Goal: Task Accomplishment & Management: Use online tool/utility

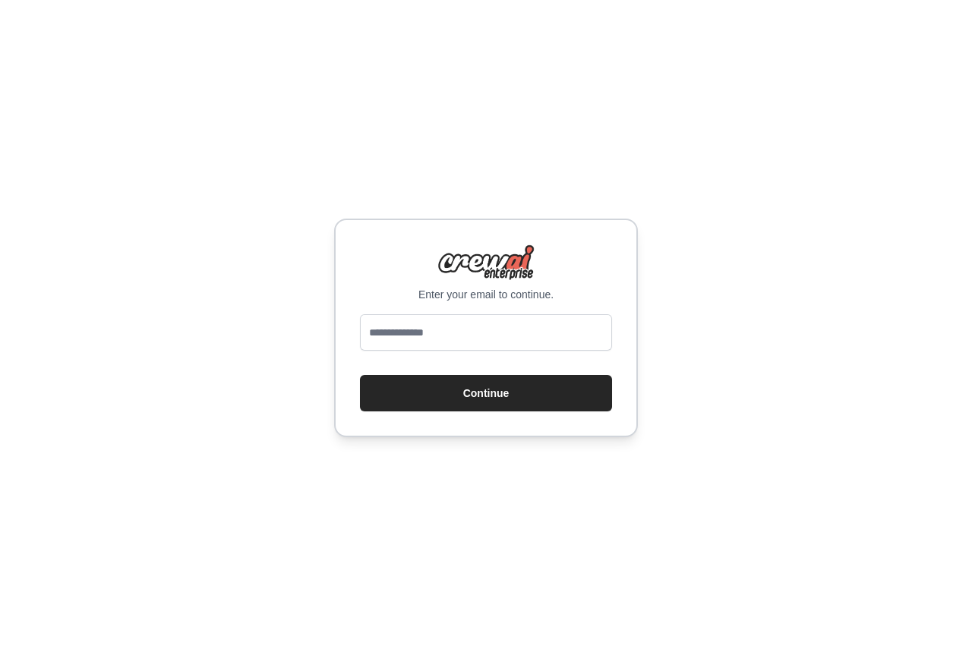
type input "**********"
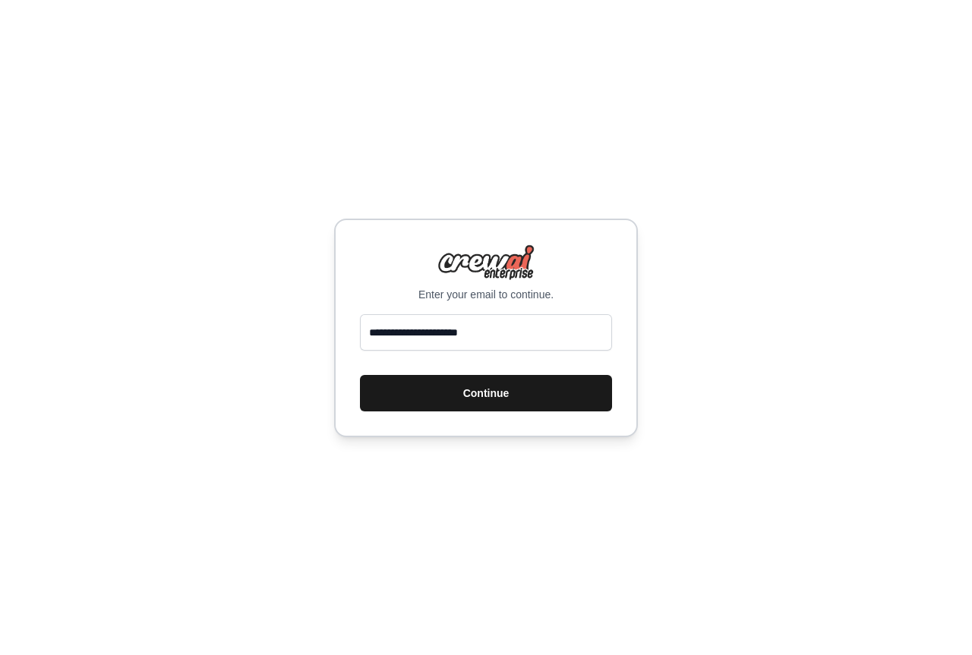
click at [509, 391] on button "Continue" at bounding box center [486, 393] width 252 height 36
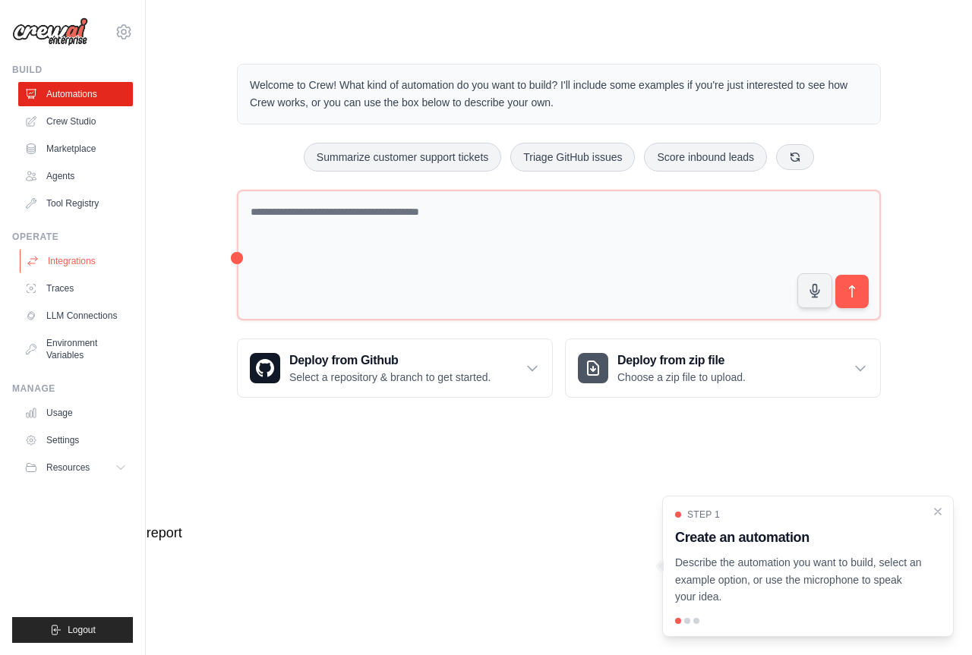
click at [76, 262] on link "Integrations" at bounding box center [77, 261] width 115 height 24
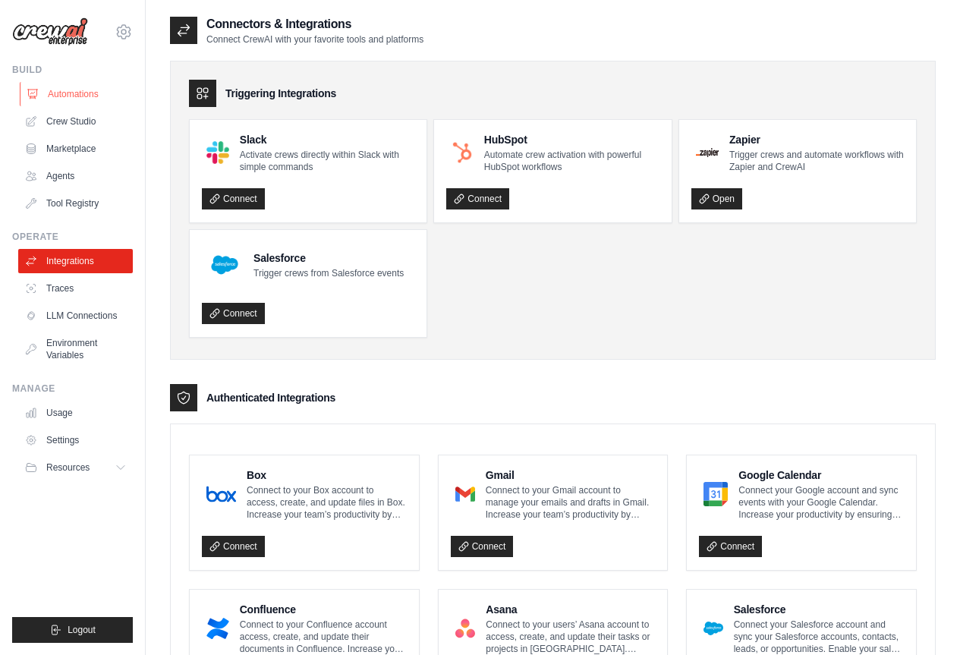
click at [63, 90] on link "Automations" at bounding box center [77, 94] width 115 height 24
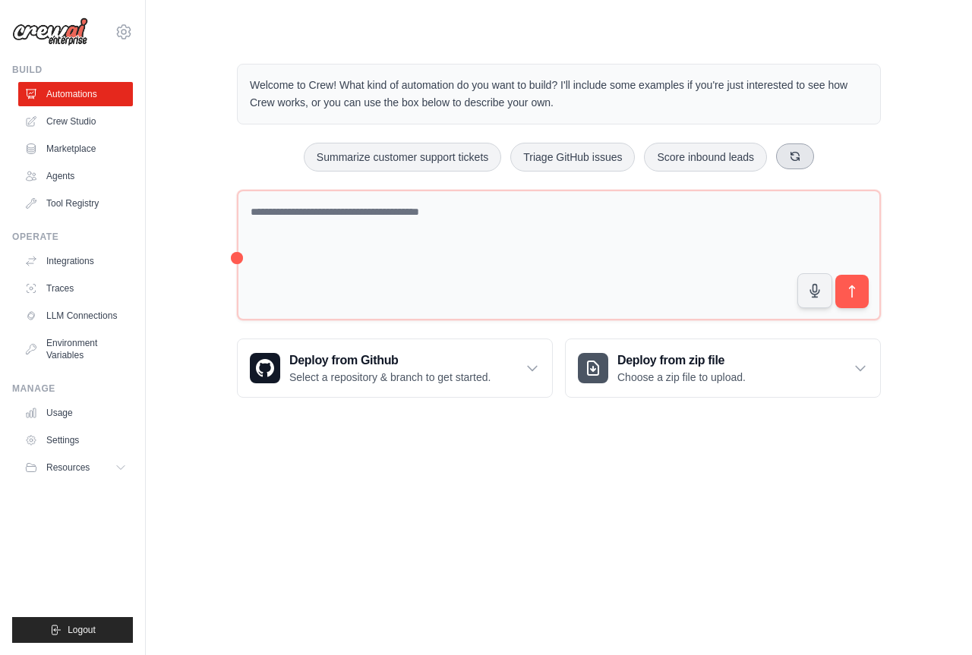
click at [797, 162] on button at bounding box center [795, 156] width 38 height 26
click at [717, 161] on button "Automate social media posting" at bounding box center [724, 157] width 171 height 29
click at [851, 287] on icon "submit" at bounding box center [851, 291] width 5 height 12
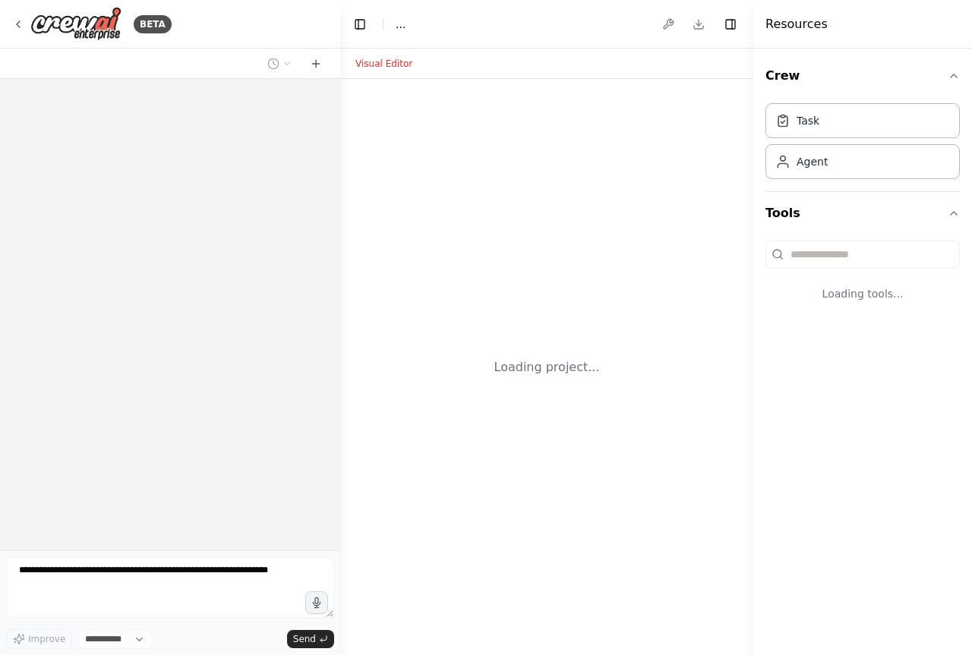
select select "****"
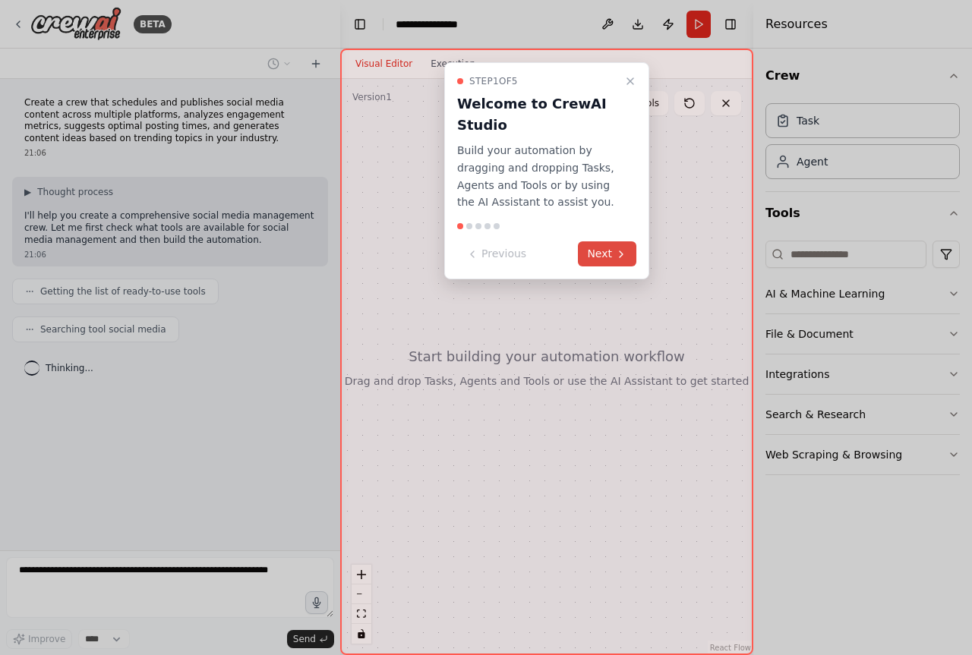
click at [612, 263] on button "Next" at bounding box center [607, 253] width 58 height 25
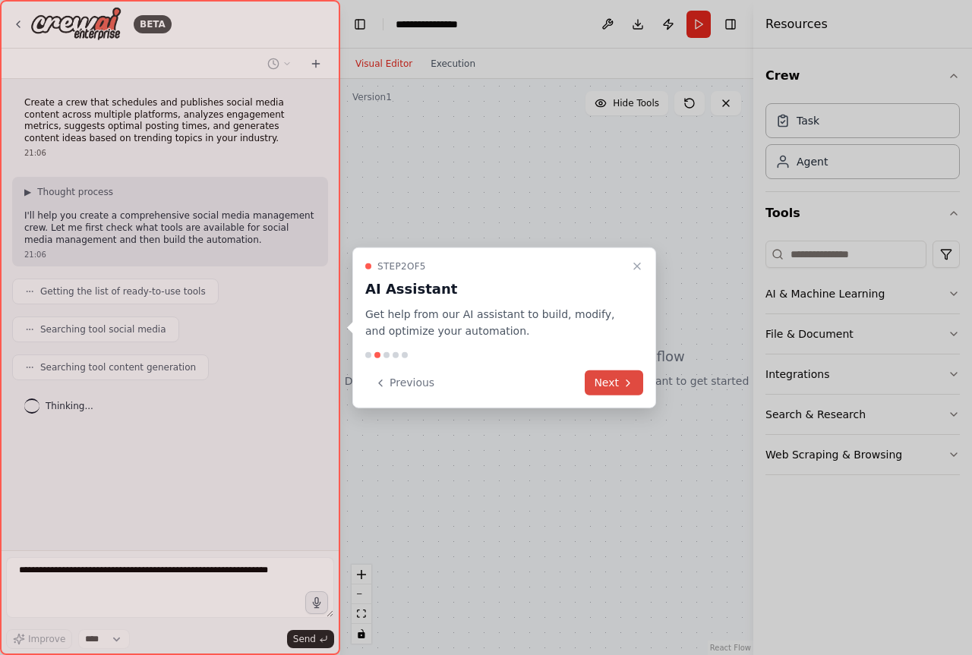
click at [612, 385] on button "Next" at bounding box center [613, 382] width 58 height 25
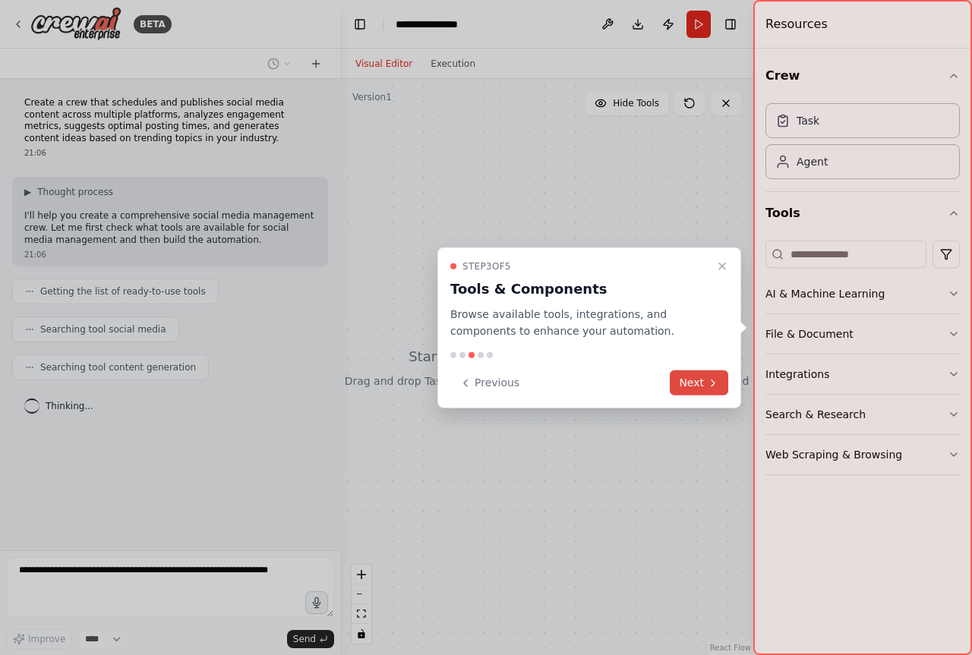
click at [700, 384] on button "Next" at bounding box center [698, 382] width 58 height 25
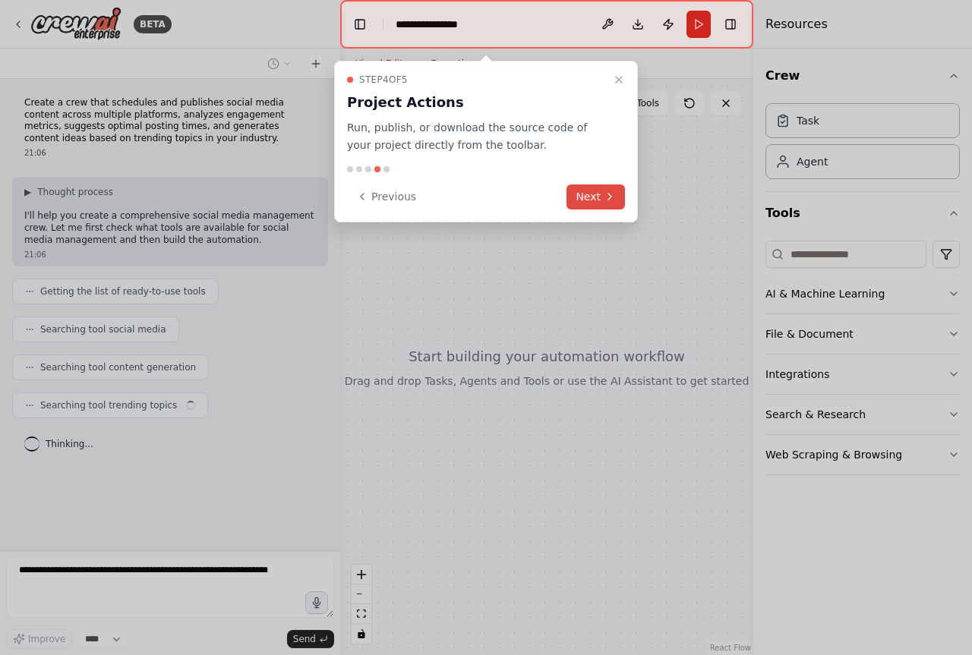
click at [582, 189] on button "Next" at bounding box center [595, 196] width 58 height 25
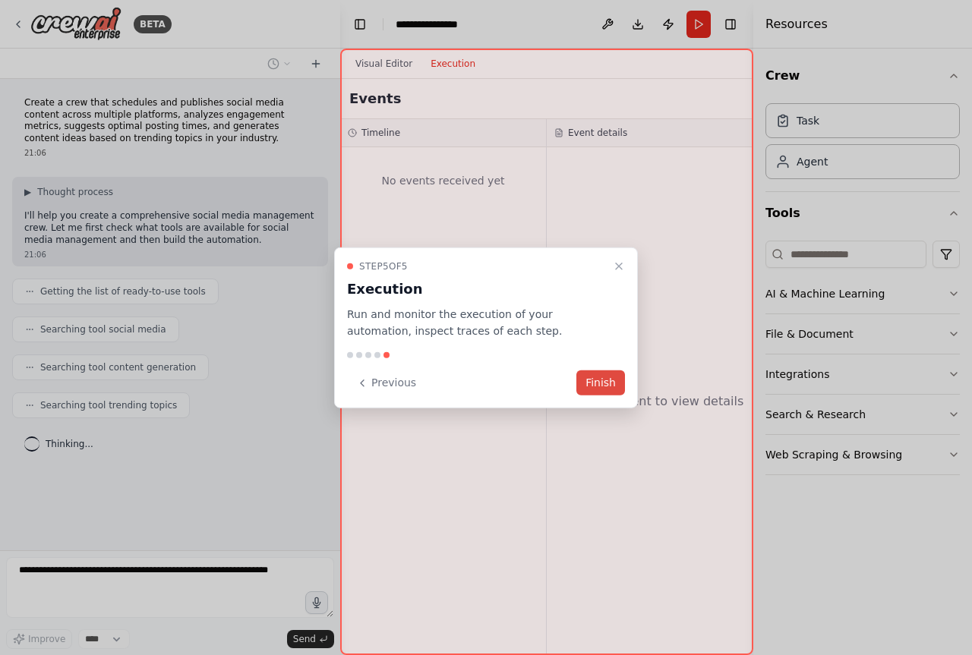
click at [598, 383] on button "Finish" at bounding box center [600, 382] width 49 height 25
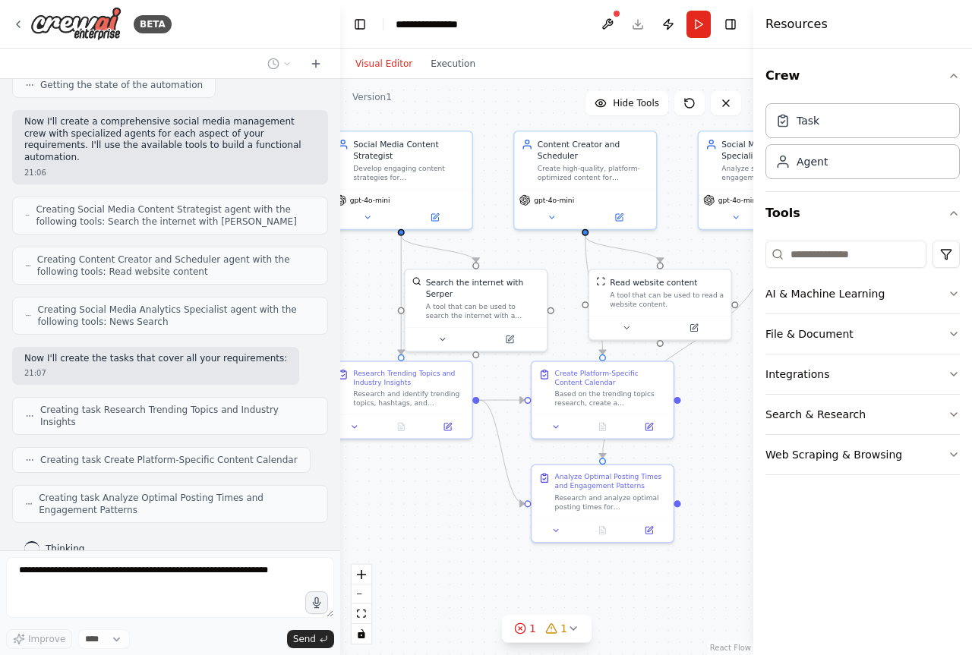
scroll to position [446, 0]
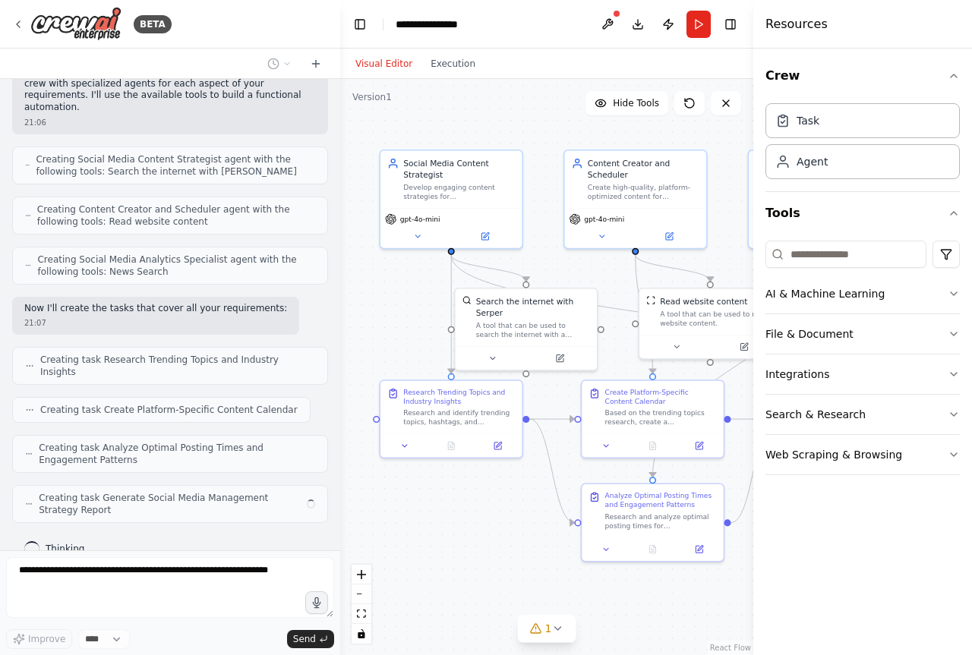
drag, startPoint x: 414, startPoint y: 371, endPoint x: 405, endPoint y: 326, distance: 45.6
click at [405, 326] on div ".deletable-edge-delete-btn { width: 20px; height: 20px; border: 0px solid #ffff…" at bounding box center [546, 367] width 413 height 576
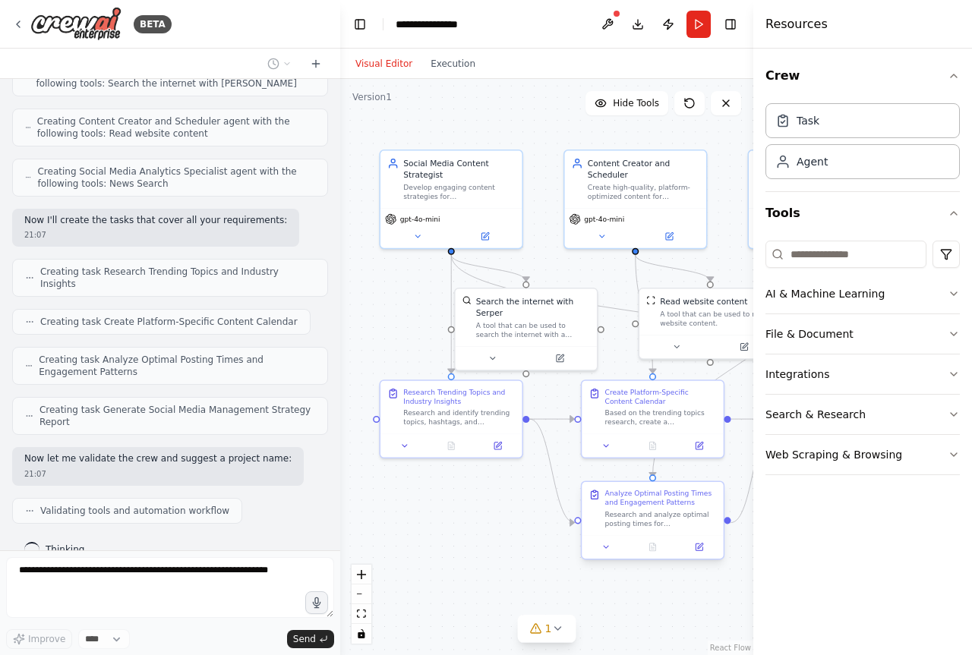
scroll to position [572, 0]
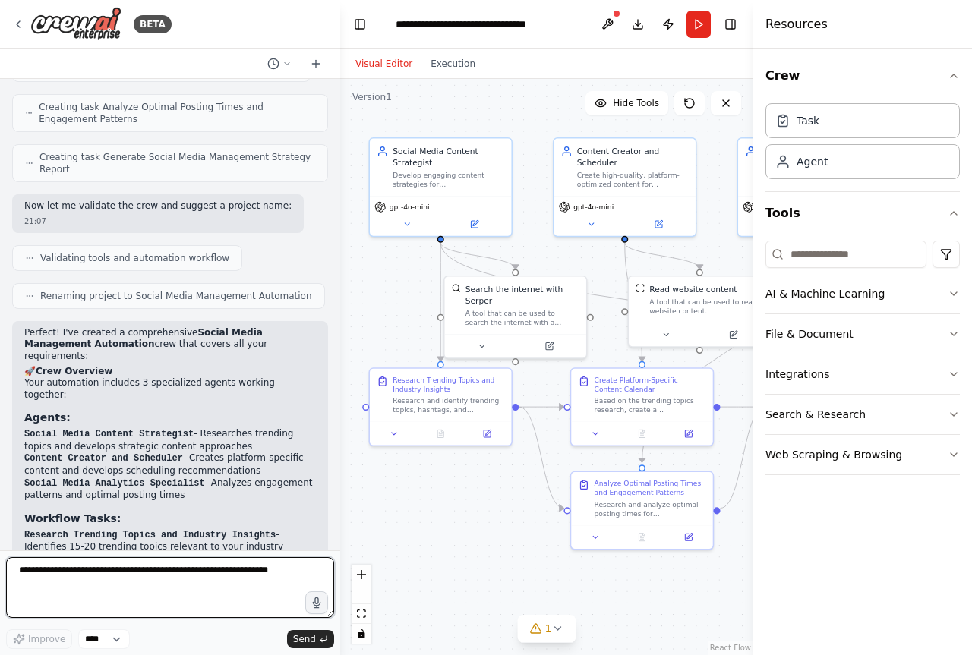
drag, startPoint x: 417, startPoint y: 297, endPoint x: 408, endPoint y: 284, distance: 15.8
click at [408, 284] on div ".deletable-edge-delete-btn { width: 20px; height: 20px; border: 0px solid #ffff…" at bounding box center [546, 367] width 413 height 576
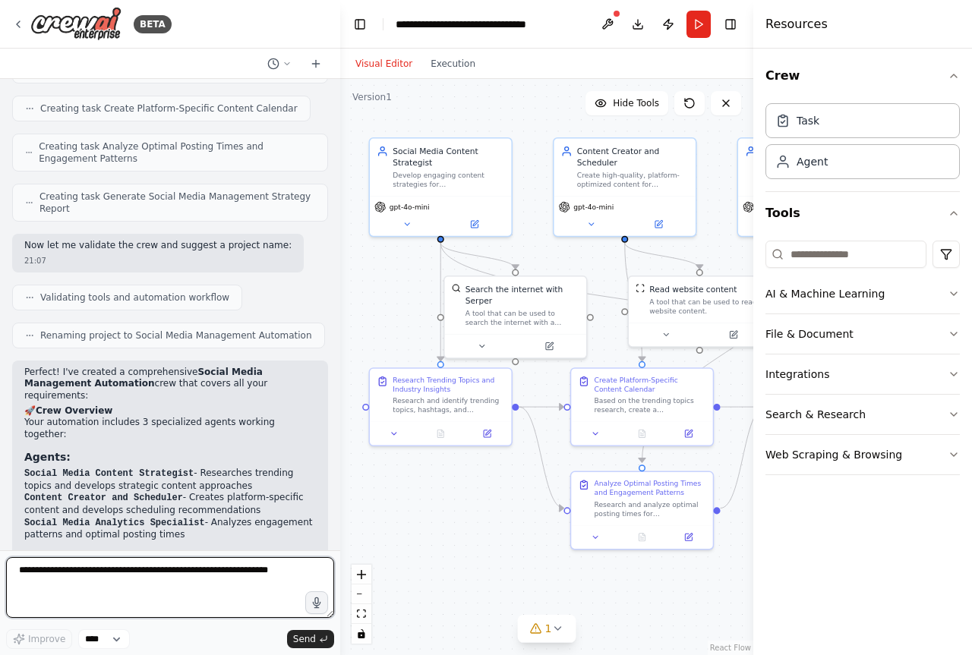
scroll to position [824, 0]
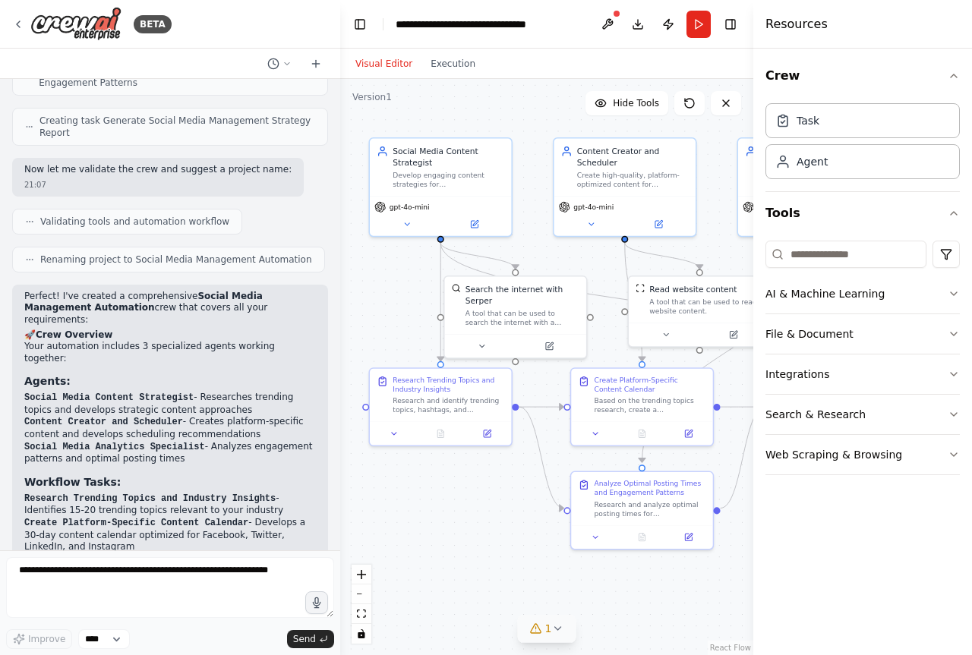
click at [558, 629] on icon at bounding box center [557, 628] width 6 height 3
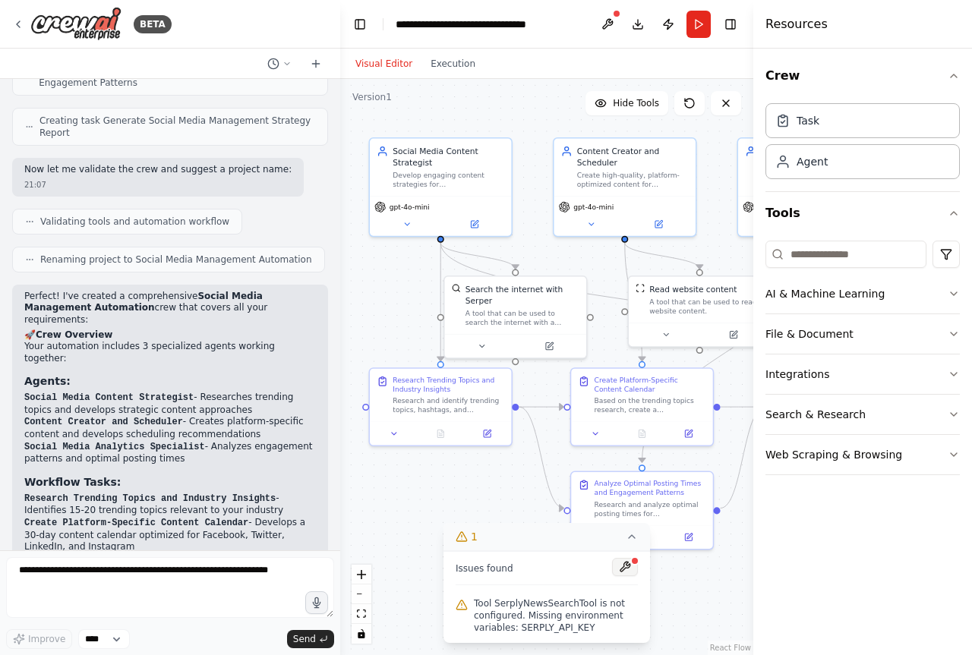
click at [629, 564] on button at bounding box center [625, 567] width 26 height 18
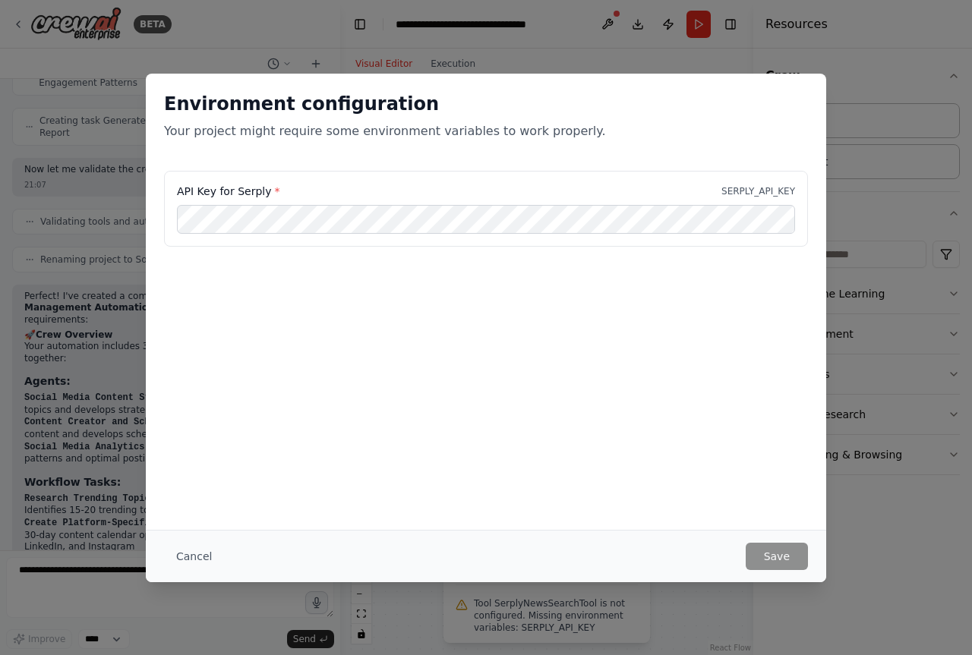
click at [642, 45] on div "Environment configuration Your project might require some environment variables…" at bounding box center [486, 327] width 972 height 655
click at [192, 550] on button "Cancel" at bounding box center [194, 556] width 60 height 27
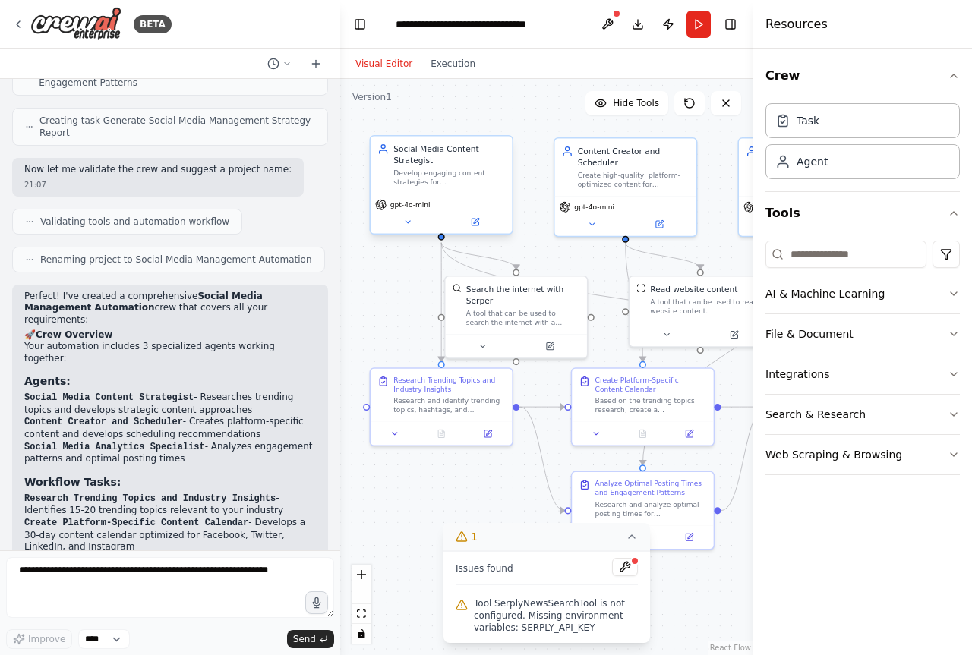
click at [479, 200] on div "gpt-4o-mini" at bounding box center [441, 204] width 132 height 11
click at [478, 200] on div "gpt-4o-mini" at bounding box center [441, 204] width 132 height 11
click at [413, 216] on button at bounding box center [407, 222] width 65 height 14
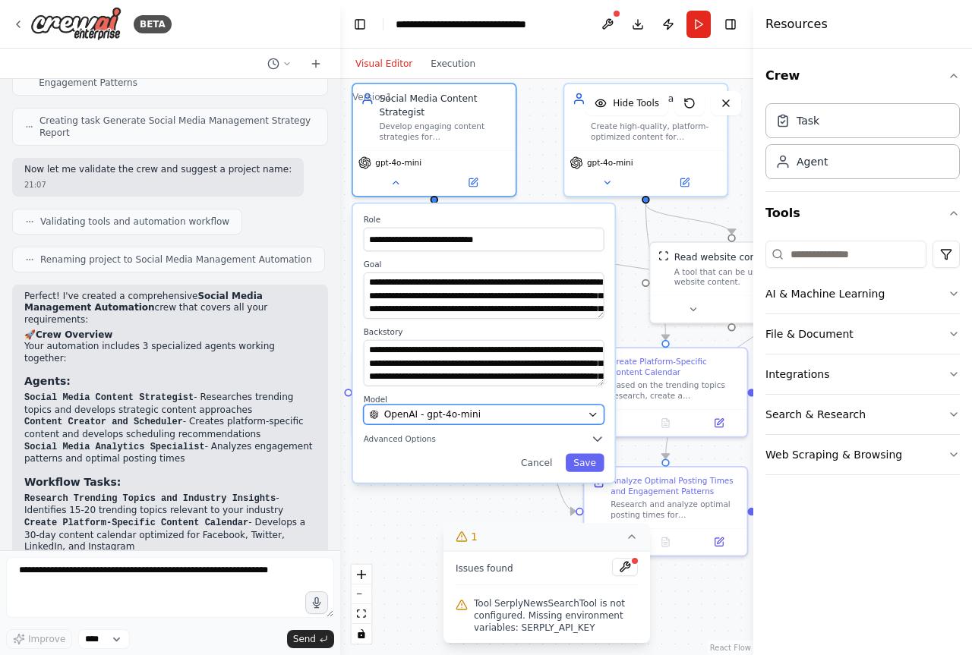
click at [487, 410] on div "OpenAI - gpt-4o-mini" at bounding box center [475, 414] width 213 height 13
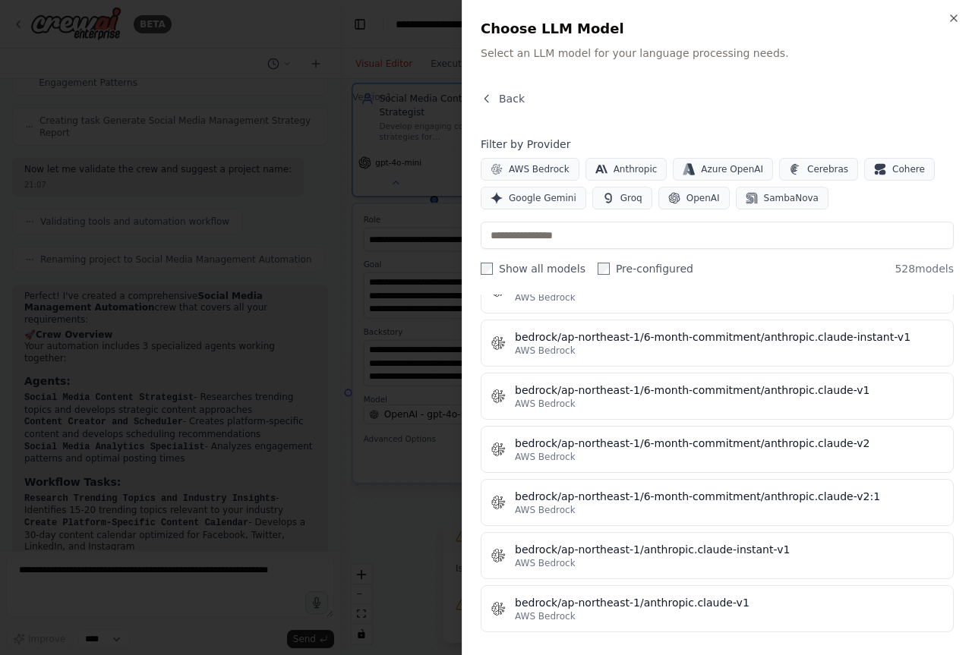
scroll to position [2429, 0]
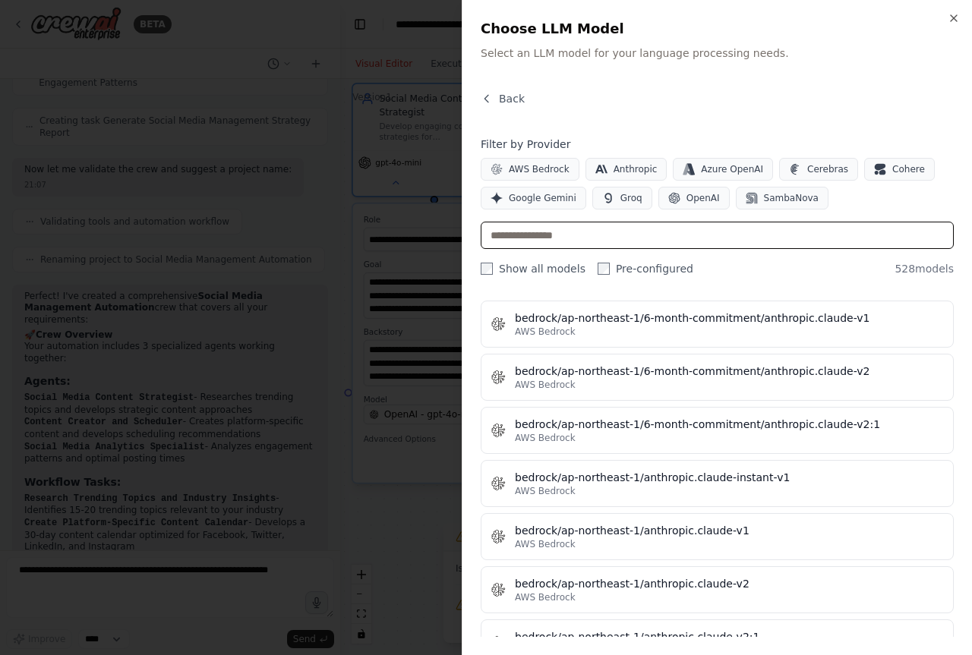
click at [569, 235] on input "text" at bounding box center [716, 235] width 473 height 27
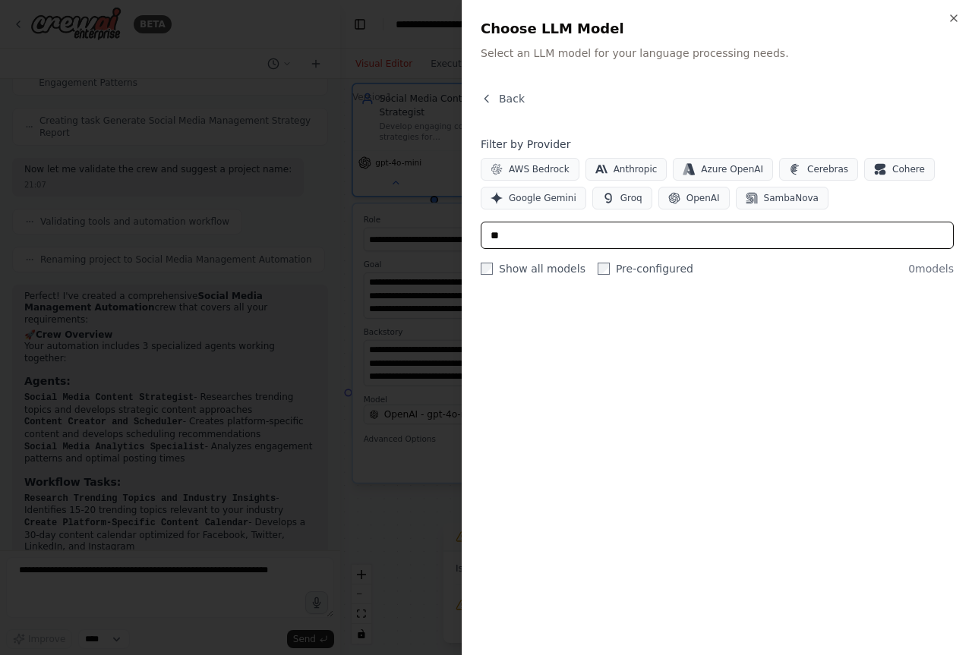
scroll to position [0, 0]
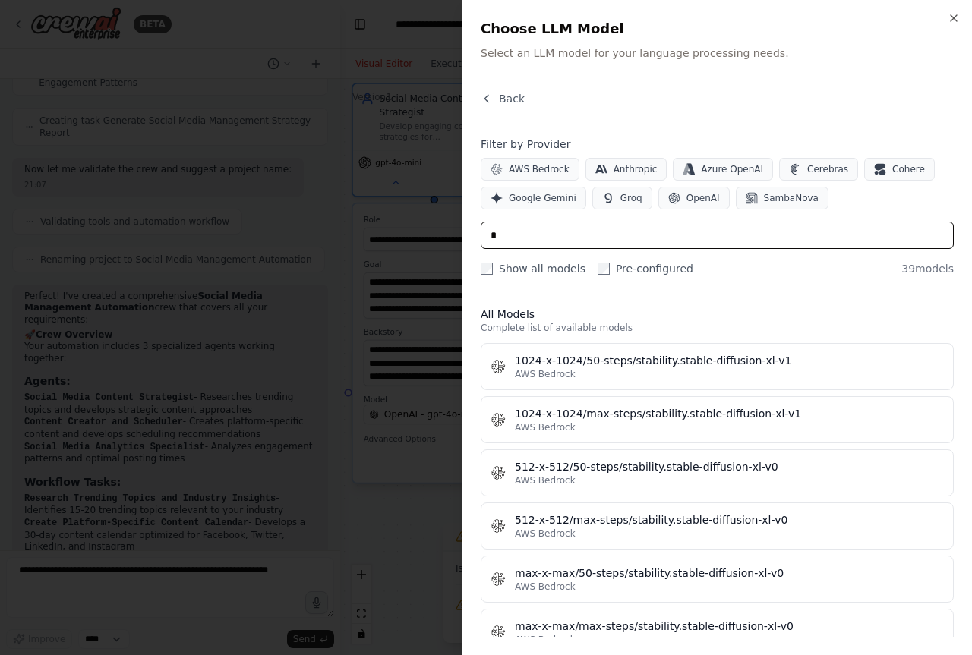
type input "*"
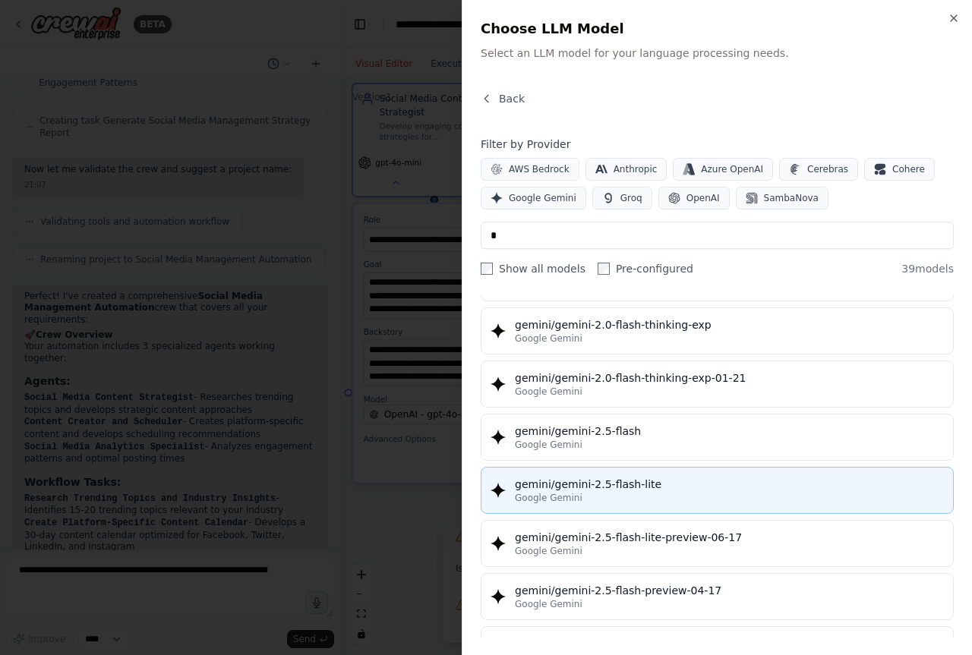
scroll to position [1076, 0]
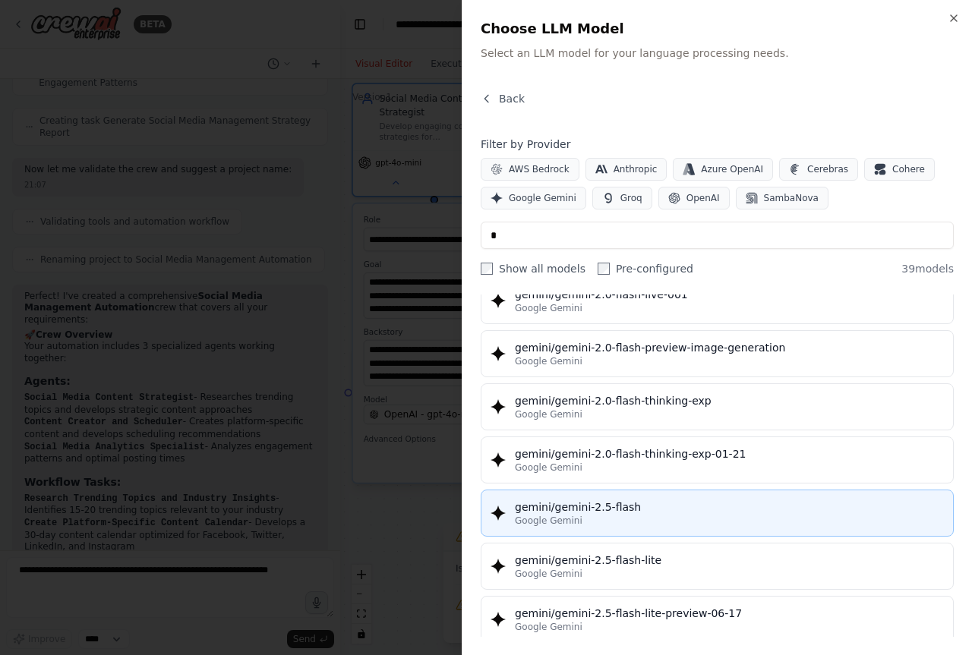
click at [610, 521] on div "Google Gemini" at bounding box center [729, 521] width 429 height 12
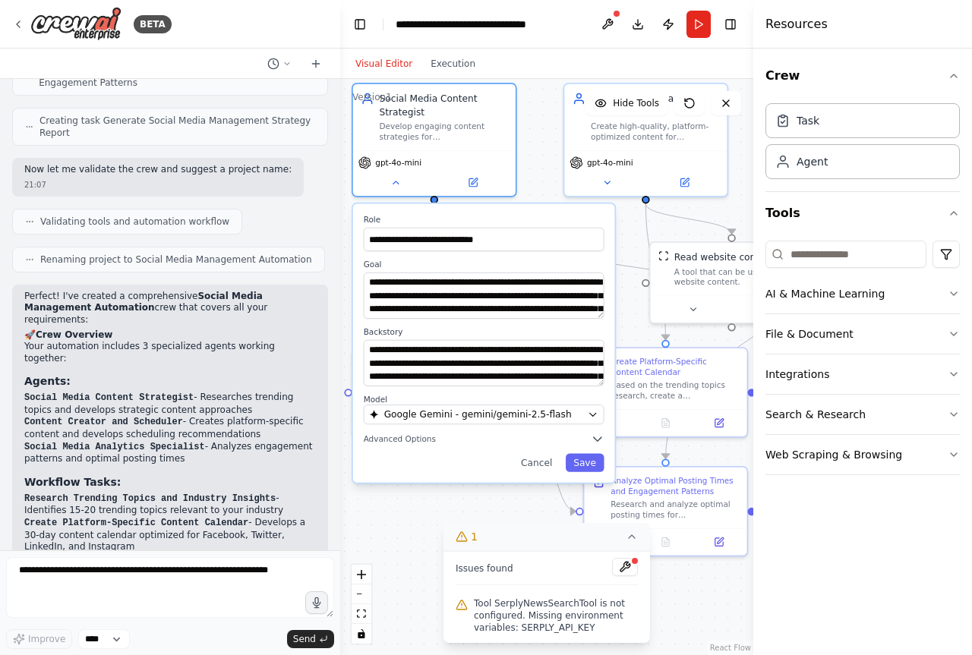
click at [543, 619] on span "Tool SerplyNewsSearchTool is not configured. Missing environment variables: SER…" at bounding box center [556, 615] width 164 height 36
click at [629, 563] on button at bounding box center [625, 567] width 26 height 18
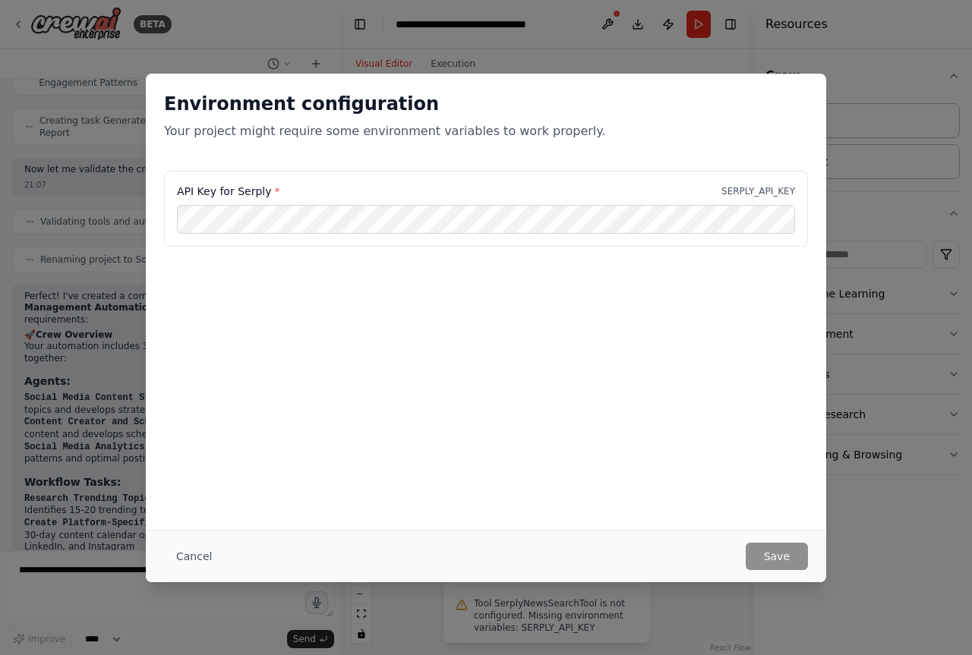
click at [855, 73] on div "Environment configuration Your project might require some environment variables…" at bounding box center [486, 327] width 972 height 655
click at [188, 555] on button "Cancel" at bounding box center [194, 556] width 60 height 27
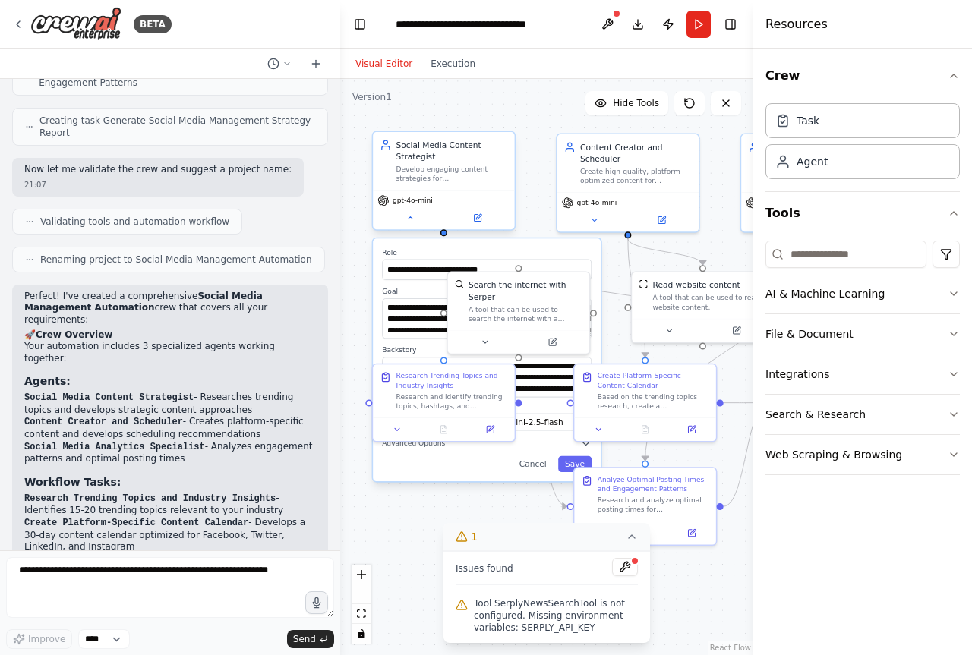
click at [413, 207] on div "gpt-4o-mini" at bounding box center [443, 209] width 141 height 39
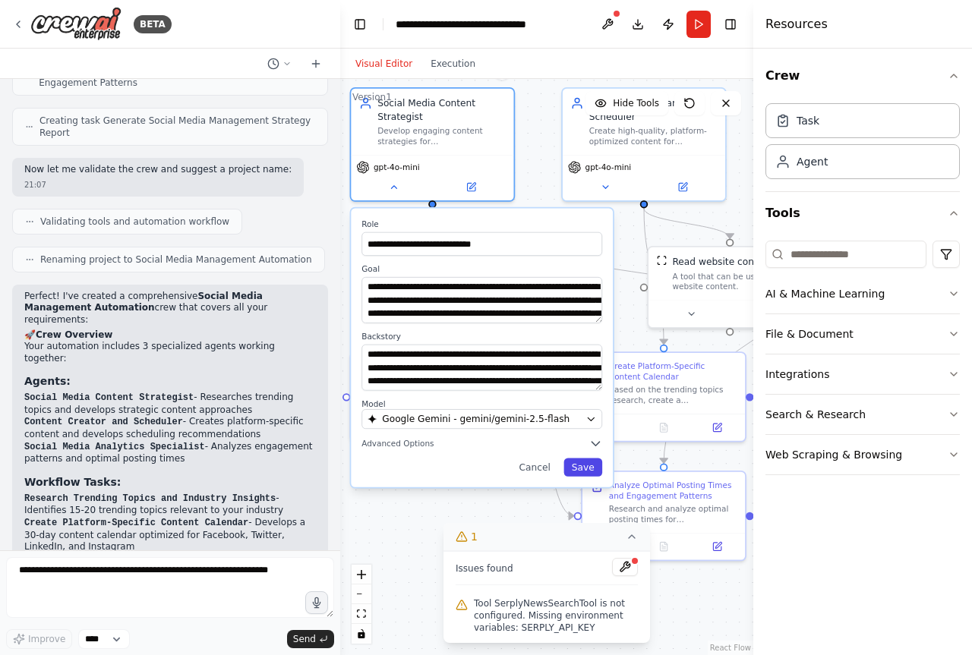
click at [577, 462] on button "Save" at bounding box center [582, 467] width 39 height 18
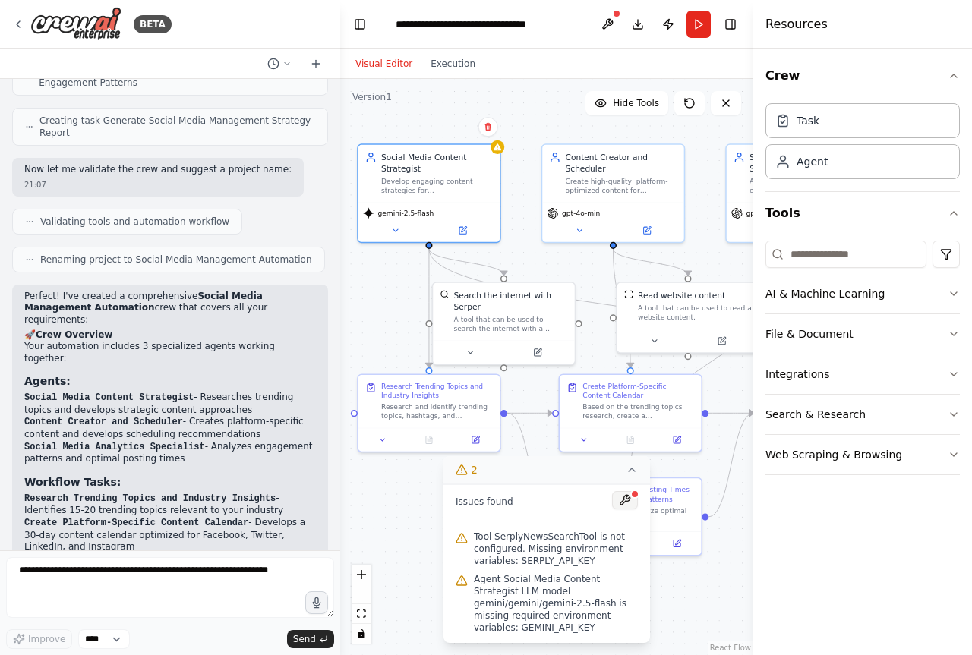
click at [629, 509] on button at bounding box center [625, 500] width 26 height 18
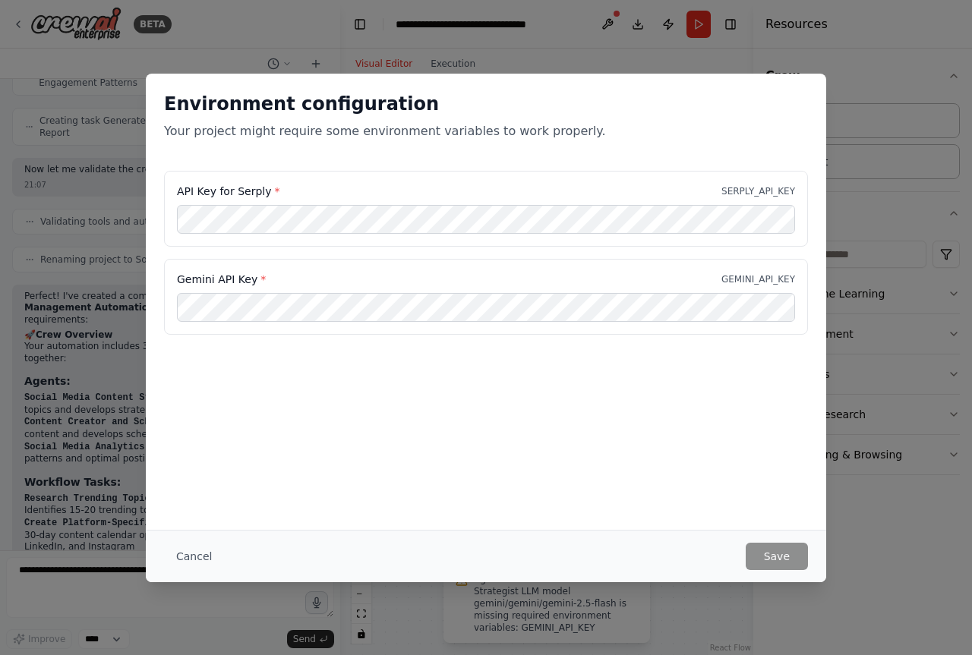
click at [766, 191] on p "SERPLY_API_KEY" at bounding box center [758, 191] width 74 height 12
copy p "SERPLY_API_KEY"
click at [686, 609] on div "Environment configuration Your project might require some environment variables…" at bounding box center [486, 327] width 972 height 655
click at [686, 606] on div "Environment configuration Your project might require some environment variables…" at bounding box center [486, 327] width 972 height 655
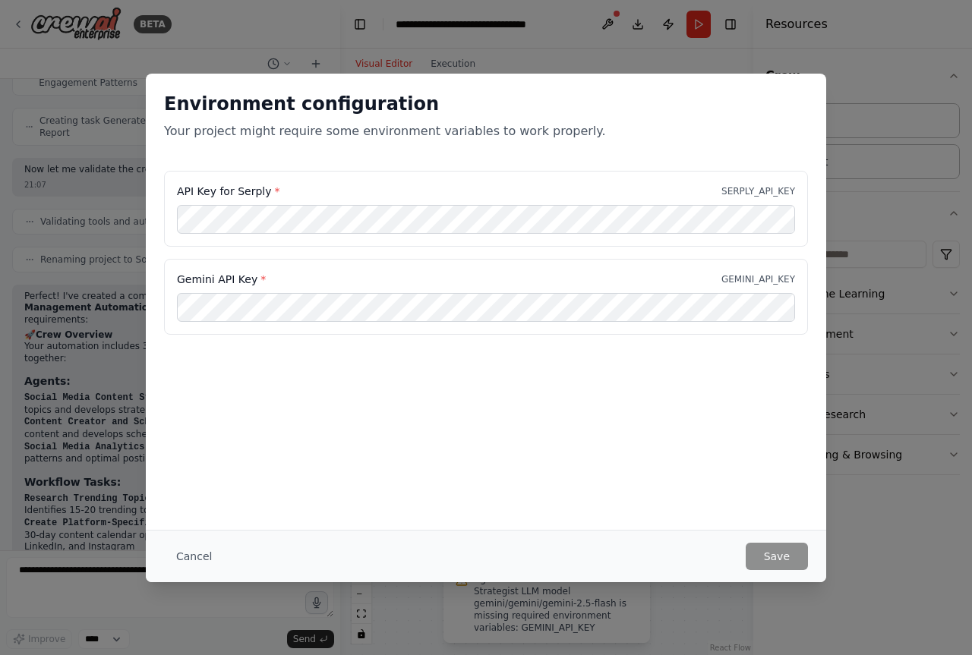
click at [708, 61] on div "Environment configuration Your project might require some environment variables…" at bounding box center [486, 327] width 972 height 655
click at [776, 556] on button "Save" at bounding box center [776, 556] width 62 height 27
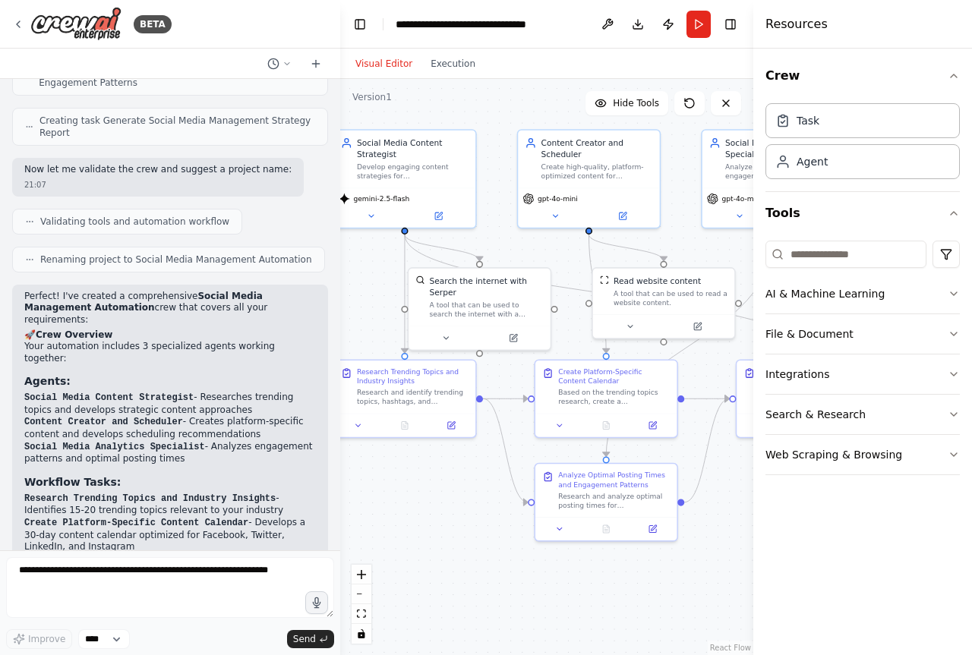
drag, startPoint x: 518, startPoint y: 544, endPoint x: 493, endPoint y: 530, distance: 28.2
click at [493, 530] on div ".deletable-edge-delete-btn { width: 20px; height: 20px; border: 0px solid #ffff…" at bounding box center [546, 367] width 413 height 576
click at [559, 215] on icon at bounding box center [554, 214] width 9 height 9
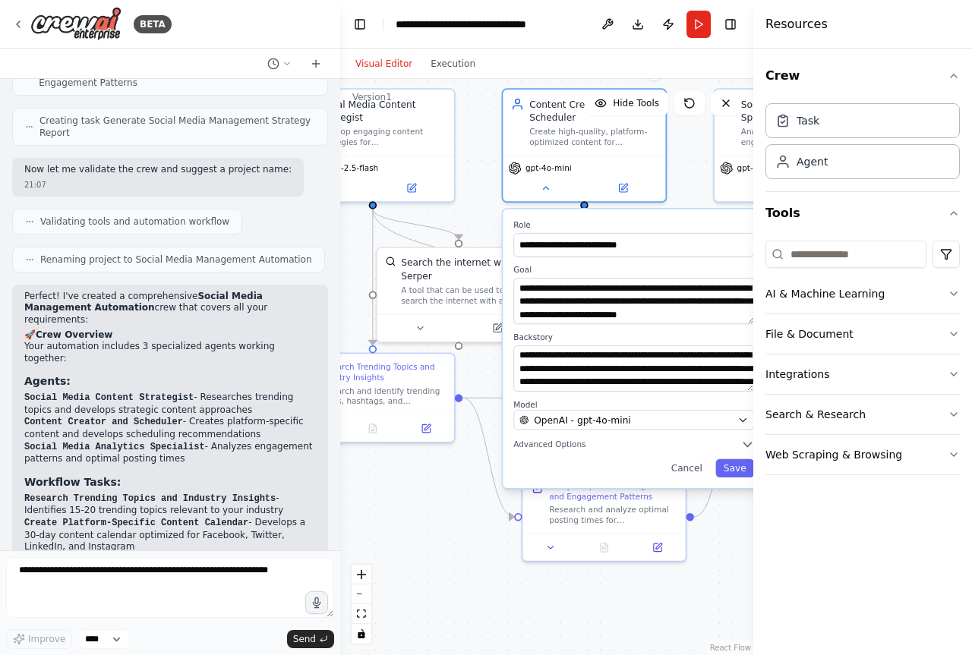
click at [465, 555] on div ".deletable-edge-delete-btn { width: 20px; height: 20px; border: 0px solid #ffff…" at bounding box center [546, 367] width 413 height 576
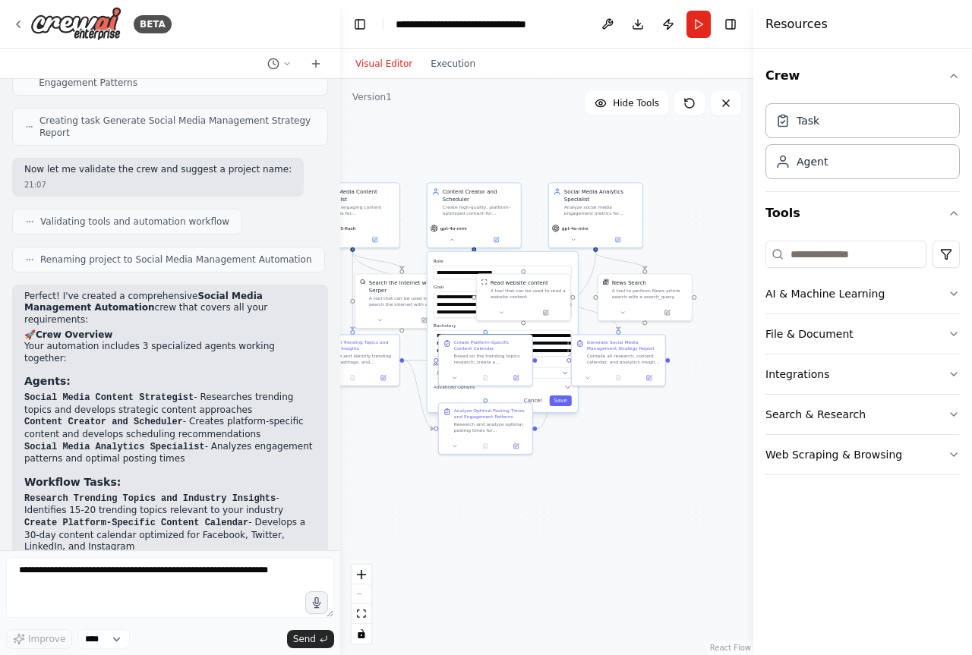
drag, startPoint x: 685, startPoint y: 547, endPoint x: 566, endPoint y: 480, distance: 135.6
click at [566, 494] on div ".deletable-edge-delete-btn { width: 20px; height: 20px; border: 0px solid #ffff…" at bounding box center [546, 367] width 413 height 576
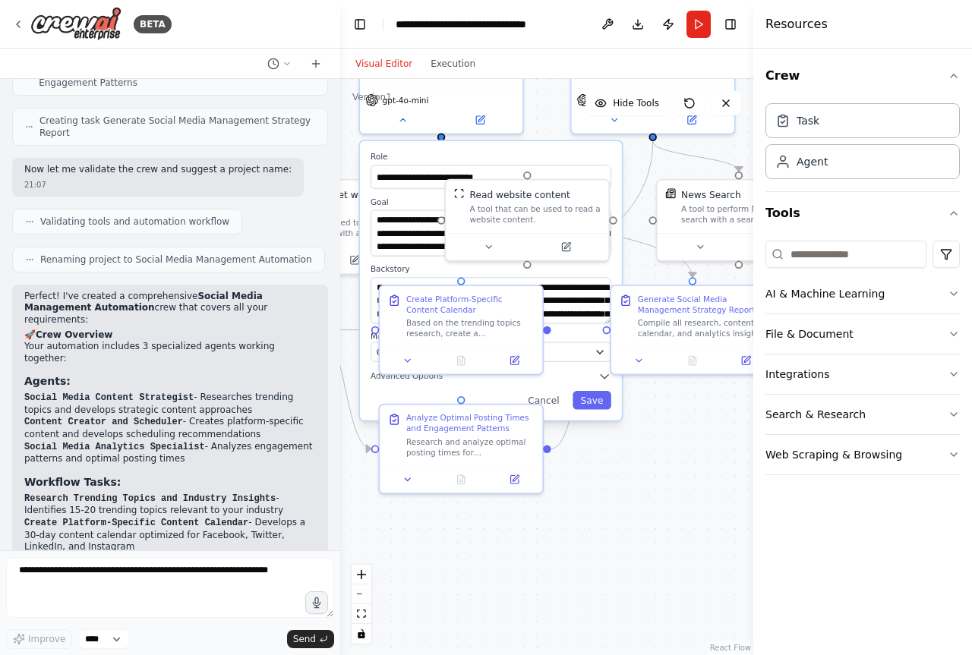
drag, startPoint x: 597, startPoint y: 429, endPoint x: 682, endPoint y: 462, distance: 91.1
click at [685, 465] on div ".deletable-edge-delete-btn { width: 20px; height: 20px; border: 0px solid #ffff…" at bounding box center [546, 367] width 413 height 576
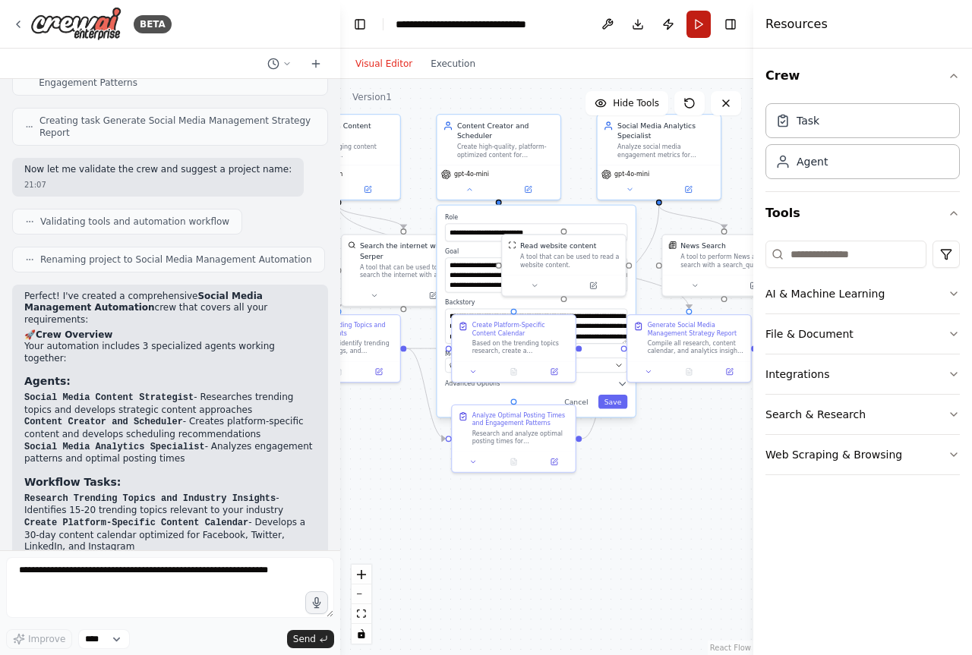
click at [692, 25] on button "Run" at bounding box center [698, 24] width 24 height 27
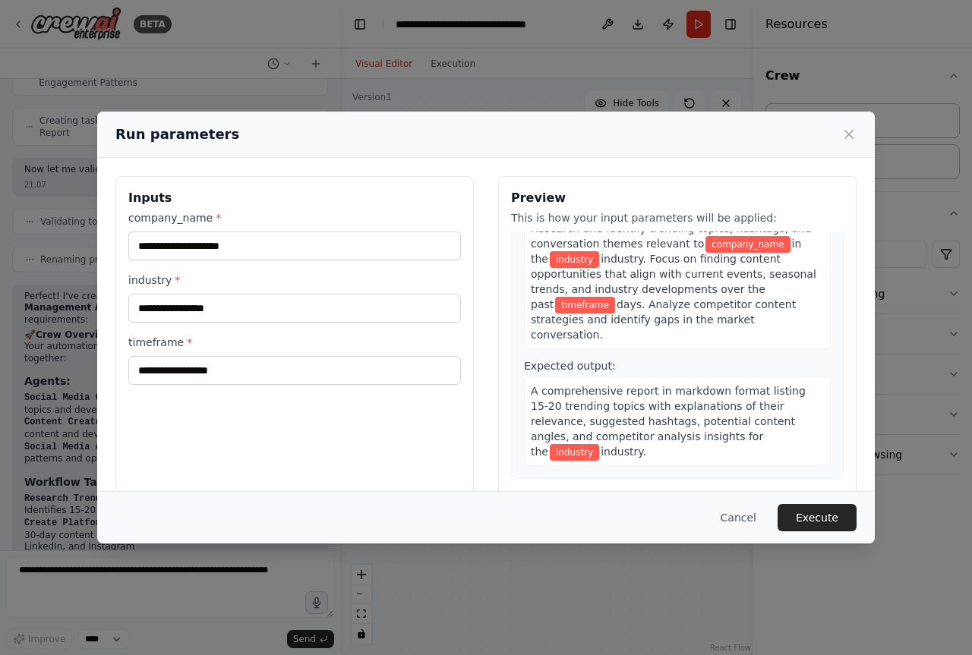
scroll to position [0, 0]
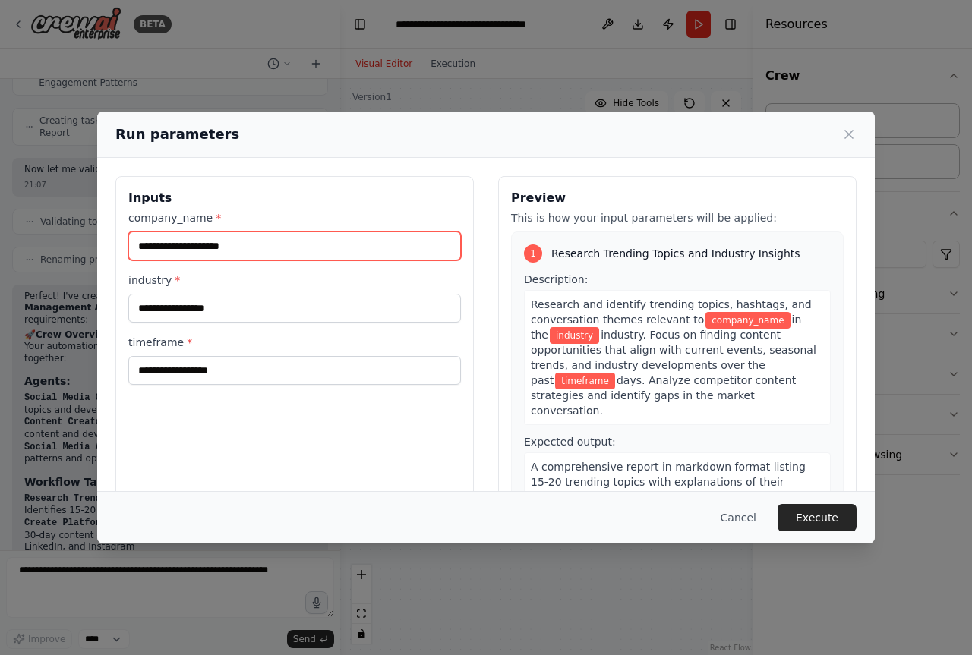
click at [243, 250] on input "company_name *" at bounding box center [294, 246] width 332 height 29
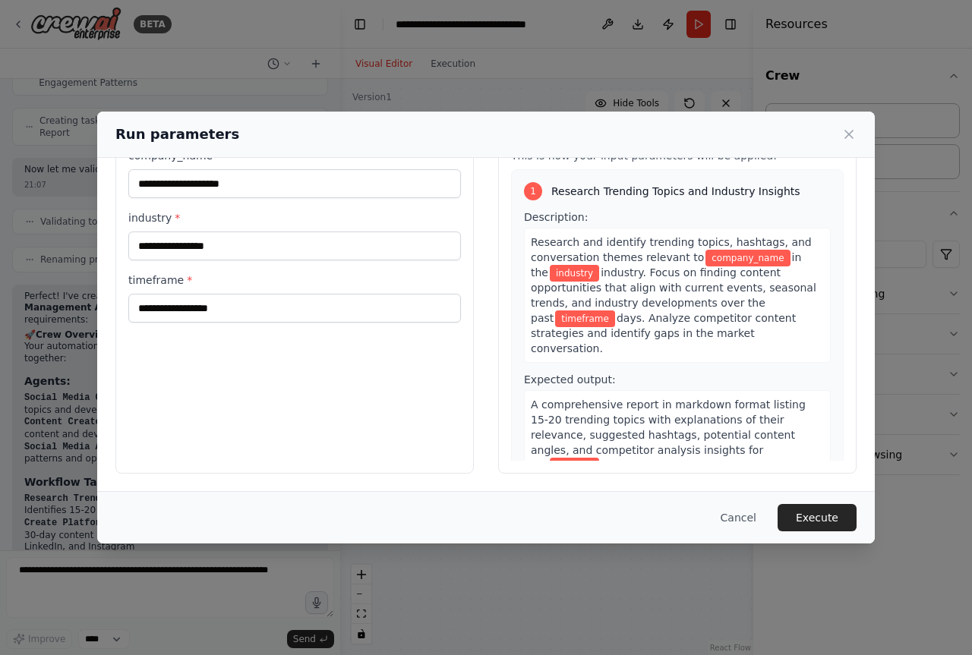
drag, startPoint x: 626, startPoint y: 436, endPoint x: 547, endPoint y: 189, distance: 259.3
click at [547, 189] on div "1 Research Trending Topics and Industry Insights Description: Research and iden…" at bounding box center [677, 314] width 332 height 291
copy div "Research Trending Topics and Industry Insights Description: Research and identi…"
click at [680, 355] on div "Description: Research and identify trending topics, hashtags, and conversation …" at bounding box center [677, 345] width 307 height 270
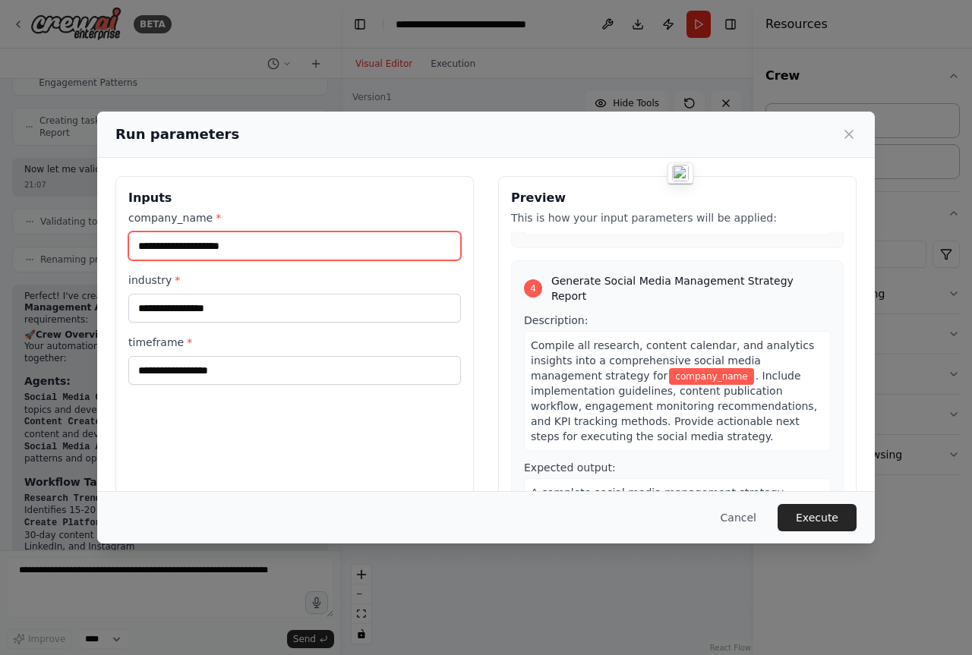
click at [257, 253] on input "company_name *" at bounding box center [294, 246] width 332 height 29
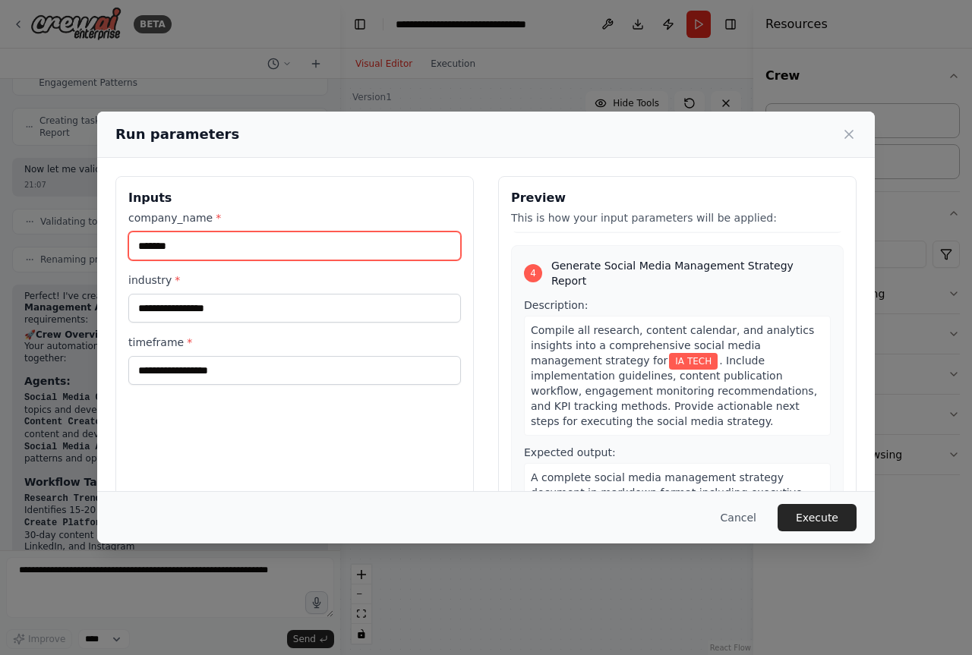
type input "*******"
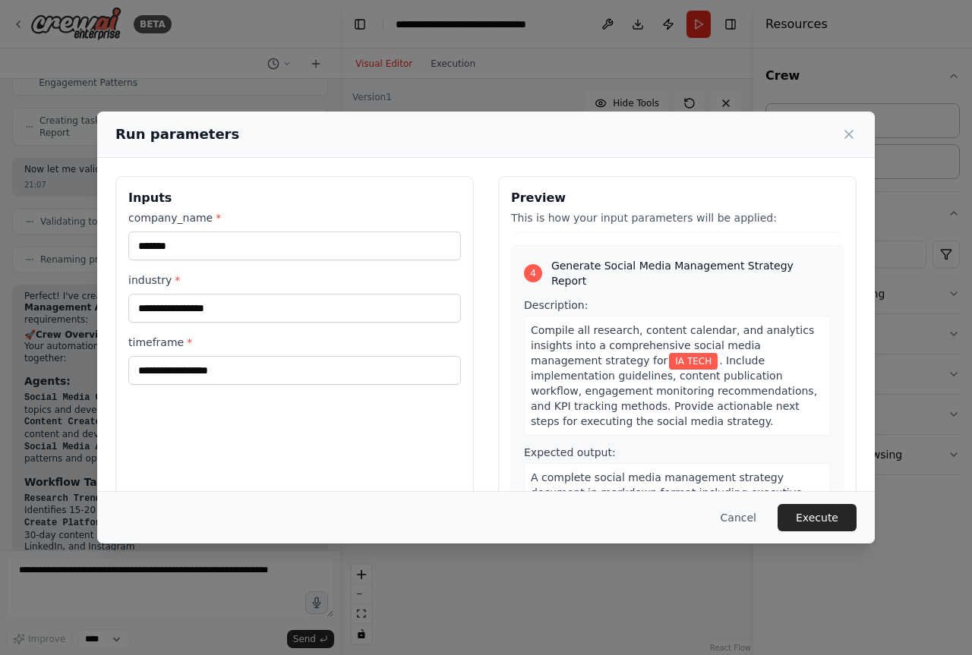
click at [733, 324] on span "Compile all research, content calendar, and analytics insights into a comprehen…" at bounding box center [672, 345] width 283 height 43
click at [768, 354] on span ". Include implementation guidelines, content publication workflow, engagement m…" at bounding box center [674, 390] width 286 height 73
click at [771, 354] on span ". Include implementation guidelines, content publication workflow, engagement m…" at bounding box center [674, 390] width 286 height 73
click at [774, 345] on div "Compile all research, content calendar, and analytics insights into a comprehen…" at bounding box center [677, 376] width 307 height 120
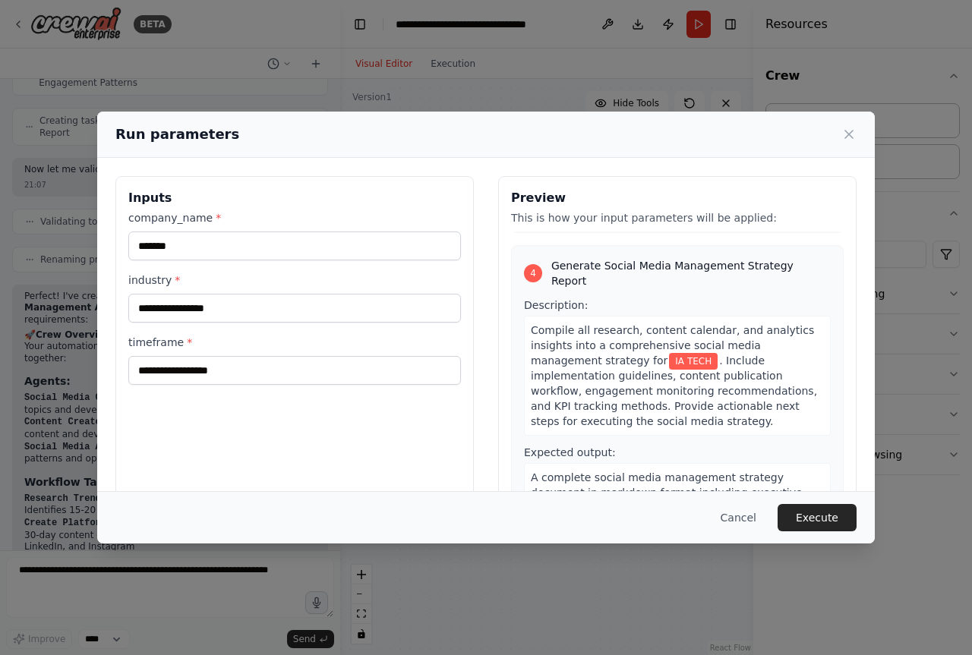
click at [774, 356] on div "Compile all research, content calendar, and analytics insights into a comprehen…" at bounding box center [677, 376] width 307 height 120
click at [640, 354] on span ". Include implementation guidelines, content publication workflow, engagement m…" at bounding box center [674, 390] width 286 height 73
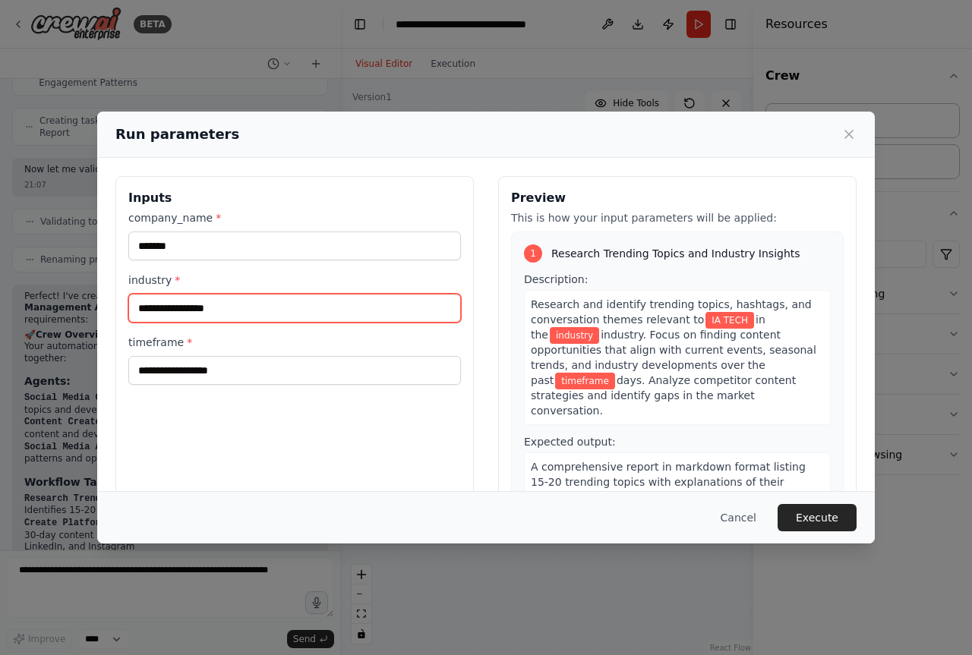
click at [247, 313] on input "industry *" at bounding box center [294, 308] width 332 height 29
type input "**********"
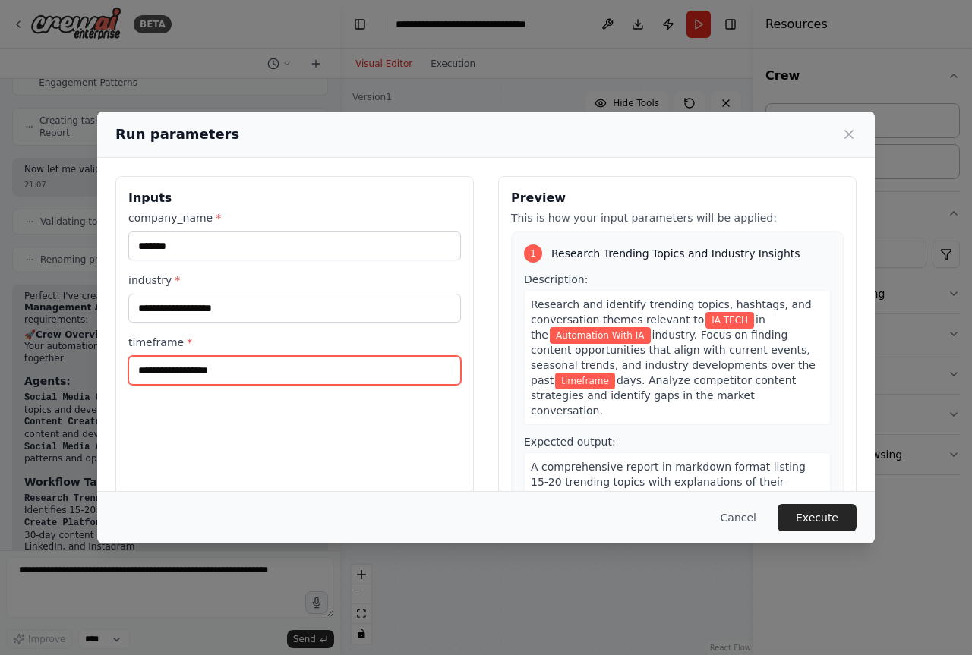
click at [213, 376] on input "timeframe *" at bounding box center [294, 370] width 332 height 29
type input "**"
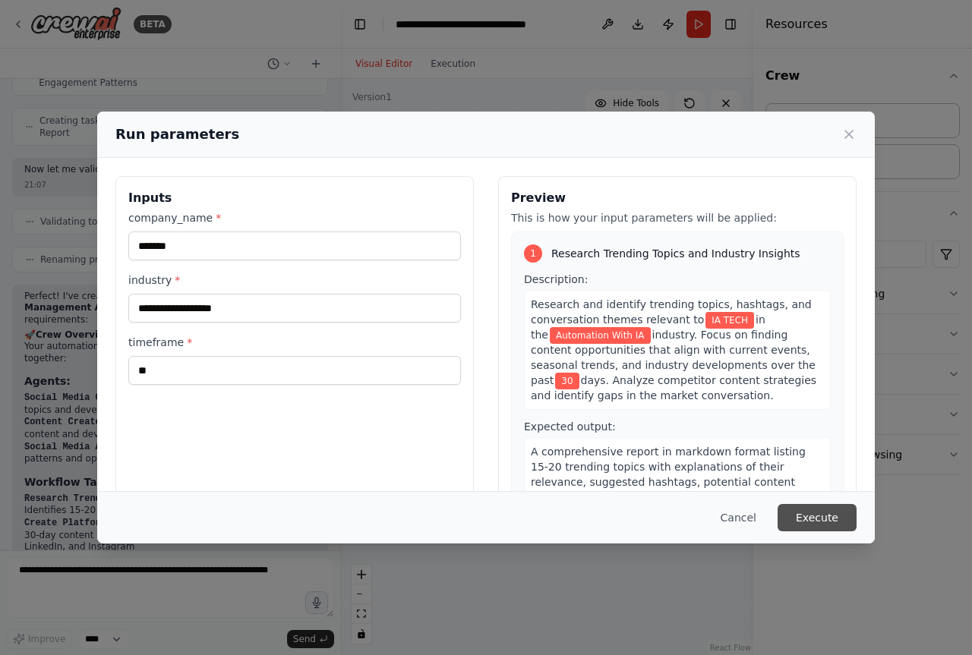
click at [802, 512] on button "Execute" at bounding box center [816, 517] width 79 height 27
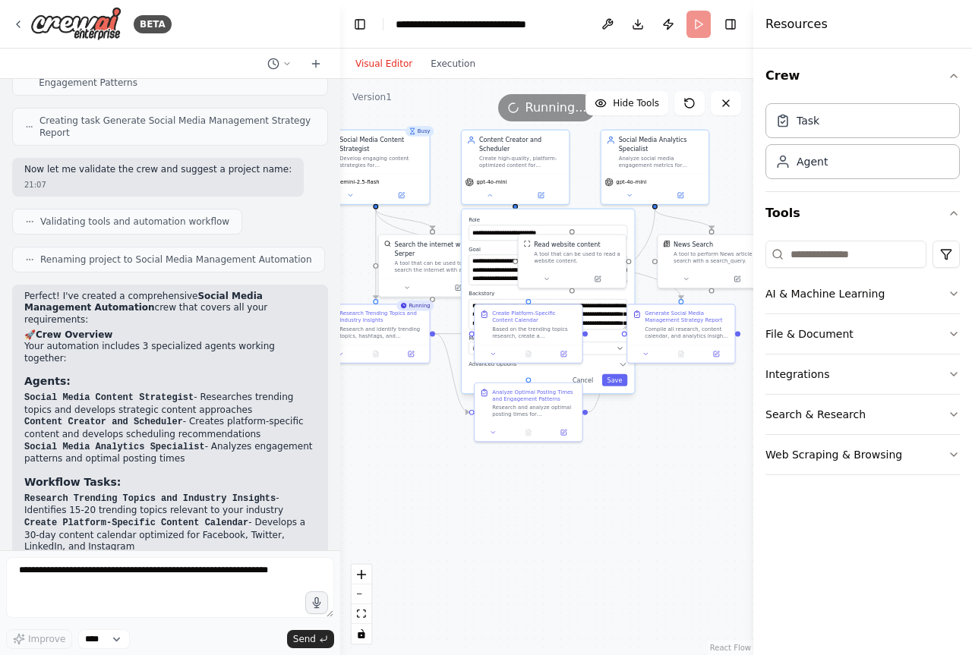
drag, startPoint x: 432, startPoint y: 487, endPoint x: 430, endPoint y: 452, distance: 35.0
click at [430, 452] on div ".deletable-edge-delete-btn { width: 20px; height: 20px; border: 0px solid #ffff…" at bounding box center [546, 367] width 413 height 576
click at [478, 262] on div "**********" at bounding box center [396, 251] width 237 height 331
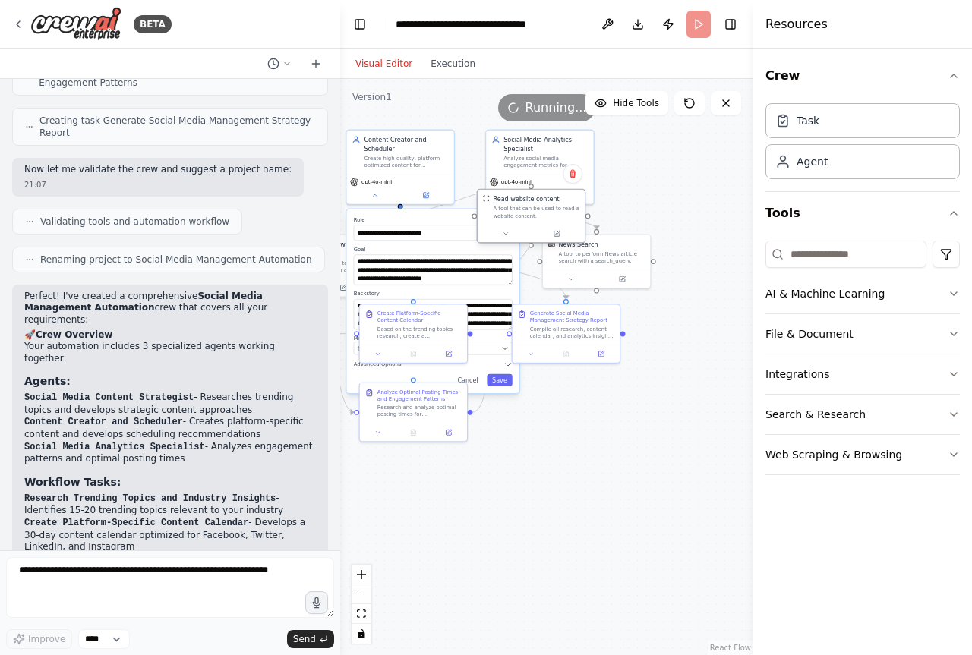
drag, startPoint x: 578, startPoint y: 263, endPoint x: 529, endPoint y: 201, distance: 78.4
click at [529, 206] on div "A tool that can be used to read a website content." at bounding box center [536, 213] width 87 height 14
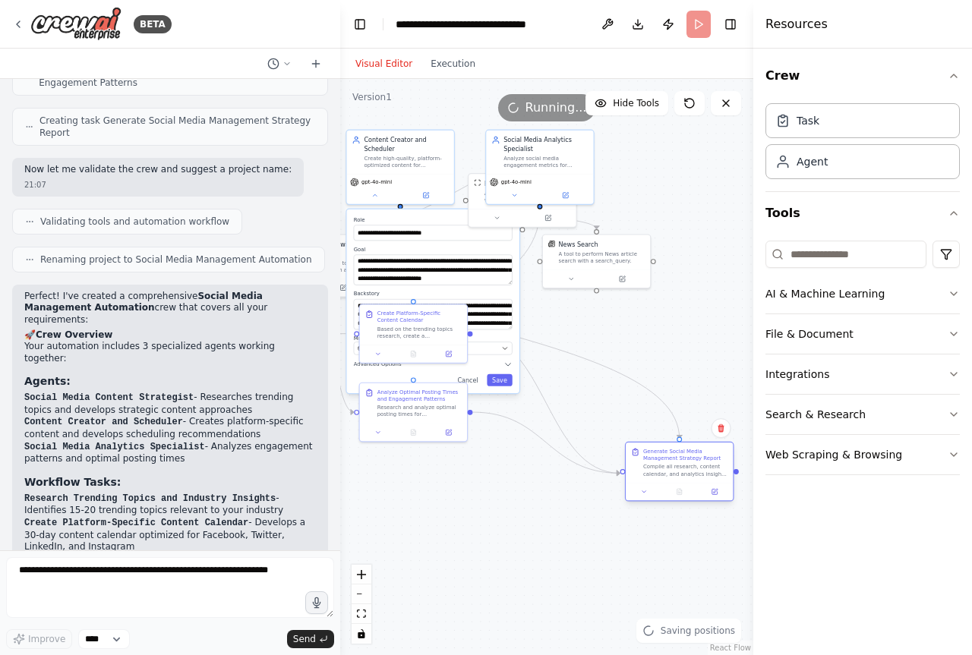
drag, startPoint x: 565, startPoint y: 358, endPoint x: 507, endPoint y: 484, distance: 138.6
click at [682, 498] on div at bounding box center [678, 493] width 107 height 18
drag, startPoint x: 423, startPoint y: 427, endPoint x: 402, endPoint y: 559, distance: 133.8
click at [402, 554] on div "Analyze Optimal Posting Times and Engagement Patterns Research and analyze opti…" at bounding box center [408, 524] width 109 height 60
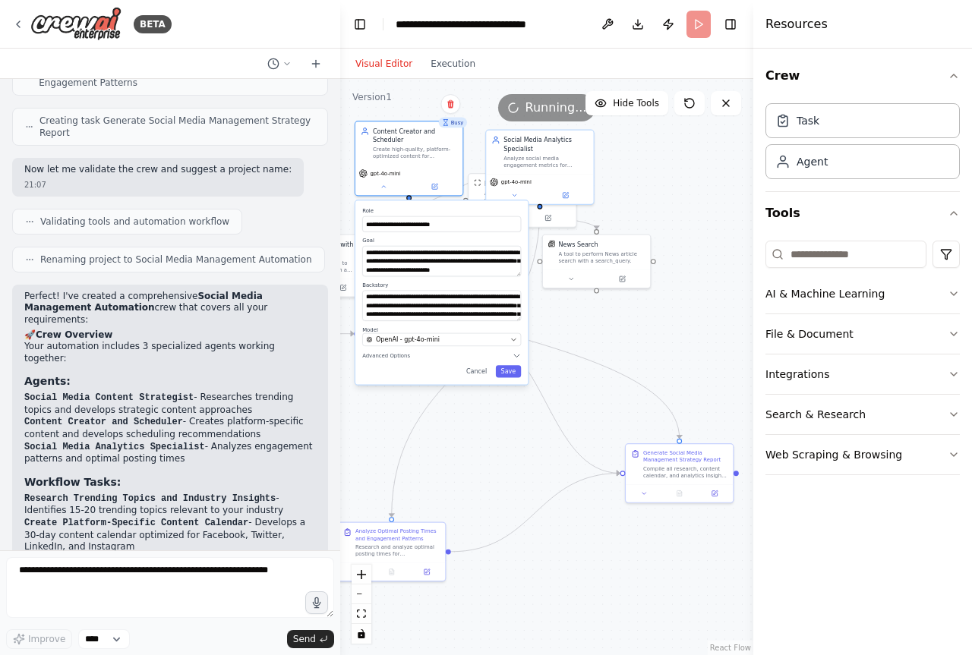
drag, startPoint x: 474, startPoint y: 388, endPoint x: 486, endPoint y: 379, distance: 15.2
click at [486, 379] on div "**********" at bounding box center [441, 292] width 172 height 184
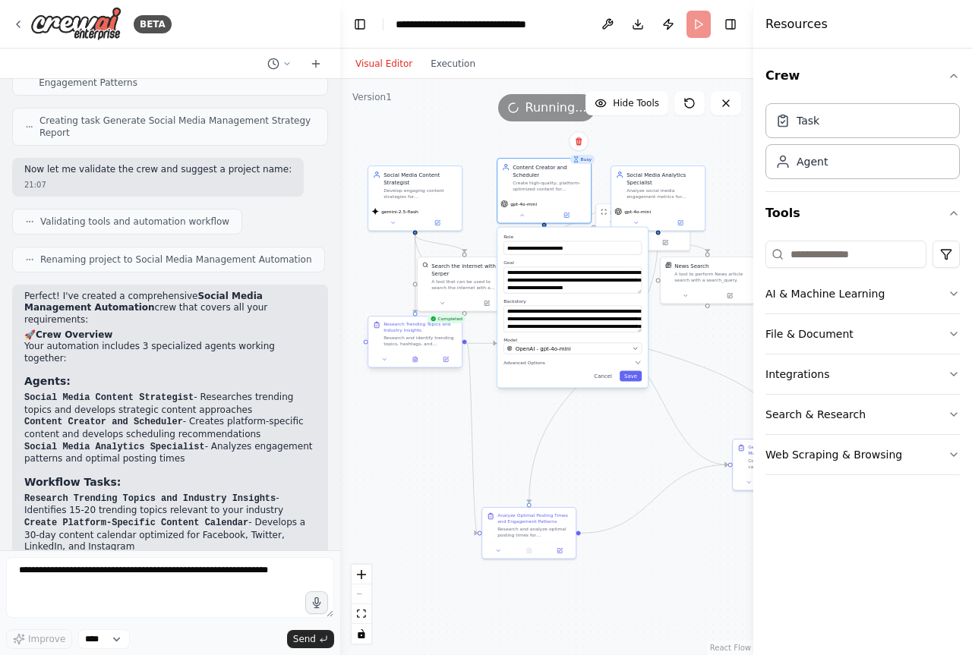
drag, startPoint x: 381, startPoint y: 433, endPoint x: 462, endPoint y: 342, distance: 122.0
click at [513, 429] on div ".deletable-edge-delete-btn { width: 20px; height: 20px; border: 0px solid #ffff…" at bounding box center [546, 367] width 413 height 576
drag, startPoint x: 398, startPoint y: 280, endPoint x: 379, endPoint y: 279, distance: 19.0
click at [379, 279] on div "Search the internet with Serper A tool that can be used to search the internet …" at bounding box center [414, 274] width 93 height 38
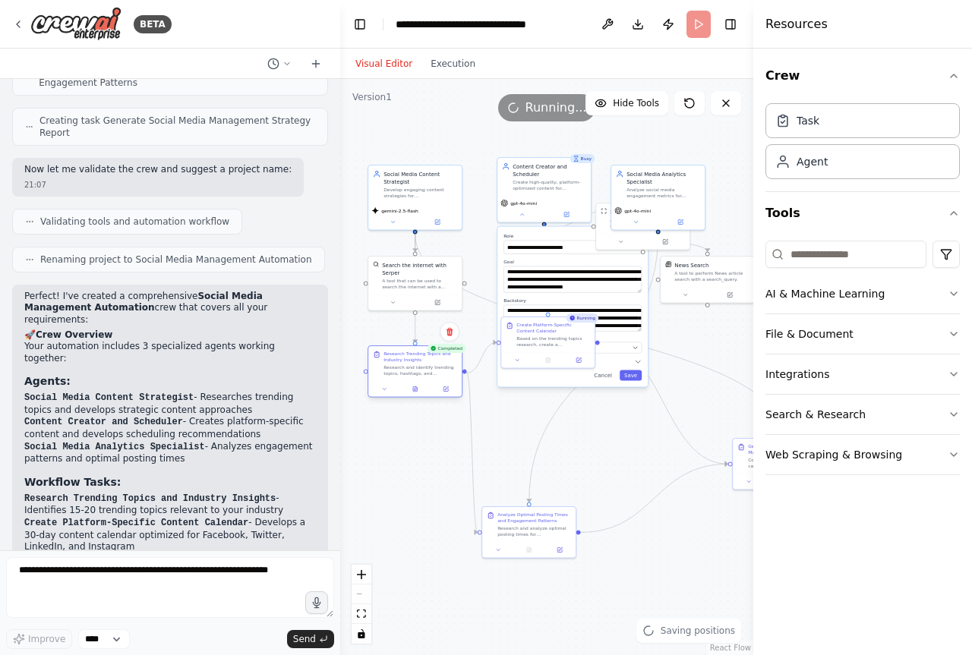
drag, startPoint x: 400, startPoint y: 346, endPoint x: 396, endPoint y: 378, distance: 32.1
click at [396, 378] on div "Research Trending Topics and Industry Insights Research and identify trending t…" at bounding box center [414, 363] width 93 height 35
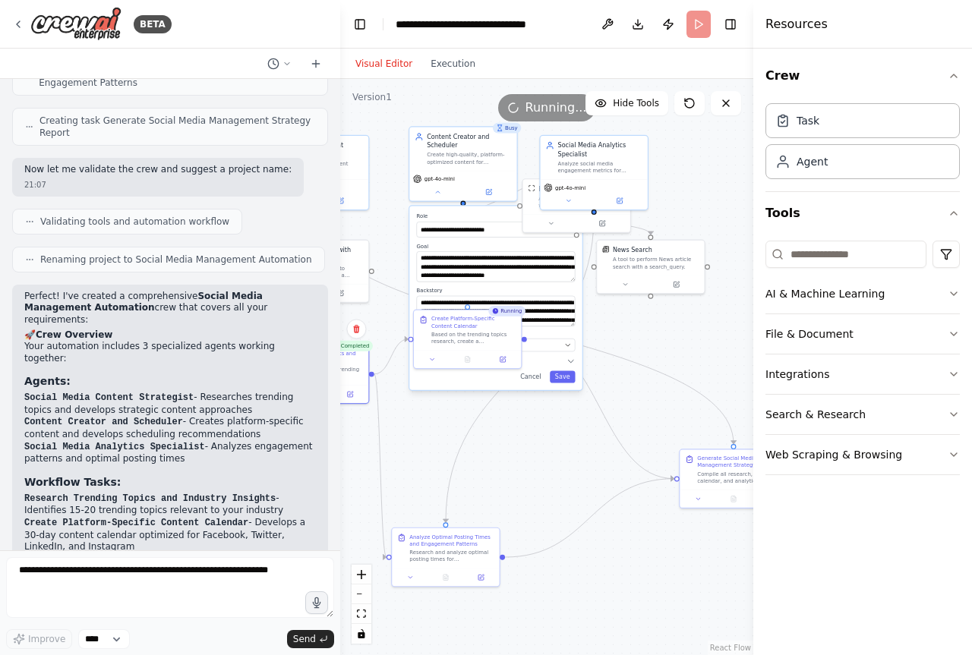
drag, startPoint x: 537, startPoint y: 436, endPoint x: 436, endPoint y: 445, distance: 101.4
click at [436, 445] on div ".deletable-edge-delete-btn { width: 20px; height: 20px; border: 0px solid #ffff…" at bounding box center [546, 367] width 413 height 576
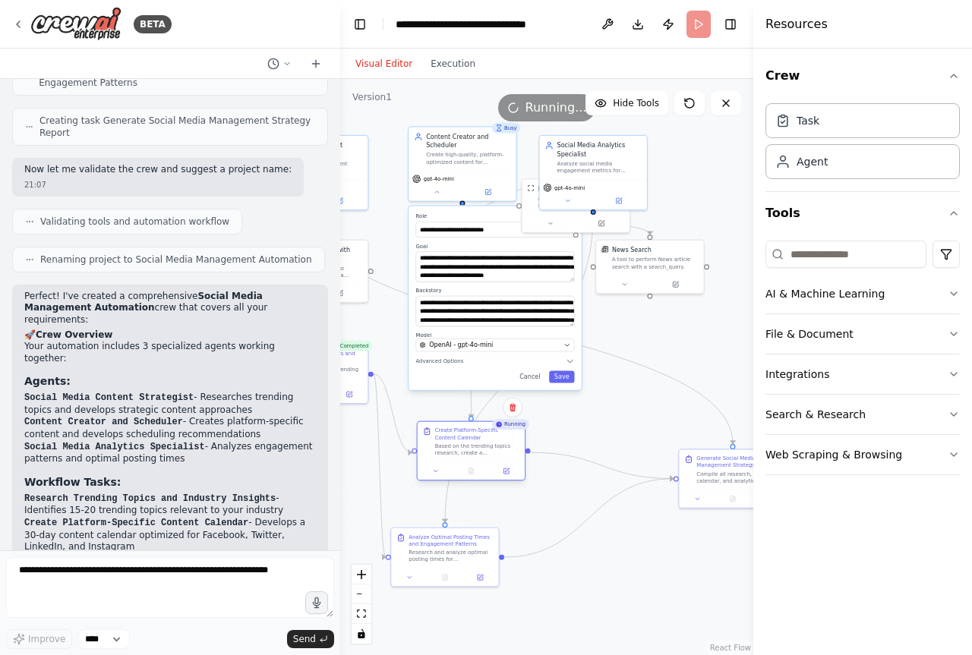
click at [460, 469] on div at bounding box center [470, 471] width 107 height 18
click at [530, 481] on div at bounding box center [540, 489] width 107 height 18
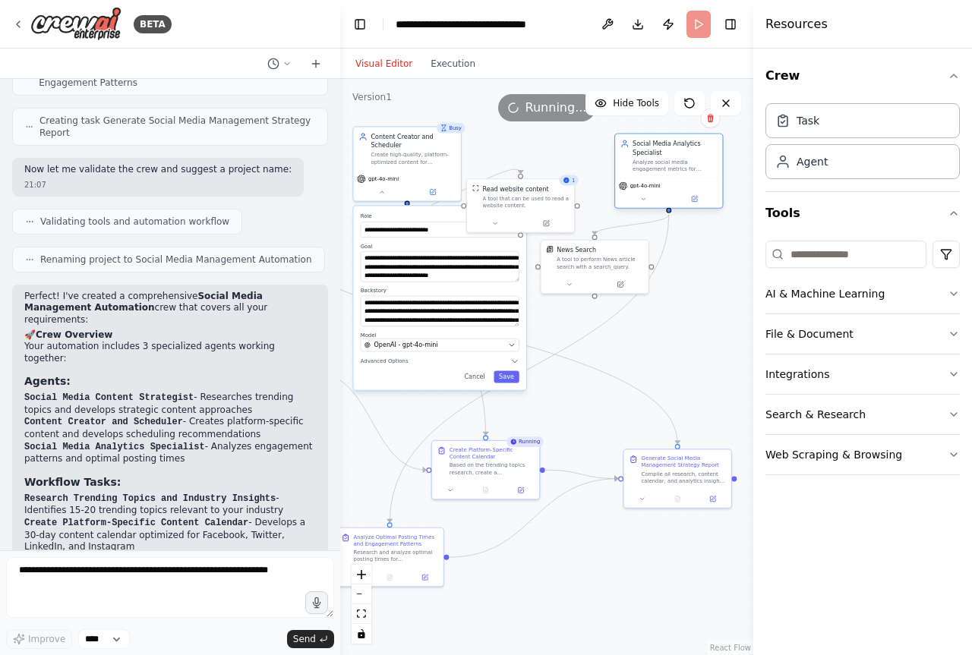
drag, startPoint x: 638, startPoint y: 168, endPoint x: 695, endPoint y: 172, distance: 57.1
click at [695, 172] on div "Analyze social media engagement metrics for {company_name}, identify performanc…" at bounding box center [674, 166] width 84 height 14
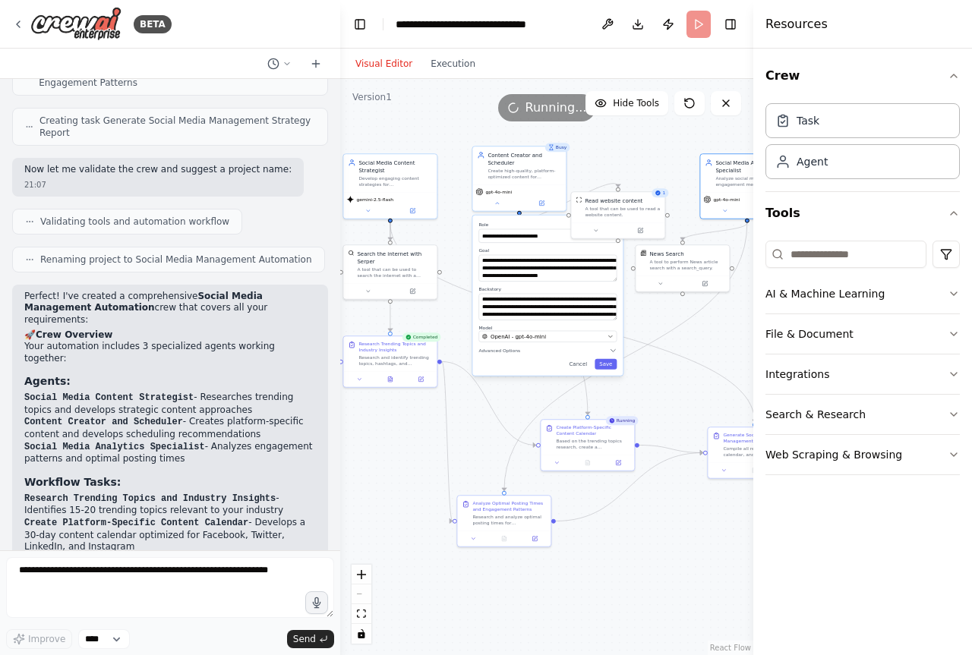
drag, startPoint x: 597, startPoint y: 367, endPoint x: 672, endPoint y: 359, distance: 75.5
click at [672, 359] on div ".deletable-edge-delete-btn { width: 20px; height: 20px; border: 0px solid #ffff…" at bounding box center [546, 367] width 413 height 576
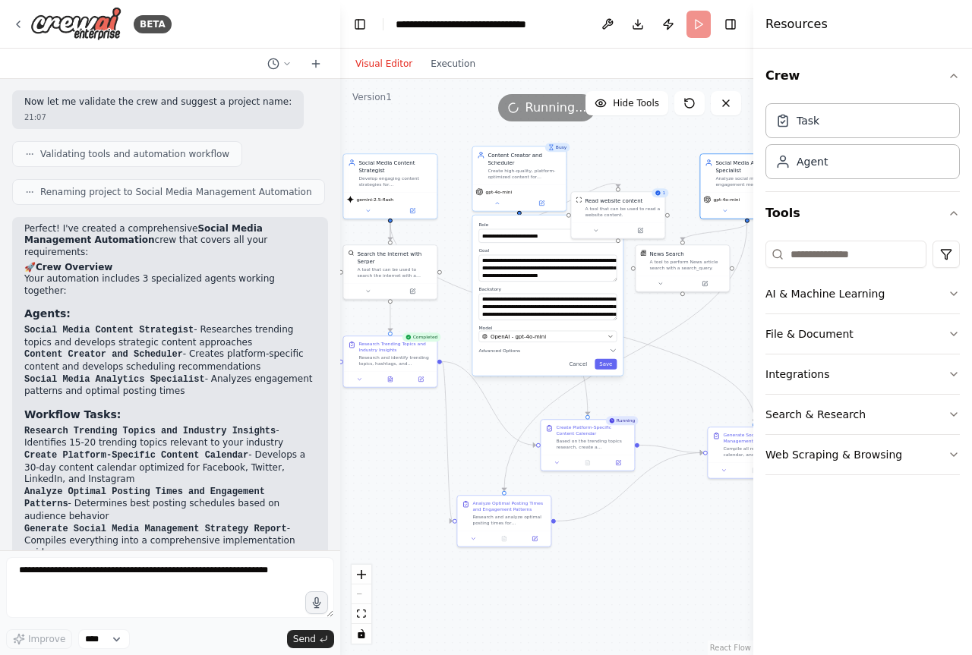
scroll to position [1051, 0]
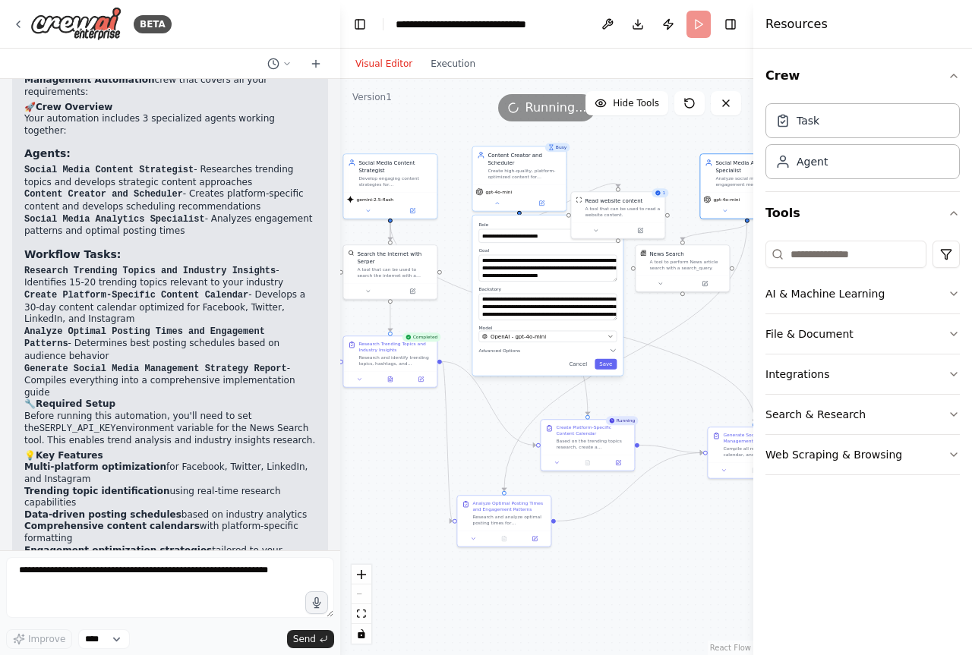
click at [11, 26] on div "BETA" at bounding box center [170, 24] width 340 height 49
click at [15, 26] on icon at bounding box center [18, 24] width 12 height 12
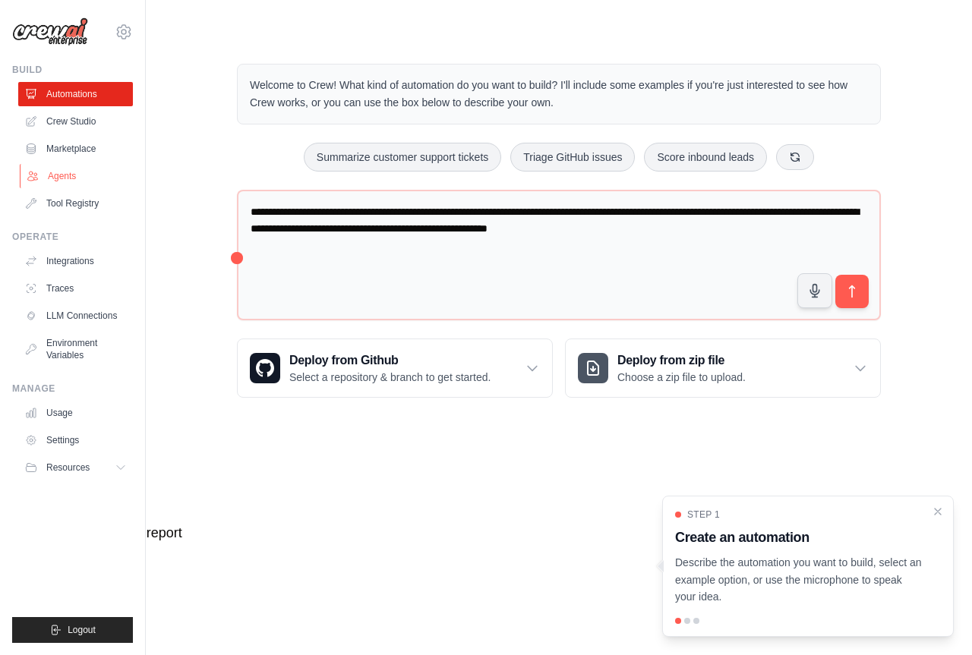
click at [70, 167] on link "Agents" at bounding box center [77, 176] width 115 height 24
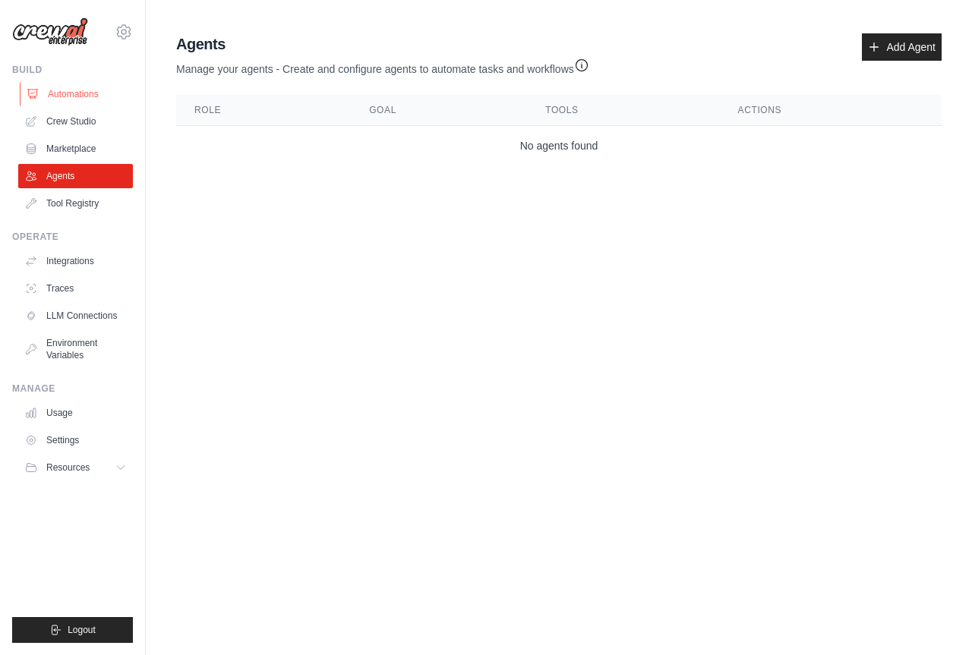
click at [61, 102] on link "Automations" at bounding box center [77, 94] width 115 height 24
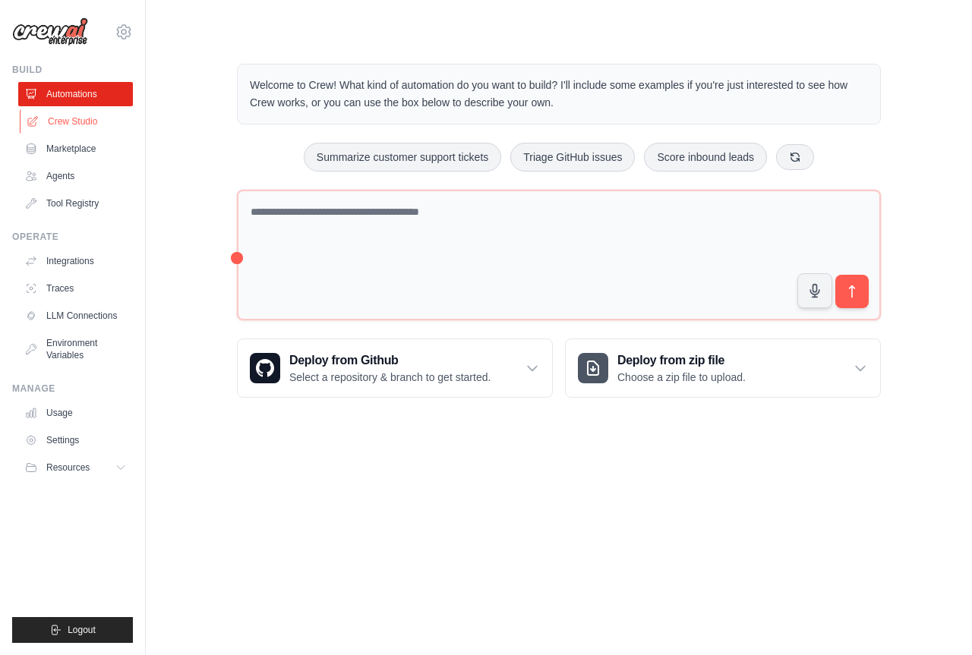
click at [74, 122] on link "Crew Studio" at bounding box center [77, 121] width 115 height 24
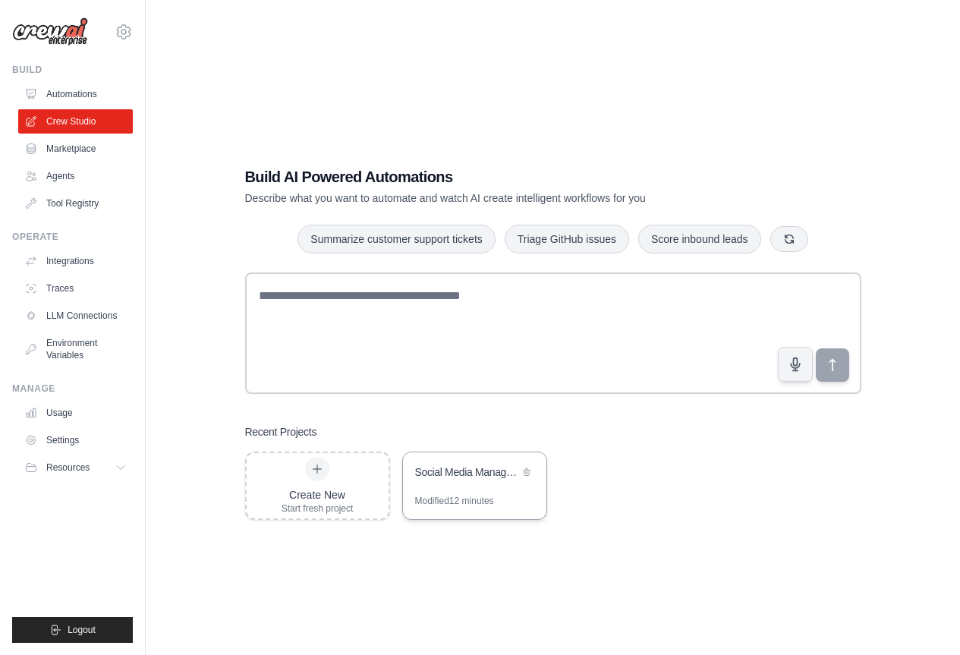
click at [480, 495] on div "Modified 12 minutes" at bounding box center [454, 501] width 79 height 12
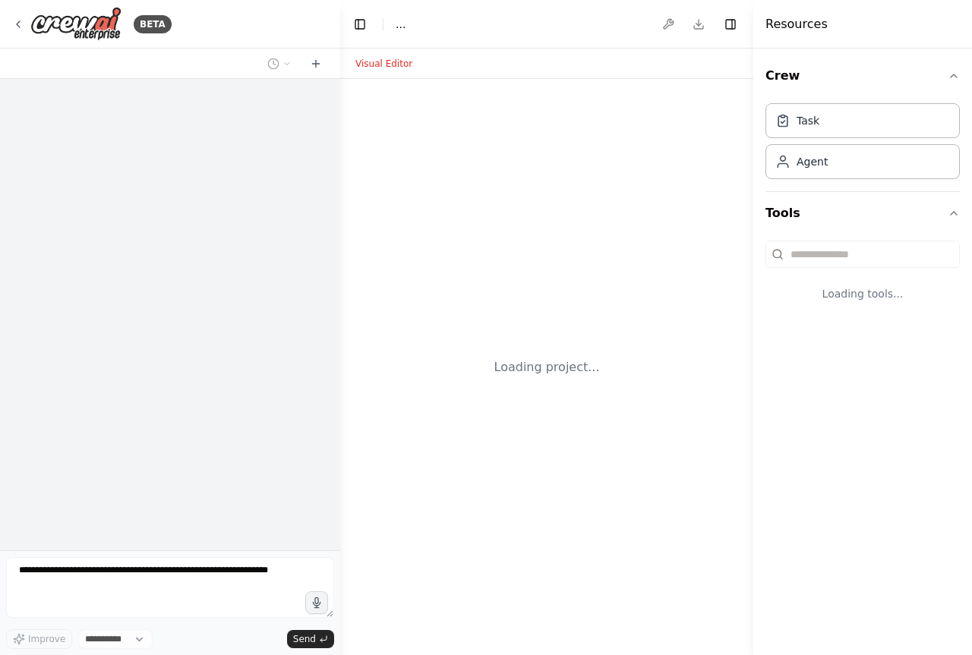
select select "****"
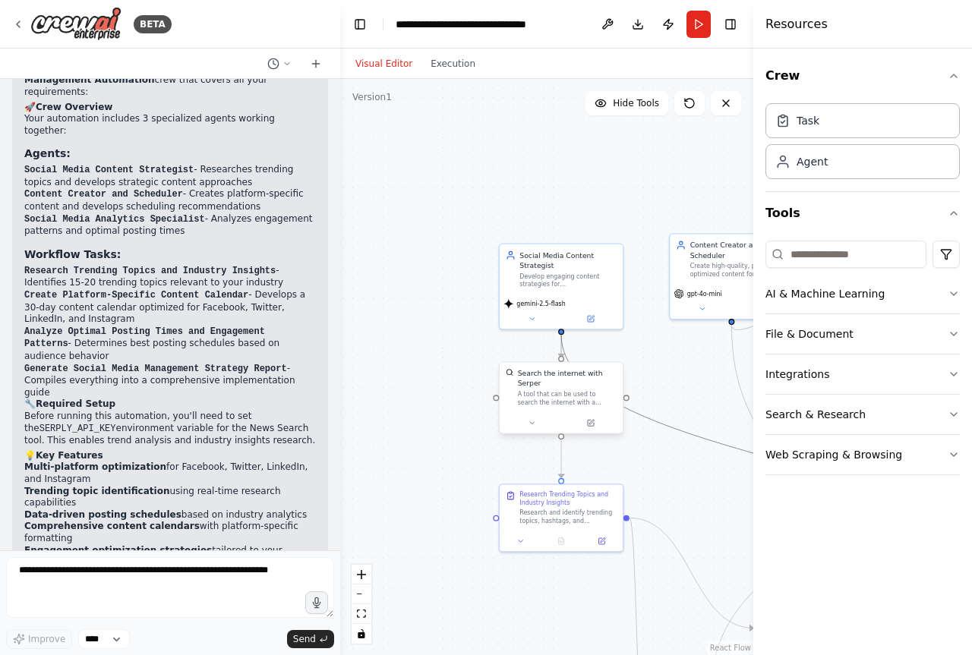
drag, startPoint x: 679, startPoint y: 433, endPoint x: 512, endPoint y: 372, distance: 178.4
click at [512, 372] on div ".deletable-edge-delete-btn { width: 20px; height: 20px; border: 0px solid #ffff…" at bounding box center [585, 383] width 273 height 380
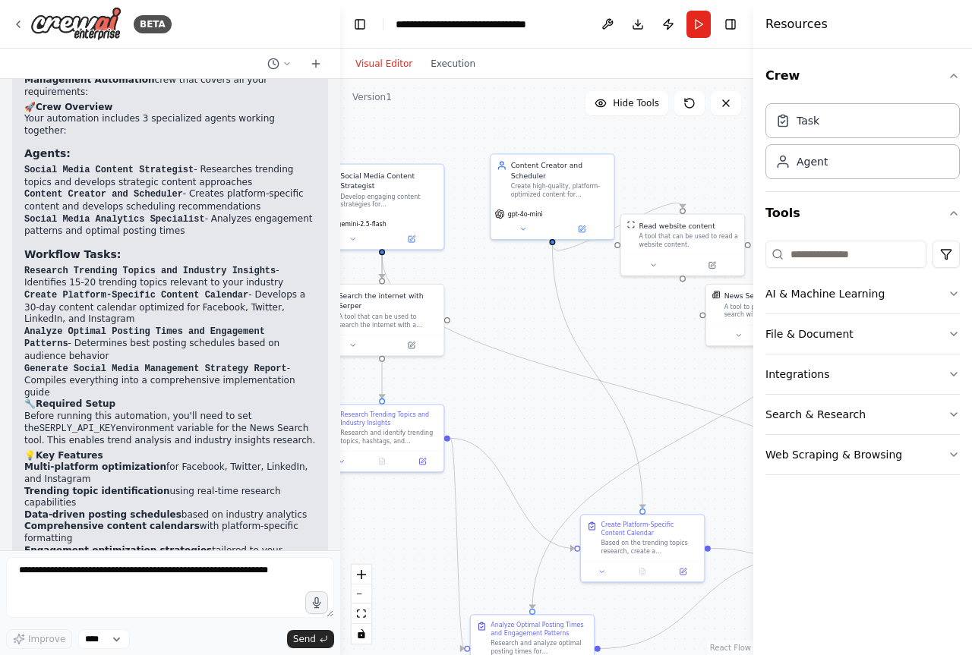
drag, startPoint x: 676, startPoint y: 352, endPoint x: 507, endPoint y: 278, distance: 184.9
click at [507, 278] on div ".deletable-edge-delete-btn { width: 20px; height: 20px; border: 0px solid #ffff…" at bounding box center [546, 367] width 413 height 576
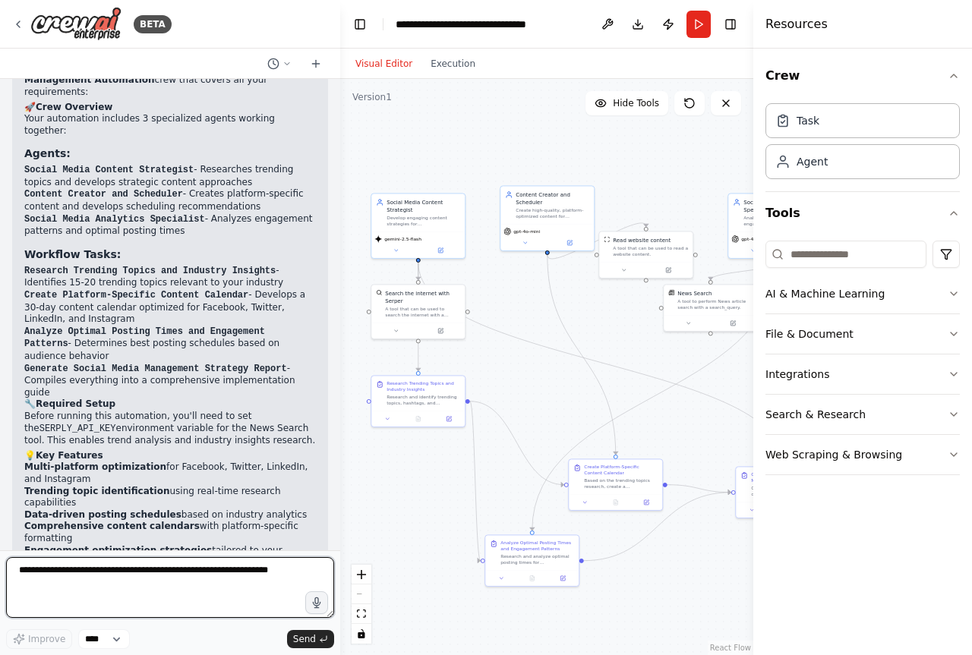
click at [333, 615] on textarea at bounding box center [170, 587] width 328 height 61
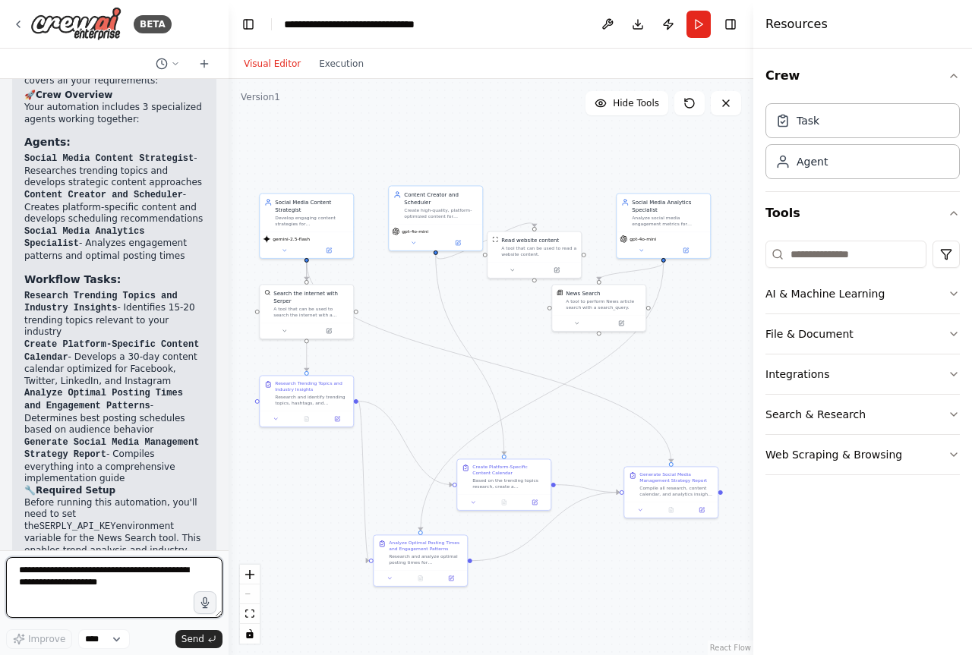
scroll to position [1243, 0]
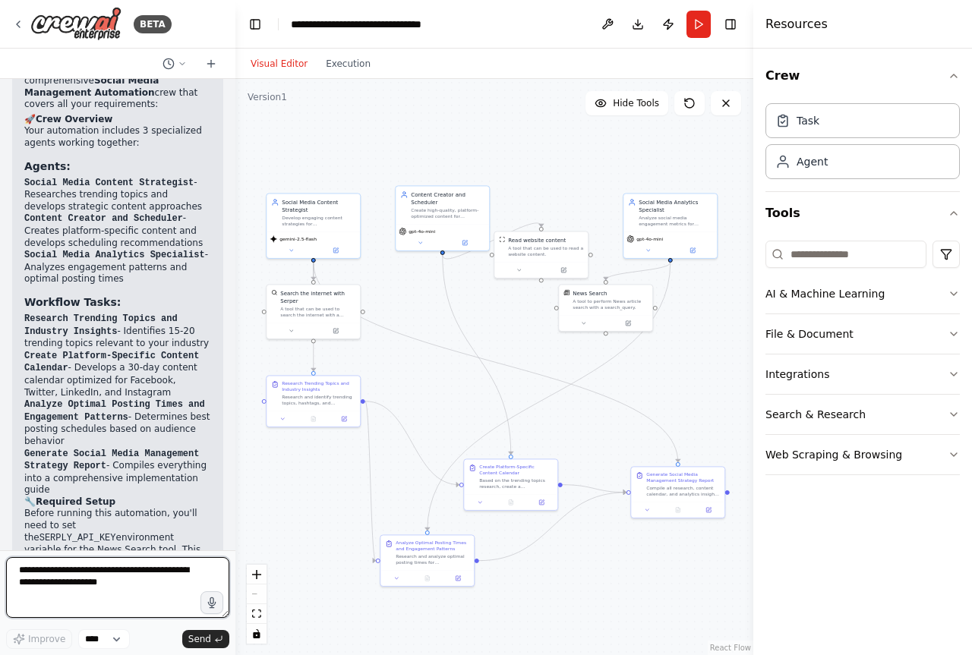
drag, startPoint x: 336, startPoint y: 615, endPoint x: 235, endPoint y: 592, distance: 103.5
click at [235, 592] on div "BETA Create a crew that schedules and publishes social media content across mul…" at bounding box center [486, 327] width 972 height 655
click at [335, 73] on div "Visual Editor Execution" at bounding box center [310, 64] width 138 height 30
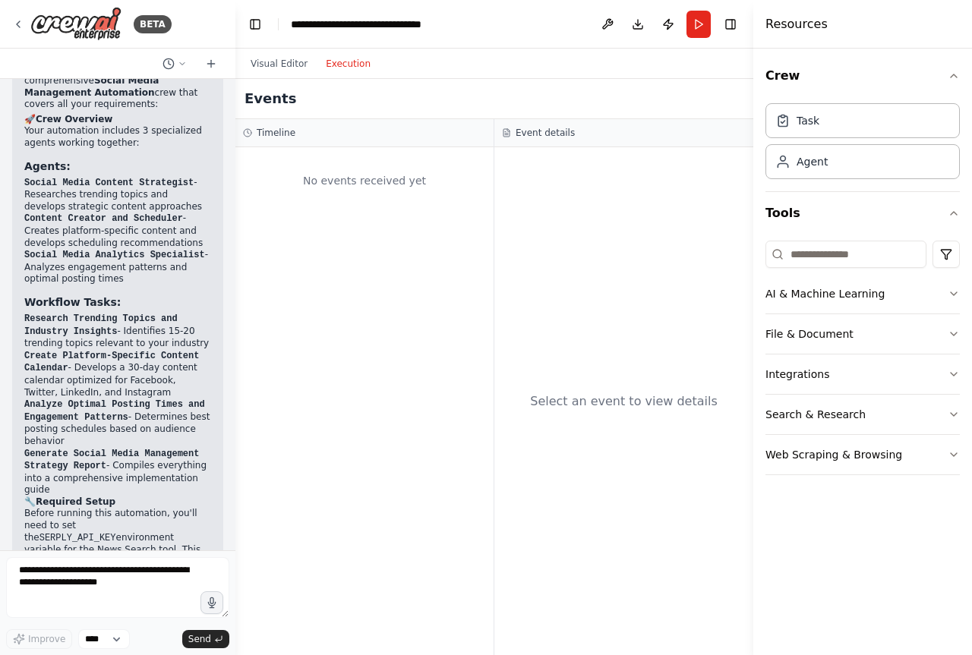
click at [339, 61] on button "Execution" at bounding box center [348, 64] width 63 height 18
click at [702, 24] on button "Run" at bounding box center [698, 24] width 24 height 27
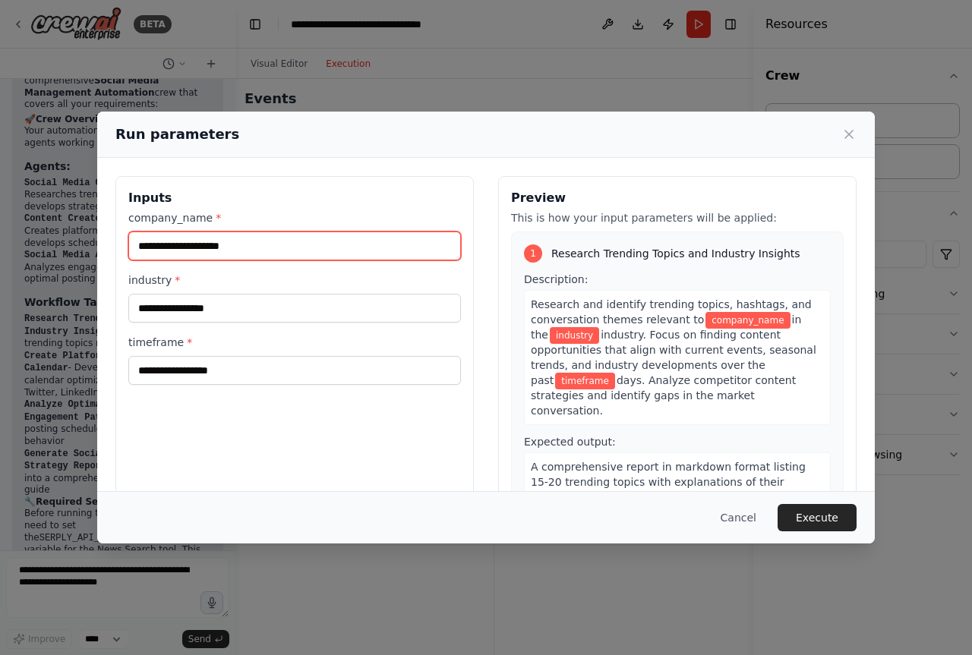
click at [360, 232] on input "company_name *" at bounding box center [294, 246] width 332 height 29
type input "*******"
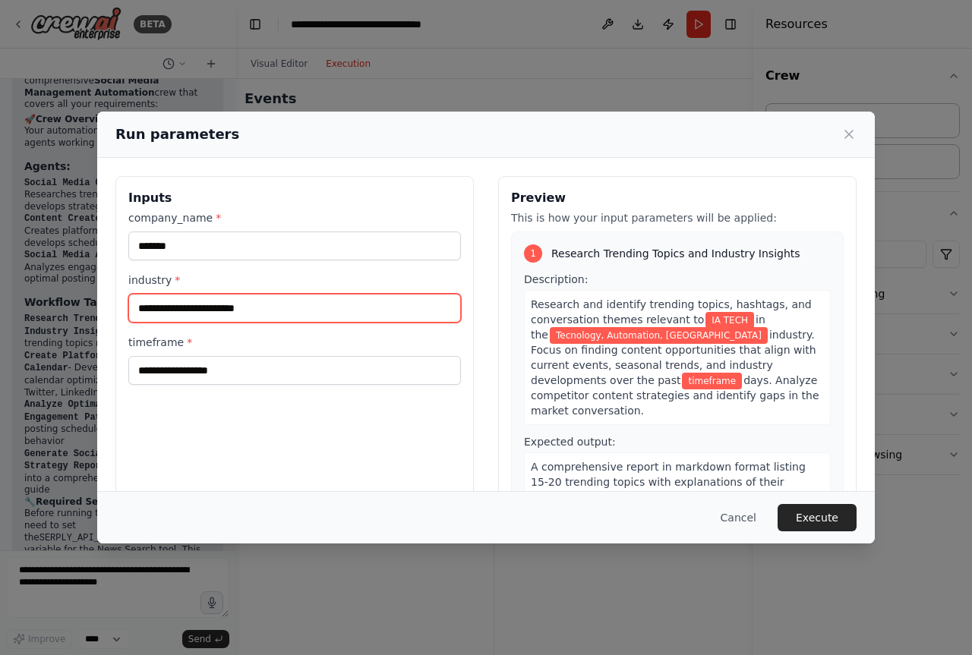
type input "**********"
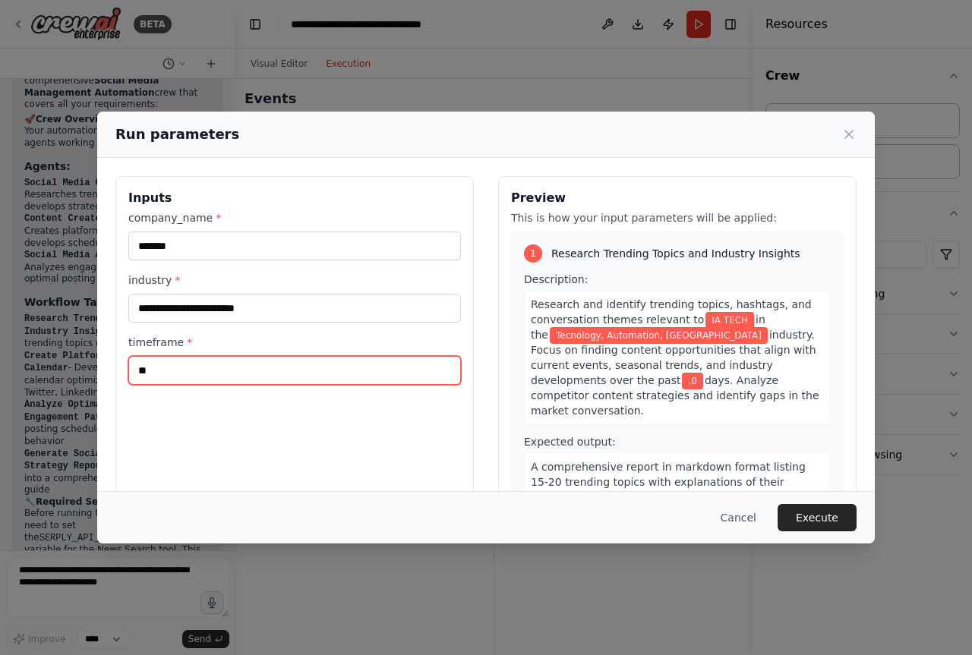
type input "*"
type input "**"
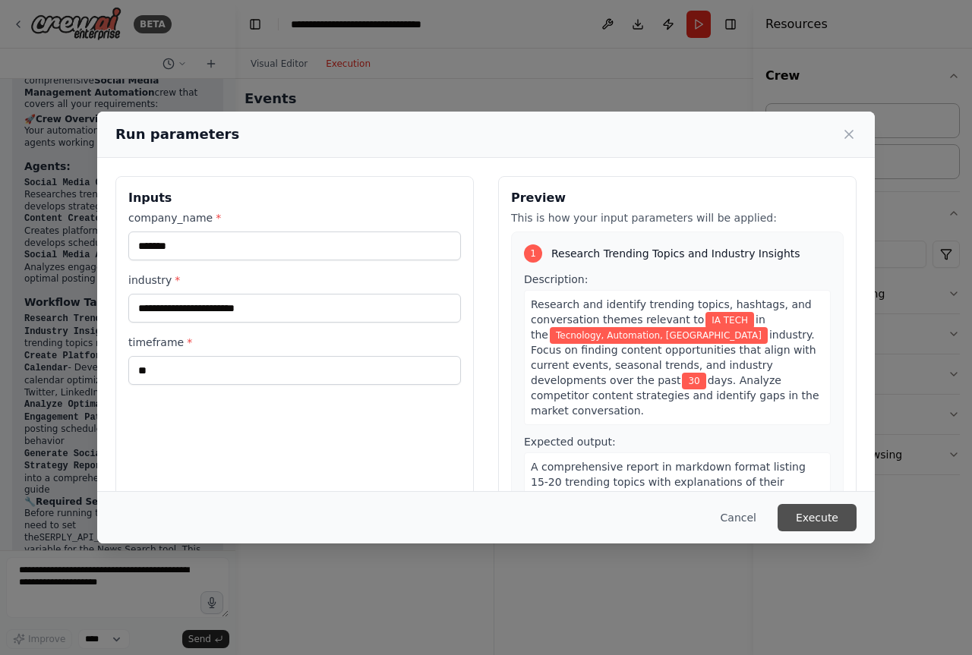
click at [826, 510] on button "Execute" at bounding box center [816, 517] width 79 height 27
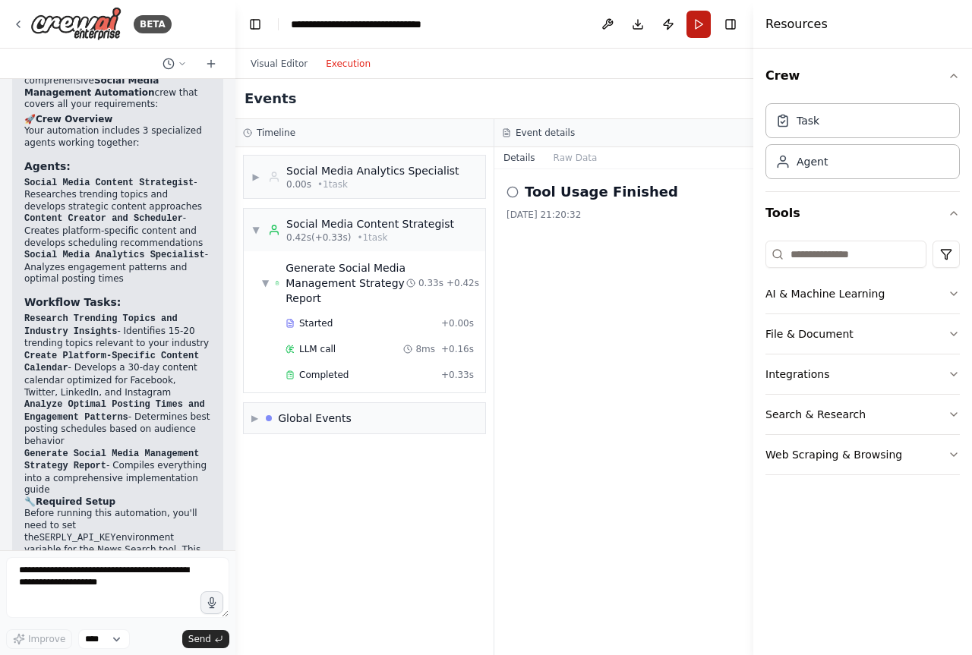
click at [693, 26] on button "Run" at bounding box center [698, 24] width 24 height 27
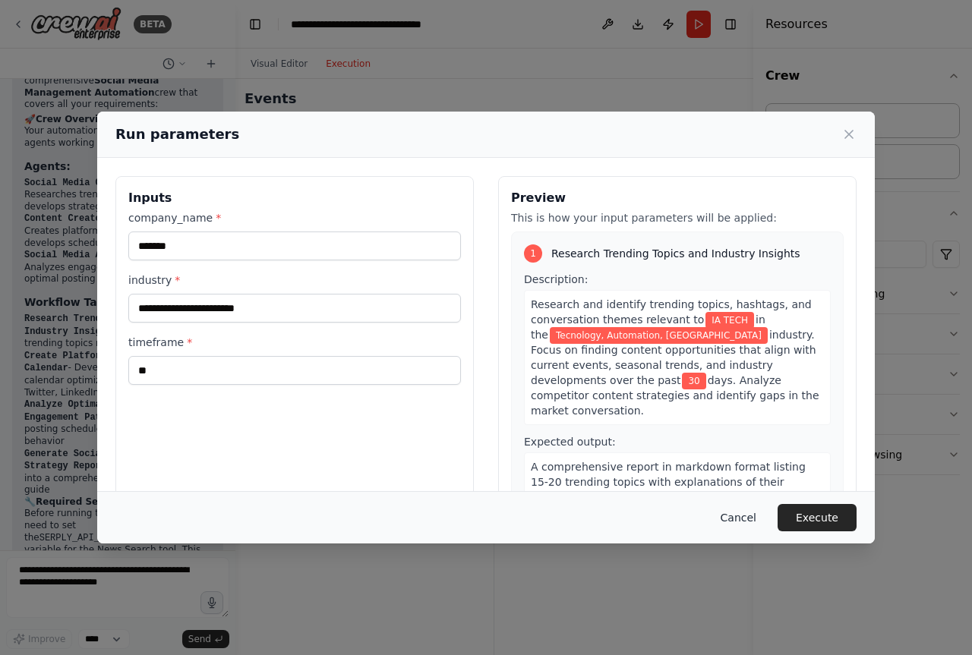
click at [742, 515] on button "Cancel" at bounding box center [738, 517] width 60 height 27
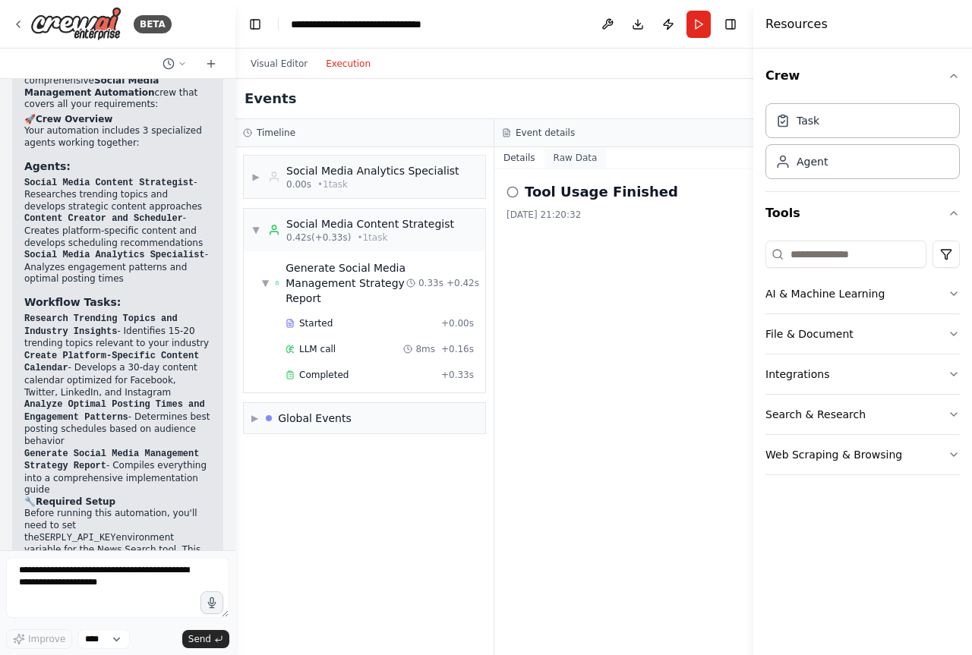
click at [554, 160] on button "Raw Data" at bounding box center [575, 157] width 62 height 21
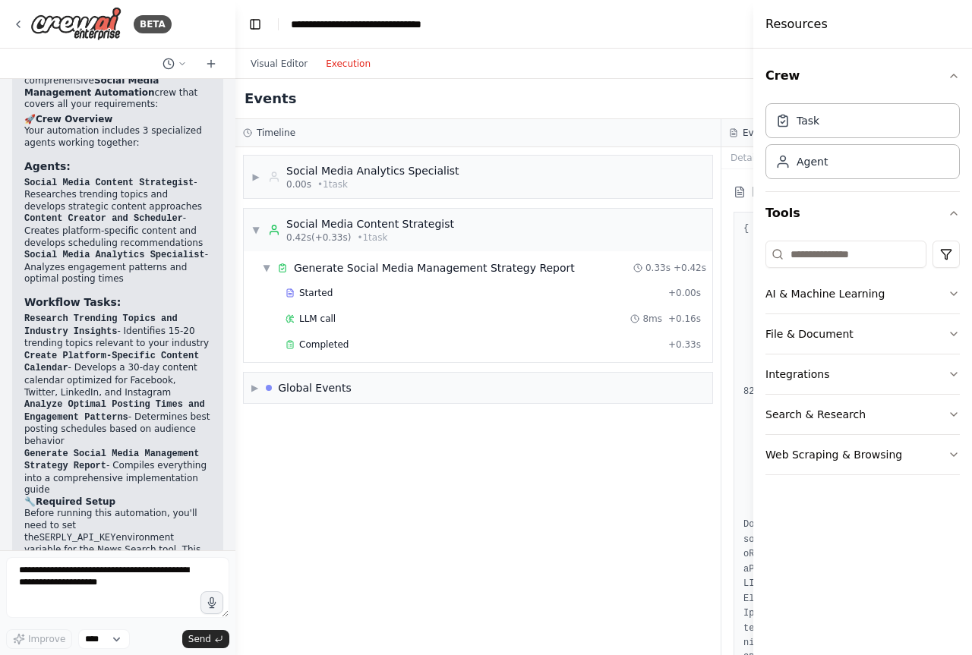
drag, startPoint x: 547, startPoint y: 535, endPoint x: 446, endPoint y: 520, distance: 101.3
click at [446, 528] on div "▶ Social Media Analytics Specialist 0.00s • 1 task ▼ Social Media Content Strat…" at bounding box center [477, 401] width 485 height 508
drag, startPoint x: 517, startPoint y: 114, endPoint x: 259, endPoint y: 69, distance: 261.9
click at [319, 99] on div "Events" at bounding box center [721, 99] width 972 height 40
click at [273, 55] on button "Visual Editor" at bounding box center [278, 64] width 75 height 18
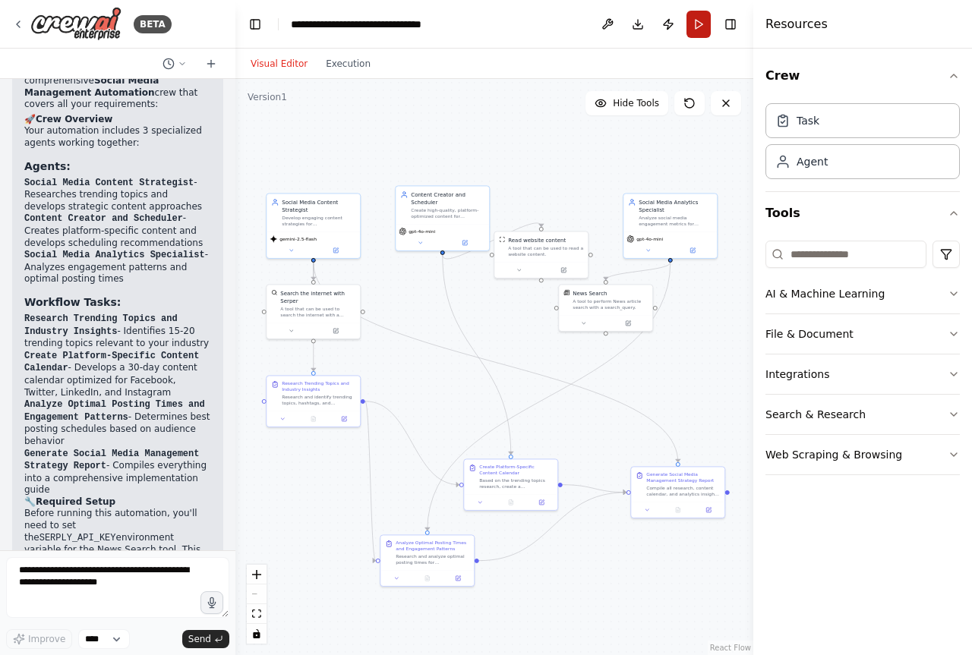
click at [695, 17] on button "Run" at bounding box center [698, 24] width 24 height 27
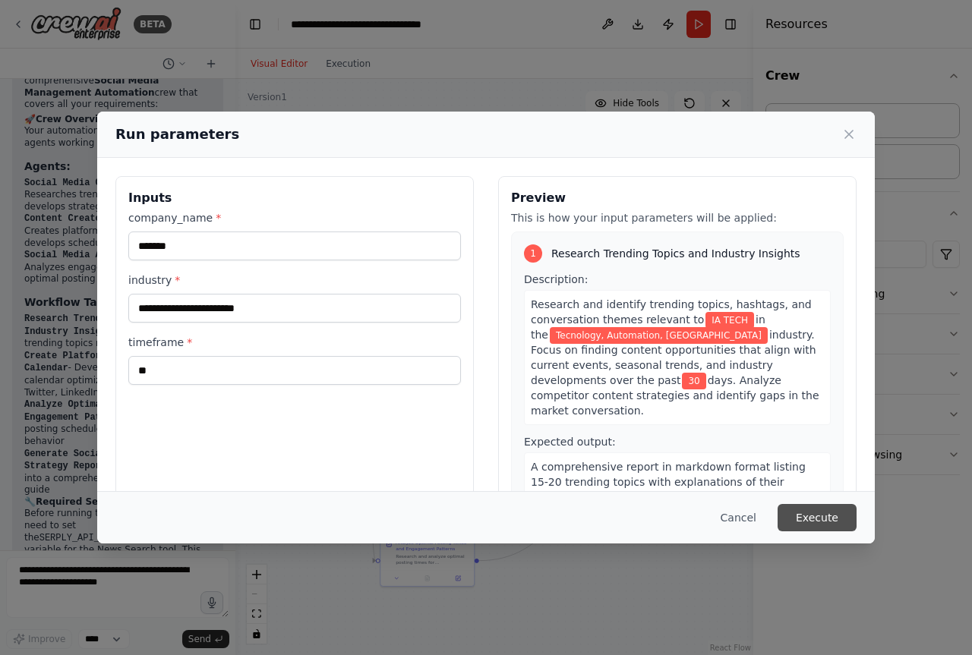
click at [818, 518] on button "Execute" at bounding box center [816, 517] width 79 height 27
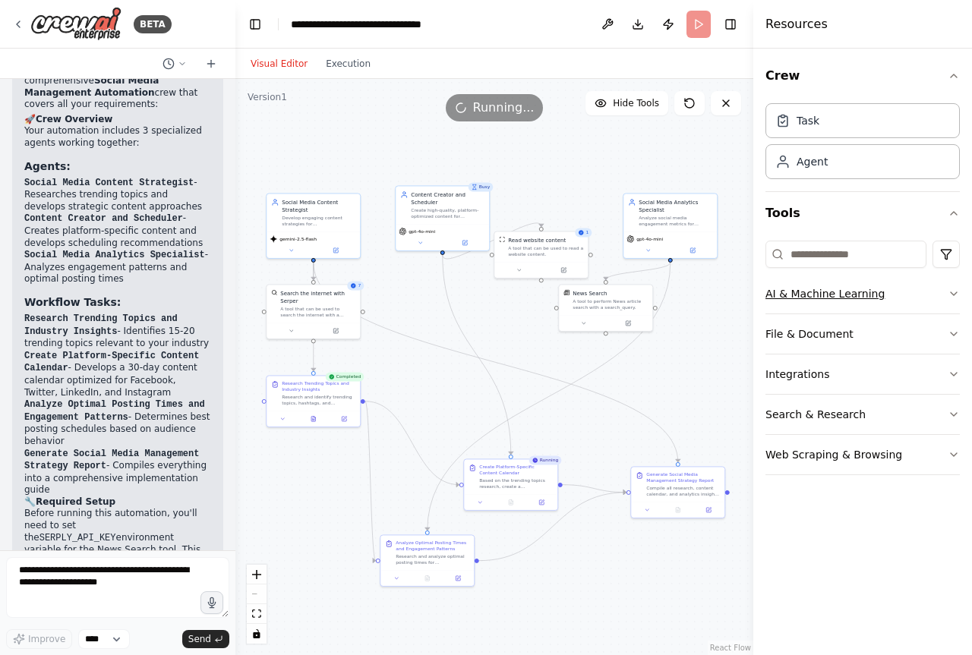
click at [952, 297] on icon "button" at bounding box center [953, 294] width 12 height 12
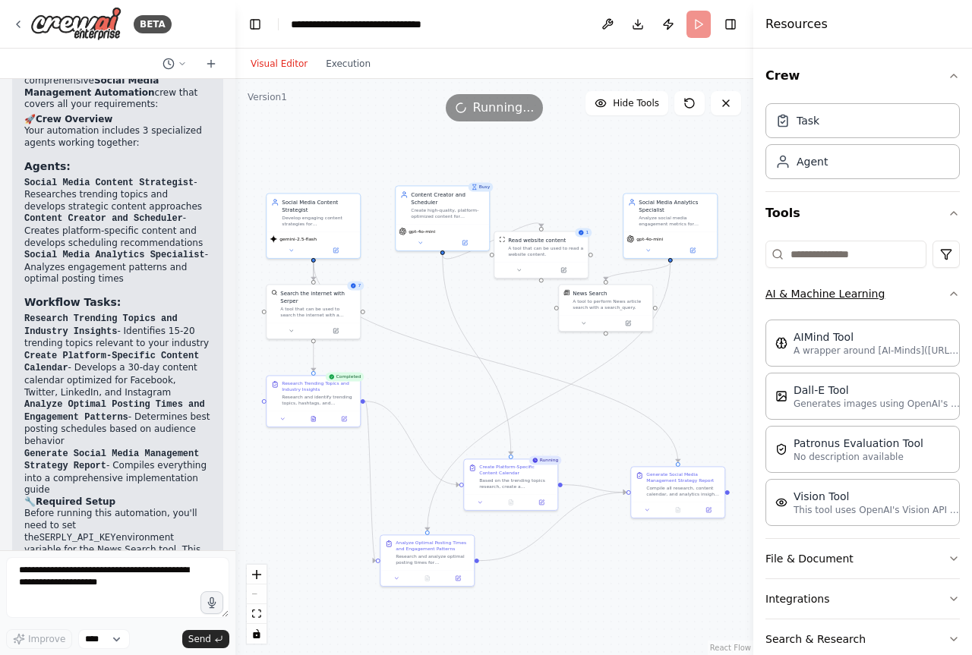
click at [947, 289] on icon "button" at bounding box center [953, 294] width 12 height 12
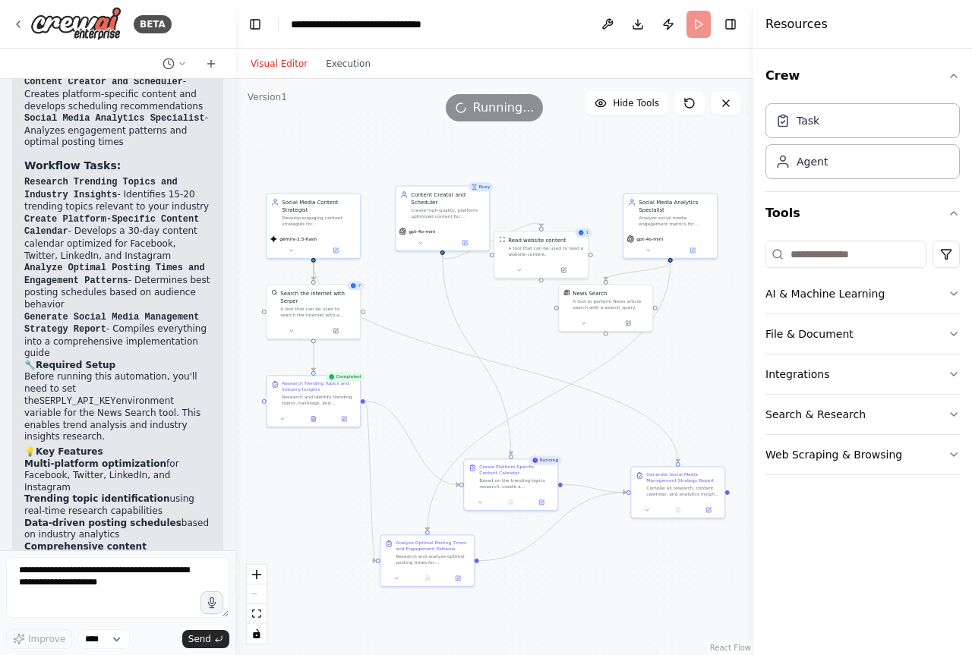
scroll to position [1459, 0]
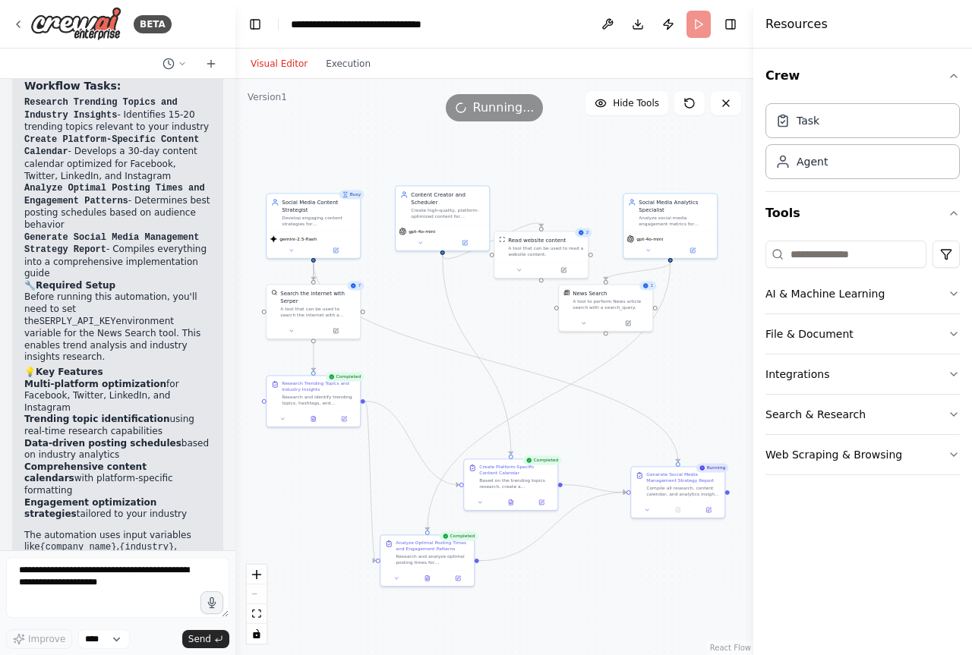
click at [440, 392] on div ".deletable-edge-delete-btn { width: 20px; height: 20px; border: 0px solid #ffff…" at bounding box center [494, 367] width 518 height 576
click at [336, 78] on div "Visual Editor Execution" at bounding box center [310, 64] width 138 height 30
click at [339, 71] on button "Execution" at bounding box center [348, 64] width 63 height 18
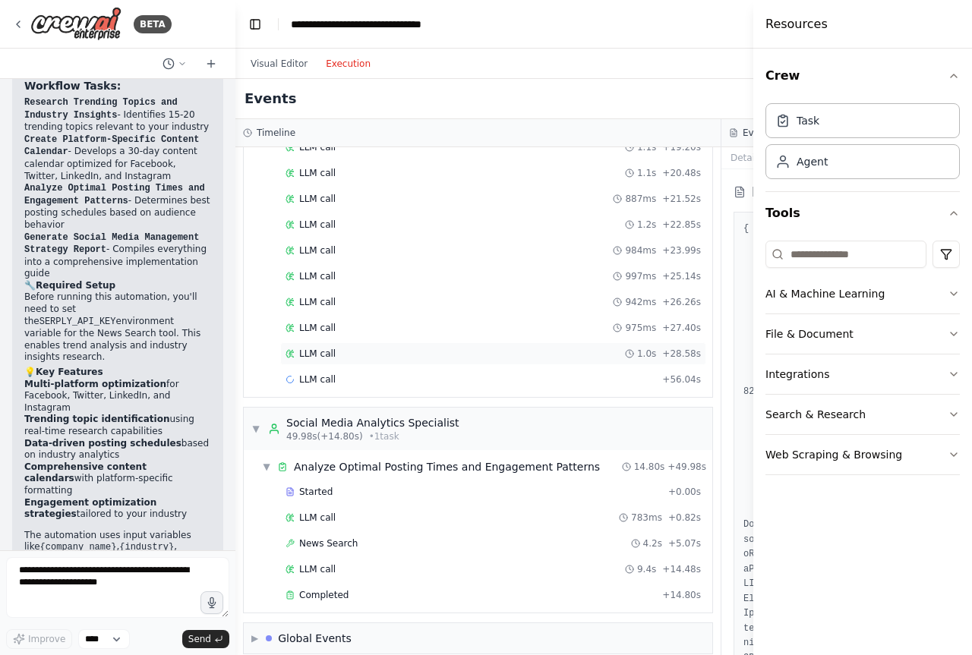
scroll to position [1487, 0]
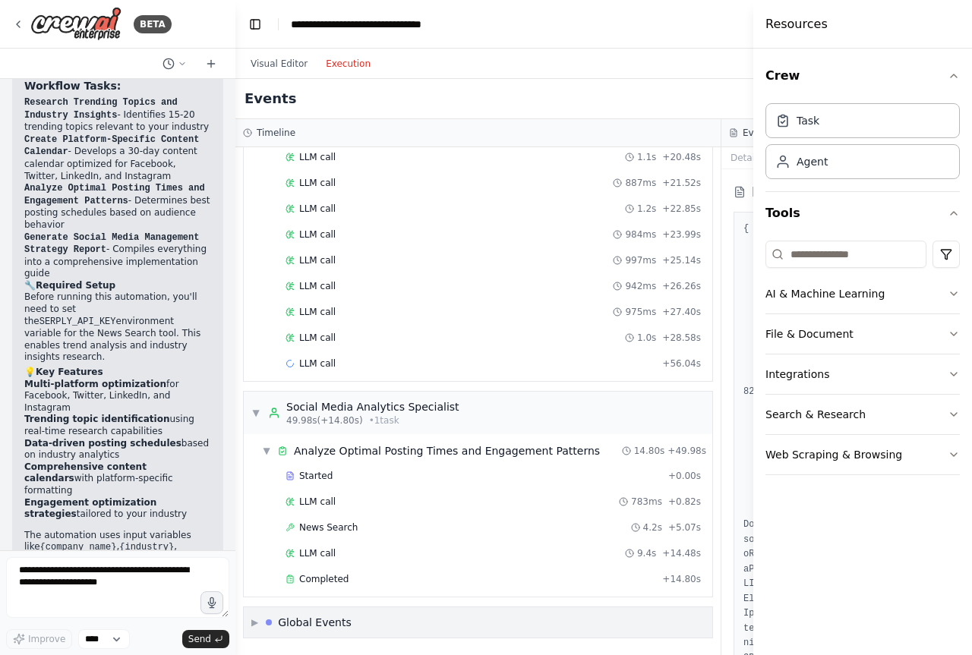
click at [358, 622] on div "▶ Global Events" at bounding box center [478, 622] width 468 height 30
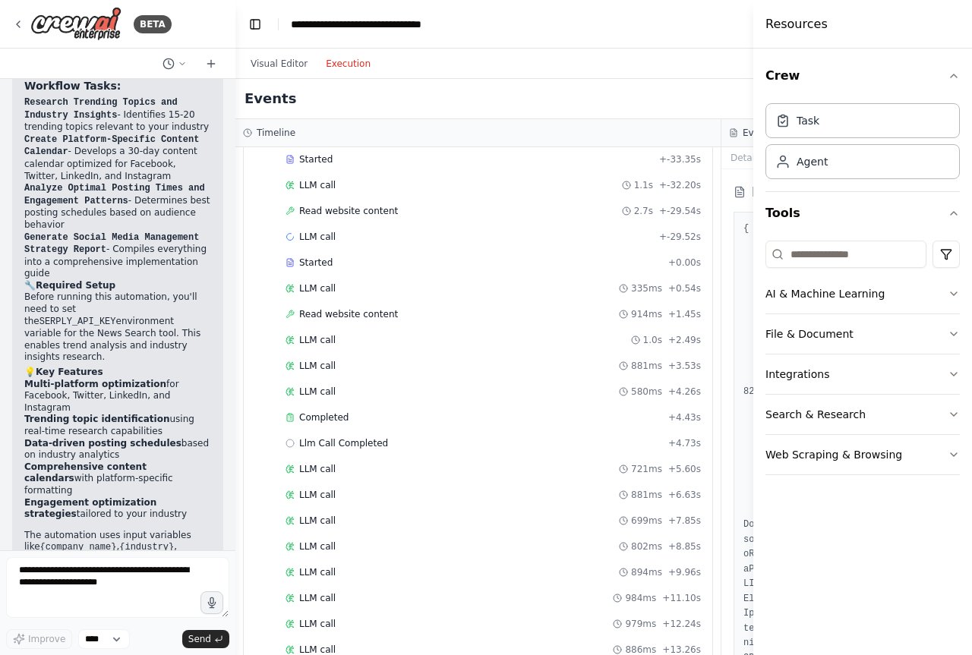
scroll to position [690, 0]
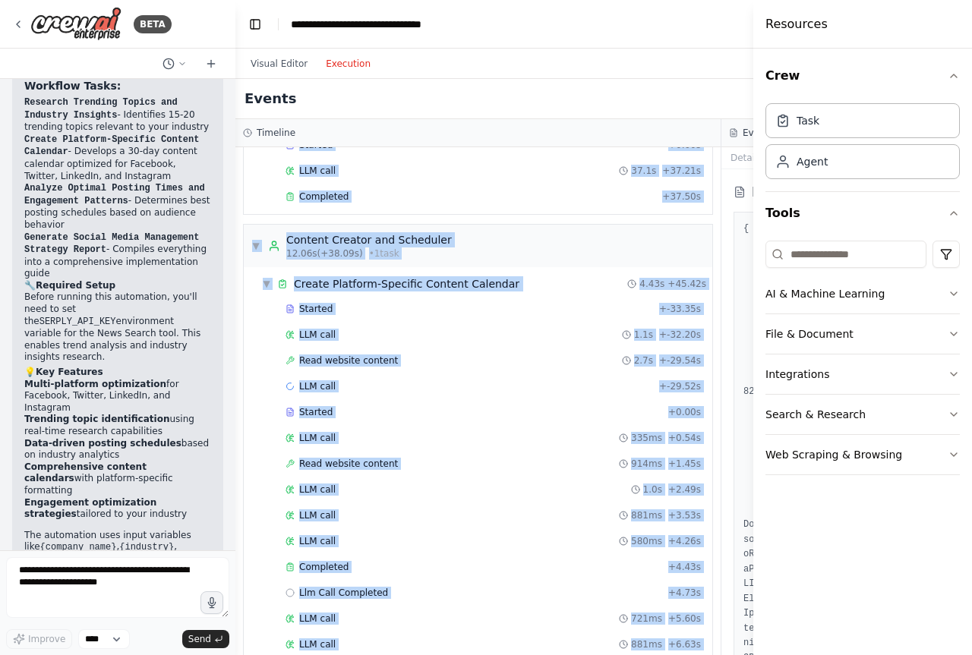
drag, startPoint x: 723, startPoint y: 121, endPoint x: 466, endPoint y: 118, distance: 257.3
click at [467, 120] on div "Timeline ▼ Social Media Content Strategist 0.01s (+102.28s) • 2 task s ▼ resear…" at bounding box center [721, 387] width 972 height 536
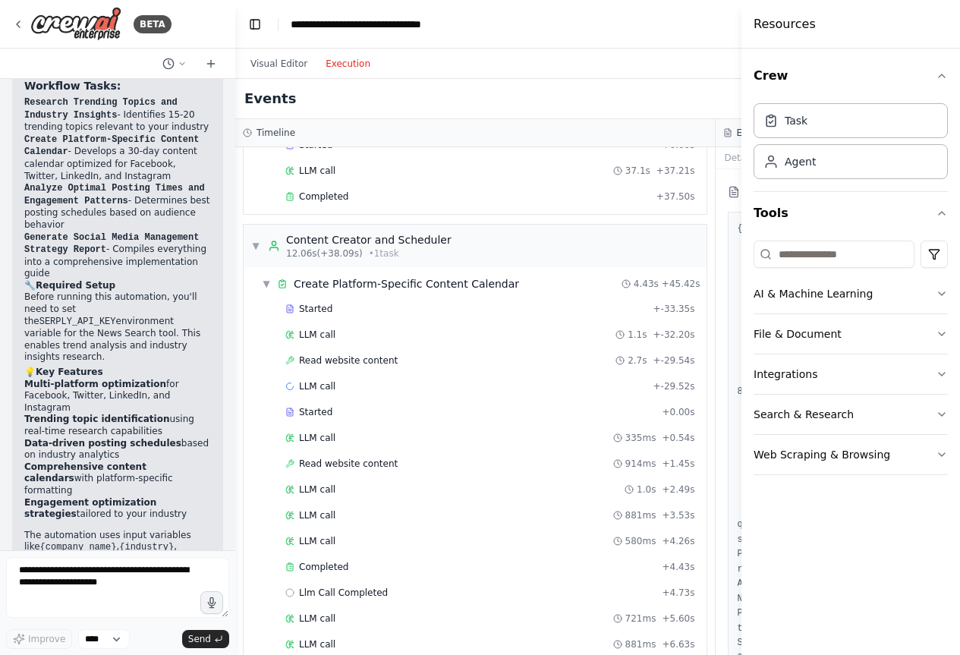
drag, startPoint x: 467, startPoint y: 102, endPoint x: 368, endPoint y: 86, distance: 100.0
click at [368, 86] on div "Events" at bounding box center [715, 99] width 960 height 40
drag, startPoint x: 707, startPoint y: 103, endPoint x: 569, endPoint y: 95, distance: 139.2
click at [569, 95] on div "Events" at bounding box center [721, 99] width 972 height 40
drag, startPoint x: 726, startPoint y: 121, endPoint x: 620, endPoint y: 121, distance: 105.5
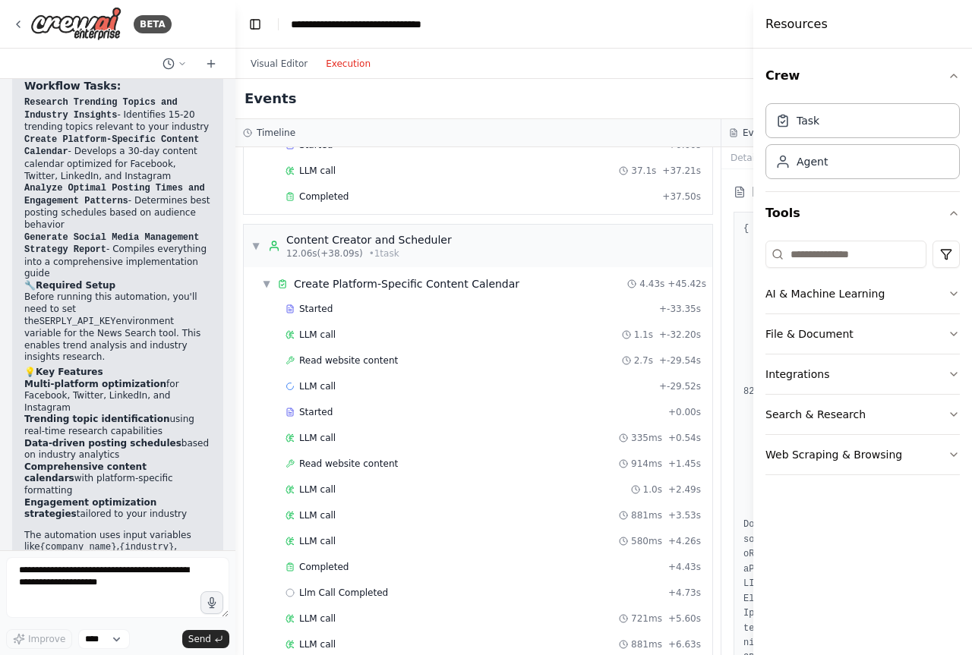
click at [620, 121] on div "Timeline ▼ Social Media Content Strategist 0.01s (+102.28s) • 2 task s ▼ resear…" at bounding box center [721, 387] width 972 height 536
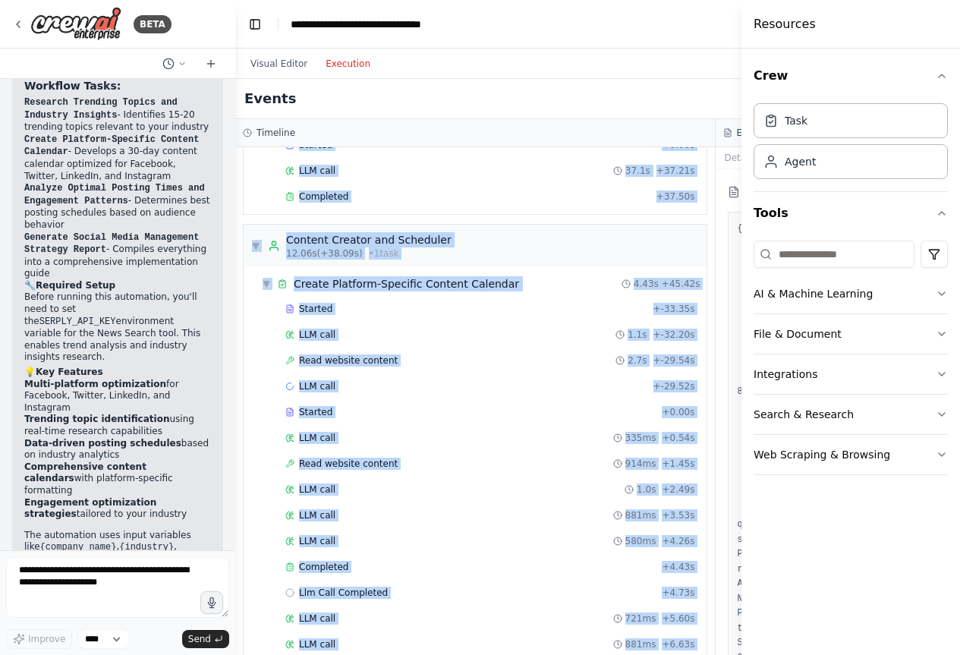
click at [700, 120] on div "Timeline" at bounding box center [475, 133] width 480 height 28
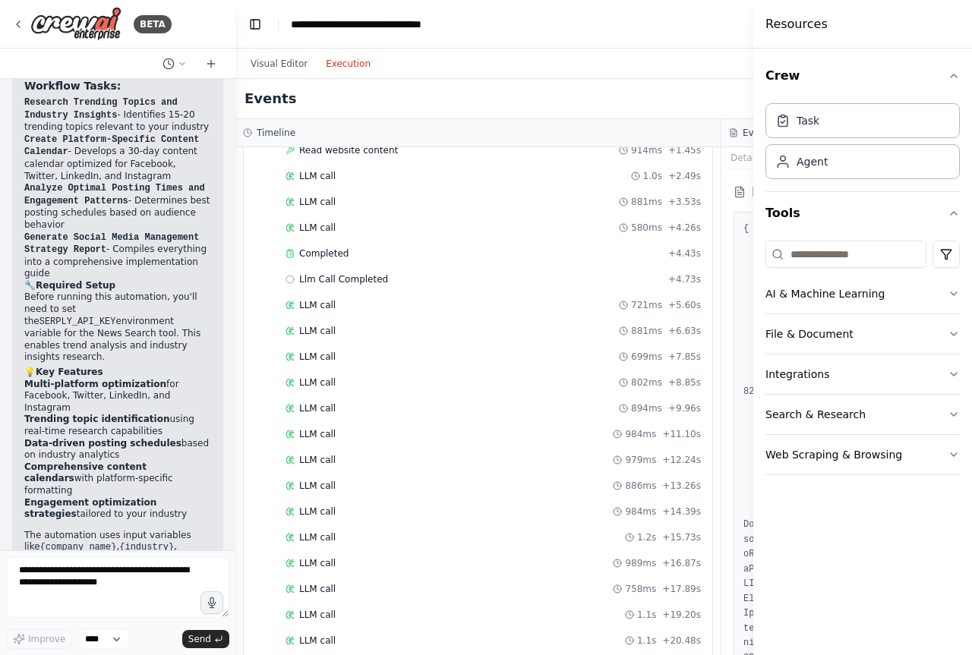
scroll to position [994, 0]
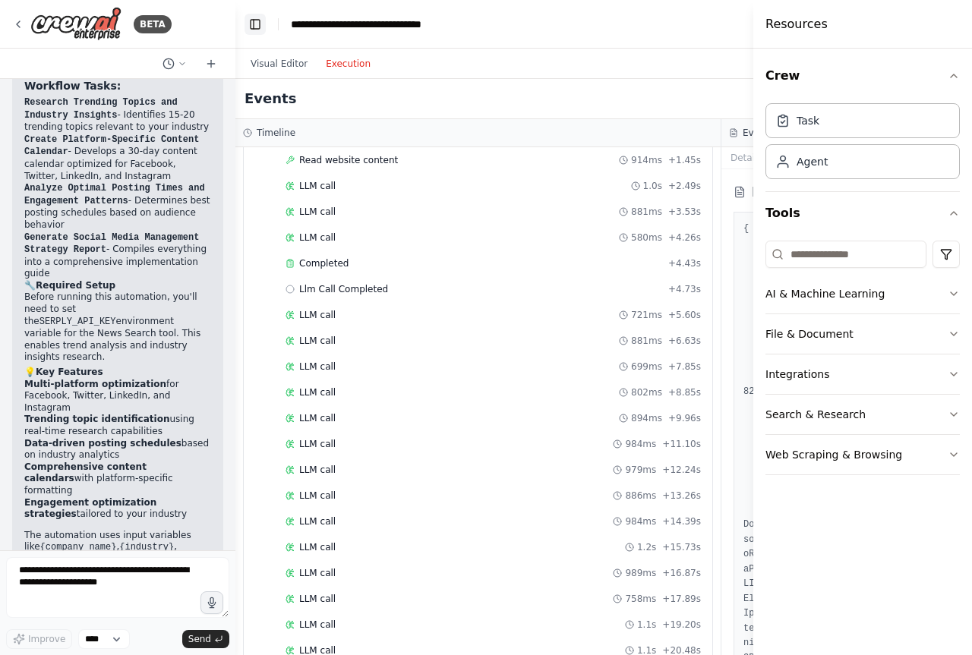
click at [254, 28] on button "Toggle Left Sidebar" at bounding box center [254, 24] width 21 height 21
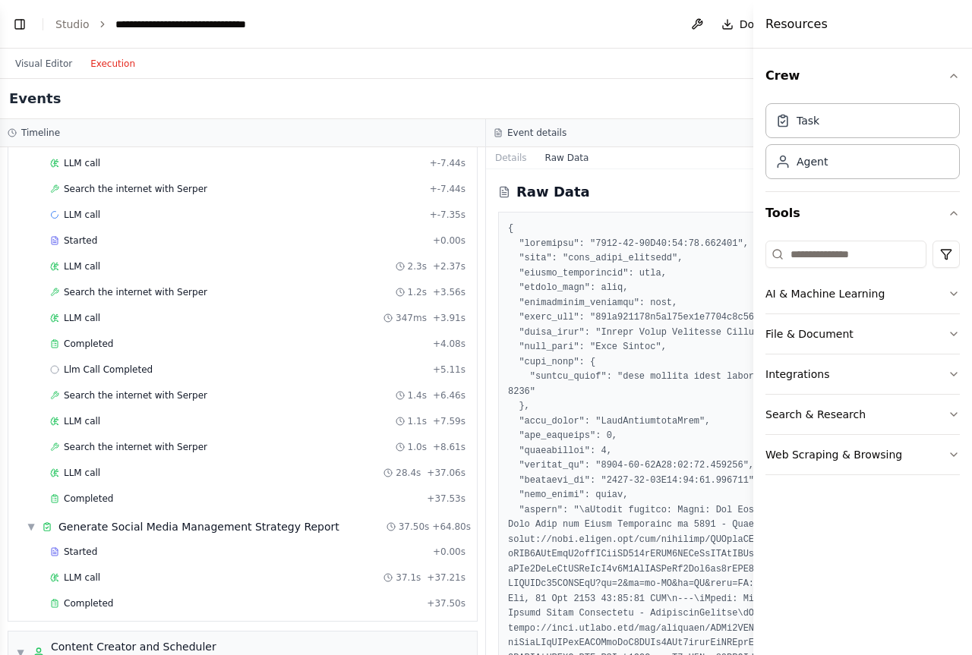
scroll to position [0, 0]
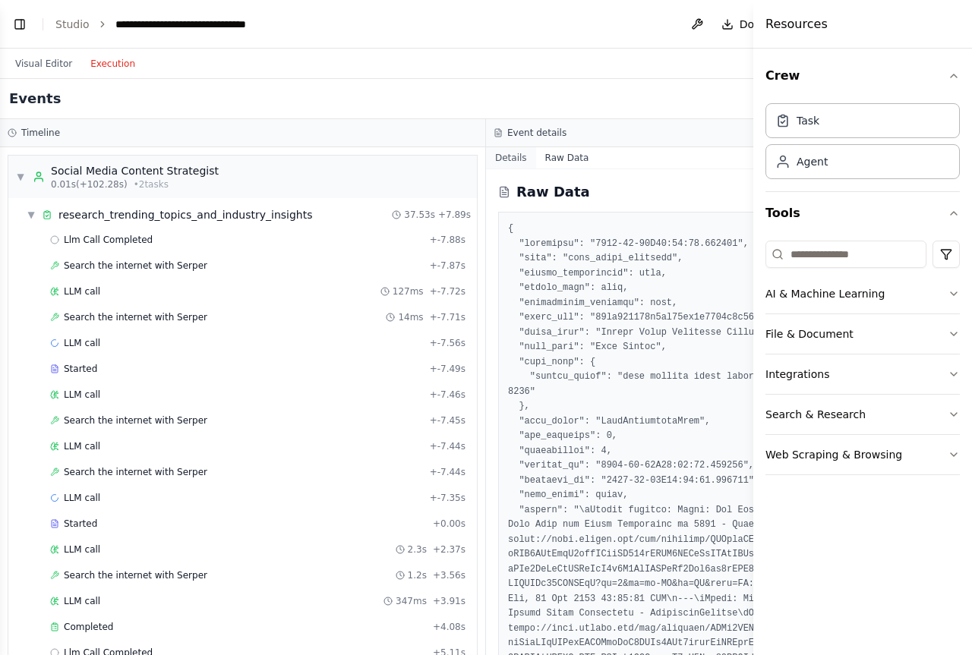
click at [512, 151] on button "Details" at bounding box center [511, 157] width 50 height 21
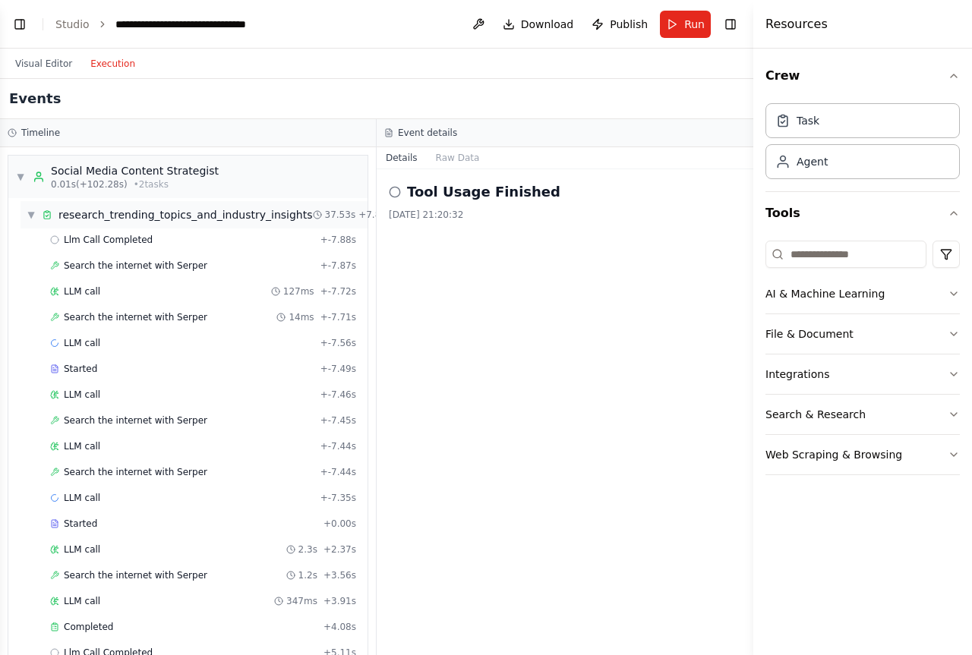
click at [36, 216] on div "▼ research_trending_topics_and_industry_insights" at bounding box center [170, 214] width 286 height 15
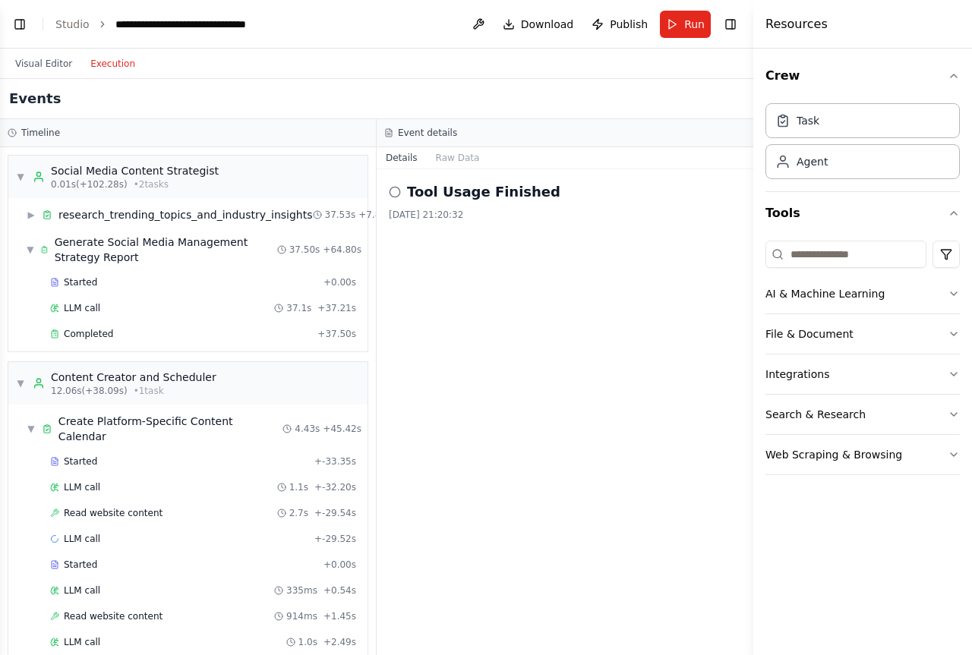
click at [469, 191] on h2 "Tool Usage Finished" at bounding box center [483, 191] width 153 height 21
click at [390, 191] on circle at bounding box center [394, 192] width 10 height 10
click at [443, 164] on button "Raw Data" at bounding box center [458, 157] width 62 height 21
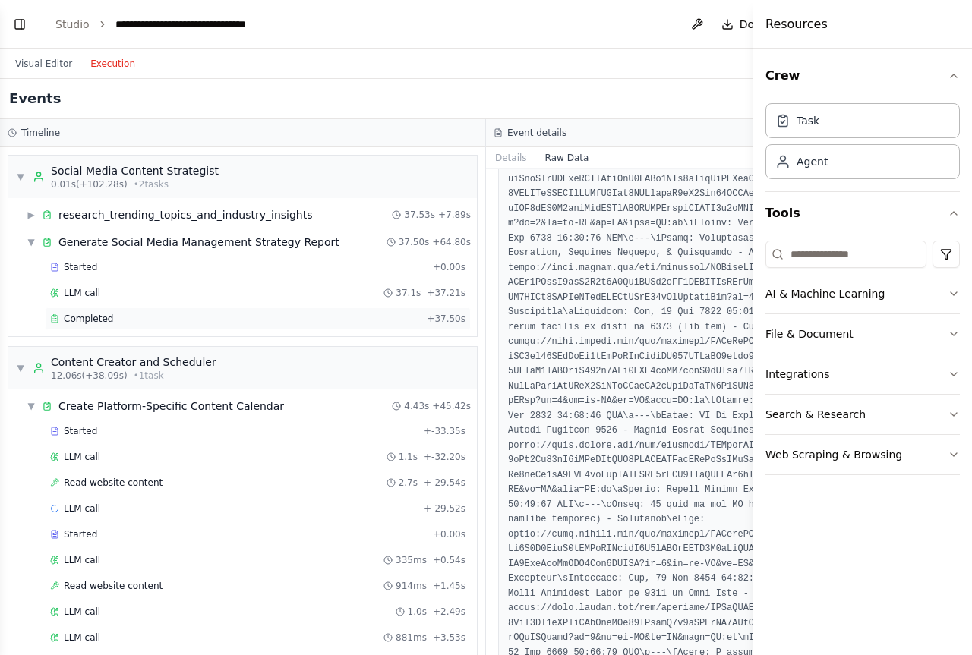
scroll to position [1670, 0]
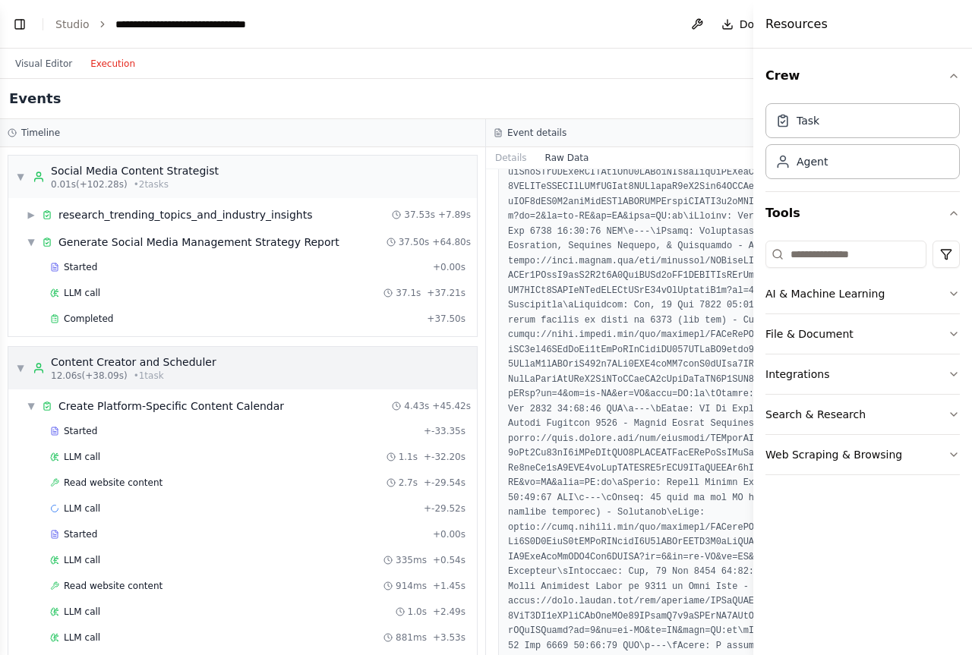
click at [130, 360] on div "Content Creator and Scheduler" at bounding box center [133, 361] width 165 height 15
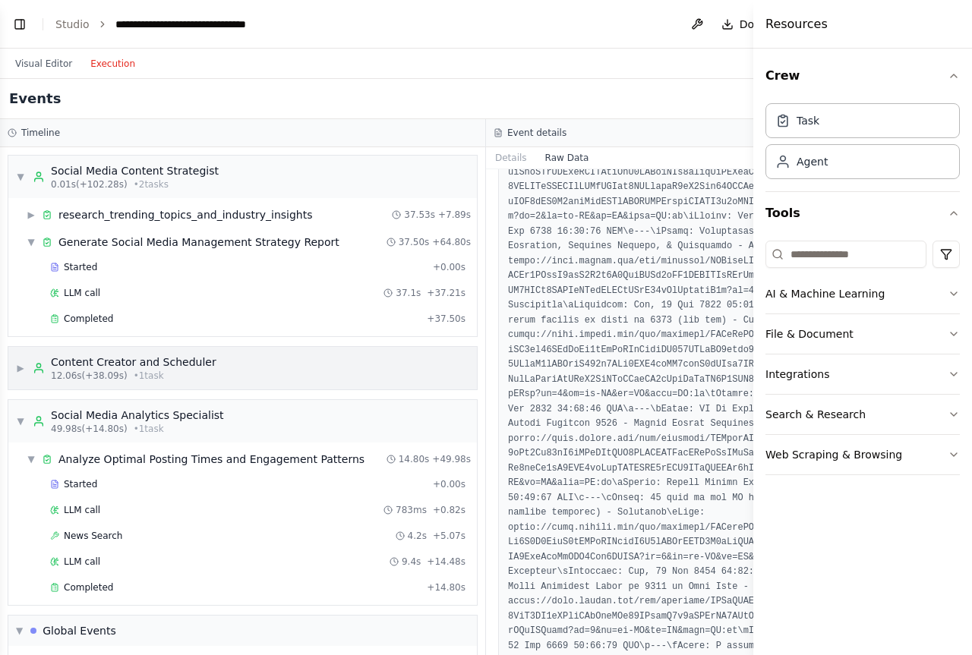
click at [219, 373] on div "▶ Content Creator and Scheduler 12.06s (+38.09s) • 1 task" at bounding box center [242, 368] width 468 height 43
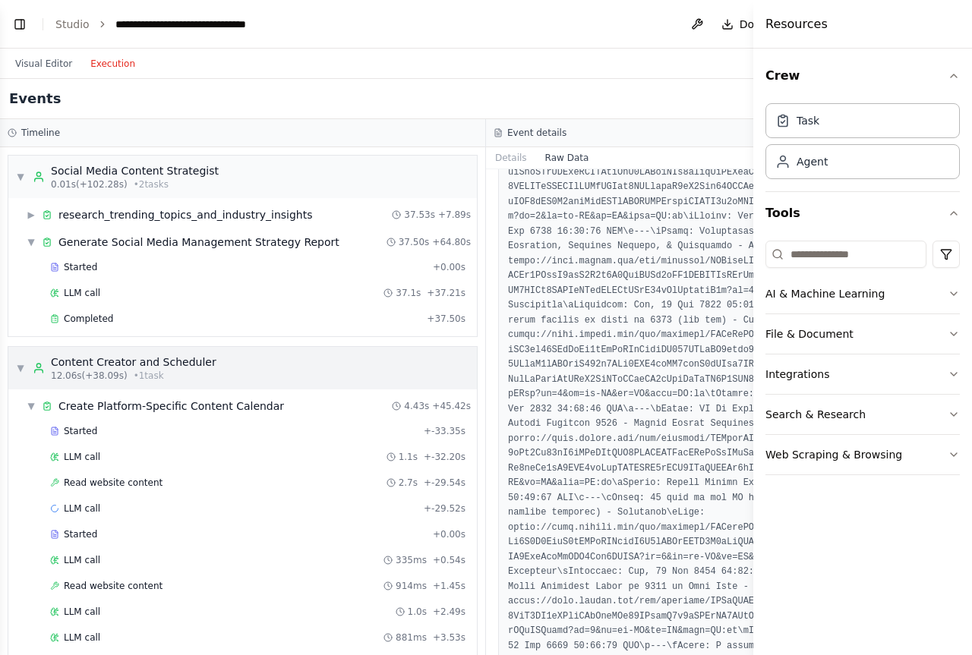
click at [219, 373] on div "▼ Content Creator and Scheduler 12.06s (+38.09s) • 1 task" at bounding box center [242, 368] width 468 height 43
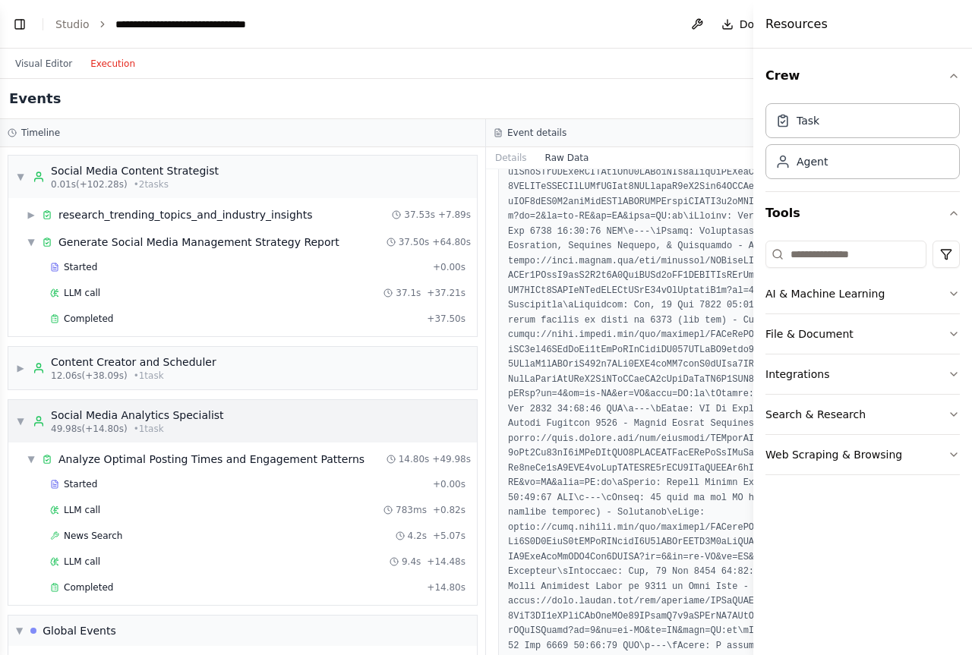
click at [212, 426] on div "▼ Social Media Analytics Specialist 49.98s (+14.80s) • 1 task" at bounding box center [242, 421] width 468 height 43
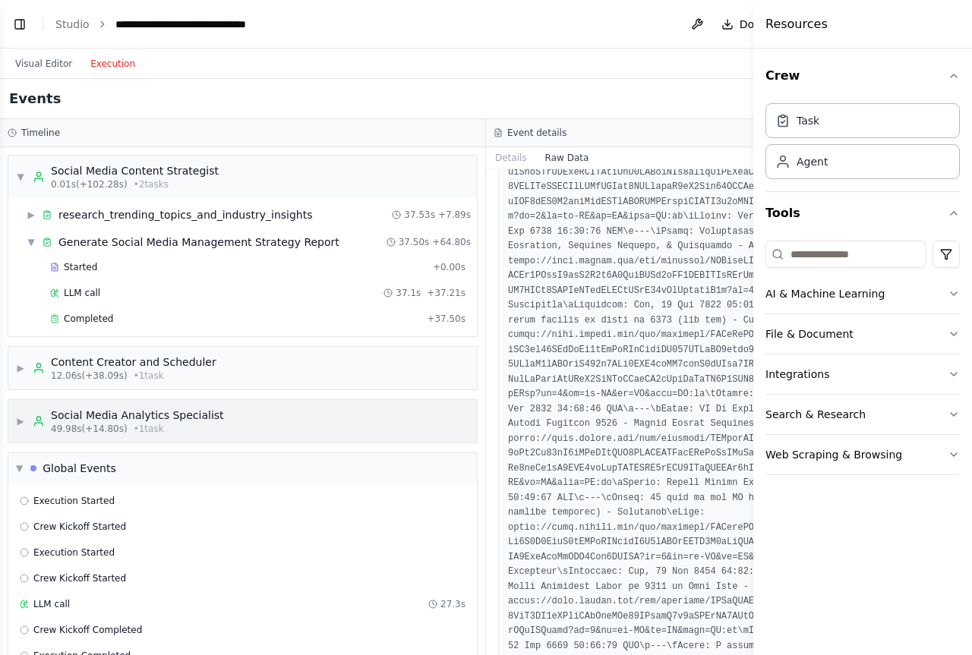
click at [212, 426] on div "▶ Social Media Analytics Specialist 49.98s (+14.80s) • 1 task" at bounding box center [242, 421] width 468 height 43
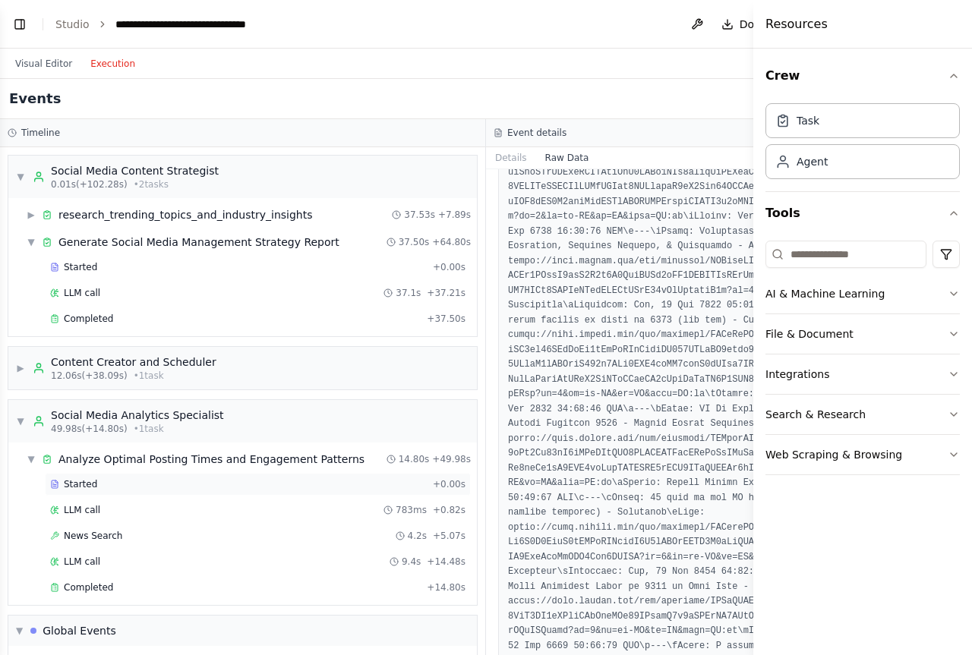
click at [152, 485] on div "Started" at bounding box center [238, 484] width 376 height 12
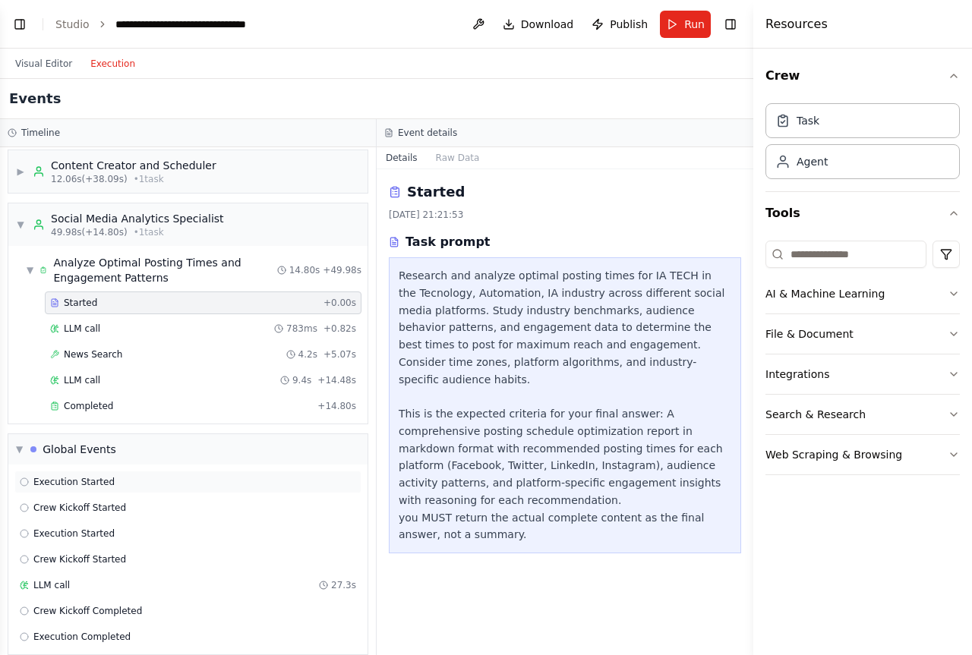
scroll to position [228, 0]
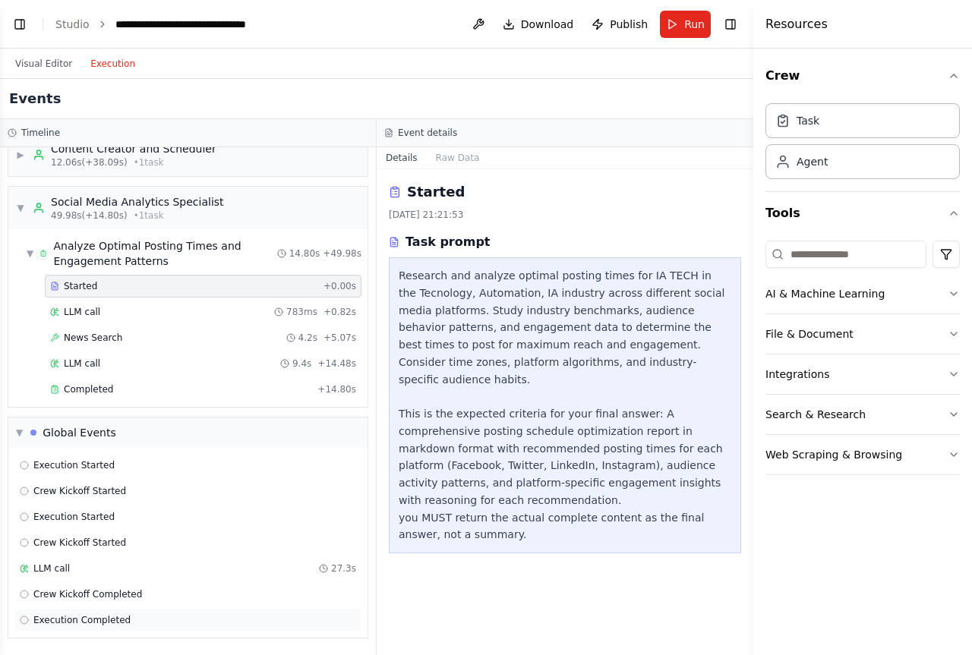
click at [143, 622] on div "Execution Completed" at bounding box center [188, 620] width 336 height 12
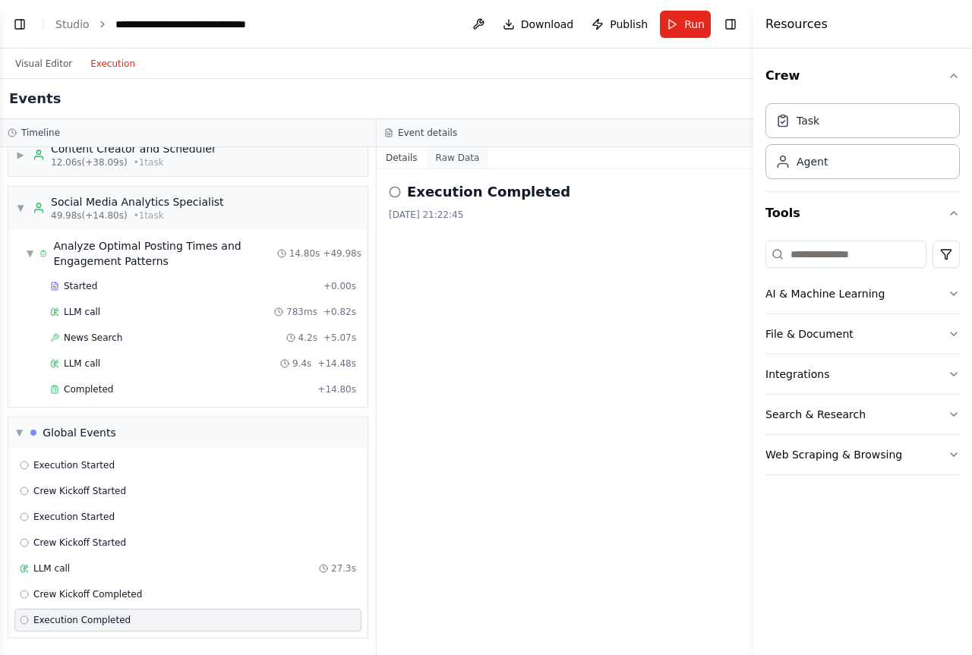
click at [450, 159] on button "Raw Data" at bounding box center [458, 157] width 62 height 21
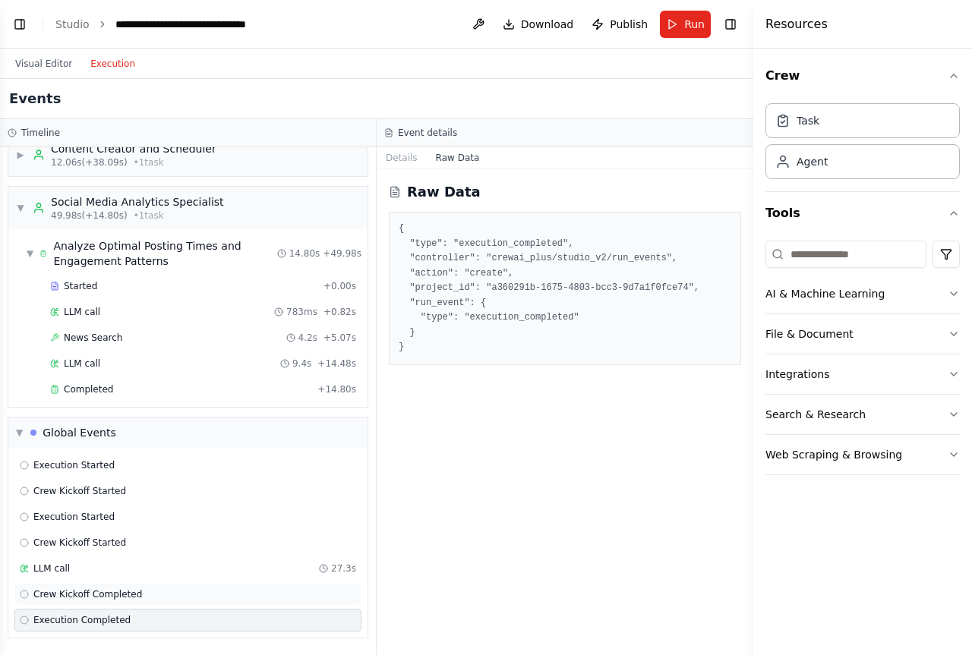
click at [53, 594] on span "Crew Kickoff Completed" at bounding box center [87, 594] width 109 height 12
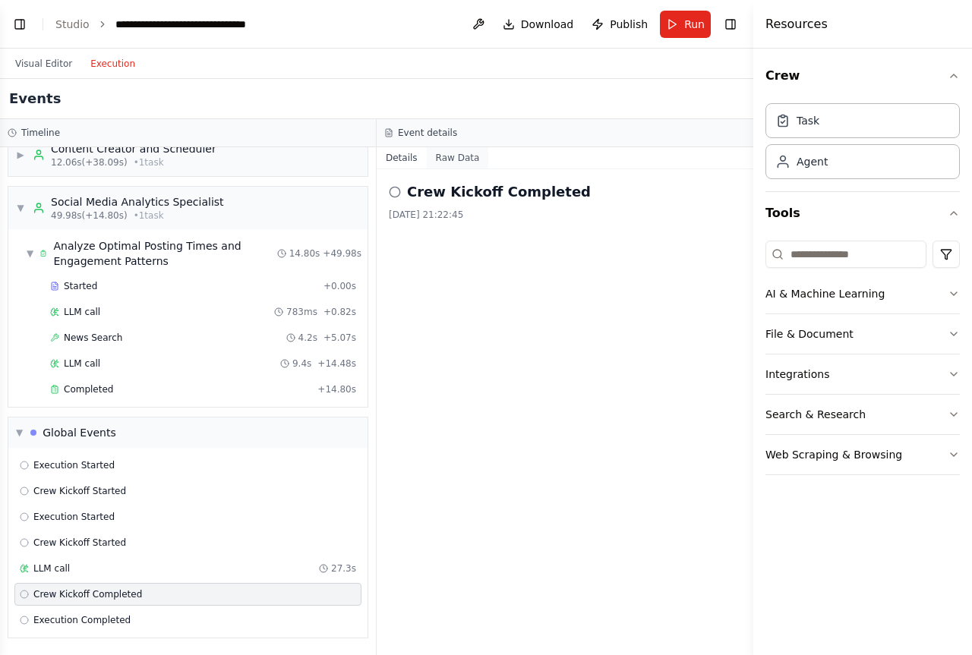
click at [449, 152] on button "Raw Data" at bounding box center [458, 157] width 62 height 21
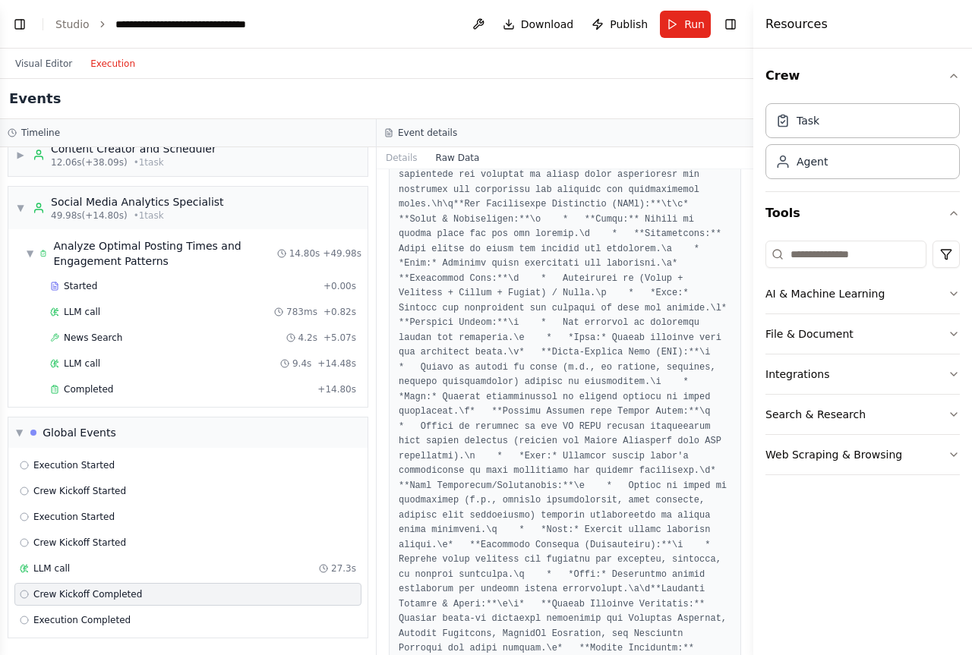
scroll to position [12318, 0]
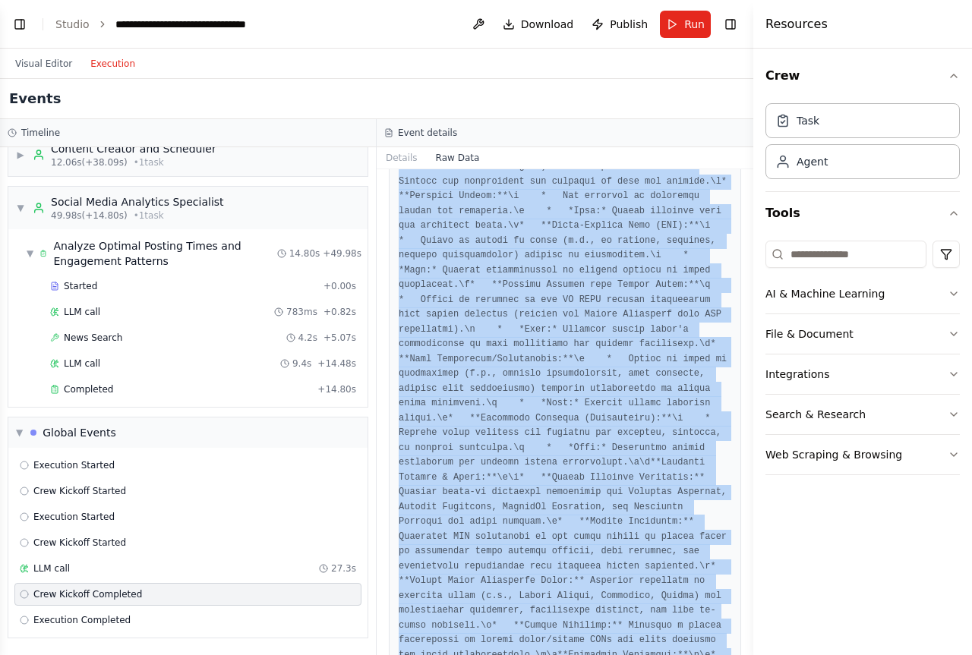
copy pre ""raw": "```markdown\n# IA TECH Social Media Management Strategy: August - Septe…"
click at [551, 20] on span "Download" at bounding box center [547, 24] width 53 height 15
click at [73, 18] on link "Studio" at bounding box center [72, 24] width 34 height 12
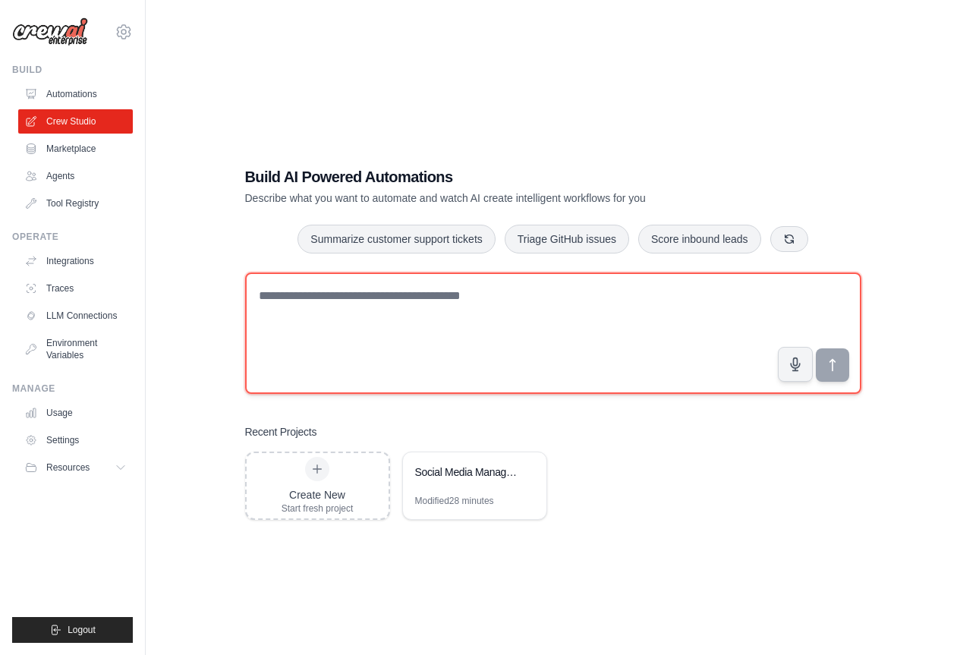
click at [449, 313] on textarea at bounding box center [553, 333] width 616 height 121
click at [433, 329] on textarea at bounding box center [553, 333] width 616 height 121
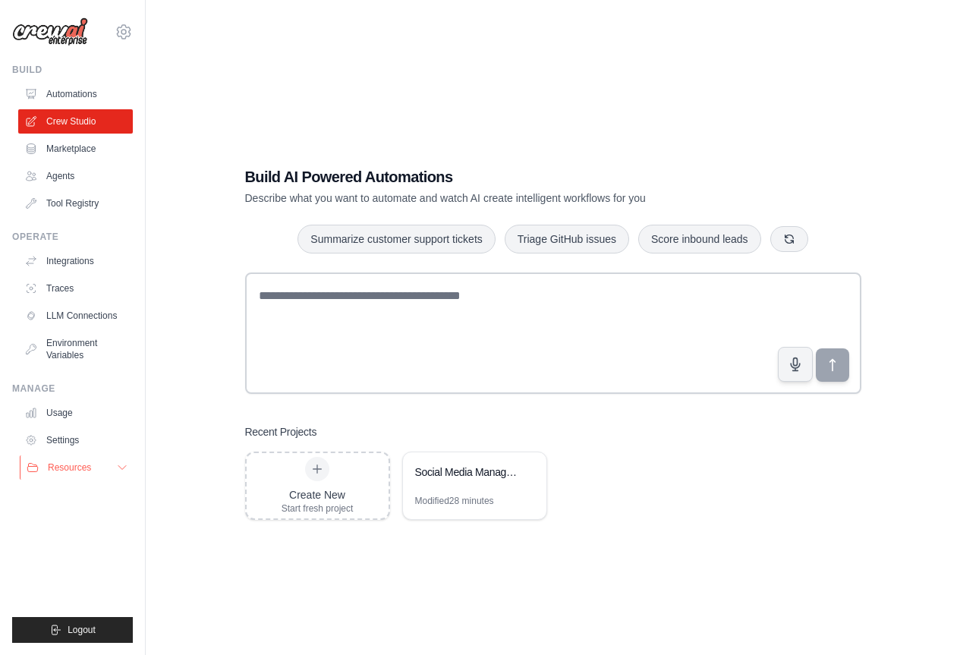
click at [119, 465] on icon at bounding box center [122, 468] width 12 height 12
click at [83, 490] on span "Documentation" at bounding box center [84, 493] width 61 height 12
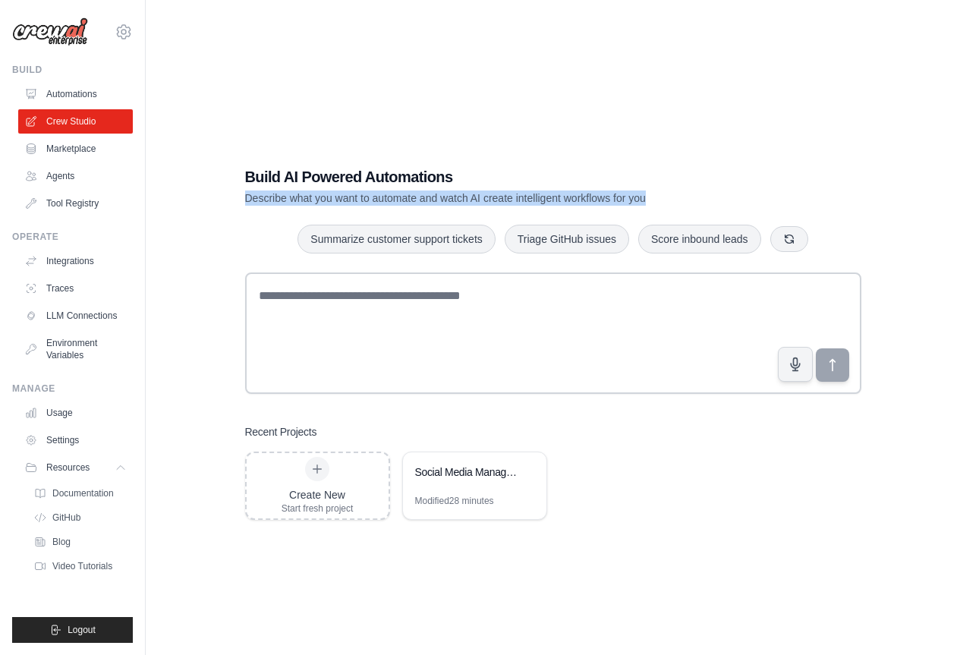
drag, startPoint x: 651, startPoint y: 200, endPoint x: 240, endPoint y: 199, distance: 411.4
click at [240, 199] on div "Build AI Powered Automations Describe what you want to automate and watch AI cr…" at bounding box center [553, 343] width 653 height 402
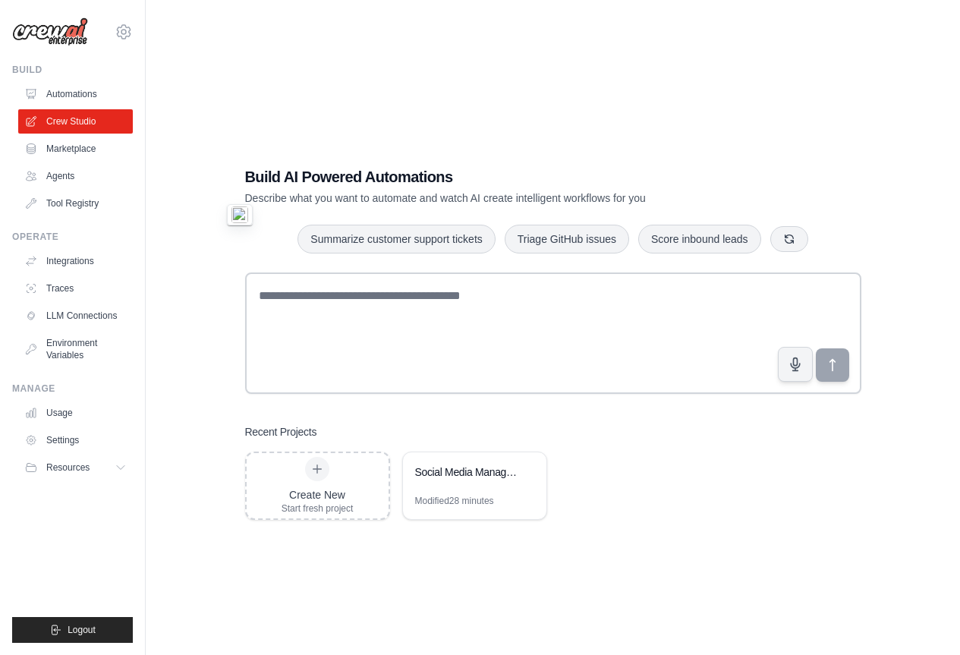
click at [283, 161] on div "Build AI Powered Automations Describe what you want to automate and watch AI cr…" at bounding box center [553, 343] width 653 height 402
click at [76, 91] on link "Automations" at bounding box center [77, 94] width 115 height 24
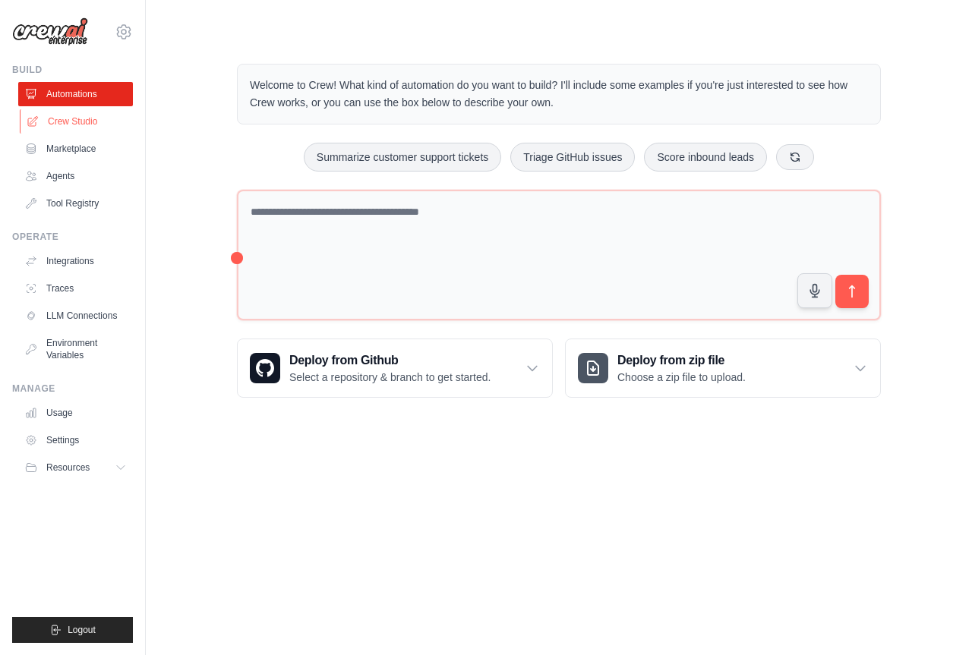
click at [60, 130] on link "Crew Studio" at bounding box center [77, 121] width 115 height 24
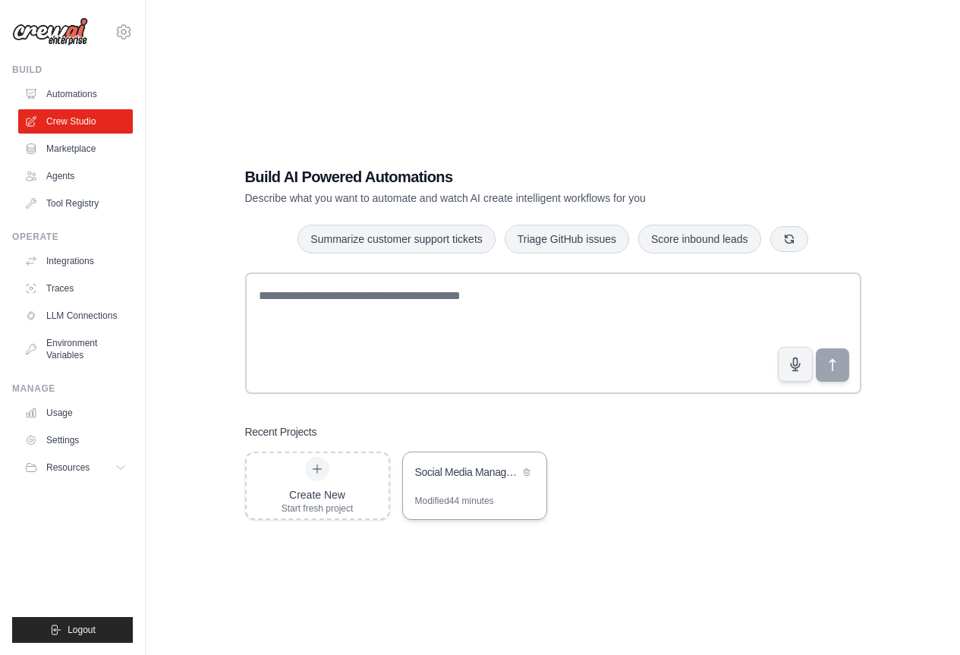
click at [462, 497] on div "Modified 44 minutes" at bounding box center [454, 501] width 79 height 12
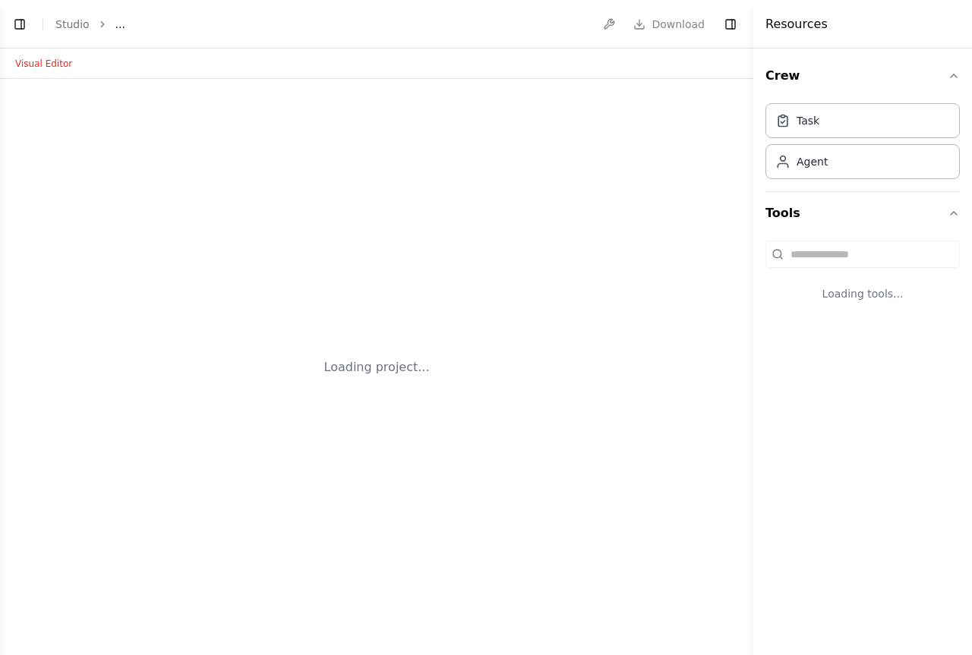
select select "****"
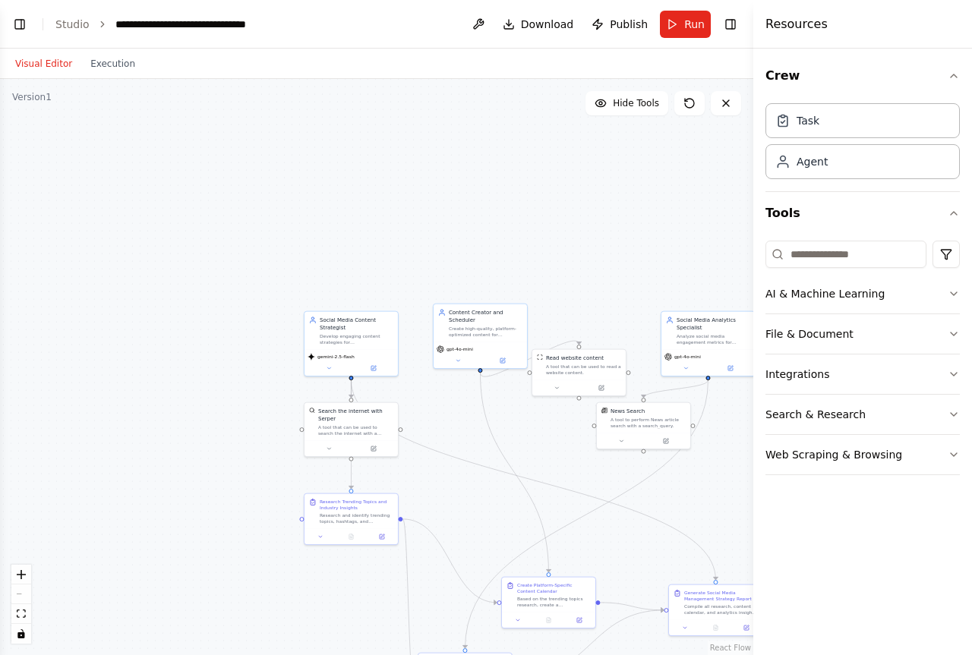
scroll to position [1459, 0]
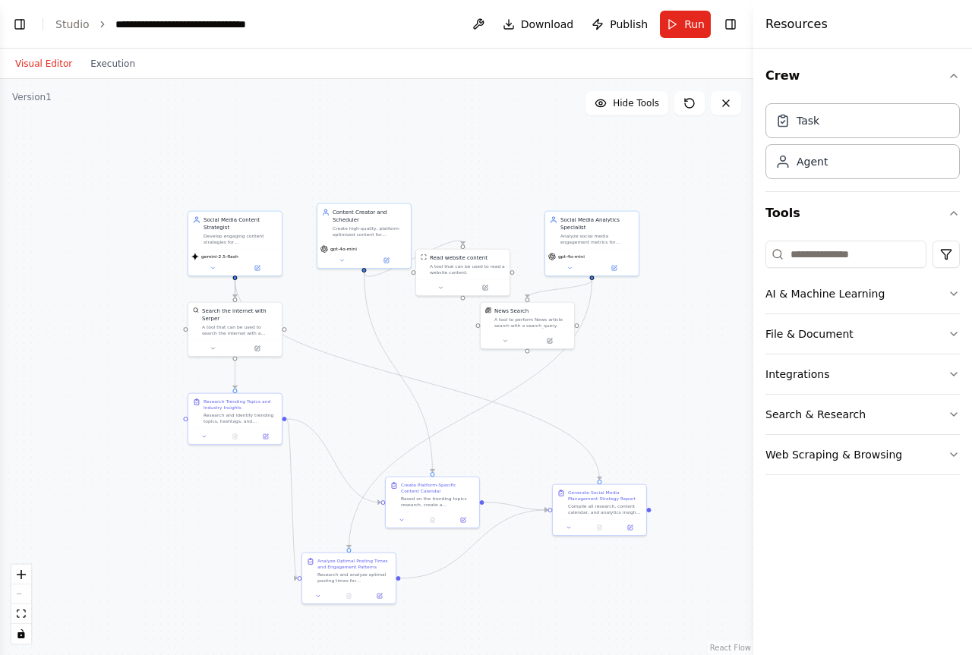
drag, startPoint x: 608, startPoint y: 518, endPoint x: 496, endPoint y: 418, distance: 150.0
click at [496, 418] on div ".deletable-edge-delete-btn { width: 20px; height: 20px; border: 0px solid #ffff…" at bounding box center [376, 367] width 753 height 576
click at [76, 27] on link "Studio" at bounding box center [72, 24] width 34 height 12
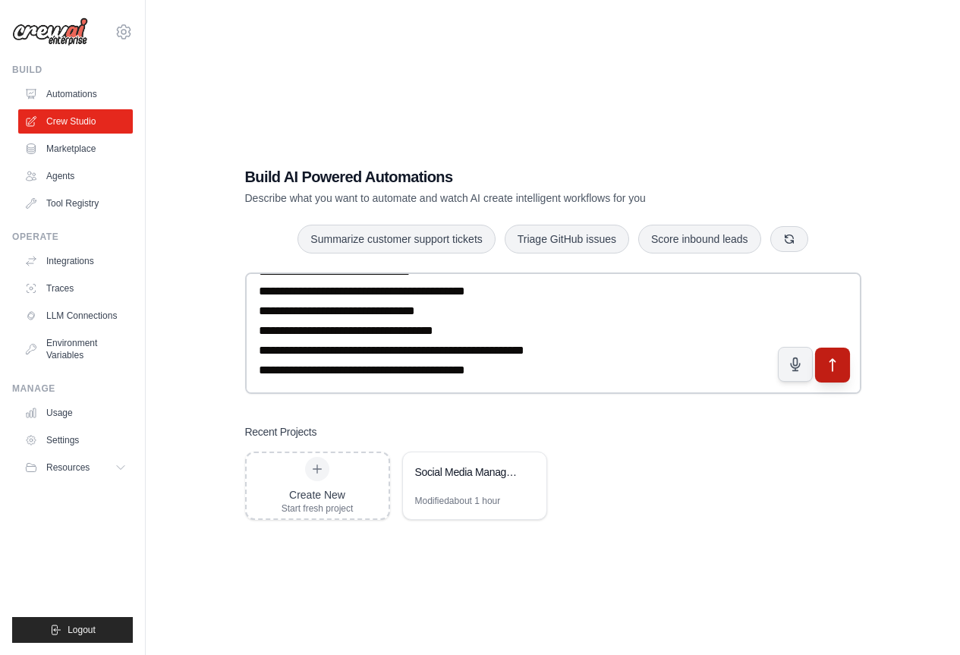
type textarea "**********"
click at [829, 358] on icon "submit" at bounding box center [832, 365] width 16 height 16
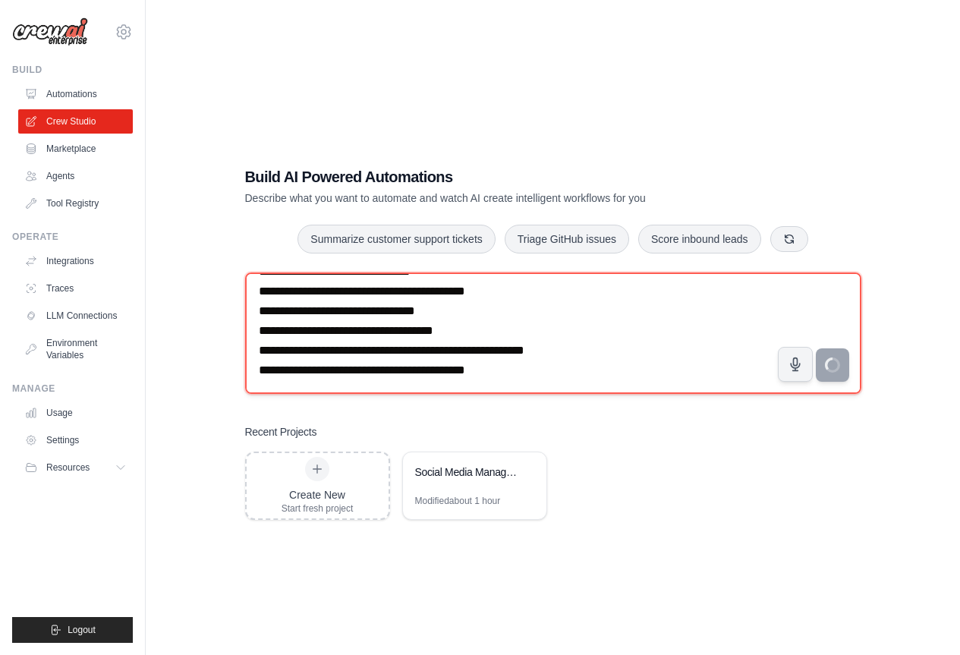
click at [582, 381] on textarea at bounding box center [553, 333] width 616 height 121
click at [583, 381] on textarea at bounding box center [553, 333] width 616 height 121
click at [492, 310] on textarea at bounding box center [553, 333] width 616 height 121
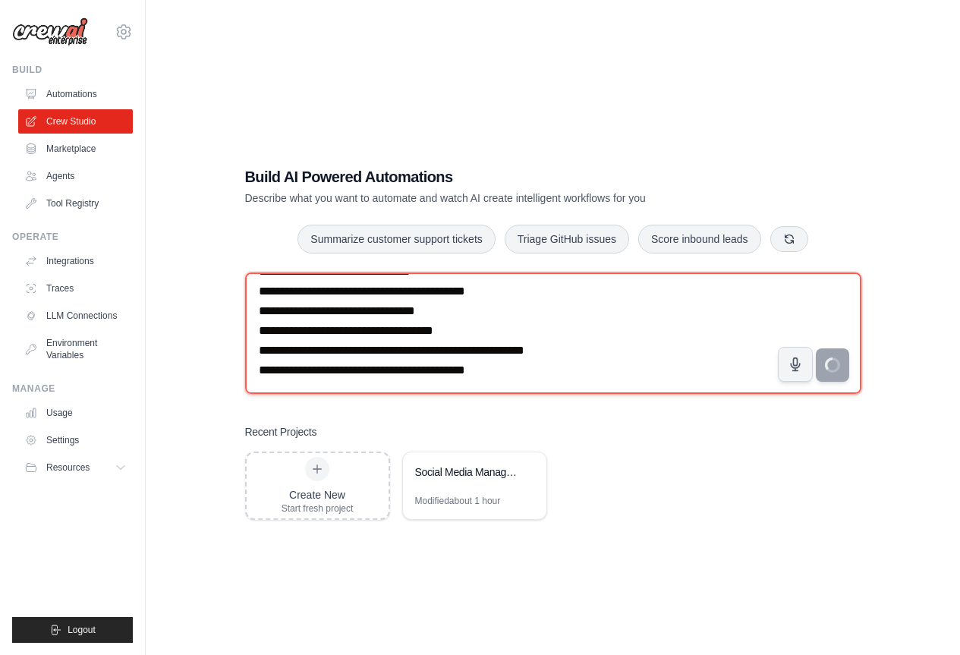
click at [492, 310] on textarea at bounding box center [553, 333] width 616 height 121
click at [518, 372] on textarea at bounding box center [553, 333] width 616 height 121
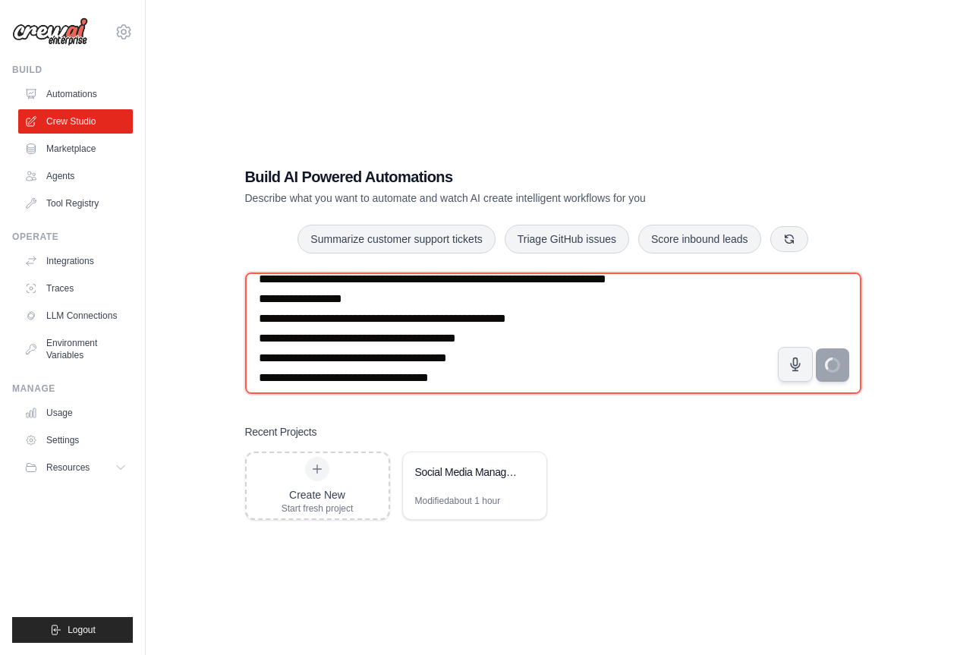
scroll to position [0, 0]
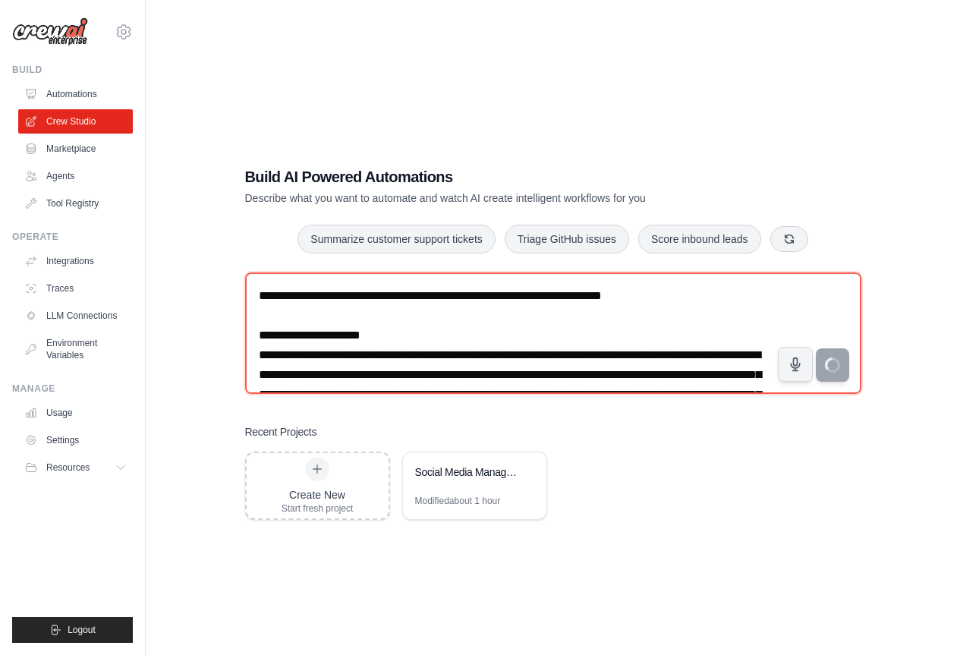
drag, startPoint x: 516, startPoint y: 360, endPoint x: 91, endPoint y: 76, distance: 511.2
click at [91, 76] on div "[EMAIL_ADDRESS][DOMAIN_NAME] Settings Build Automations Crew Studio" at bounding box center [480, 342] width 960 height 685
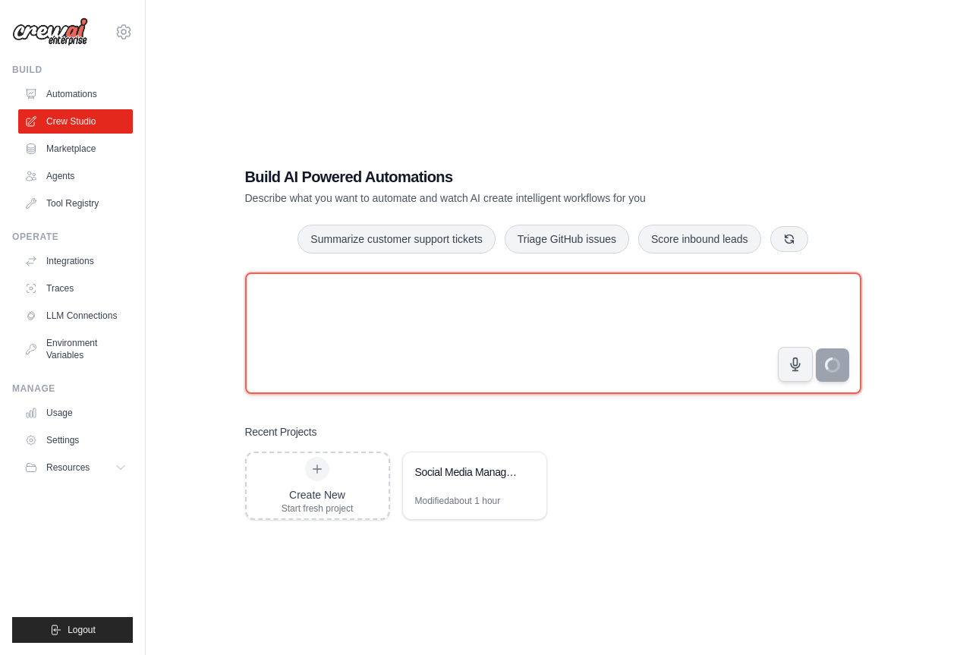
click at [457, 304] on textarea at bounding box center [553, 333] width 616 height 121
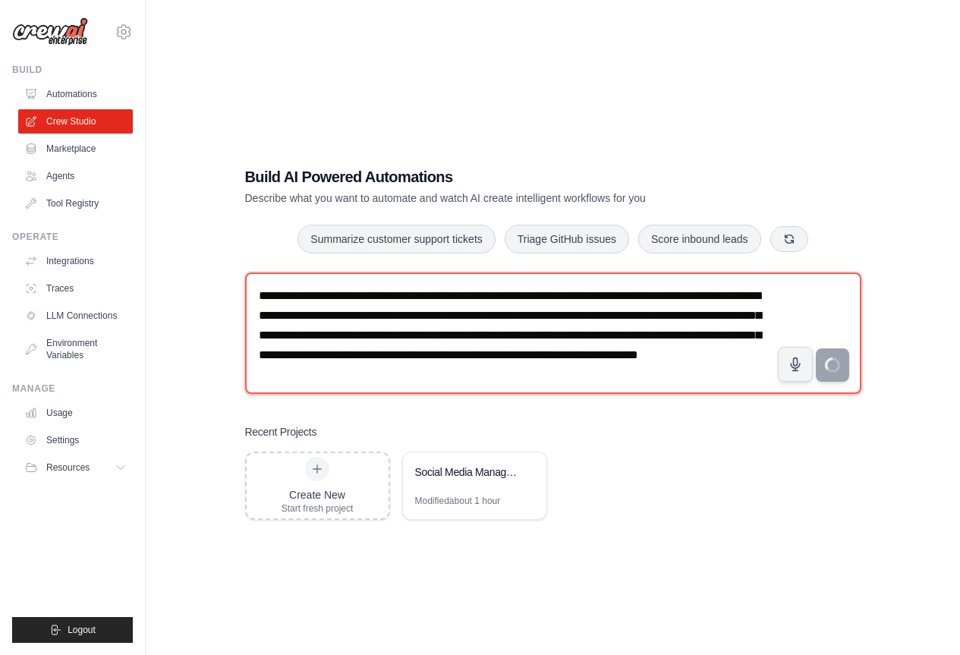
click at [646, 372] on textarea "**********" at bounding box center [553, 333] width 616 height 121
paste textarea "**********"
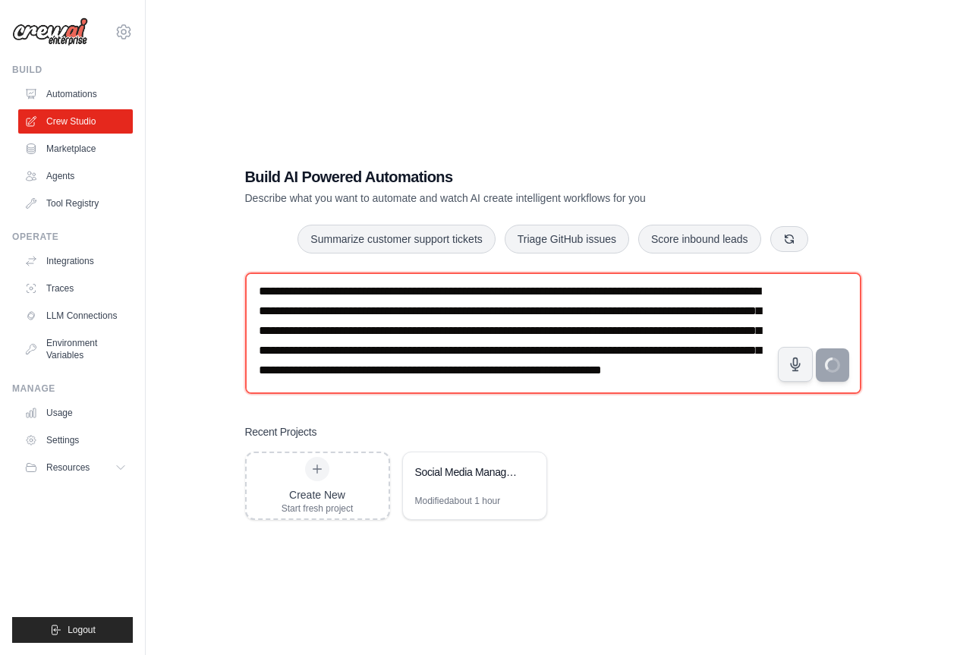
scroll to position [29, 0]
type textarea "**********"
click at [517, 319] on textarea "**********" at bounding box center [553, 333] width 616 height 121
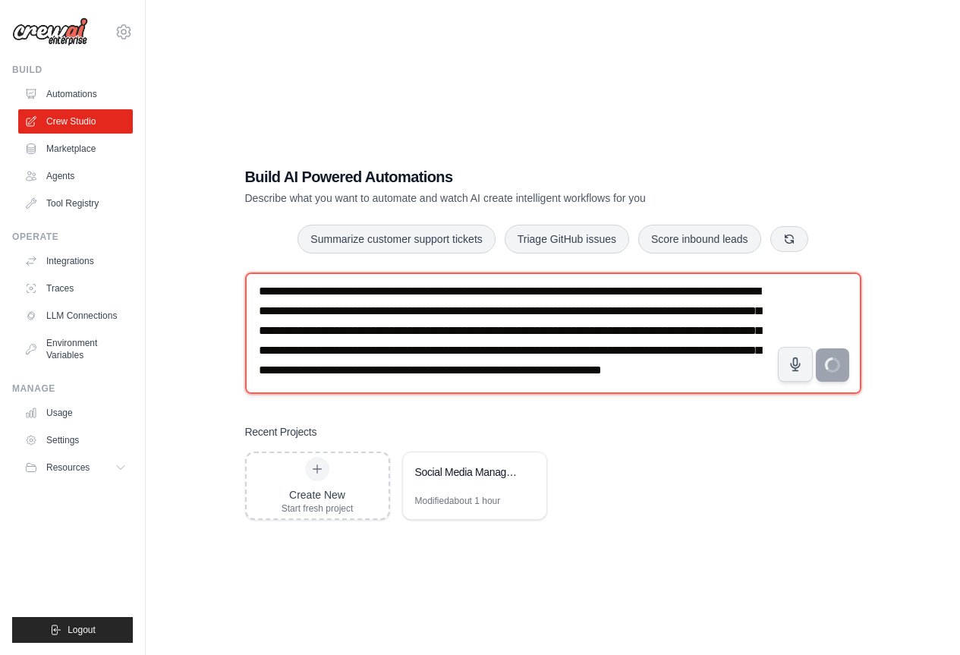
click at [516, 319] on textarea "**********" at bounding box center [553, 333] width 616 height 121
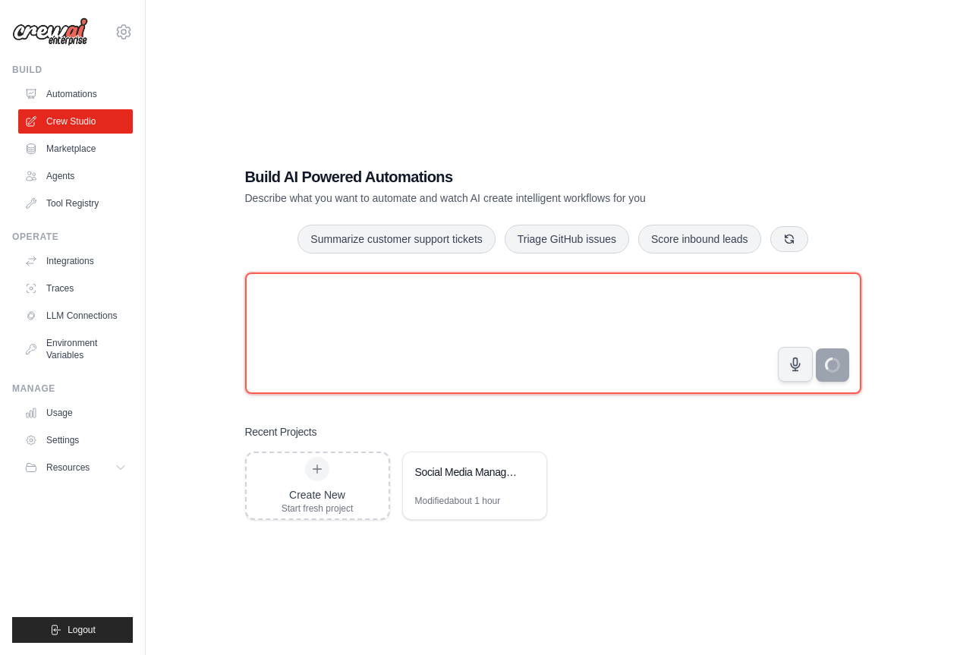
scroll to position [0, 0]
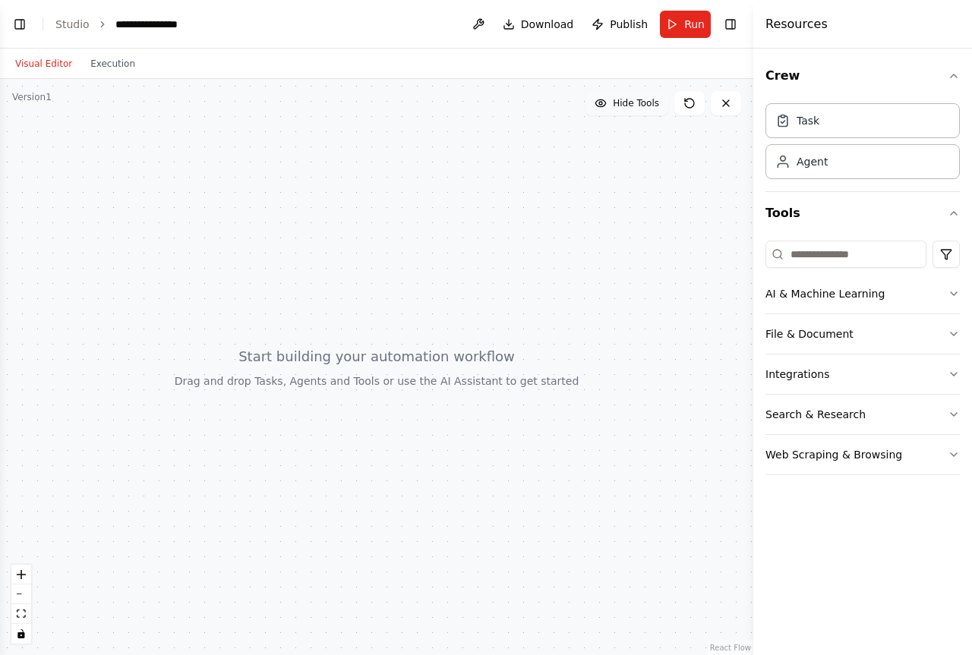
scroll to position [1337, 0]
click at [14, 20] on button "Toggle Left Sidebar" at bounding box center [19, 24] width 21 height 21
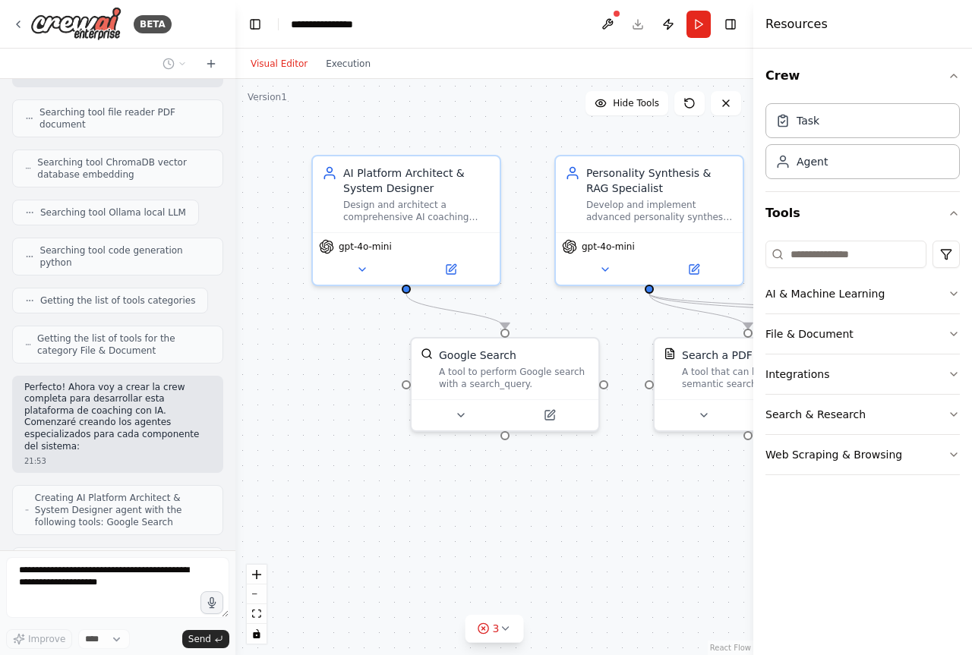
scroll to position [1848, 0]
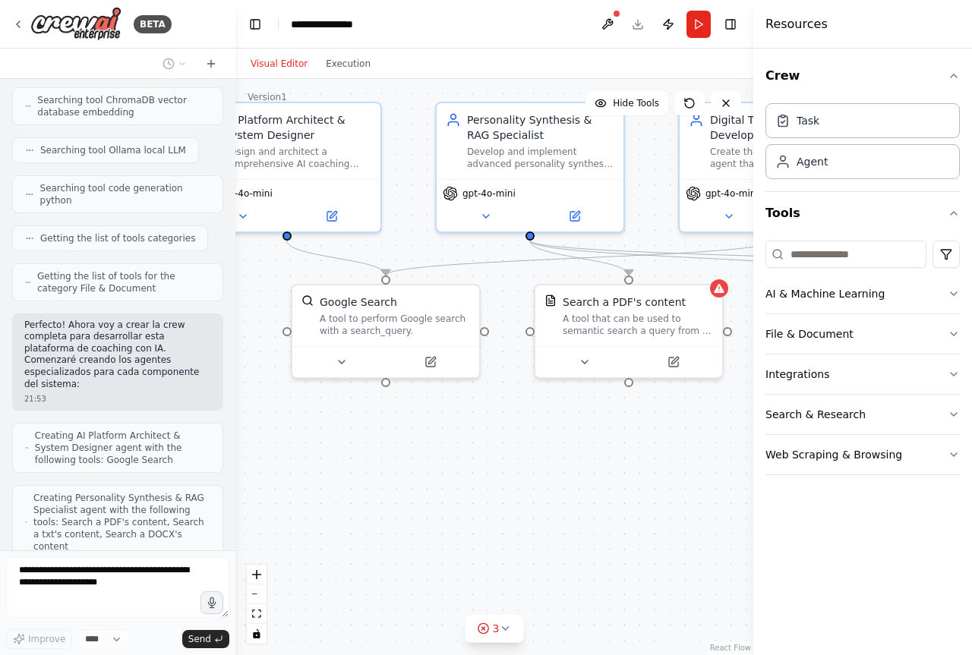
drag, startPoint x: 589, startPoint y: 532, endPoint x: 468, endPoint y: 480, distance: 132.0
click at [468, 480] on div ".deletable-edge-delete-btn { width: 20px; height: 20px; border: 0px solid #ffff…" at bounding box center [494, 367] width 518 height 576
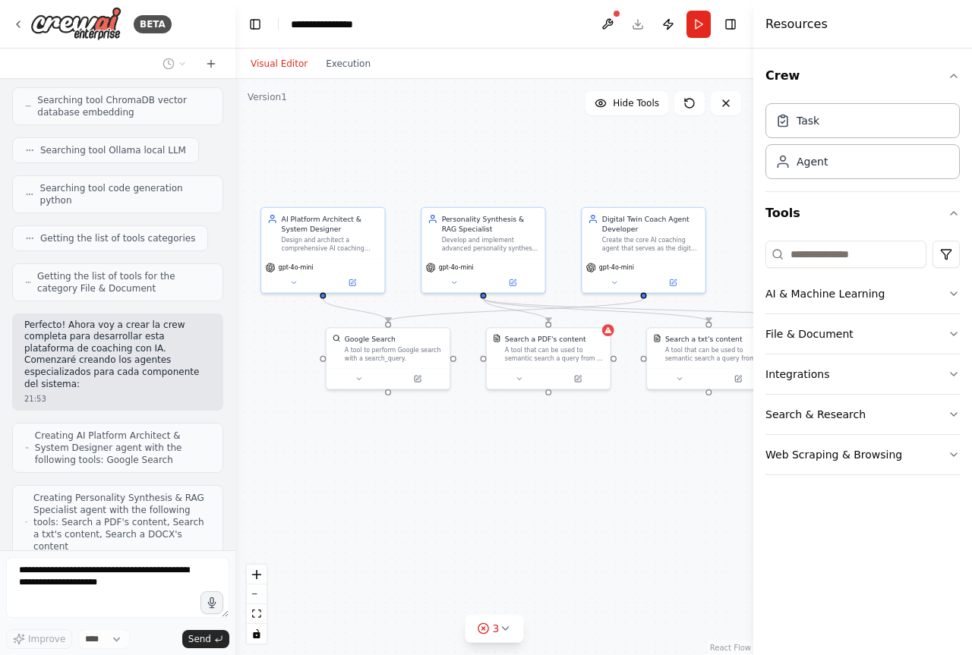
drag, startPoint x: 527, startPoint y: 493, endPoint x: 508, endPoint y: 480, distance: 22.5
click at [508, 480] on div ".deletable-edge-delete-btn { width: 20px; height: 20px; border: 0px solid #ffff…" at bounding box center [494, 367] width 518 height 576
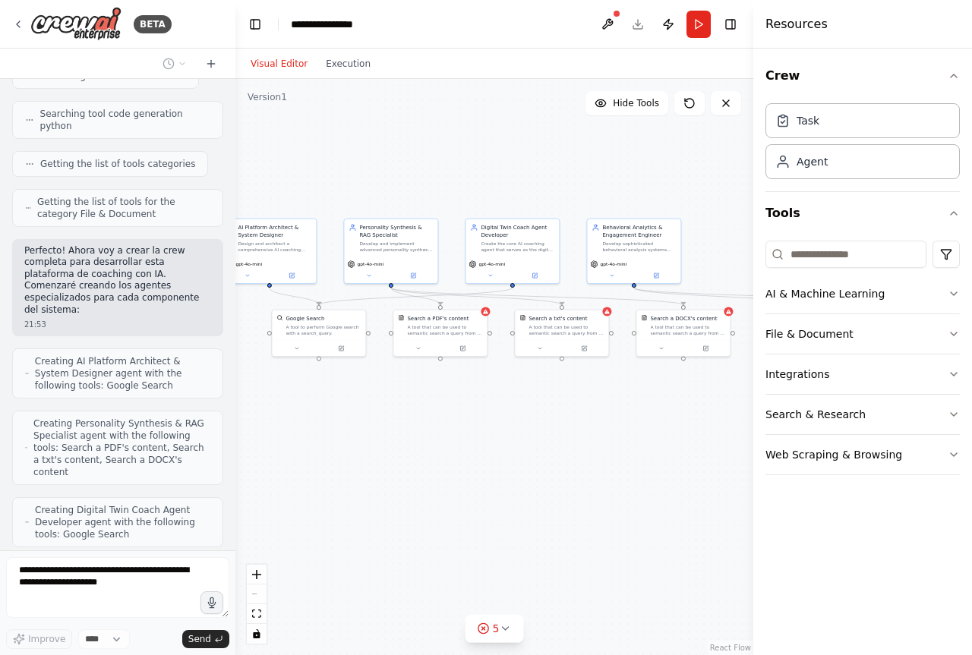
drag, startPoint x: 539, startPoint y: 485, endPoint x: 417, endPoint y: 455, distance: 125.0
click at [417, 455] on div ".deletable-edge-delete-btn { width: 20px; height: 20px; border: 0px solid #ffff…" at bounding box center [494, 367] width 518 height 576
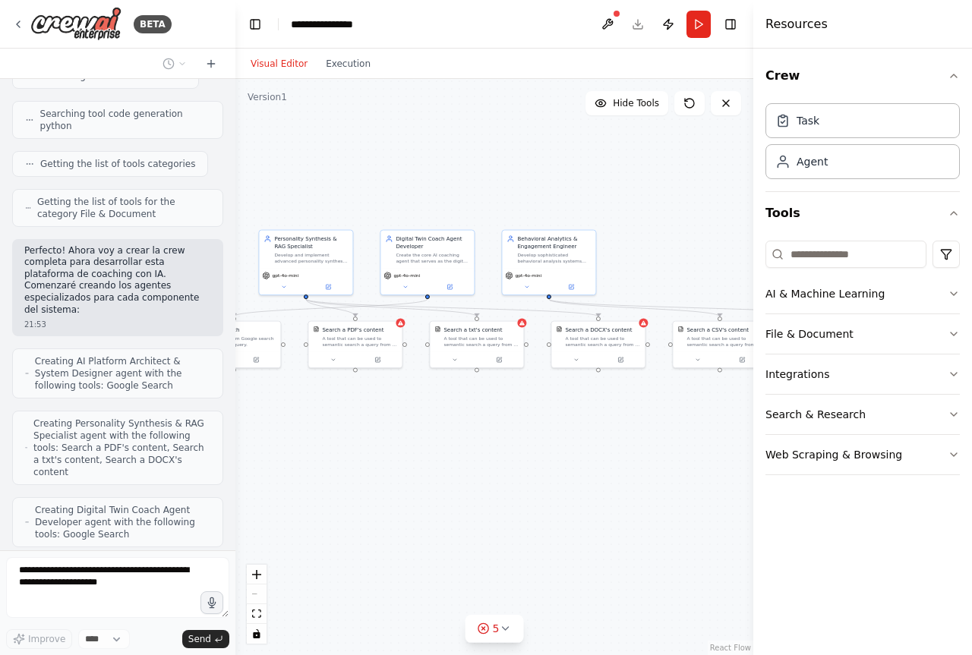
drag, startPoint x: 517, startPoint y: 454, endPoint x: 443, endPoint y: 464, distance: 75.0
click at [443, 464] on div ".deletable-edge-delete-btn { width: 20px; height: 20px; border: 0px solid #ffff…" at bounding box center [494, 367] width 518 height 576
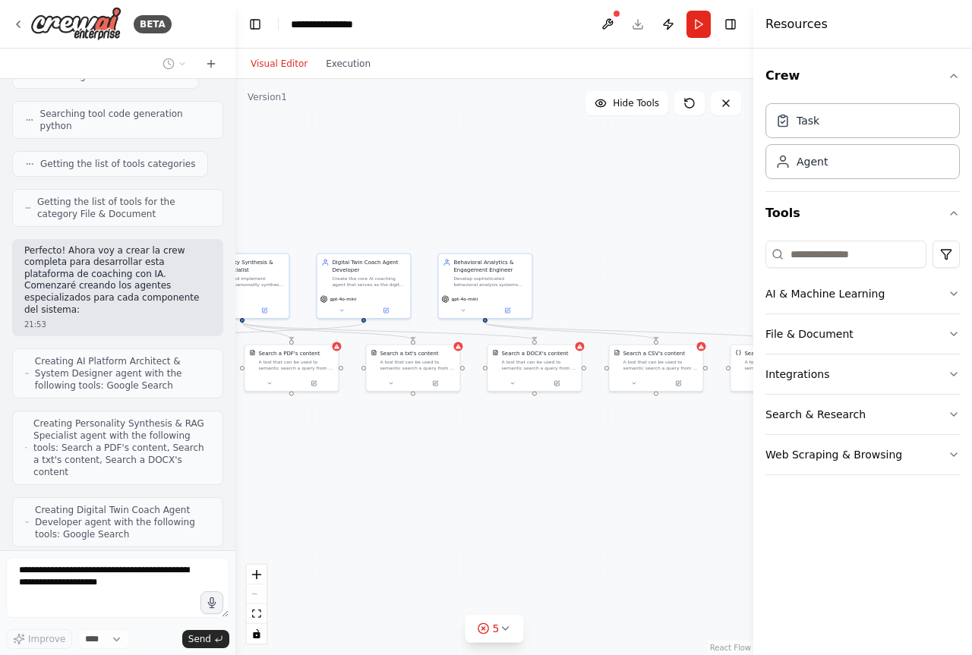
drag, startPoint x: 501, startPoint y: 462, endPoint x: 467, endPoint y: 483, distance: 40.2
click at [467, 483] on div ".deletable-edge-delete-btn { width: 20px; height: 20px; border: 0px solid #ffff…" at bounding box center [494, 367] width 518 height 576
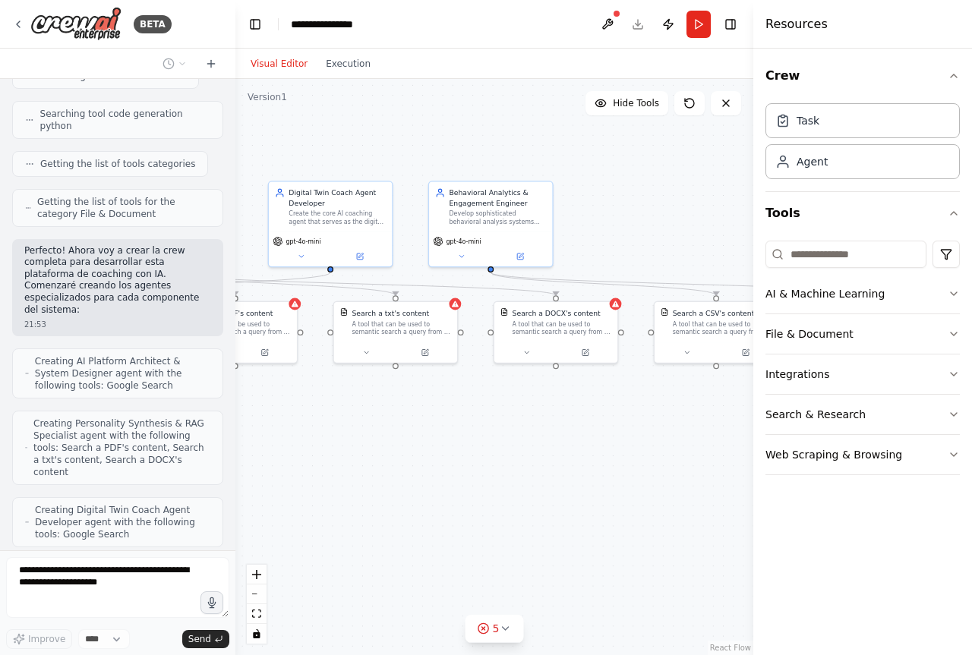
scroll to position [1985, 0]
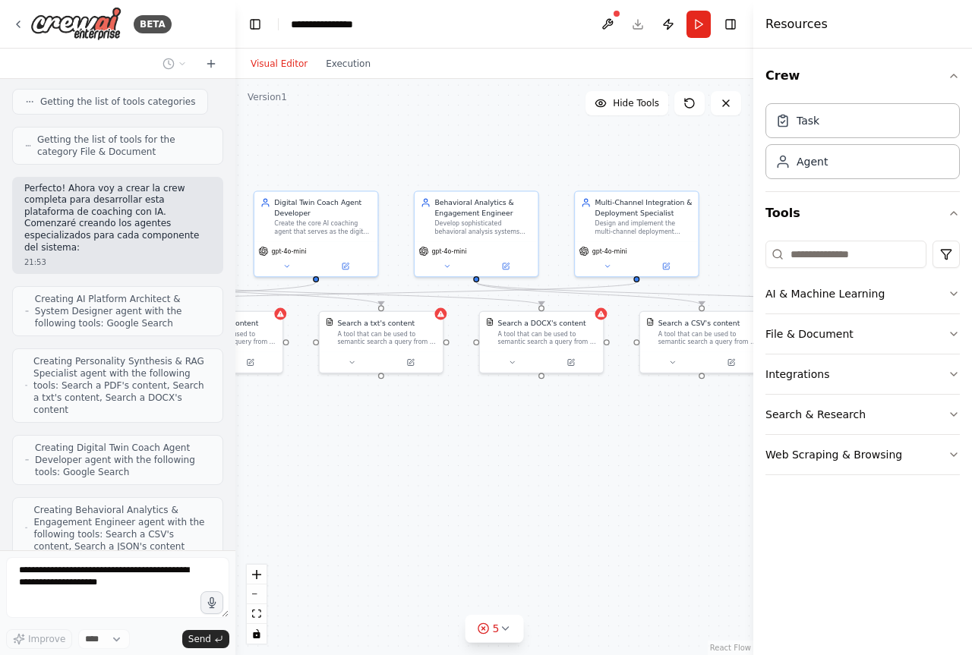
click at [469, 482] on div ".deletable-edge-delete-btn { width: 20px; height: 20px; border: 0px solid #ffff…" at bounding box center [494, 367] width 518 height 576
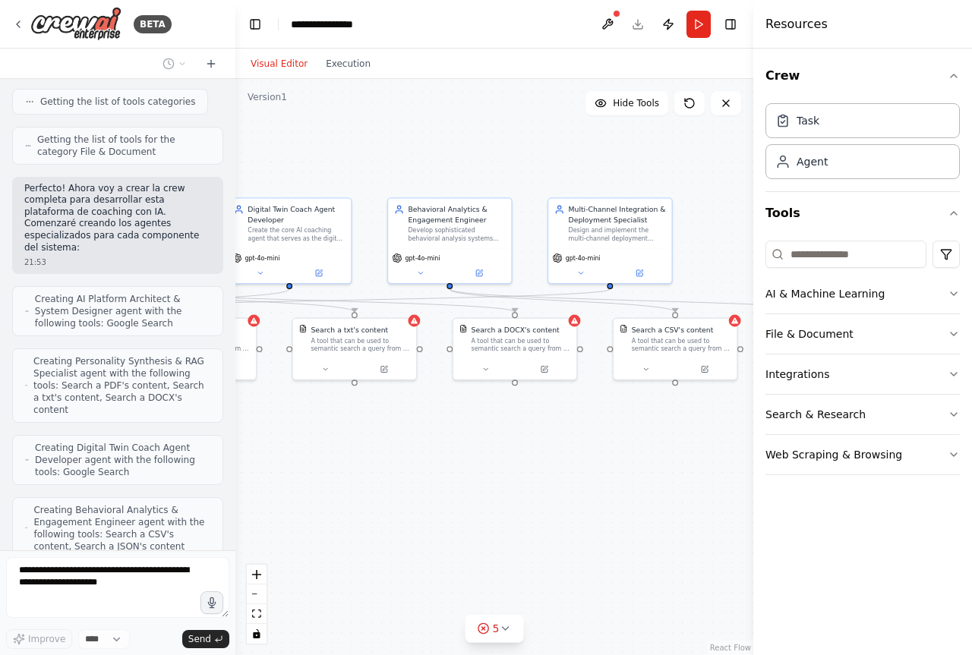
drag, startPoint x: 548, startPoint y: 477, endPoint x: 529, endPoint y: 481, distance: 19.5
click at [529, 481] on div ".deletable-edge-delete-btn { width: 20px; height: 20px; border: 0px solid #ffff…" at bounding box center [494, 367] width 518 height 576
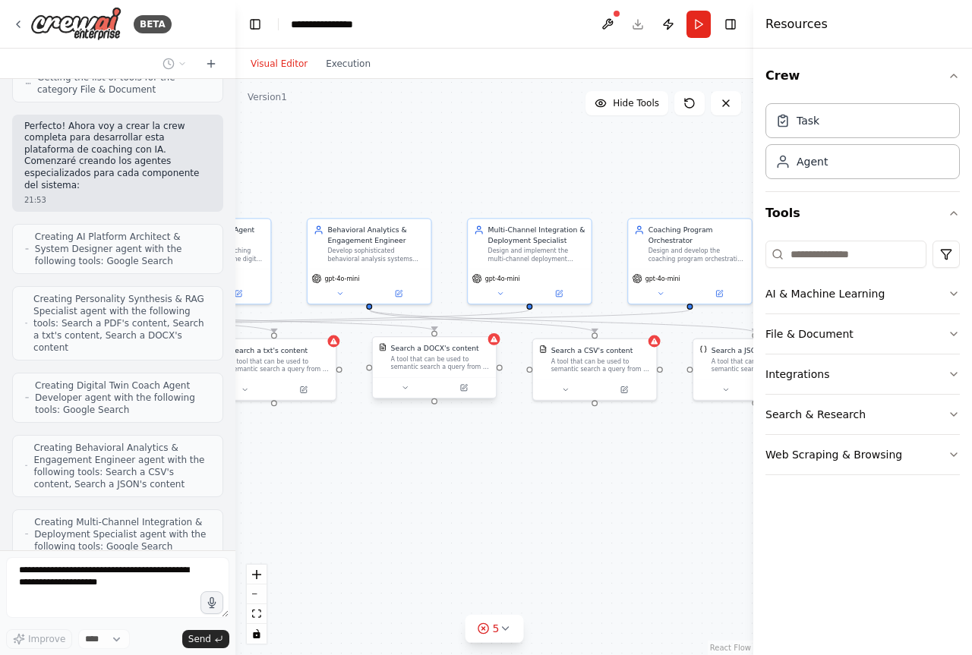
drag, startPoint x: 597, startPoint y: 448, endPoint x: 487, endPoint y: 465, distance: 111.4
click at [487, 465] on div ".deletable-edge-delete-btn { width: 20px; height: 20px; border: 0px solid #ffff…" at bounding box center [494, 367] width 518 height 576
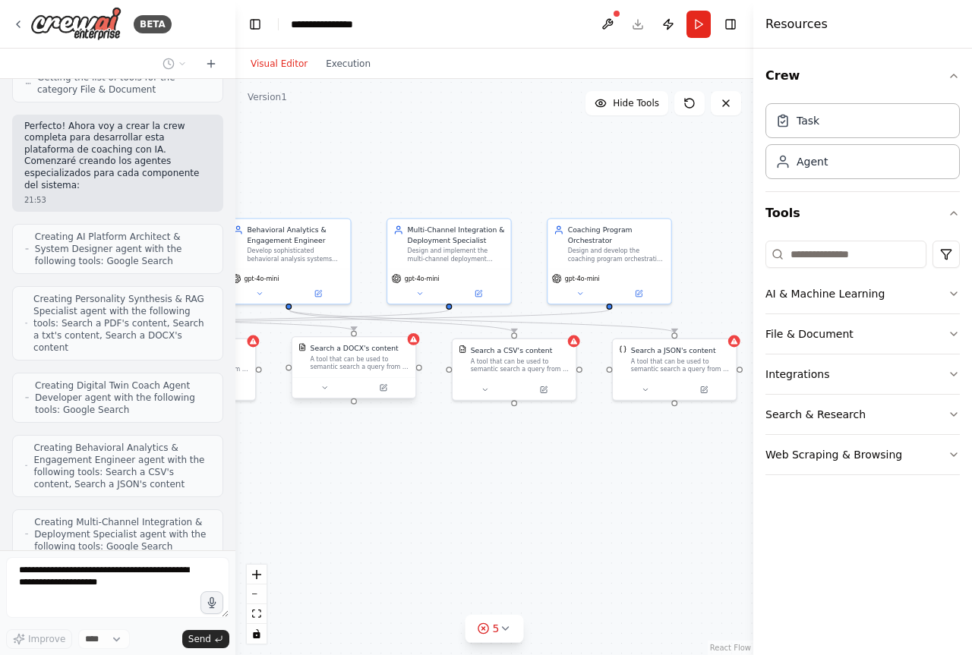
drag, startPoint x: 566, startPoint y: 474, endPoint x: 474, endPoint y: 474, distance: 91.8
click at [474, 474] on div ".deletable-edge-delete-btn { width: 20px; height: 20px; border: 0px solid #ffff…" at bounding box center [494, 367] width 518 height 576
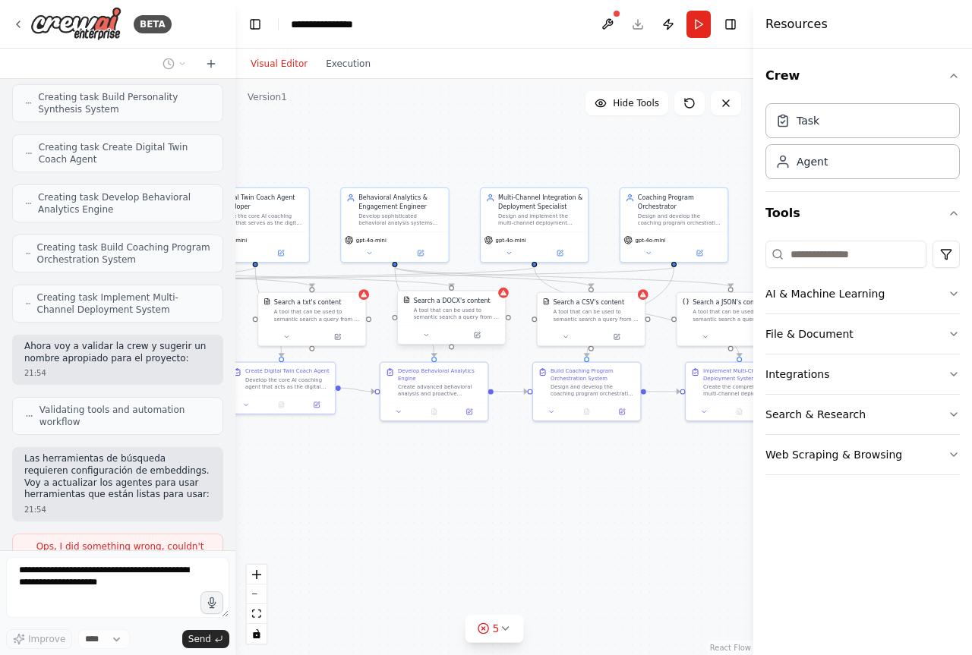
scroll to position [2697, 0]
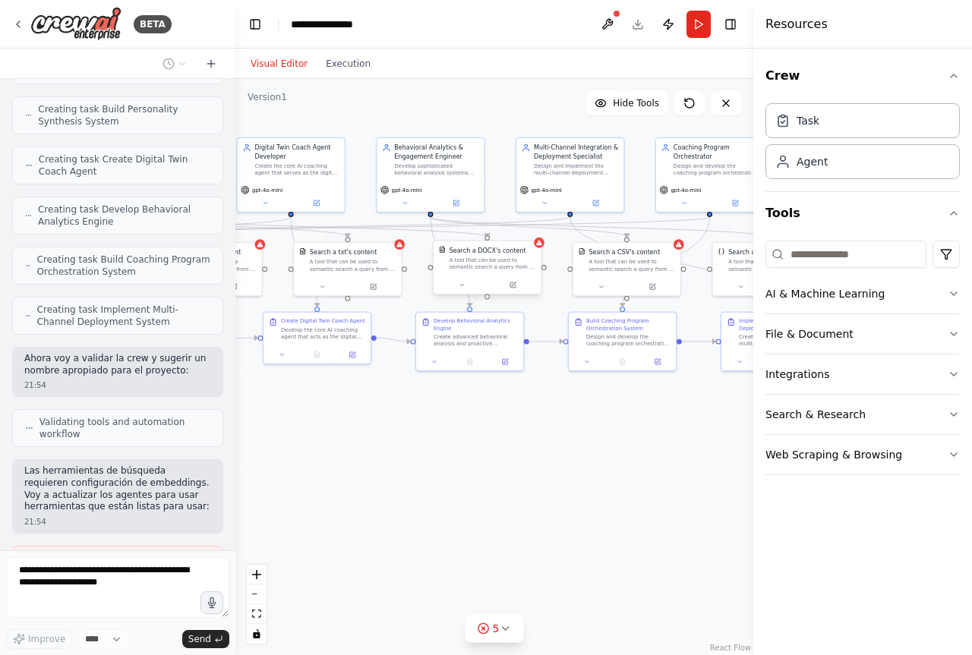
drag, startPoint x: 470, startPoint y: 500, endPoint x: 596, endPoint y: 437, distance: 140.9
click at [596, 437] on div ".deletable-edge-delete-btn { width: 20px; height: 20px; border: 0px solid #ffff…" at bounding box center [494, 367] width 518 height 576
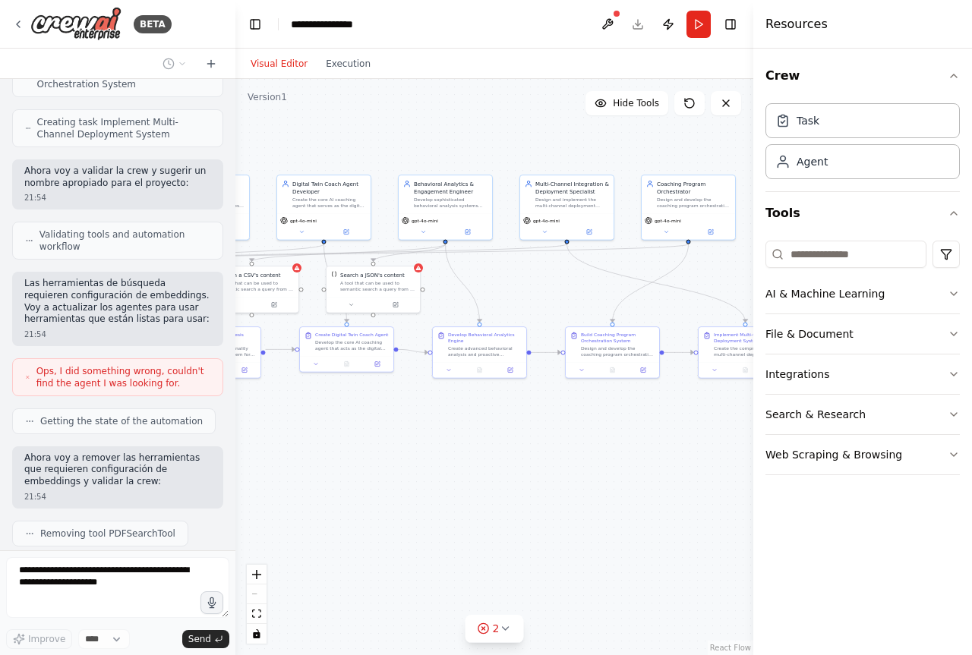
scroll to position [2922, 0]
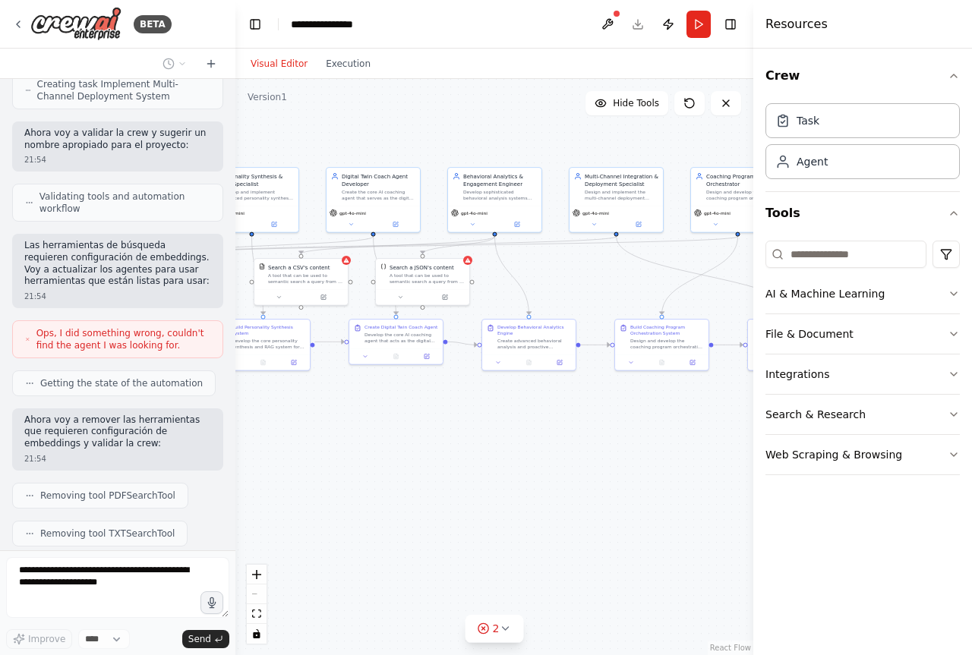
drag, startPoint x: 452, startPoint y: 411, endPoint x: 509, endPoint y: 401, distance: 57.8
click at [509, 401] on div ".deletable-edge-delete-btn { width: 20px; height: 20px; border: 0px solid #ffff…" at bounding box center [494, 367] width 518 height 576
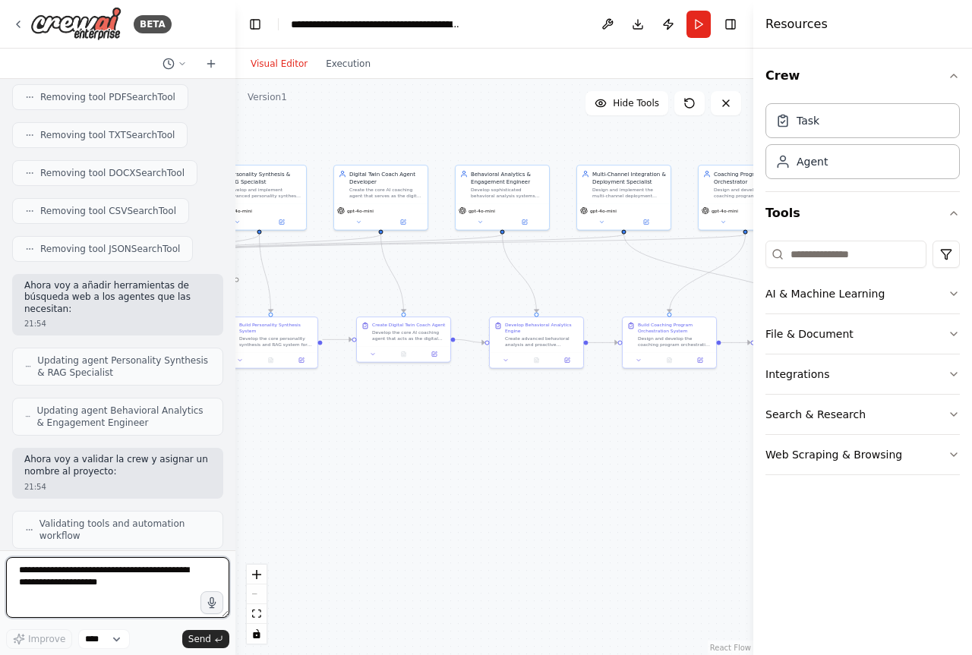
scroll to position [3332, 0]
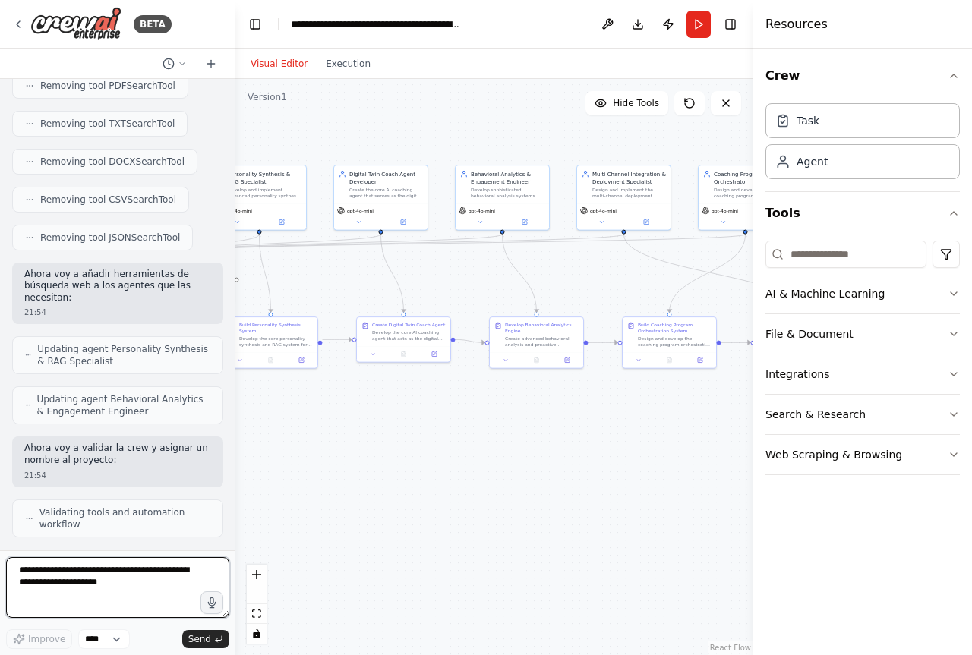
click at [81, 588] on textarea at bounding box center [117, 587] width 223 height 61
click at [102, 580] on textarea at bounding box center [117, 587] width 223 height 61
type textarea "**********"
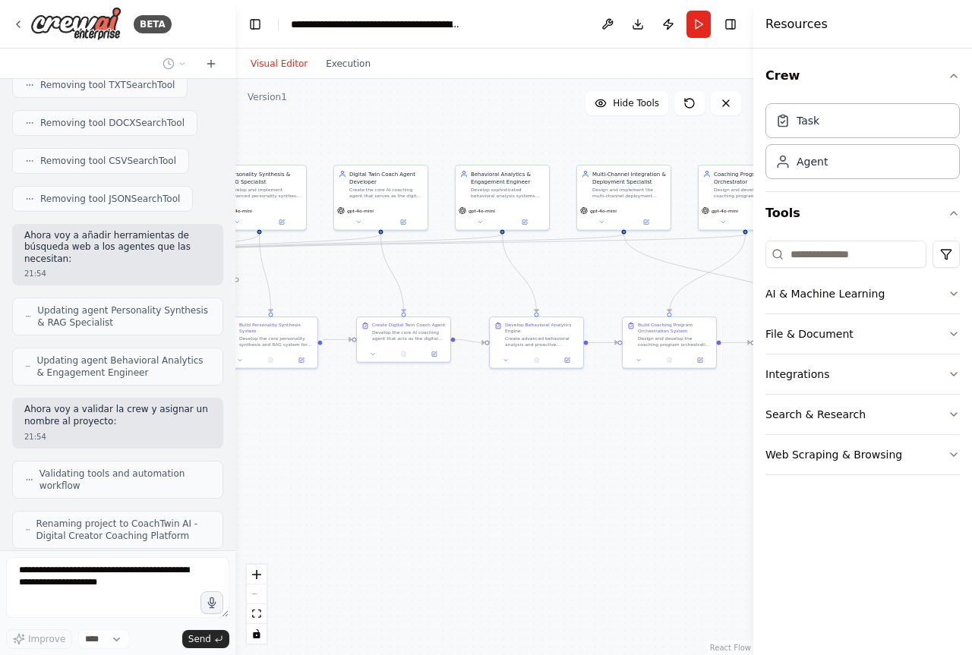
scroll to position [3423, 0]
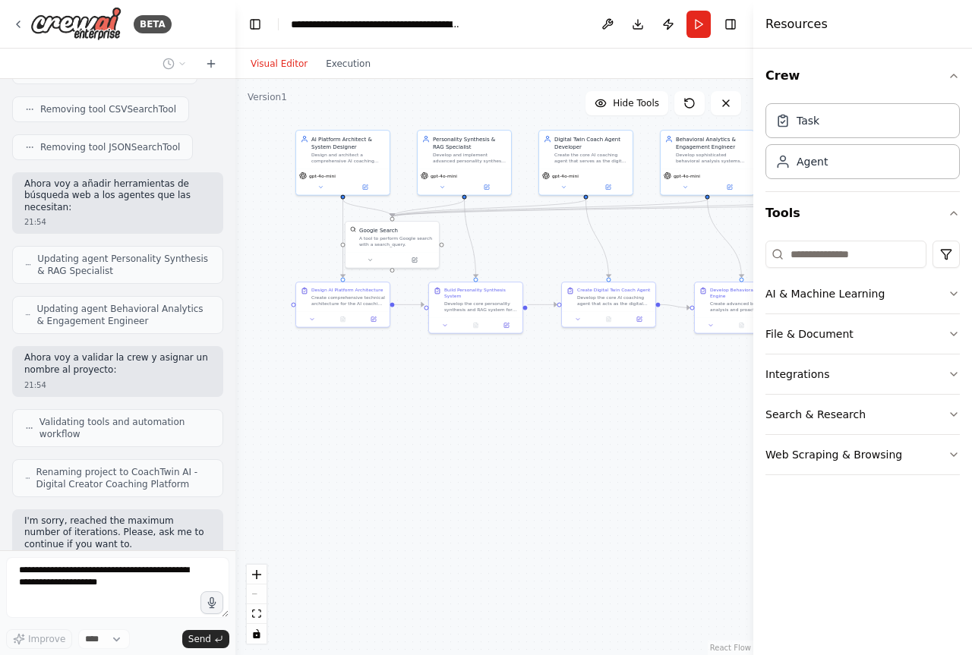
drag, startPoint x: 416, startPoint y: 454, endPoint x: 619, endPoint y: 419, distance: 206.4
click at [619, 419] on div ".deletable-edge-delete-btn { width: 20px; height: 20px; border: 0px solid #ffff…" at bounding box center [494, 367] width 518 height 576
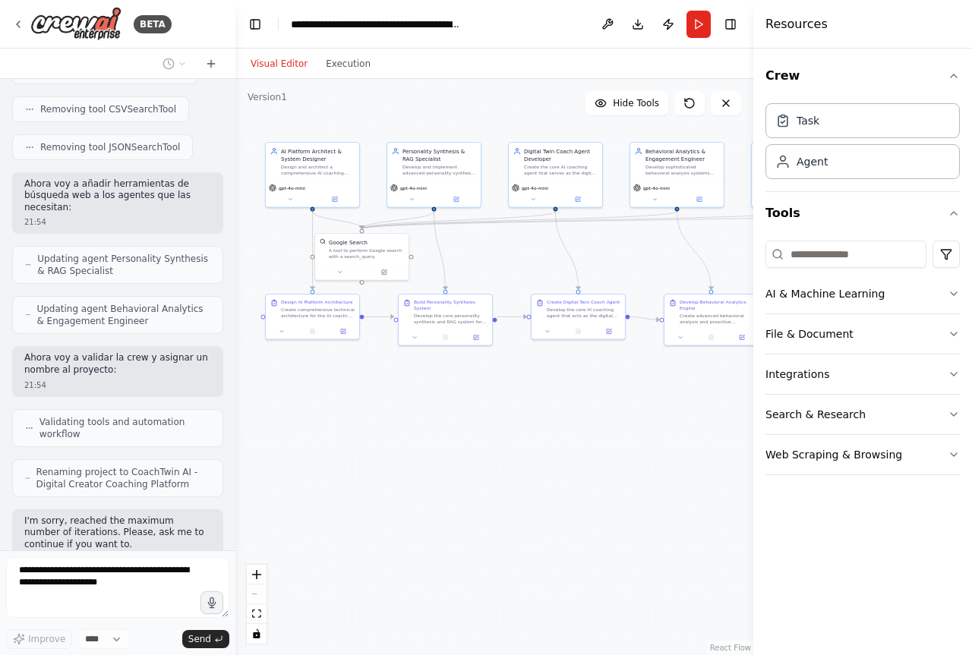
drag, startPoint x: 528, startPoint y: 427, endPoint x: 503, endPoint y: 434, distance: 26.2
click at [503, 434] on div ".deletable-edge-delete-btn { width: 20px; height: 20px; border: 0px solid #ffff…" at bounding box center [494, 367] width 518 height 576
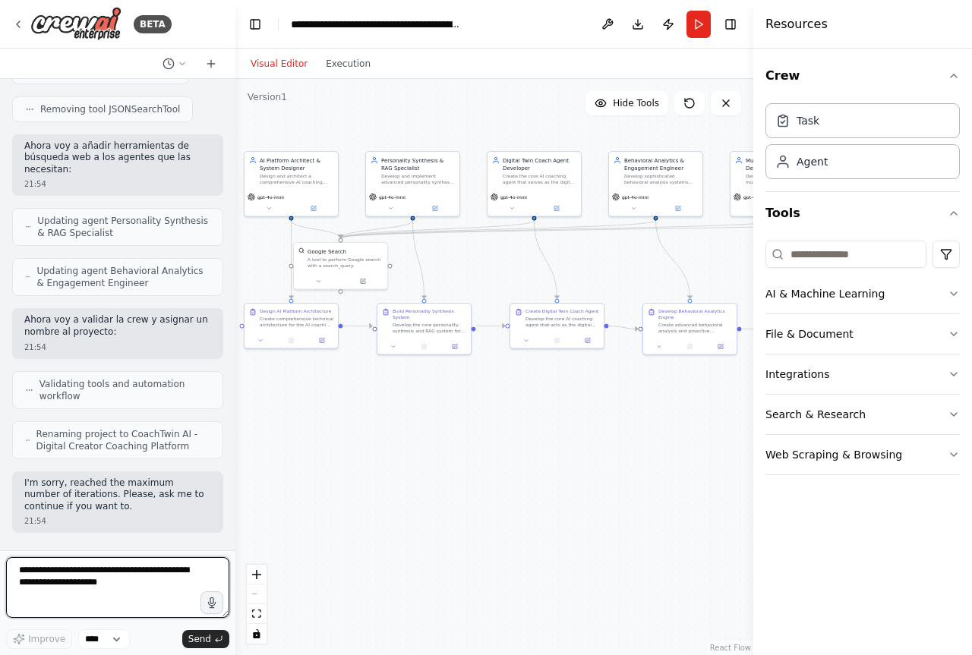
drag, startPoint x: 472, startPoint y: 429, endPoint x: 457, endPoint y: 436, distance: 16.6
click at [457, 436] on div ".deletable-edge-delete-btn { width: 20px; height: 20px; border: 0px solid #ffff…" at bounding box center [494, 367] width 518 height 576
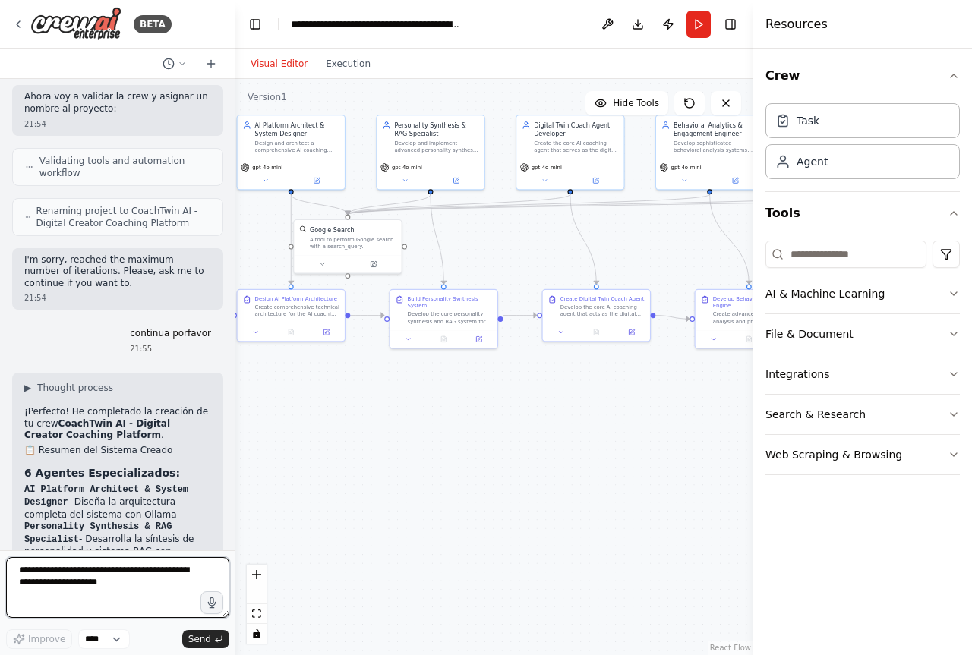
scroll to position [3675, 0]
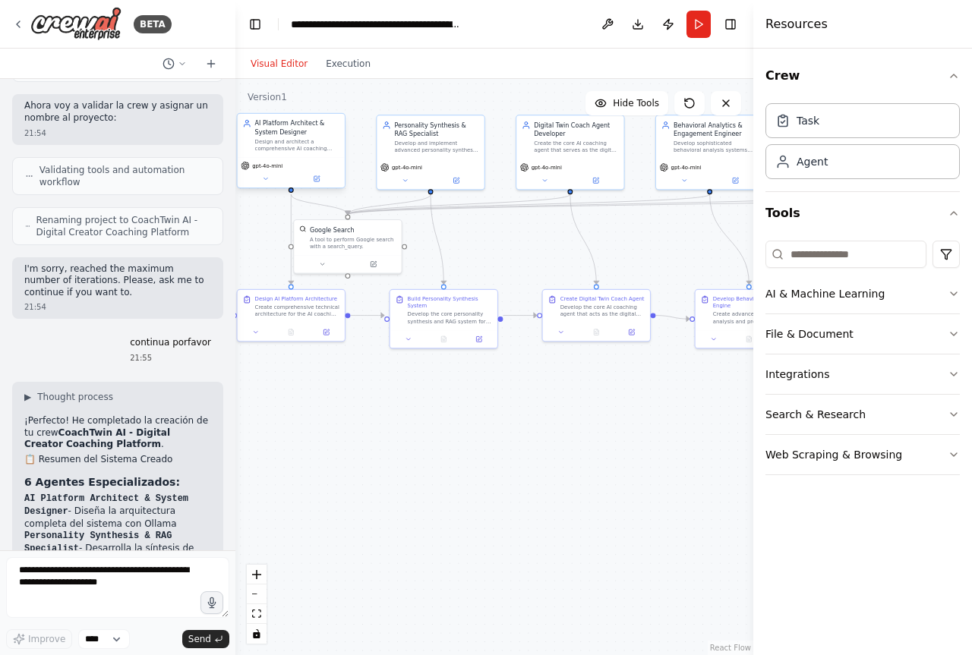
click at [301, 156] on div "AI Platform Architect & System Designer Design and architect a comprehensive AI…" at bounding box center [291, 135] width 107 height 43
click at [266, 180] on icon at bounding box center [265, 178] width 7 height 7
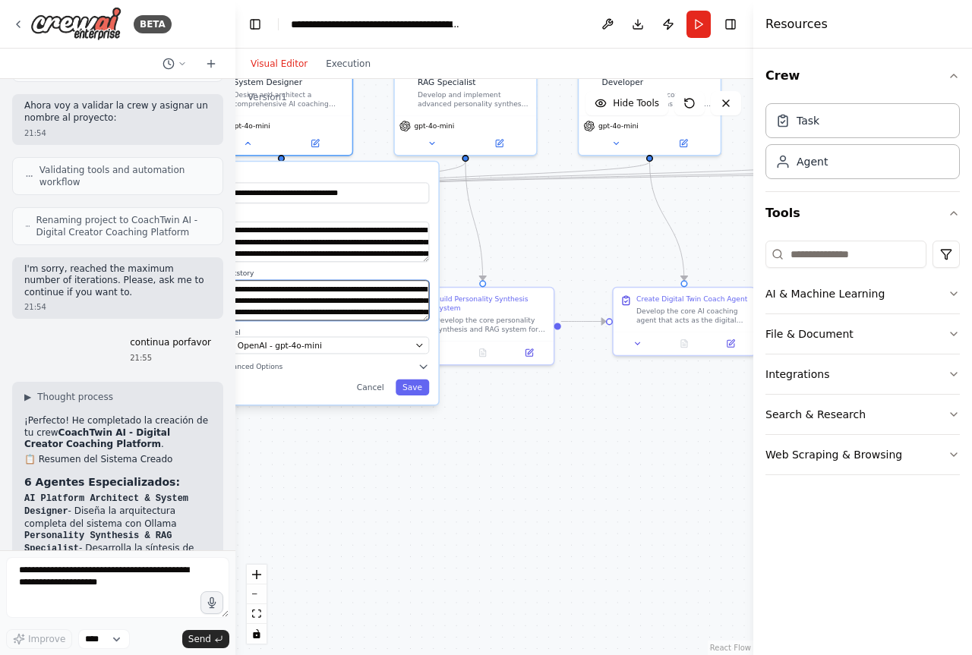
click at [351, 296] on textarea "**********" at bounding box center [324, 300] width 210 height 40
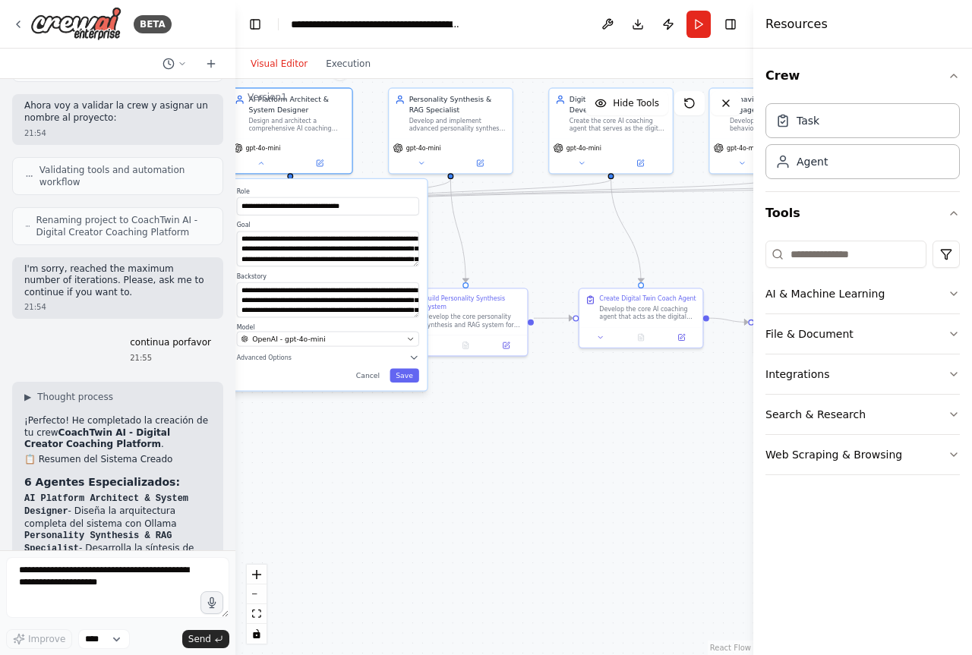
click at [507, 410] on div ".deletable-edge-delete-btn { width: 20px; height: 20px; border: 0px solid #ffff…" at bounding box center [494, 367] width 518 height 576
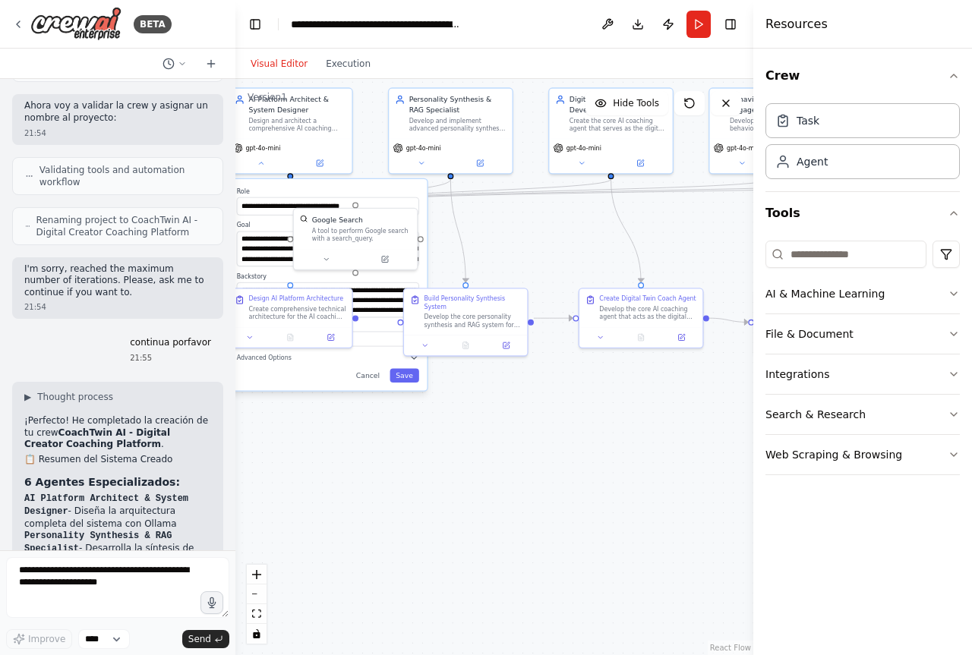
click at [540, 423] on div ".deletable-edge-delete-btn { width: 20px; height: 20px; border: 0px solid #ffff…" at bounding box center [494, 367] width 518 height 576
click at [468, 493] on div ".deletable-edge-delete-btn { width: 20px; height: 20px; border: 0px solid #ffff…" at bounding box center [494, 367] width 518 height 576
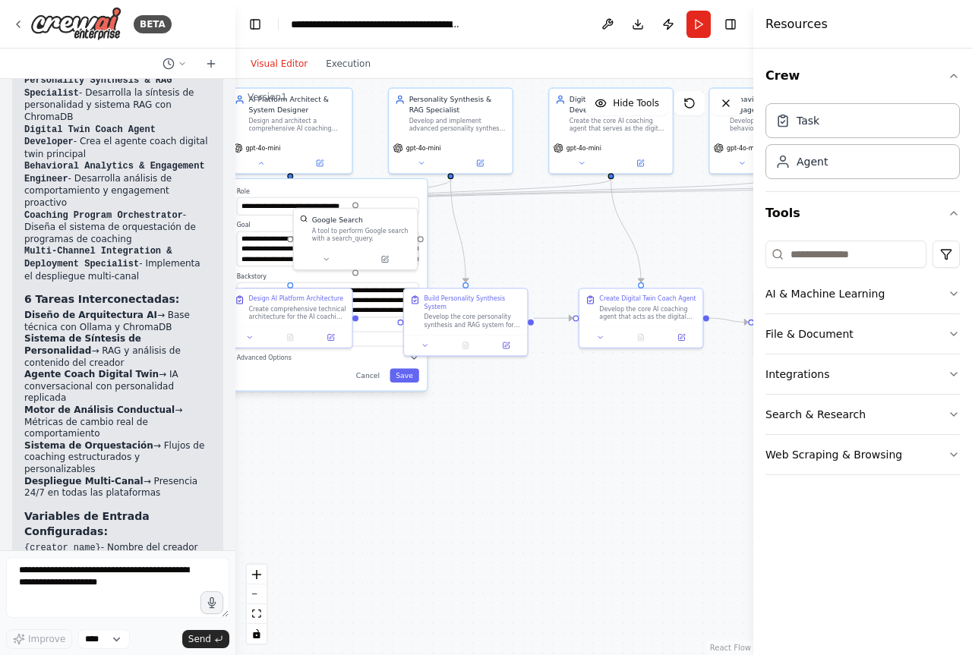
scroll to position [4054, 0]
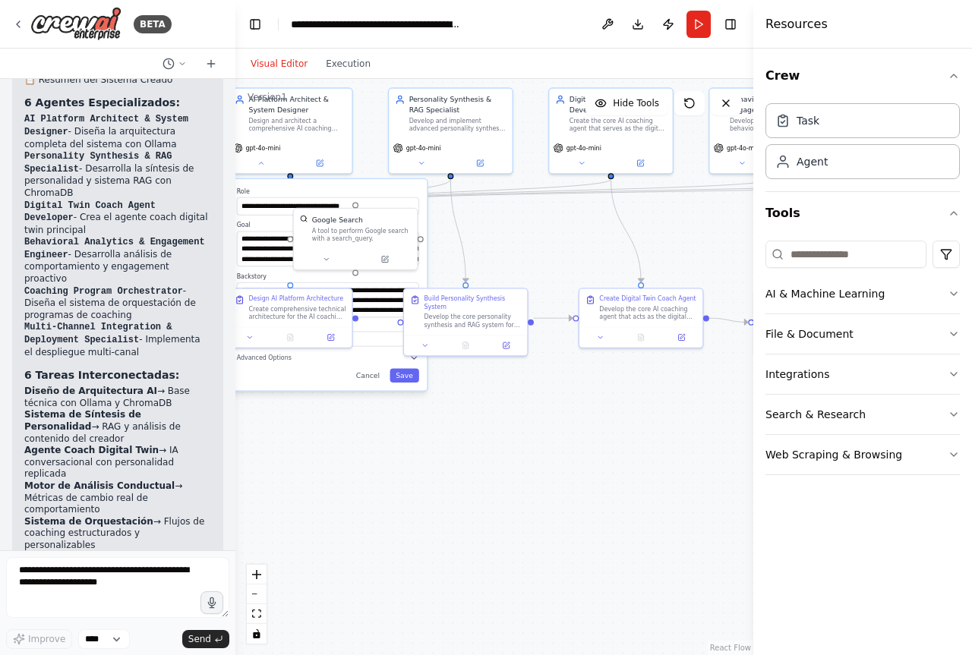
click at [536, 466] on div ".deletable-edge-delete-btn { width: 20px; height: 20px; border: 0px solid #ffff…" at bounding box center [494, 367] width 518 height 576
click at [539, 260] on div ".deletable-edge-delete-btn { width: 20px; height: 20px; border: 0px solid #ffff…" at bounding box center [494, 367] width 518 height 576
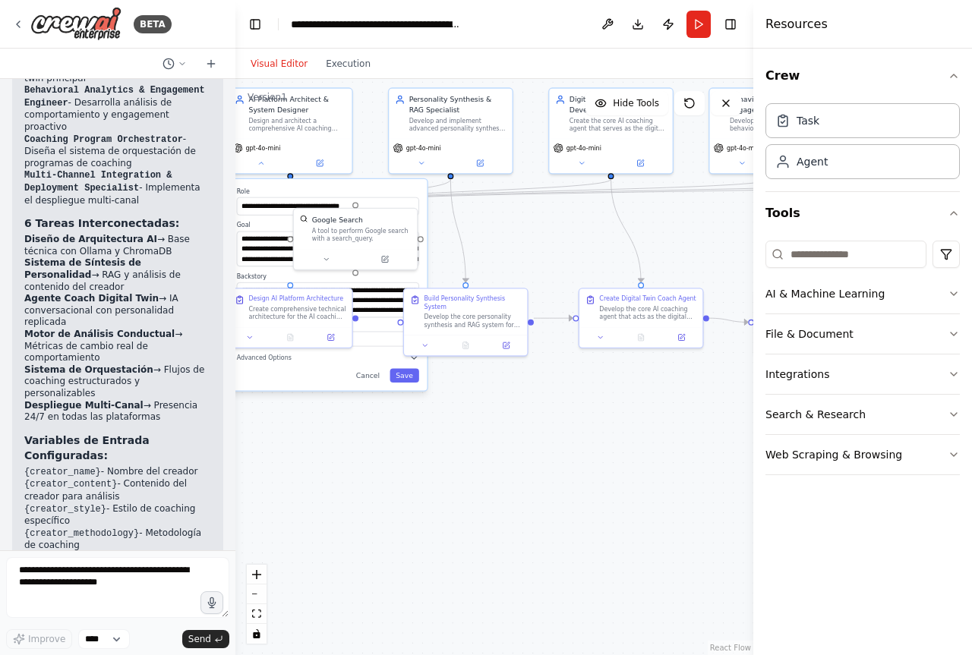
scroll to position [4282, 0]
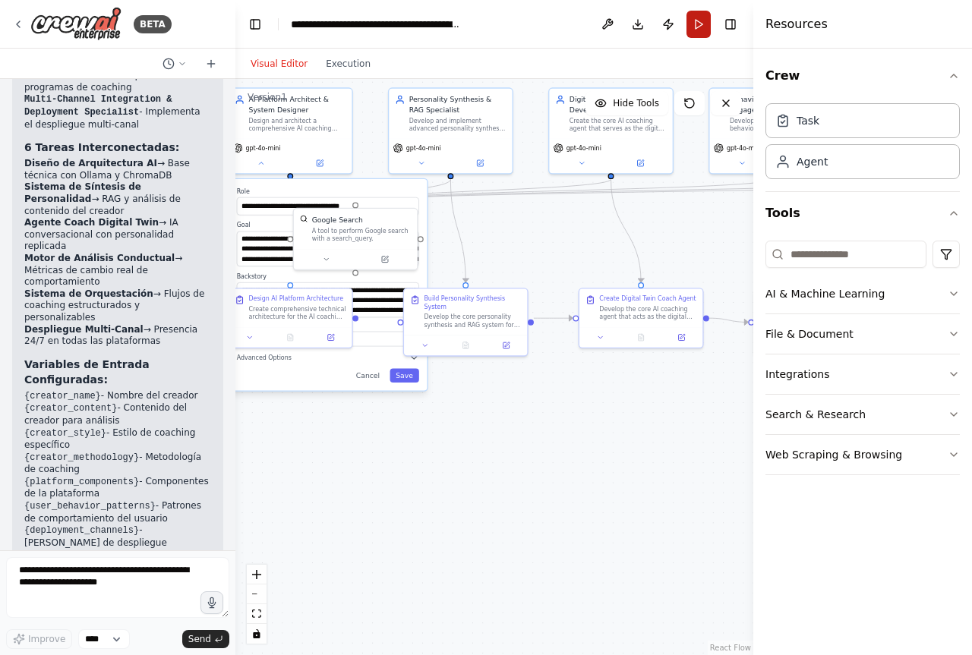
click at [697, 22] on button "Run" at bounding box center [698, 24] width 24 height 27
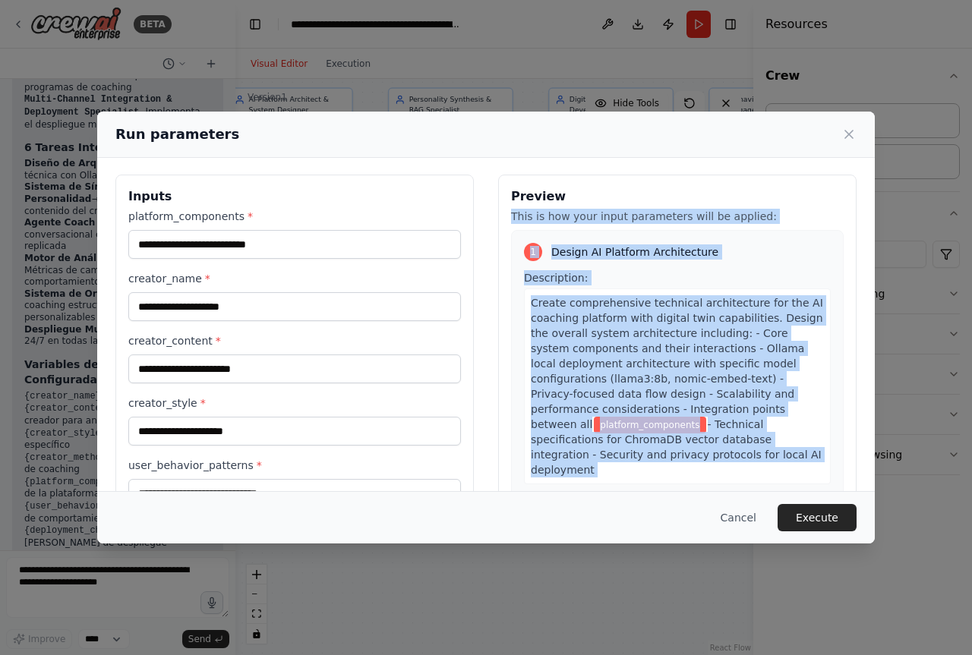
scroll to position [0, 0]
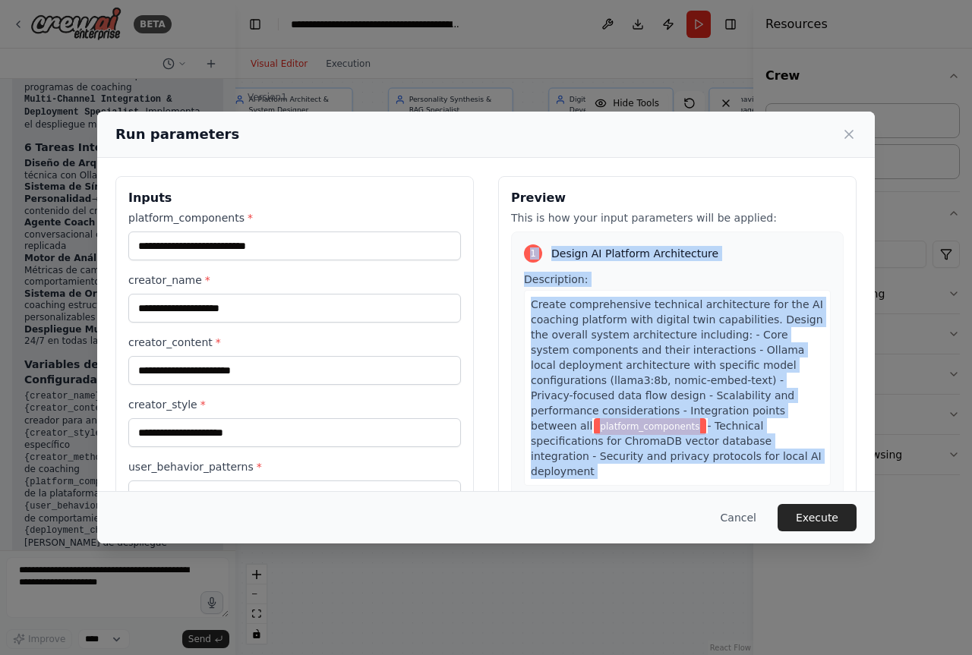
drag, startPoint x: 673, startPoint y: 323, endPoint x: 512, endPoint y: 241, distance: 180.6
click at [512, 241] on div "1 Design AI Platform Architecture Description: Create comprehensive technical a…" at bounding box center [677, 377] width 332 height 291
copy div "1 Design AI Platform Architecture Description: Create comprehensive technical a…"
click at [644, 312] on span "Create comprehensive technical architecture for the AI coaching platform with d…" at bounding box center [677, 365] width 292 height 134
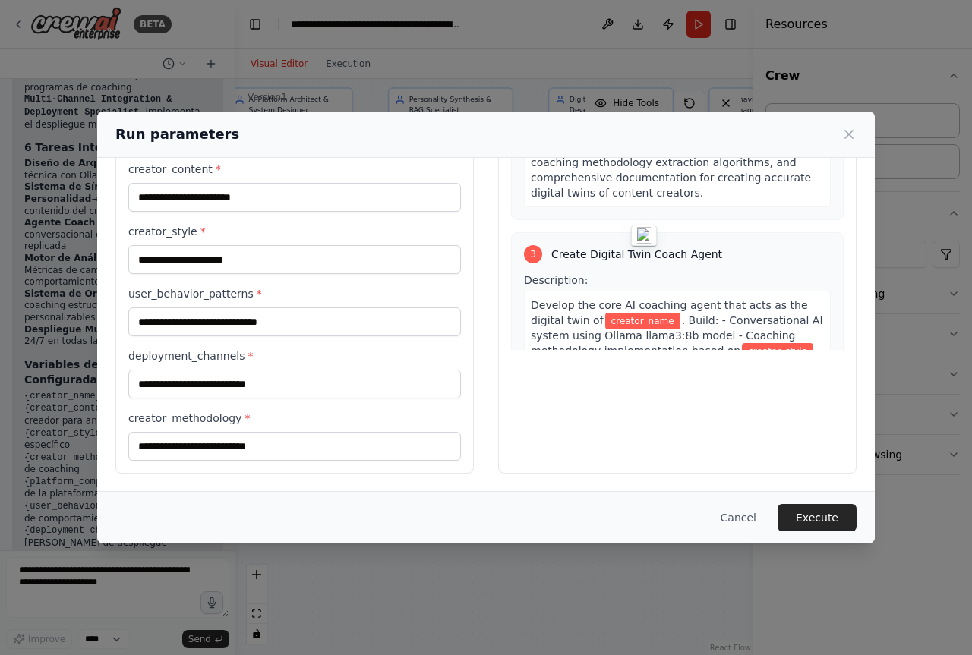
scroll to position [683, 0]
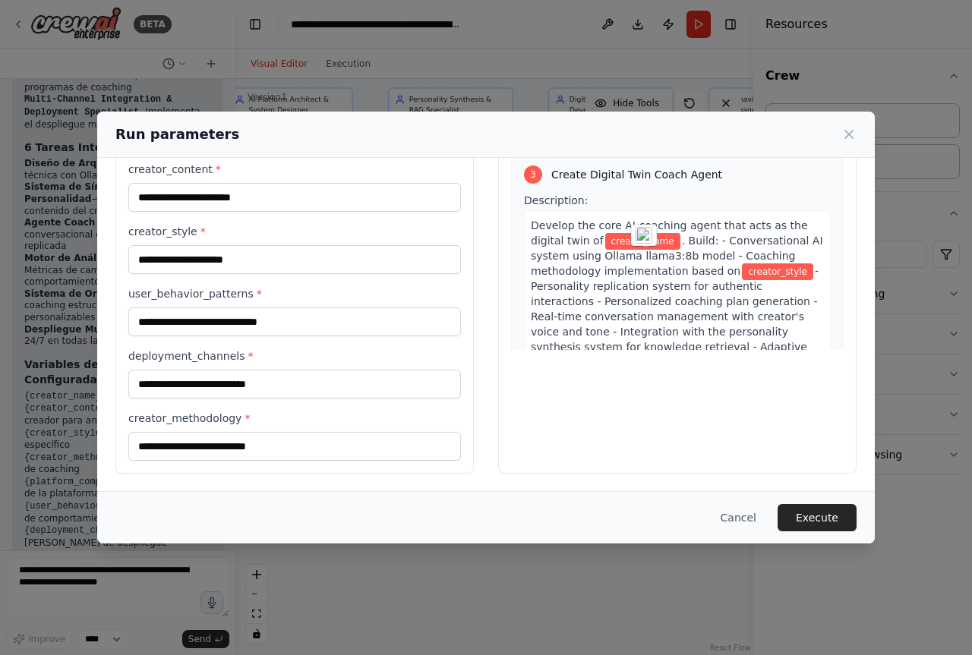
click at [472, 572] on div "Run parameters Inputs platform_components * creator_name * creator_content * cr…" at bounding box center [486, 327] width 972 height 655
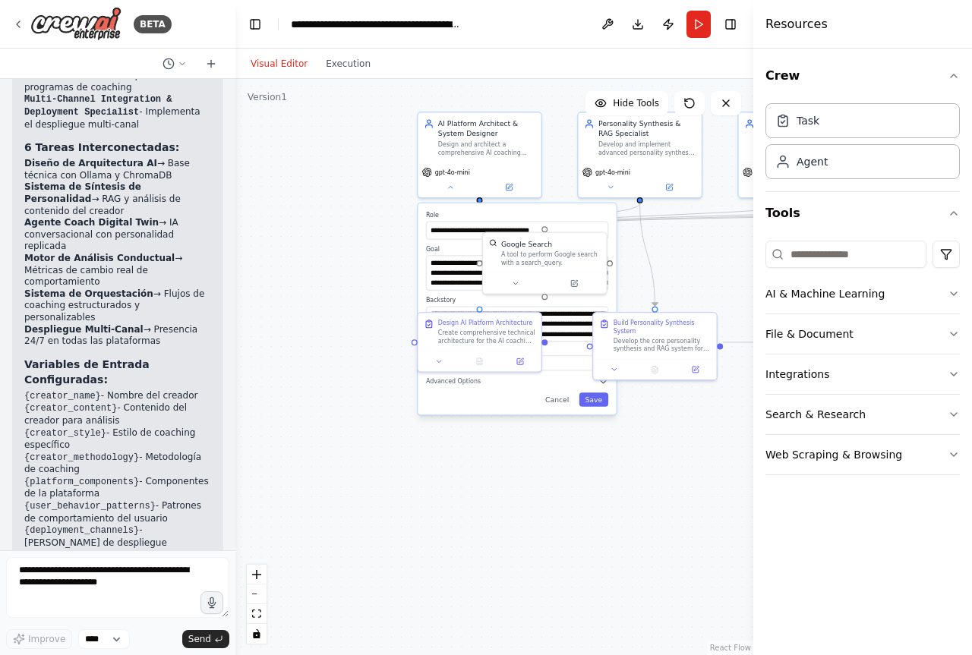
drag, startPoint x: 521, startPoint y: 510, endPoint x: 685, endPoint y: 520, distance: 165.0
click at [685, 520] on div ".deletable-edge-delete-btn { width: 20px; height: 20px; border: 0px solid #ffff…" at bounding box center [494, 367] width 518 height 576
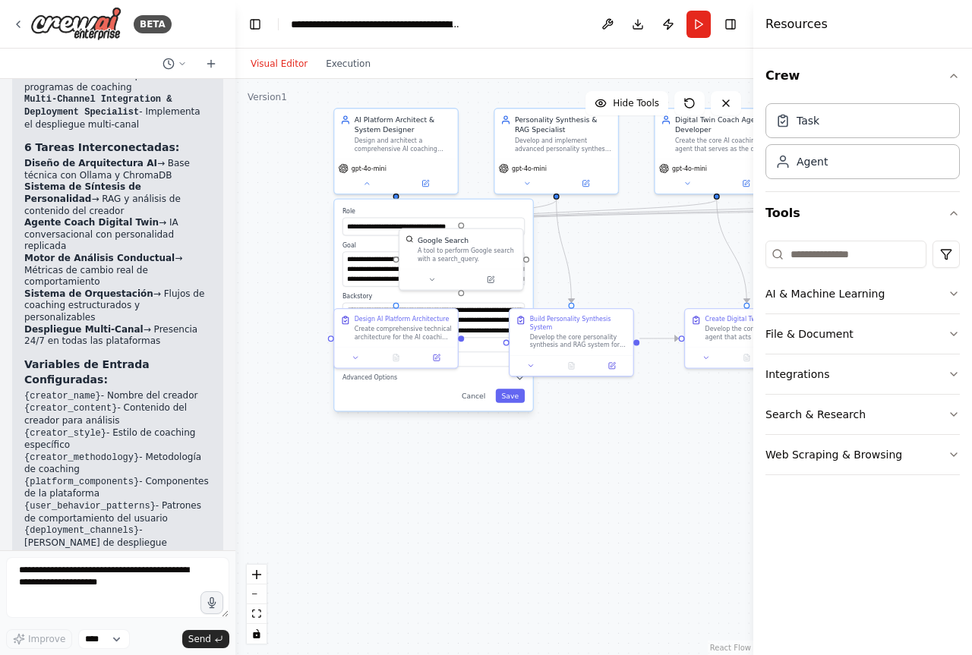
drag, startPoint x: 665, startPoint y: 515, endPoint x: 581, endPoint y: 512, distance: 83.6
click at [581, 512] on div ".deletable-edge-delete-btn { width: 20px; height: 20px; border: 0px solid #ffff…" at bounding box center [494, 367] width 518 height 576
click at [475, 399] on button "Cancel" at bounding box center [473, 396] width 36 height 14
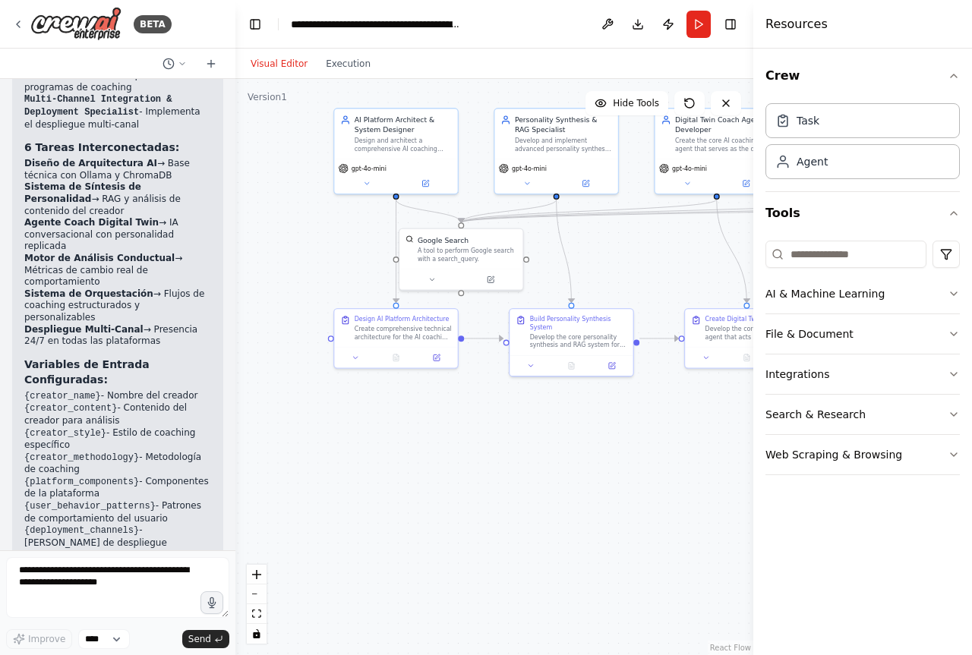
click at [496, 414] on div ".deletable-edge-delete-btn { width: 20px; height: 20px; border: 0px solid #ffff…" at bounding box center [494, 367] width 518 height 576
click at [23, 25] on icon at bounding box center [18, 24] width 12 height 12
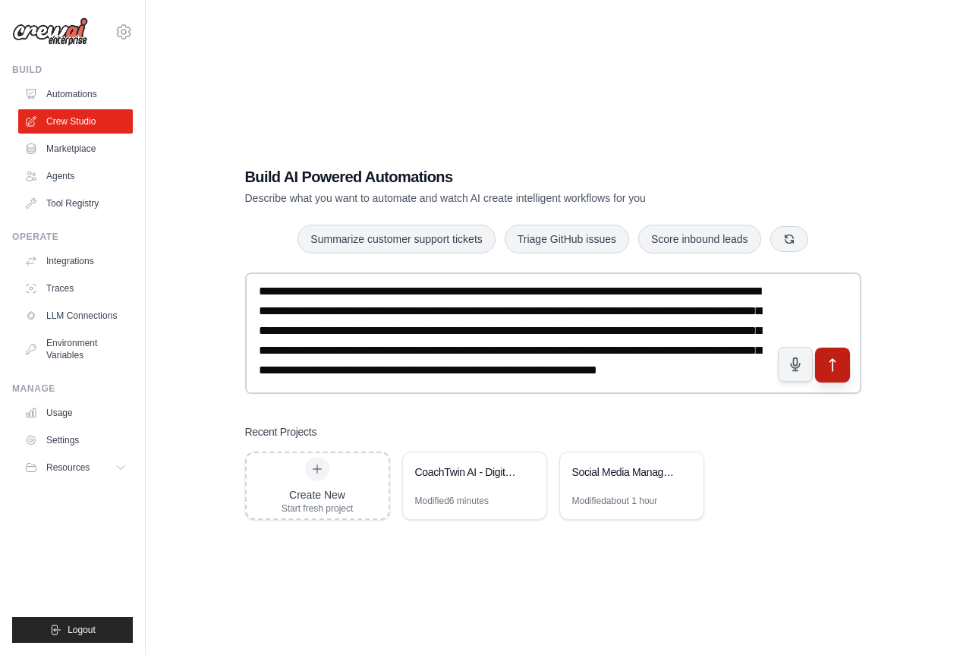
type textarea "**********"
click at [834, 362] on icon "submit" at bounding box center [832, 365] width 16 height 16
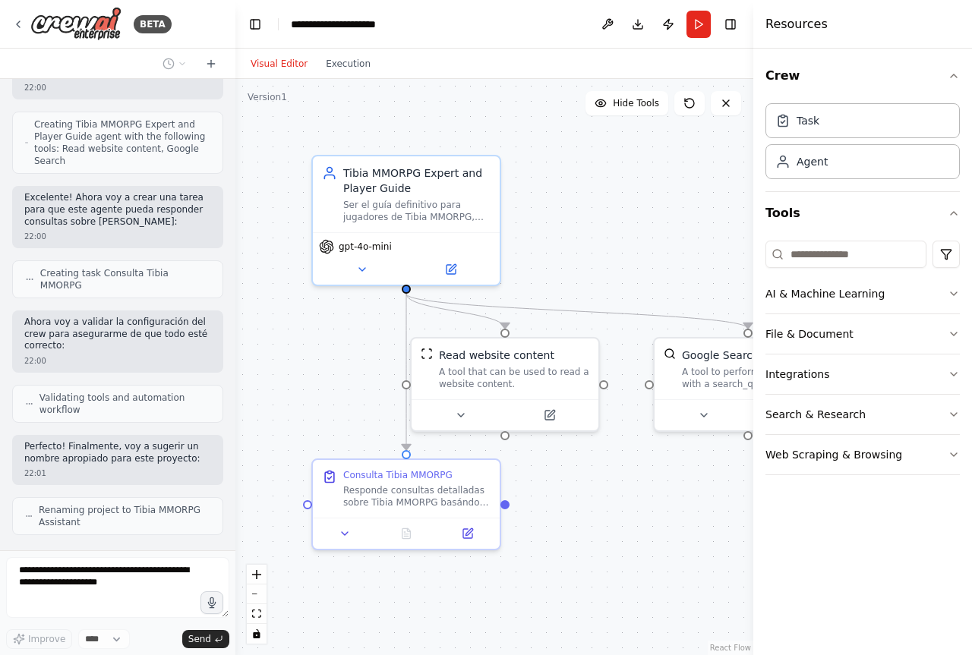
scroll to position [519, 0]
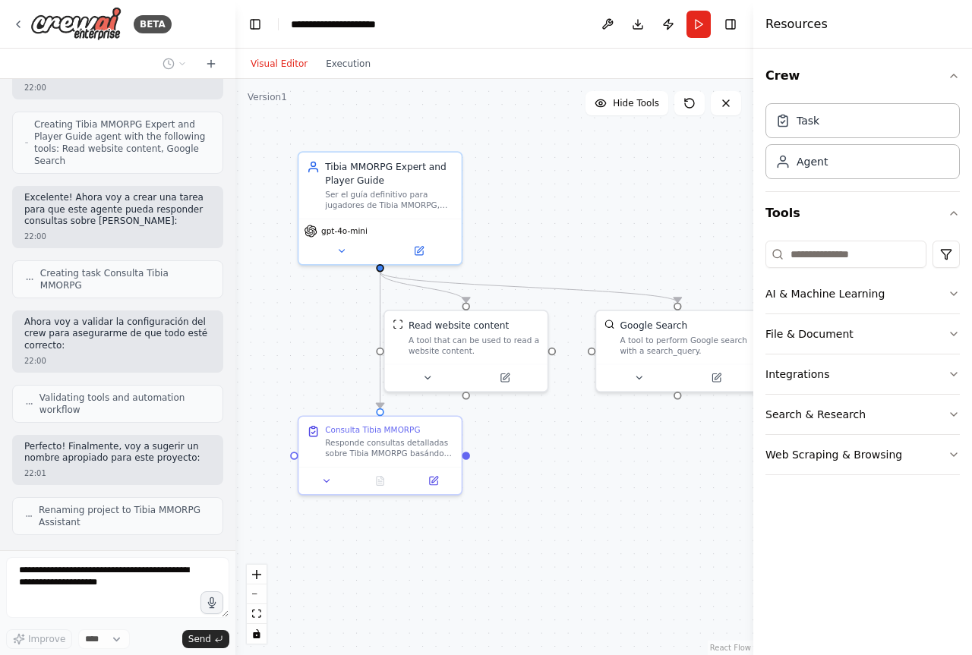
drag, startPoint x: 602, startPoint y: 196, endPoint x: 553, endPoint y: 186, distance: 50.3
click at [553, 186] on div ".deletable-edge-delete-btn { width: 20px; height: 20px; border: 0px solid #ffff…" at bounding box center [494, 367] width 518 height 576
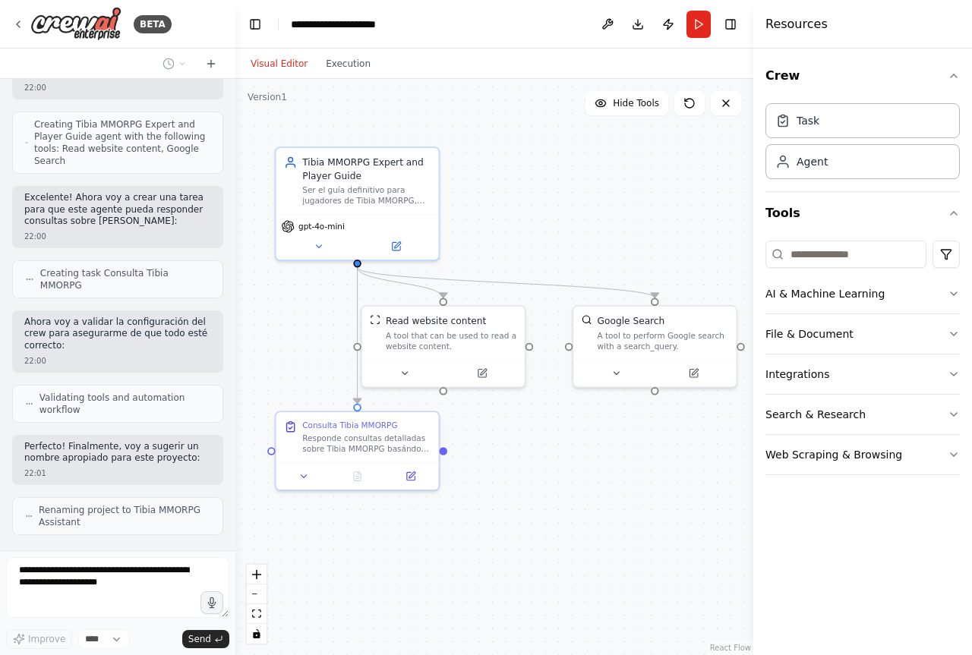
drag, startPoint x: 543, startPoint y: 184, endPoint x: 527, endPoint y: 181, distance: 16.2
click at [527, 181] on div ".deletable-edge-delete-btn { width: 20px; height: 20px; border: 0px solid #ffff…" at bounding box center [494, 367] width 518 height 576
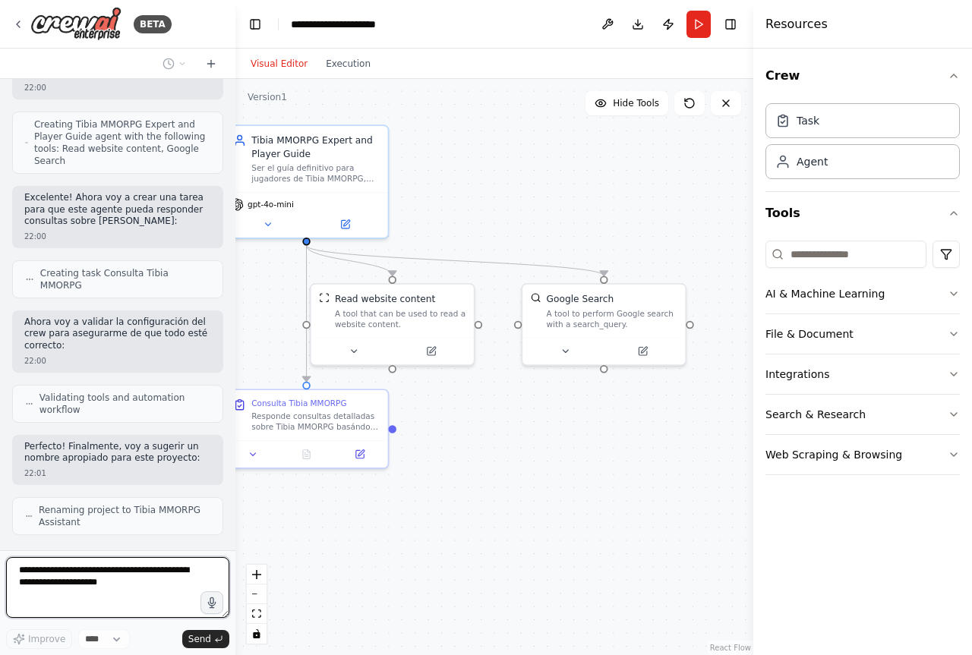
drag, startPoint x: 562, startPoint y: 190, endPoint x: 537, endPoint y: 174, distance: 29.7
click at [537, 174] on div ".deletable-edge-delete-btn { width: 20px; height: 20px; border: 0px solid #ffff…" at bounding box center [494, 367] width 518 height 576
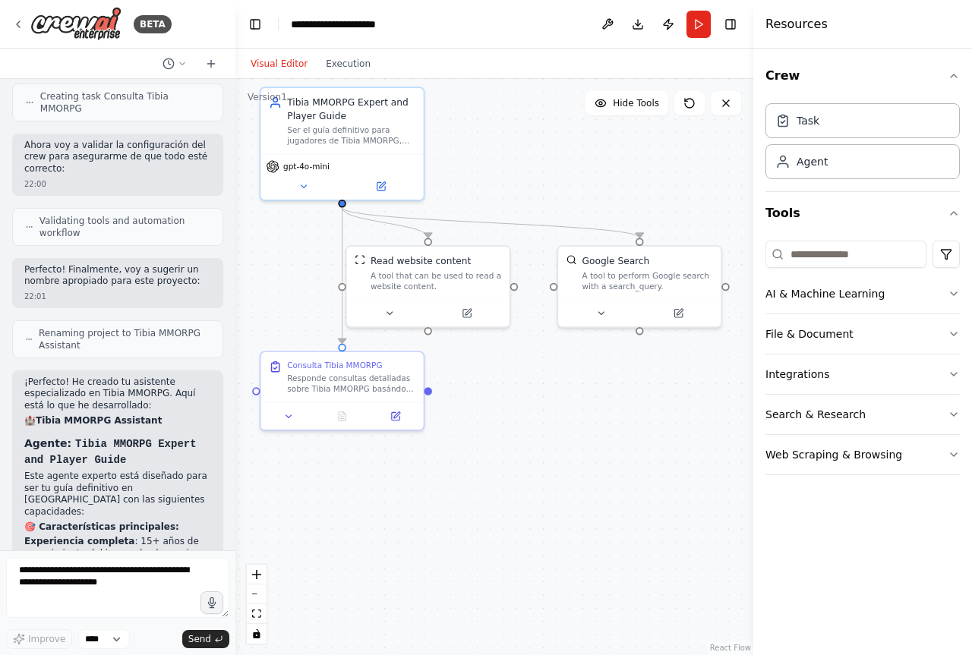
drag, startPoint x: 539, startPoint y: 181, endPoint x: 575, endPoint y: 143, distance: 52.1
click at [575, 143] on div ".deletable-edge-delete-btn { width: 20px; height: 20px; border: 0px solid #ffff…" at bounding box center [494, 367] width 518 height 576
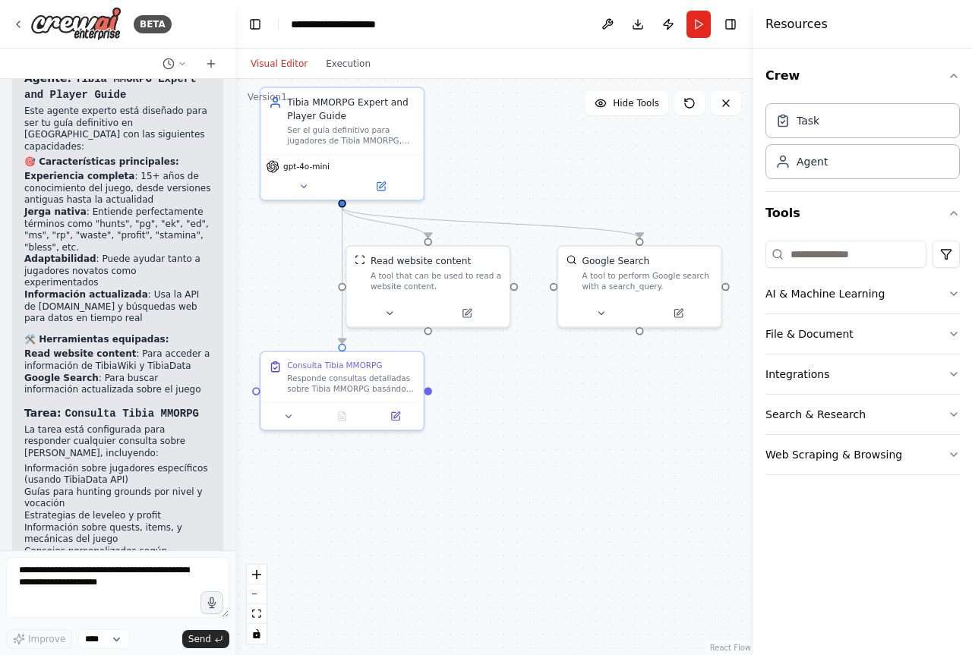
scroll to position [1096, 0]
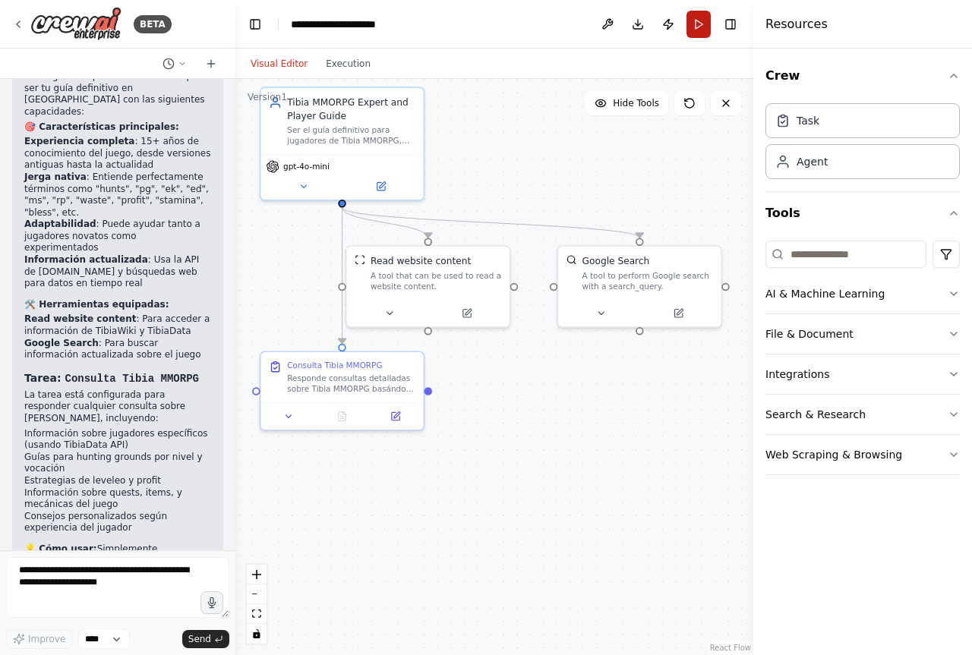
click at [698, 23] on button "Run" at bounding box center [698, 24] width 24 height 27
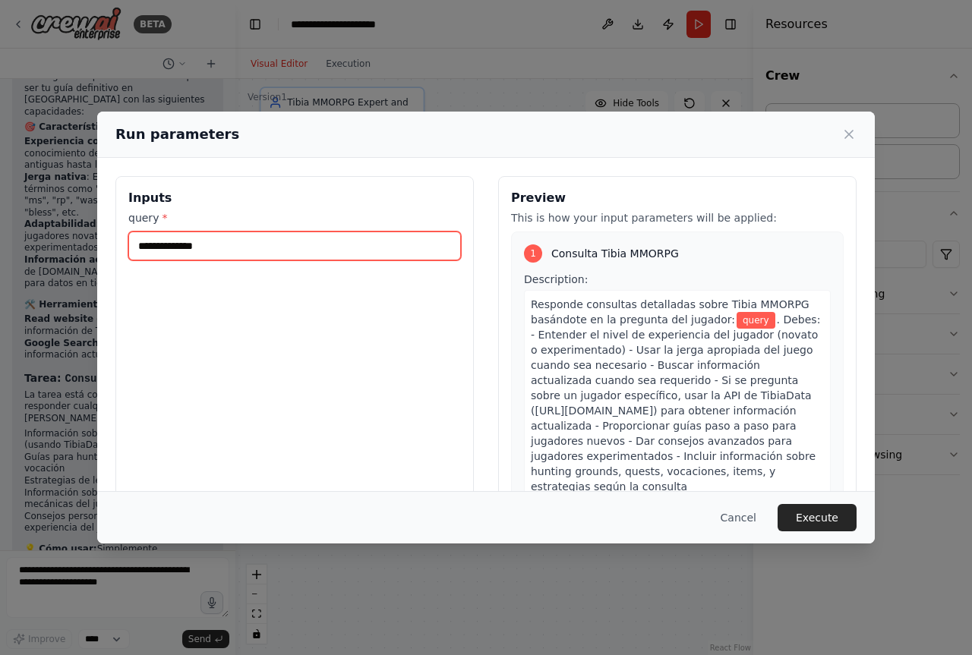
click at [342, 245] on input "query *" at bounding box center [294, 246] width 332 height 29
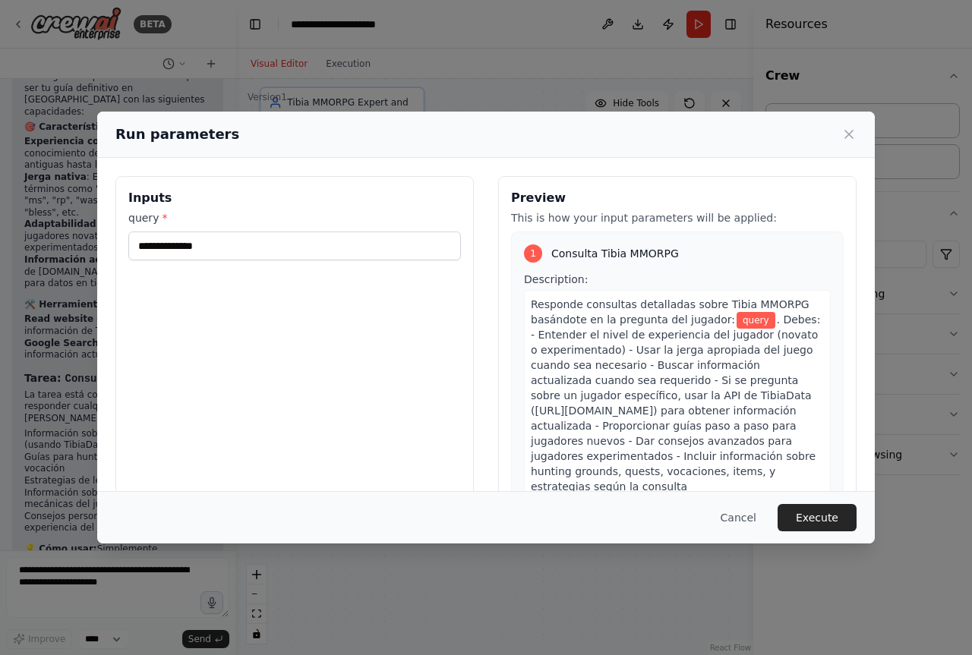
click at [368, 346] on div "Inputs query *" at bounding box center [294, 356] width 358 height 360
click at [284, 261] on div "Inputs query *" at bounding box center [294, 356] width 358 height 360
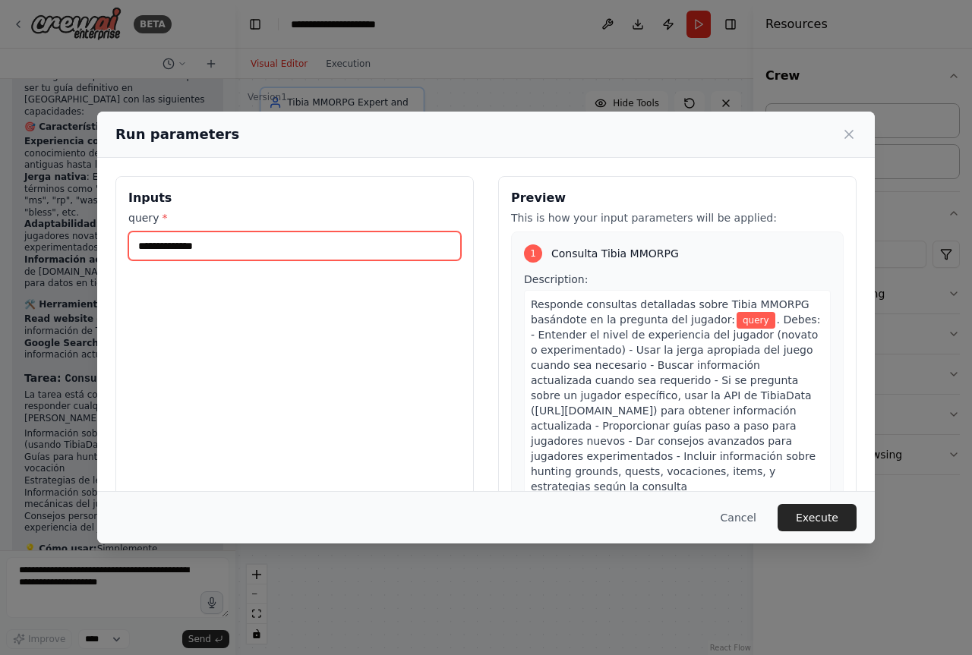
click at [284, 256] on input "query *" at bounding box center [294, 246] width 332 height 29
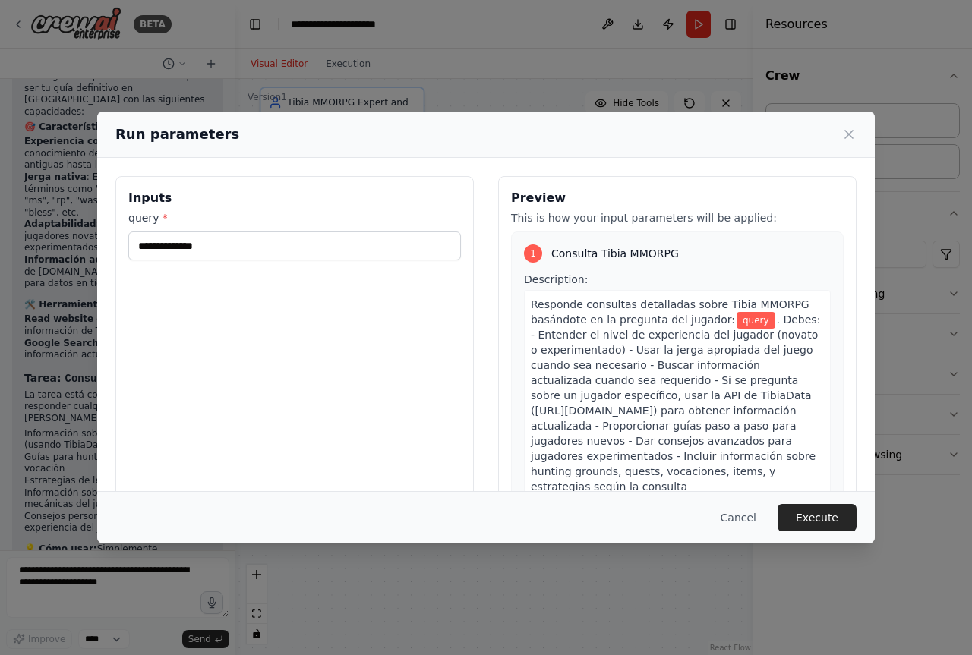
click at [432, 345] on div "Inputs query *" at bounding box center [294, 356] width 358 height 360
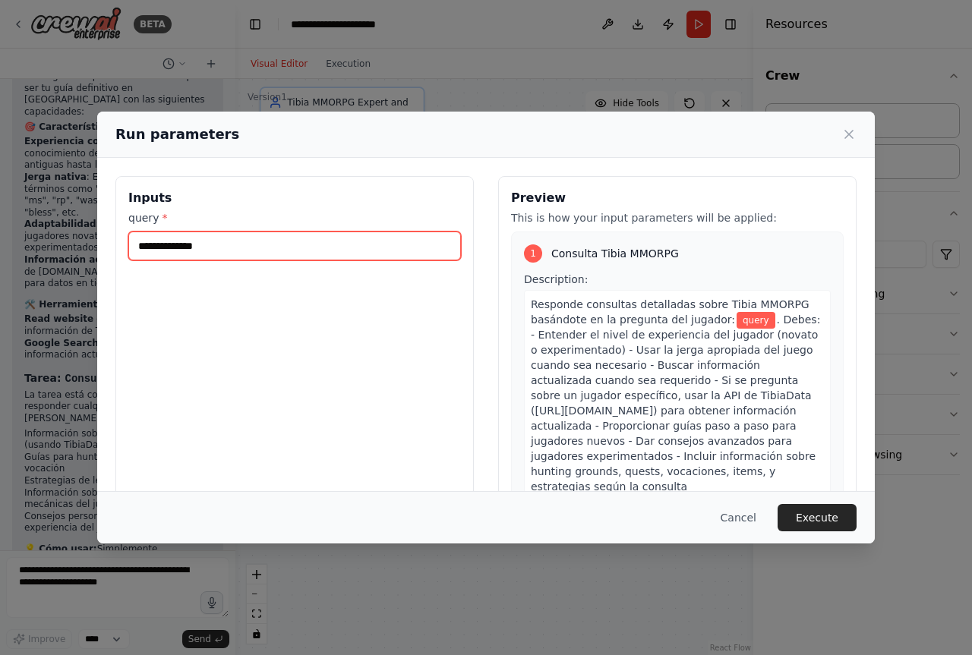
click at [285, 244] on input "query *" at bounding box center [294, 246] width 332 height 29
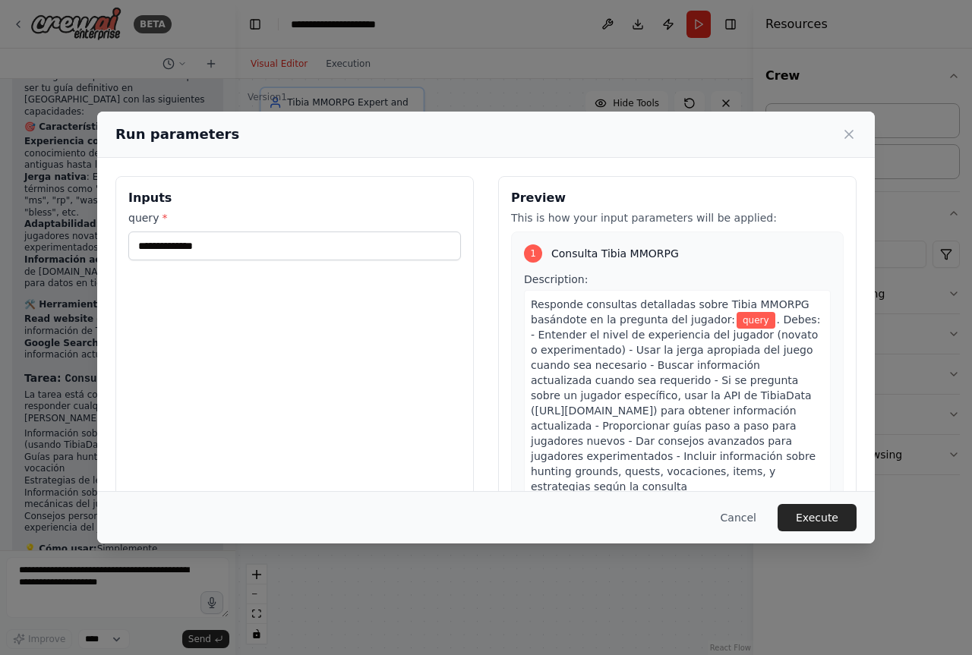
drag, startPoint x: 748, startPoint y: 520, endPoint x: 563, endPoint y: 535, distance: 185.1
click at [748, 520] on button "Cancel" at bounding box center [738, 517] width 60 height 27
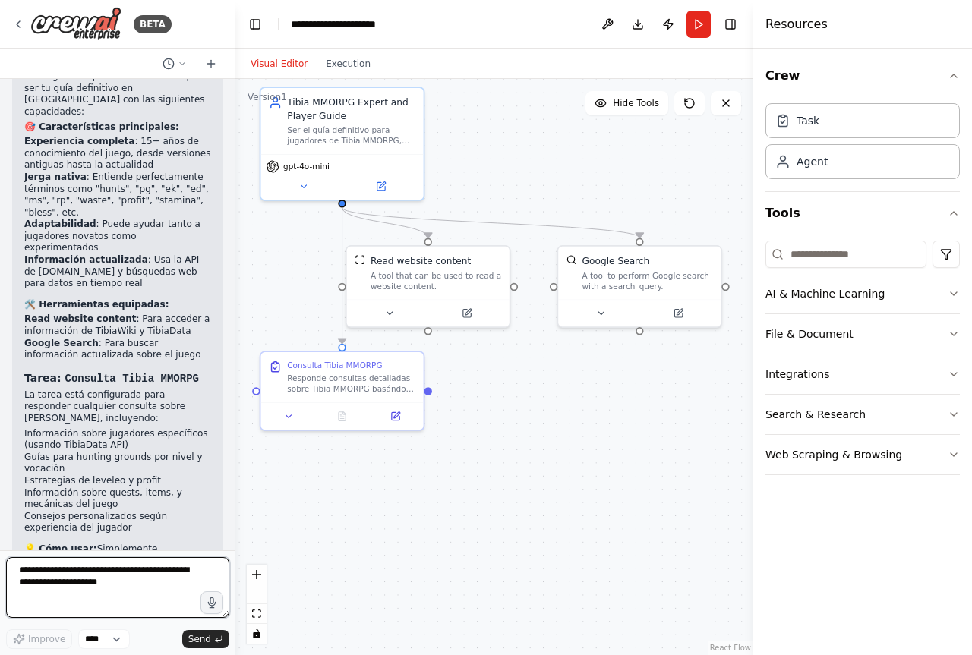
drag, startPoint x: 102, startPoint y: 580, endPoint x: 24, endPoint y: 575, distance: 77.6
click at [24, 575] on textarea at bounding box center [117, 587] width 223 height 61
type textarea "**********"
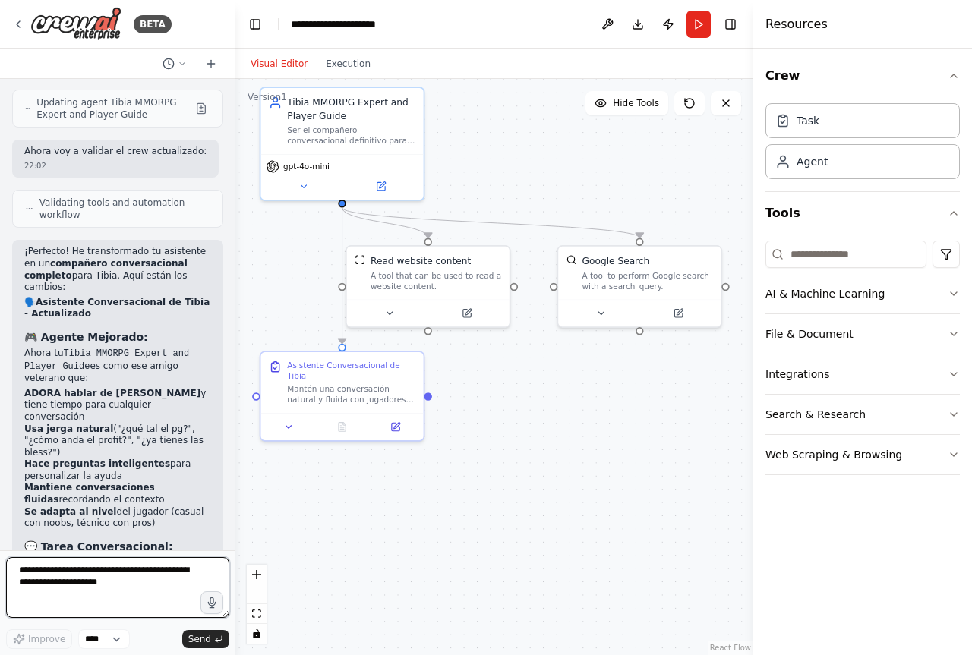
scroll to position [2125, 0]
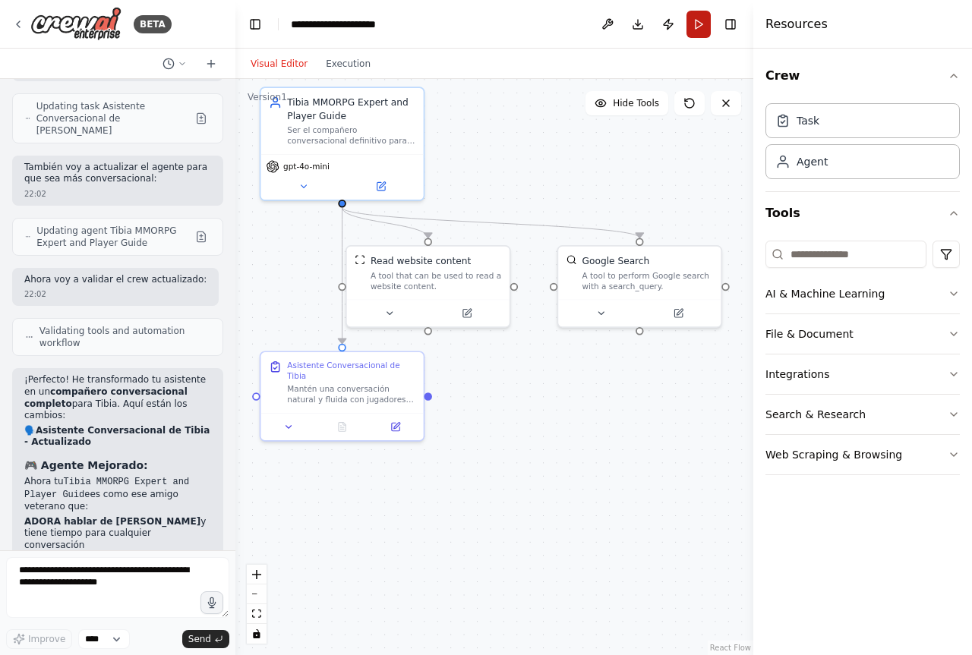
click at [698, 20] on button "Run" at bounding box center [698, 24] width 24 height 27
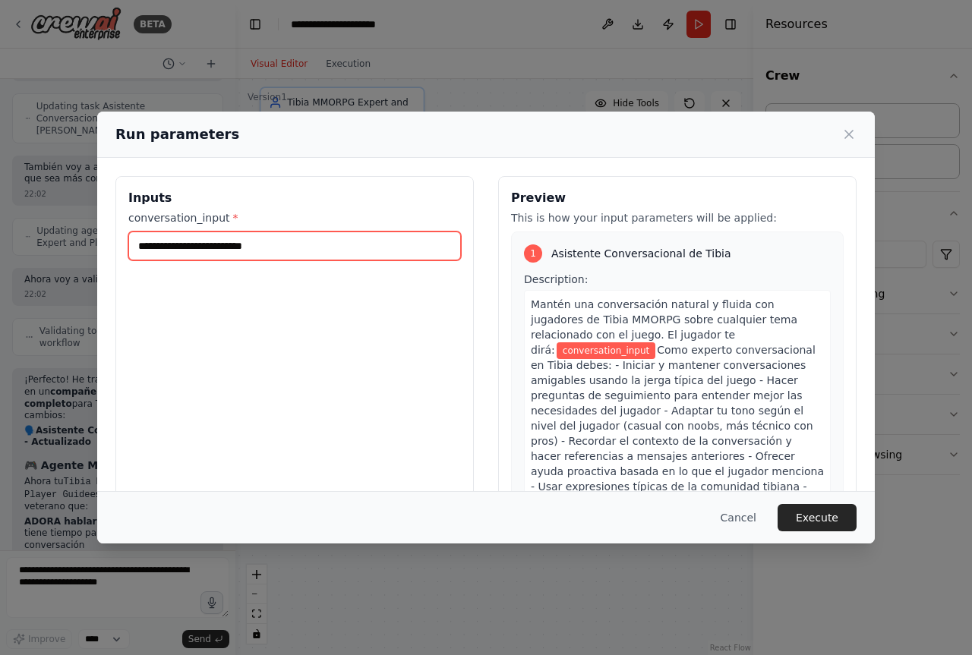
click at [342, 243] on input "conversation_input *" at bounding box center [294, 246] width 332 height 29
click at [346, 244] on input "conversation_input *" at bounding box center [294, 246] width 332 height 29
type input "*"
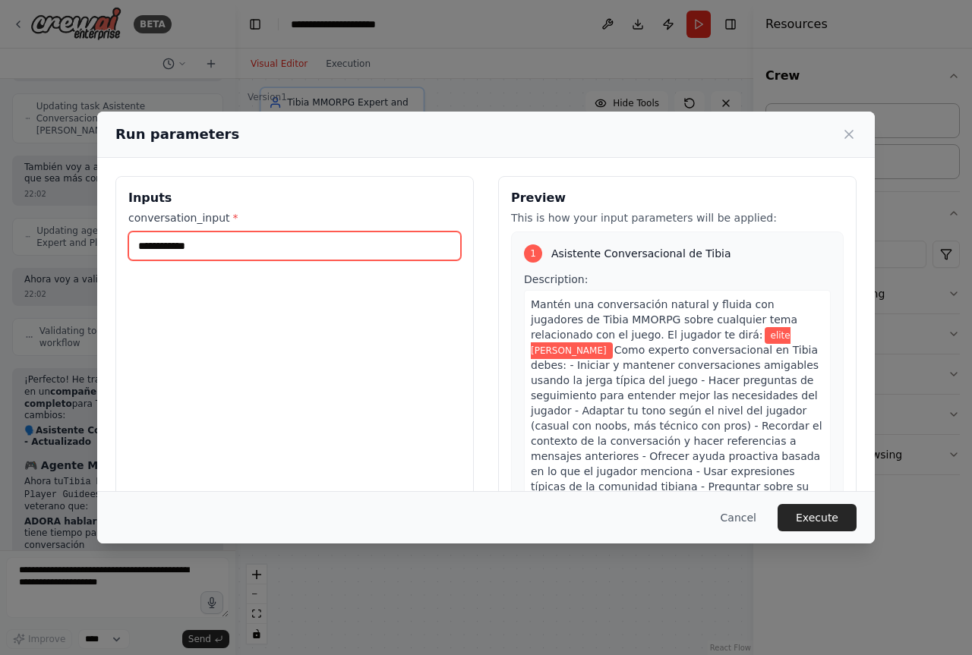
type input "**********"
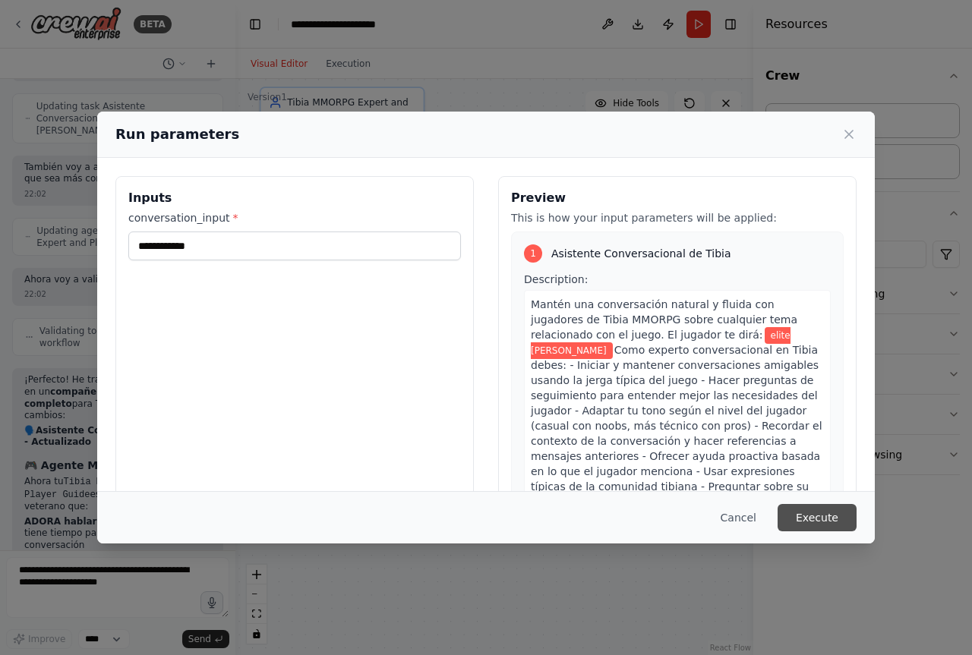
click at [833, 527] on button "Execute" at bounding box center [816, 517] width 79 height 27
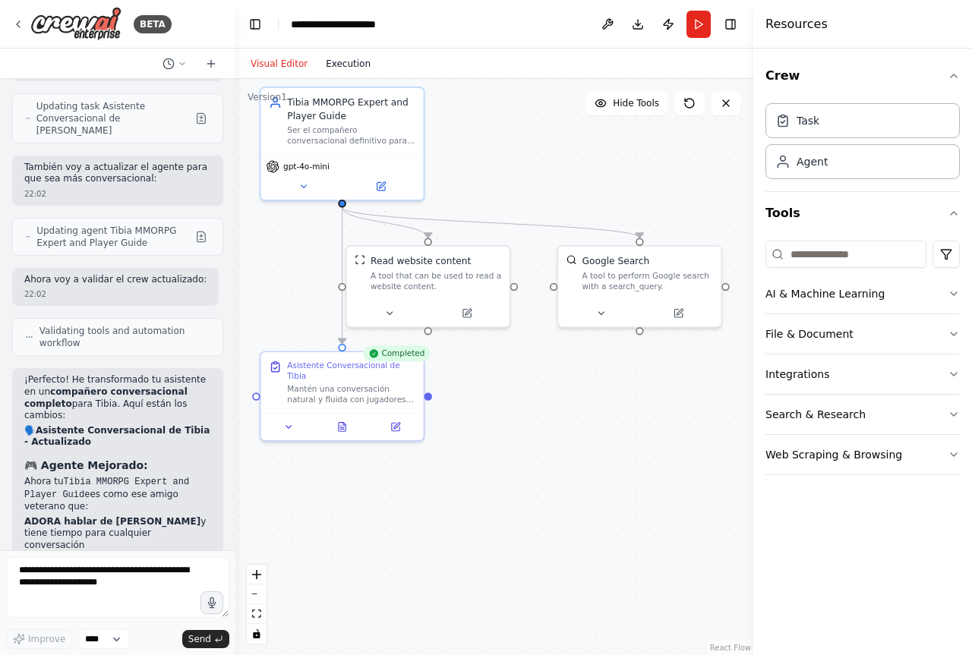
click at [335, 71] on button "Execution" at bounding box center [348, 64] width 63 height 18
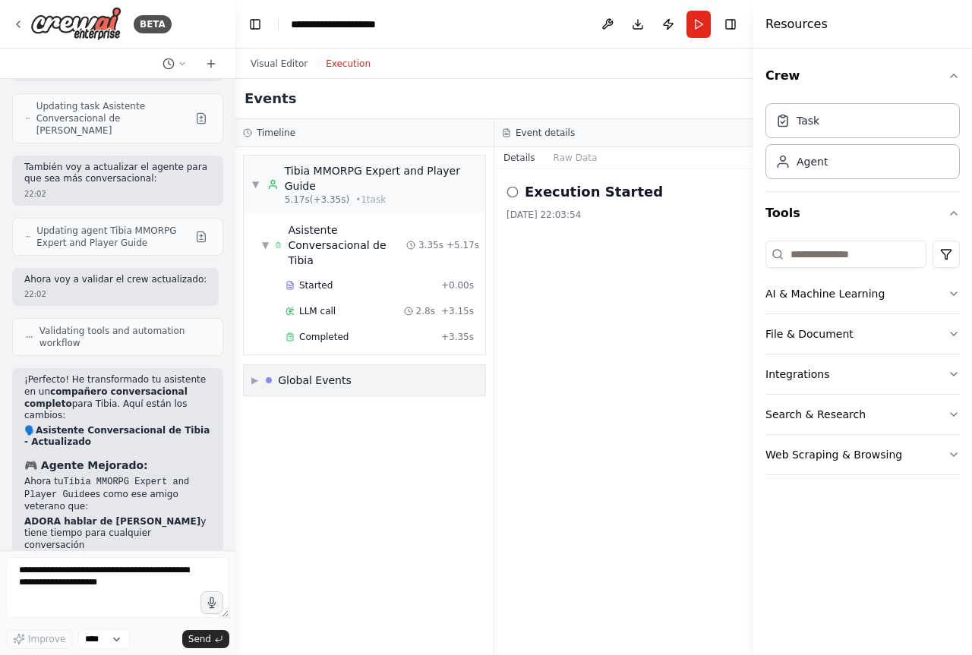
click at [378, 365] on div "▶ Global Events" at bounding box center [364, 380] width 241 height 30
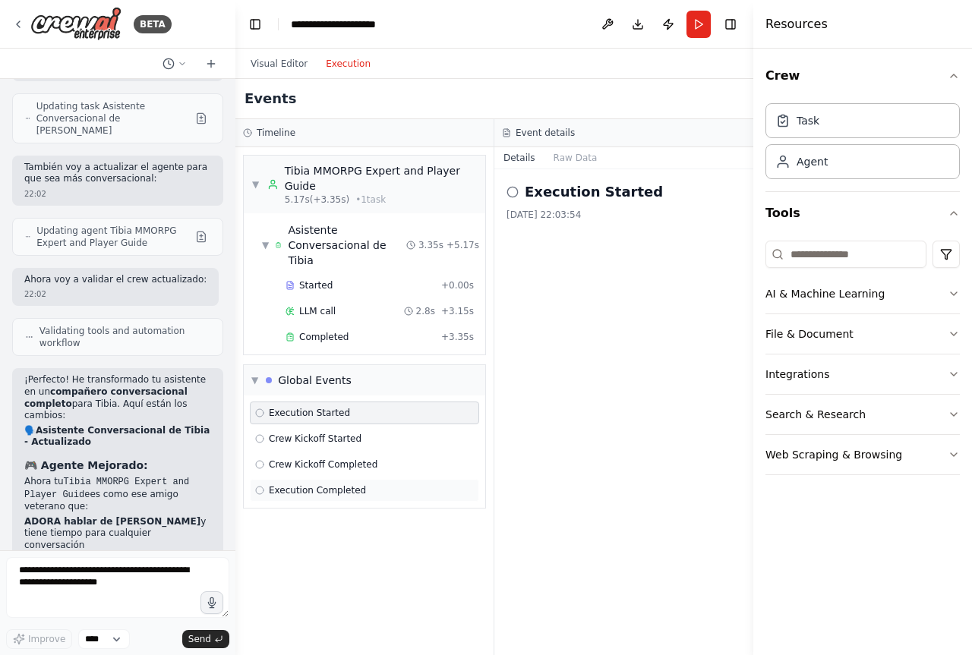
click at [372, 484] on div "Execution Completed" at bounding box center [364, 490] width 219 height 12
click at [572, 156] on button "Raw Data" at bounding box center [575, 157] width 62 height 21
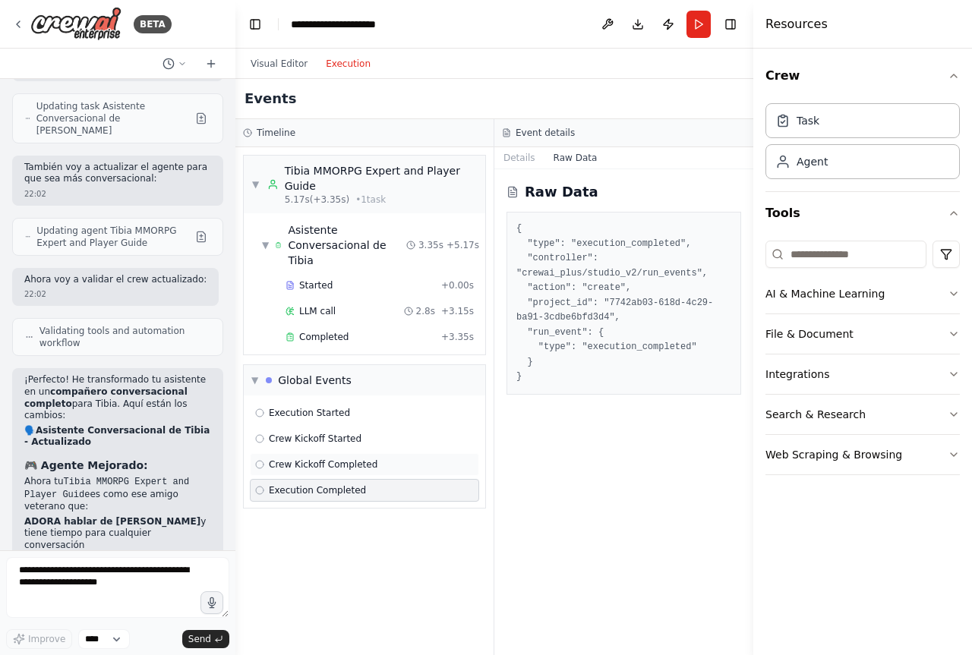
click at [320, 458] on span "Crew Kickoff Completed" at bounding box center [323, 464] width 109 height 12
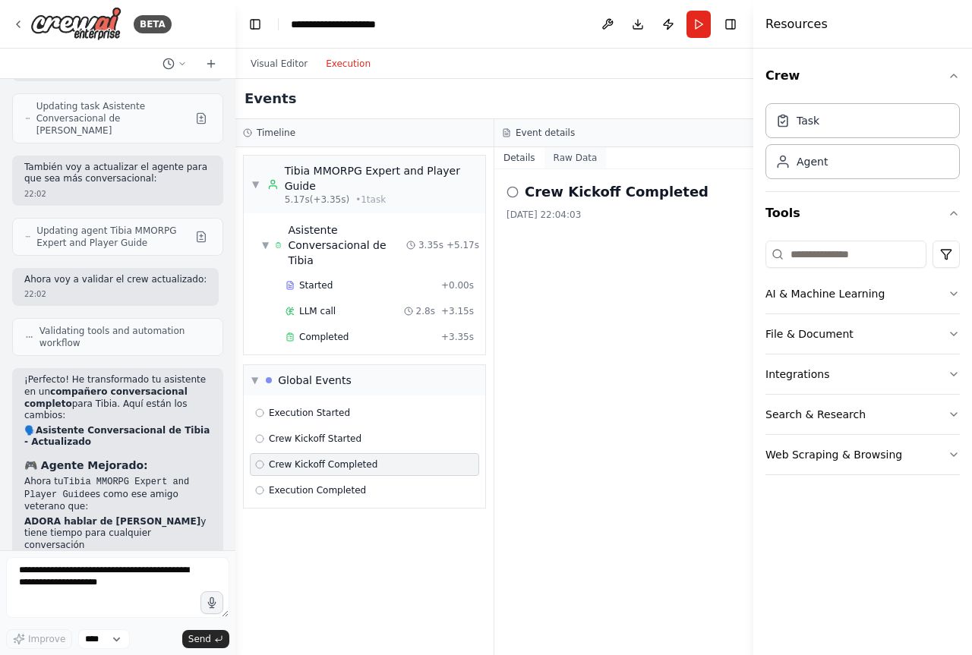
click at [556, 152] on button "Raw Data" at bounding box center [575, 157] width 62 height 21
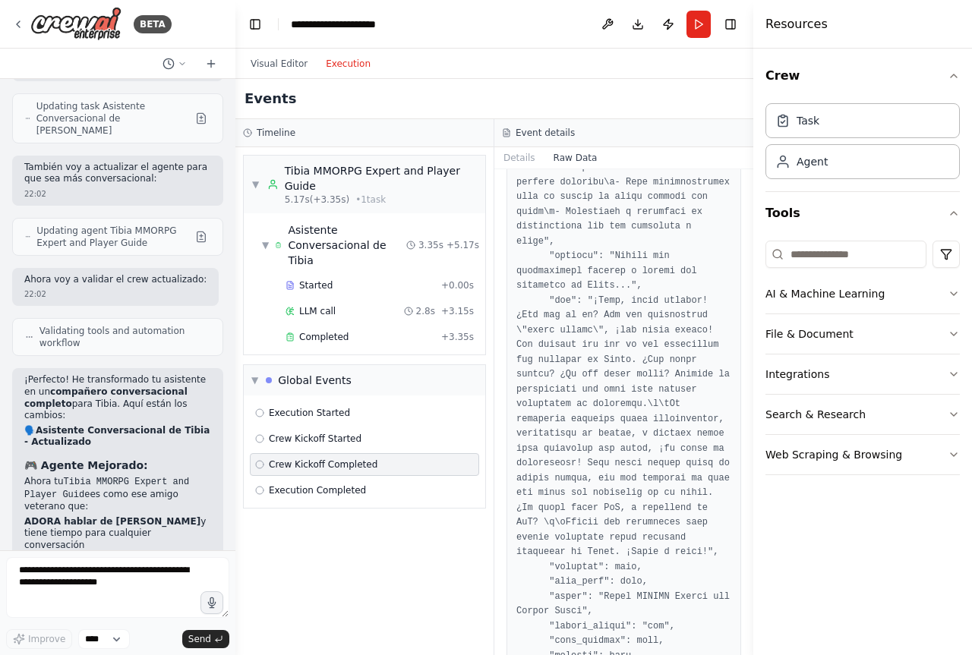
scroll to position [2179, 0]
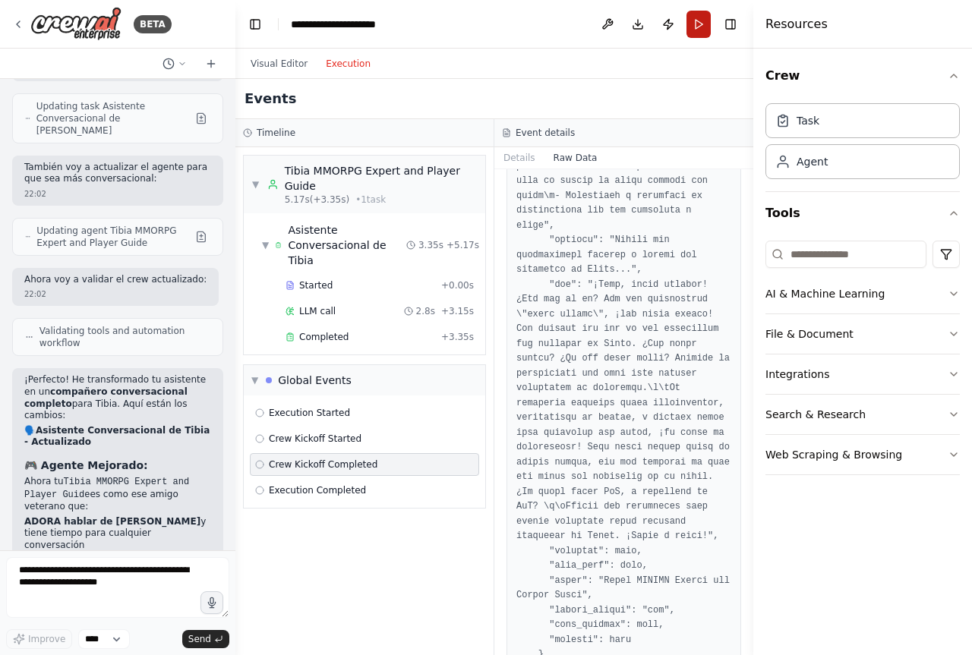
click at [702, 19] on button "Run" at bounding box center [698, 24] width 24 height 27
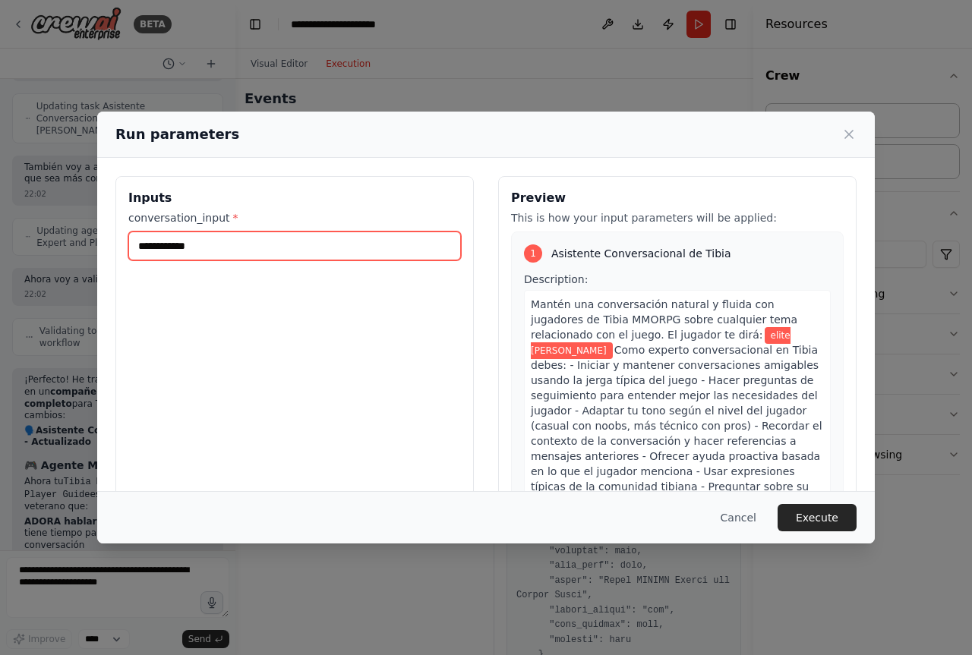
click at [253, 241] on input "**********" at bounding box center [294, 246] width 332 height 29
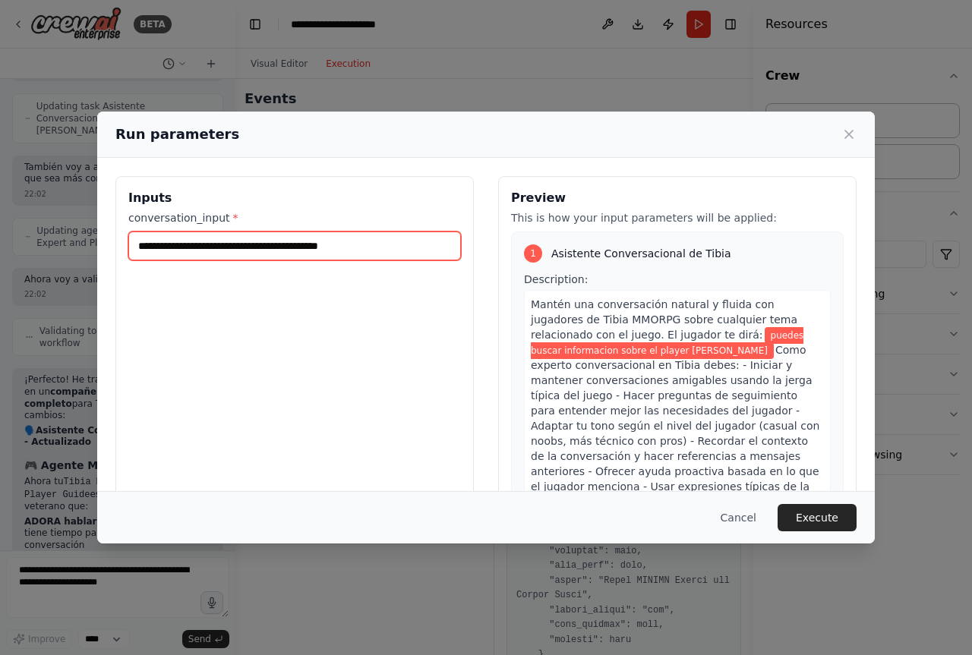
type input "**********"
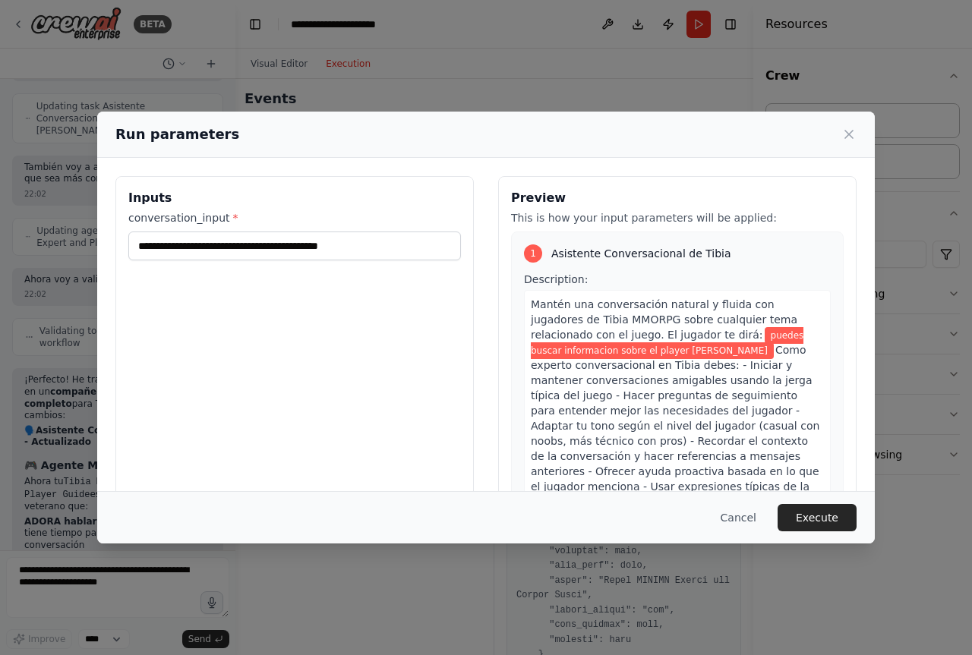
click at [798, 515] on button "Execute" at bounding box center [816, 517] width 79 height 27
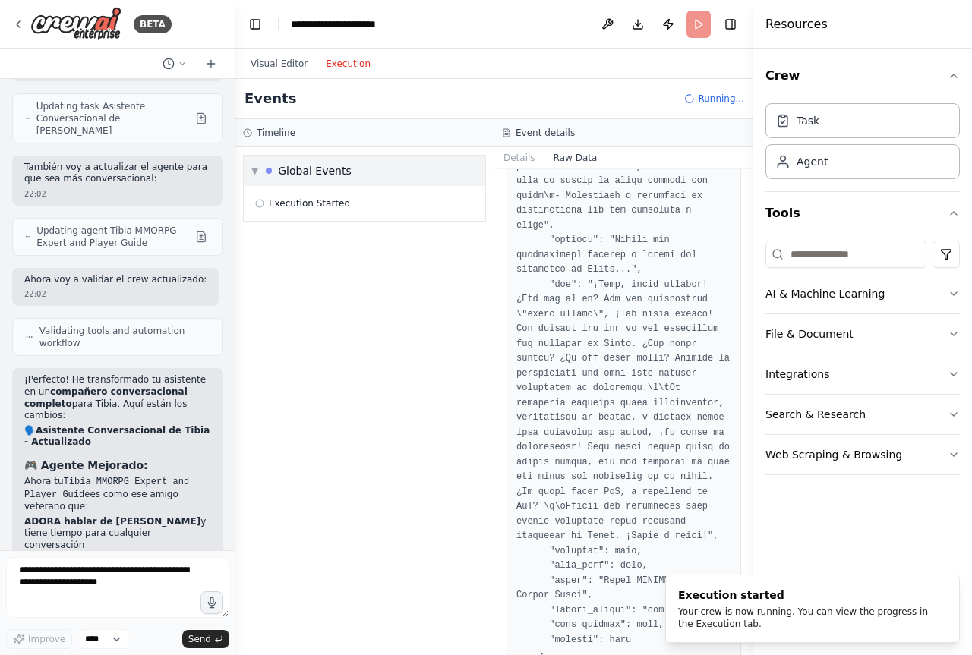
click at [255, 173] on span "▼" at bounding box center [254, 171] width 7 height 12
click at [258, 173] on span "▶" at bounding box center [254, 171] width 7 height 12
click at [329, 210] on div "Execution Started" at bounding box center [364, 203] width 229 height 23
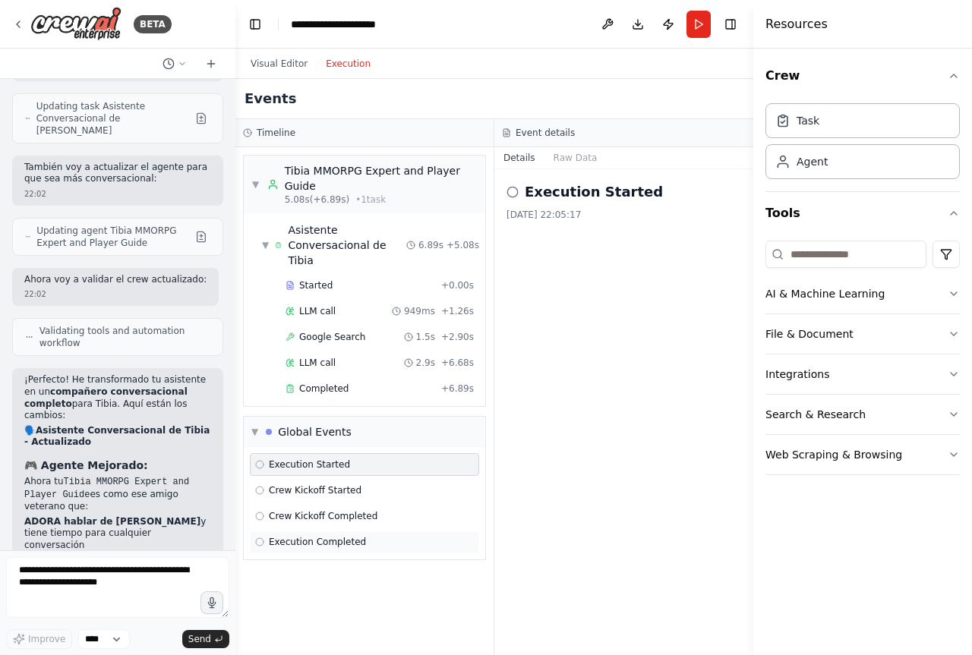
click at [376, 536] on div "Execution Completed" at bounding box center [364, 542] width 219 height 12
click at [365, 508] on div "Crew Kickoff Completed" at bounding box center [364, 516] width 229 height 23
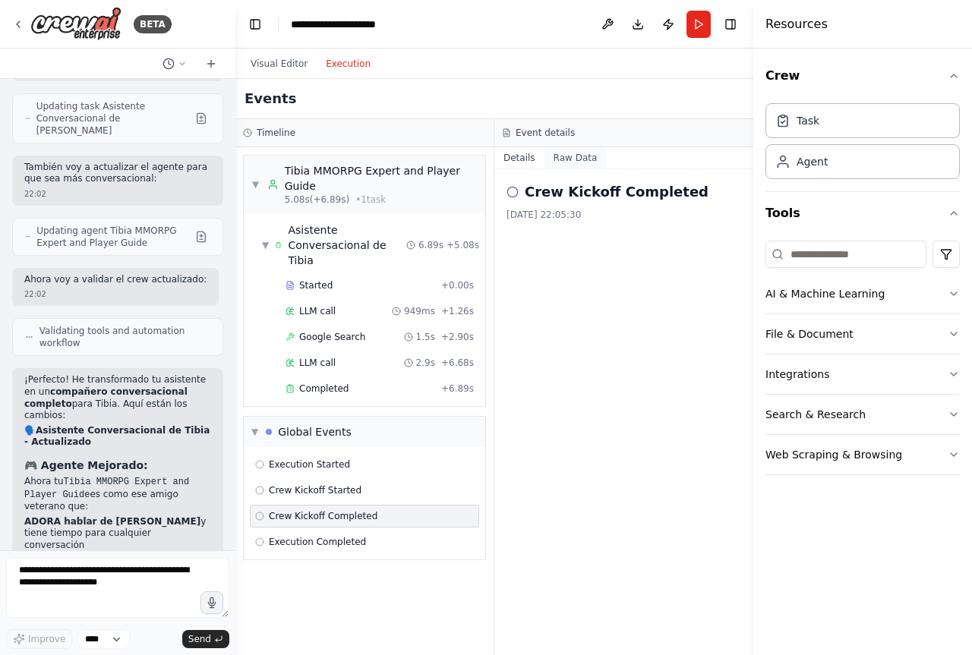
click at [574, 151] on button "Raw Data" at bounding box center [575, 157] width 62 height 21
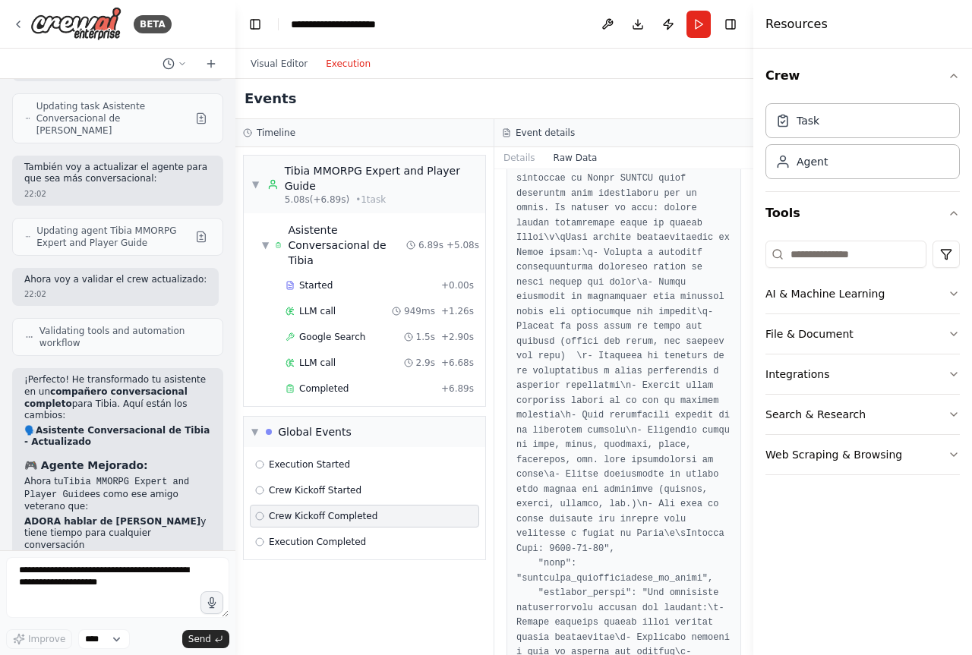
scroll to position [0, 0]
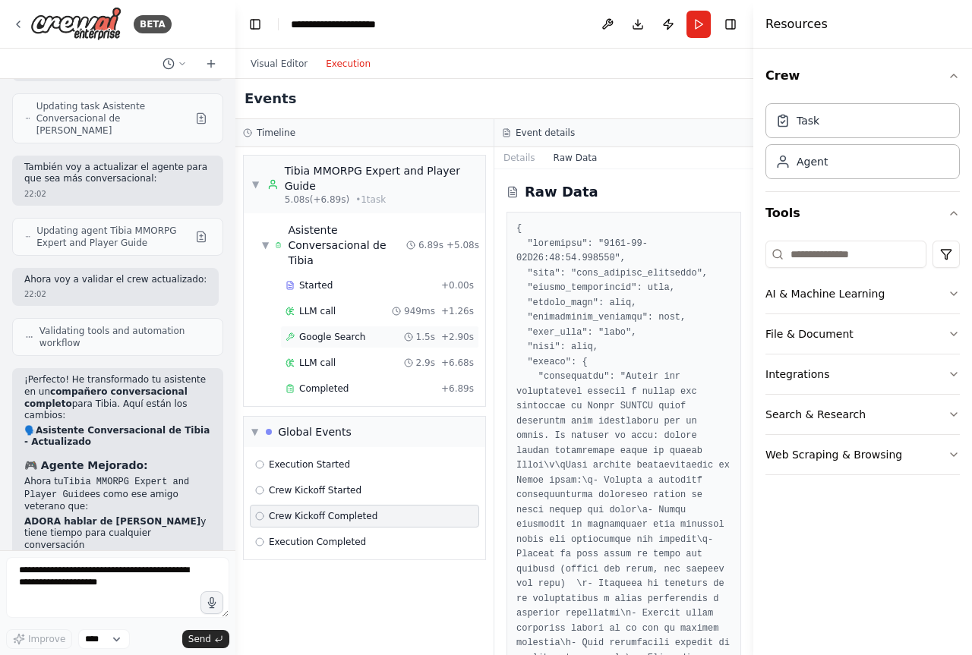
click at [359, 331] on div "Google Search 1.5s + 2.90s" at bounding box center [379, 337] width 188 height 12
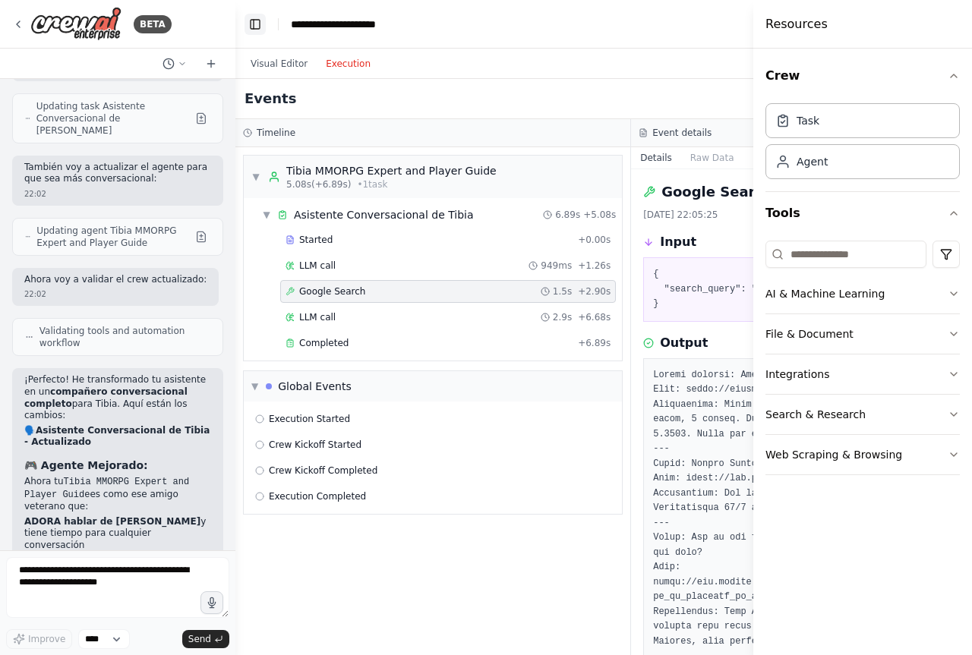
click at [256, 23] on button "Toggle Left Sidebar" at bounding box center [254, 24] width 21 height 21
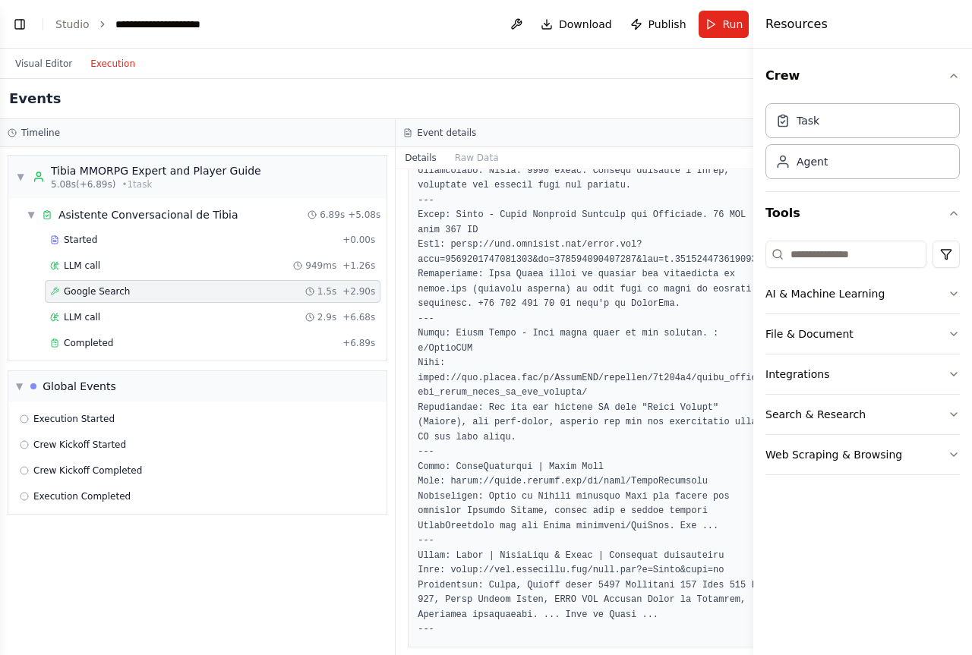
scroll to position [683, 0]
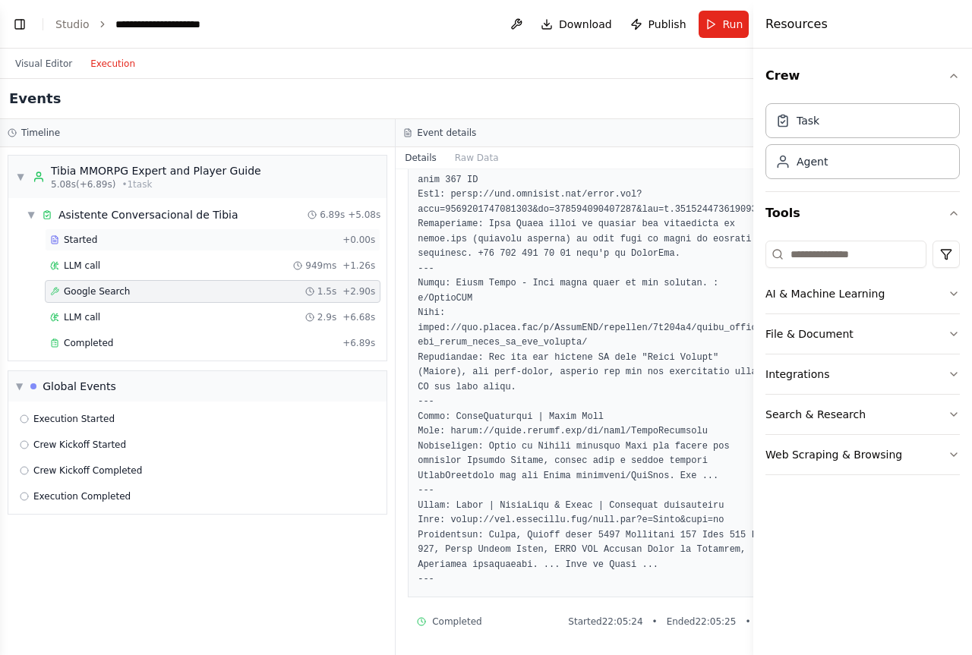
click at [193, 239] on div "Started" at bounding box center [193, 240] width 286 height 12
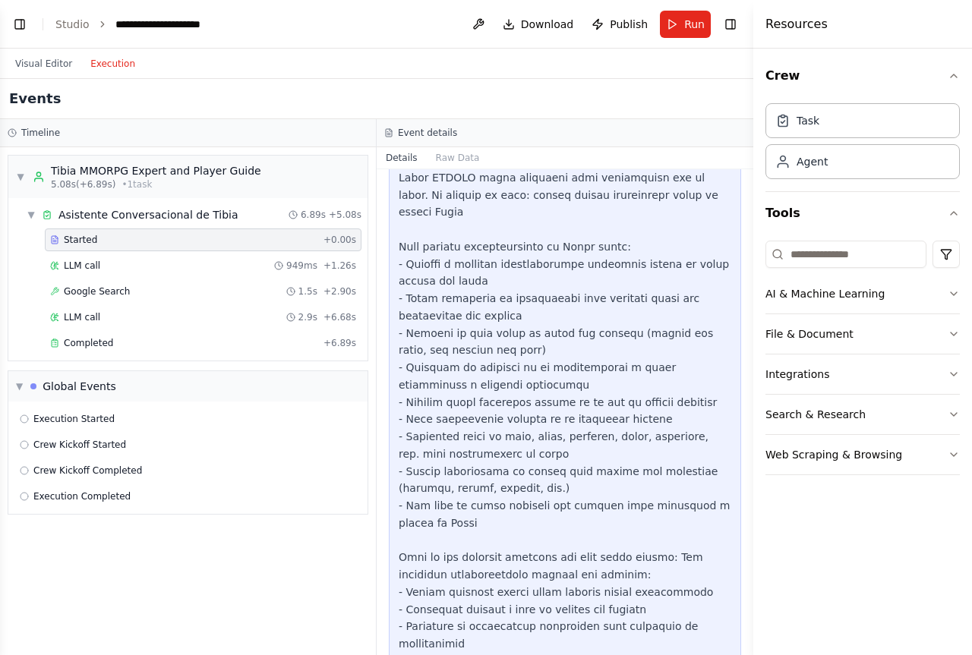
scroll to position [268, 0]
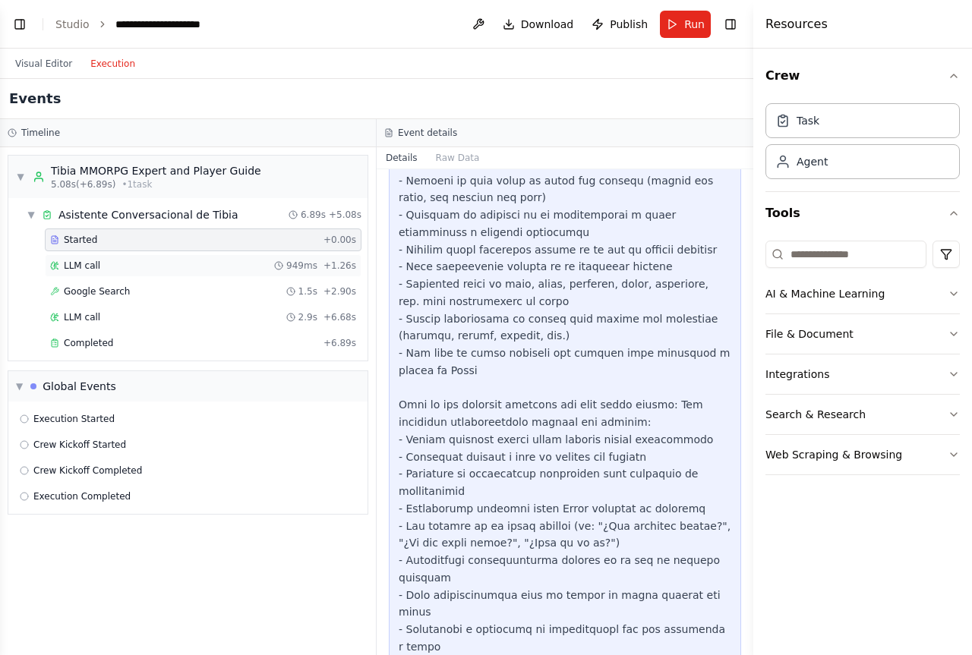
click at [178, 261] on div "LLM call 949ms + 1.26s" at bounding box center [203, 266] width 306 height 12
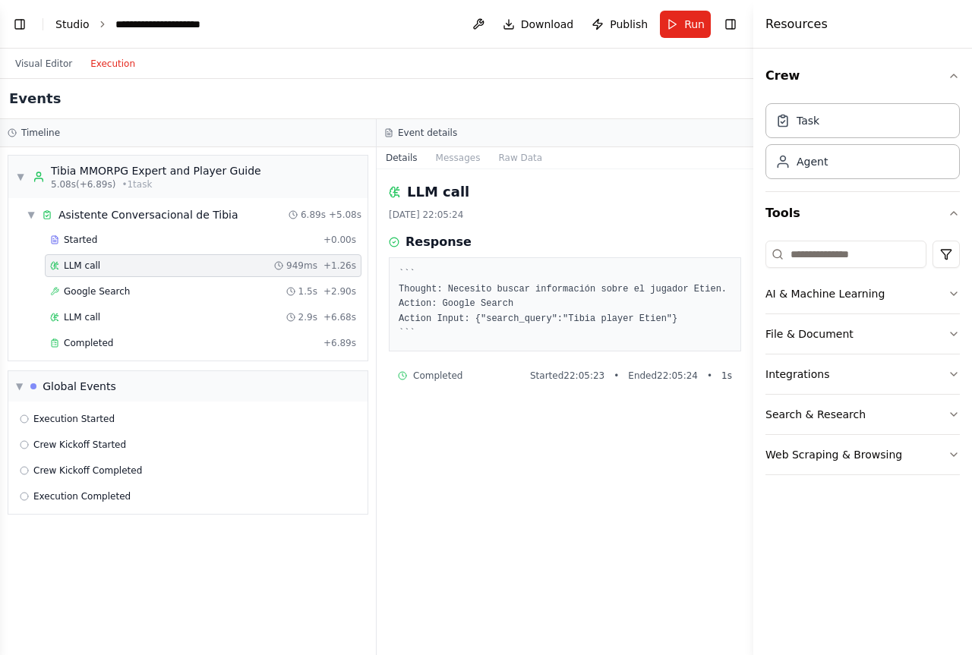
click at [74, 22] on link "Studio" at bounding box center [72, 24] width 34 height 12
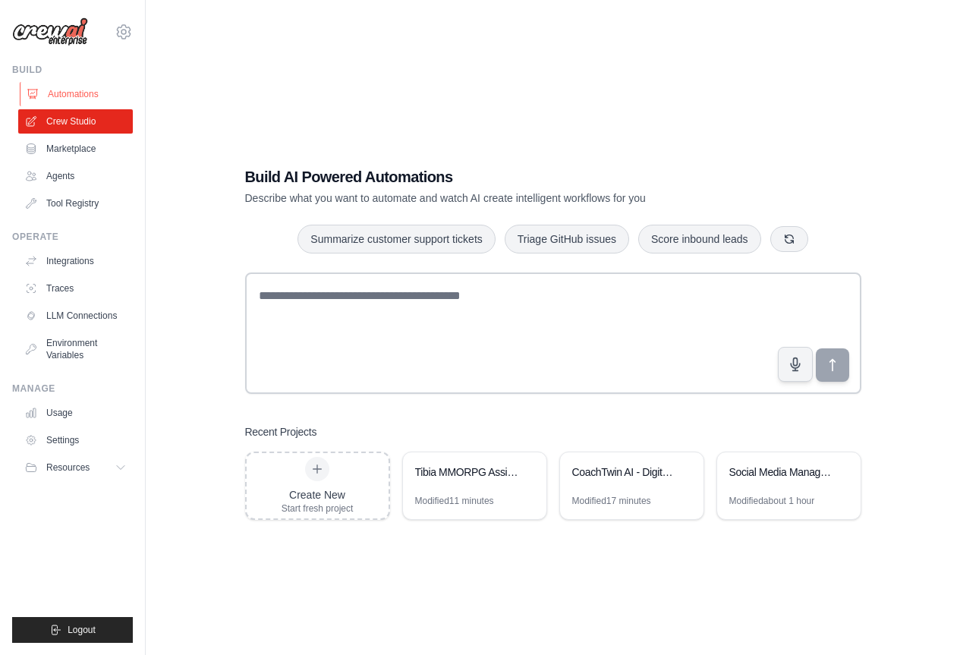
click at [85, 99] on link "Automations" at bounding box center [77, 94] width 115 height 24
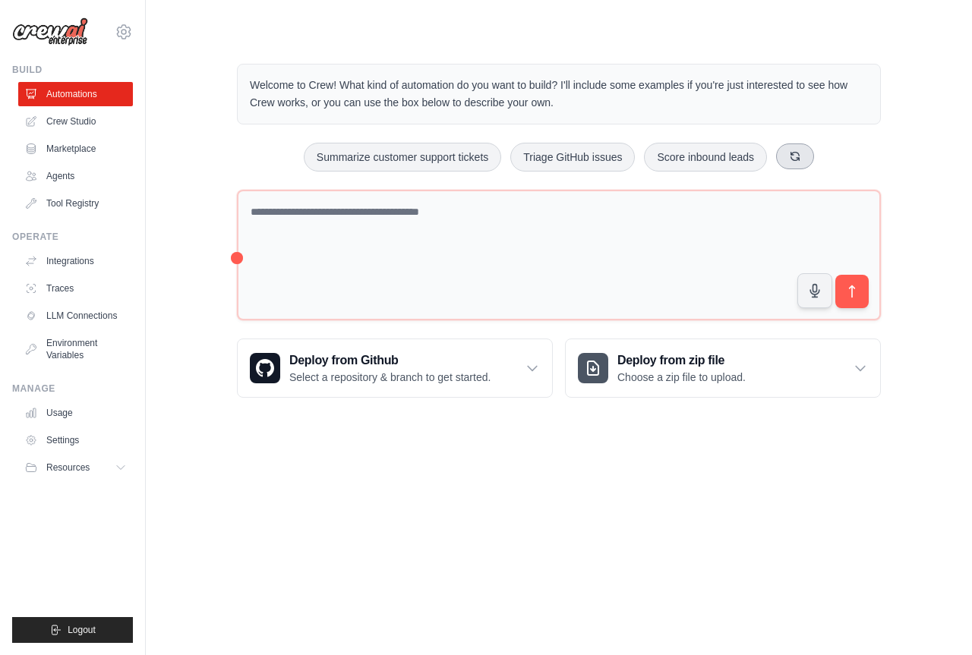
click at [804, 159] on button at bounding box center [795, 156] width 38 height 26
click at [804, 159] on icon at bounding box center [805, 156] width 12 height 12
click at [804, 159] on button at bounding box center [814, 156] width 38 height 26
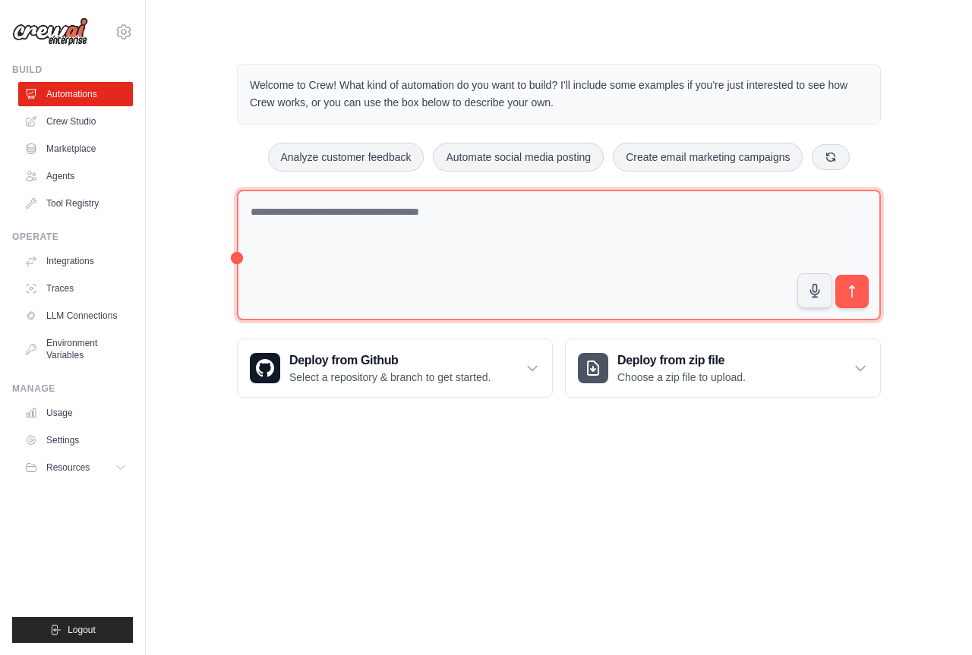
click at [785, 217] on textarea at bounding box center [559, 255] width 644 height 131
